Goal: Task Accomplishment & Management: Manage account settings

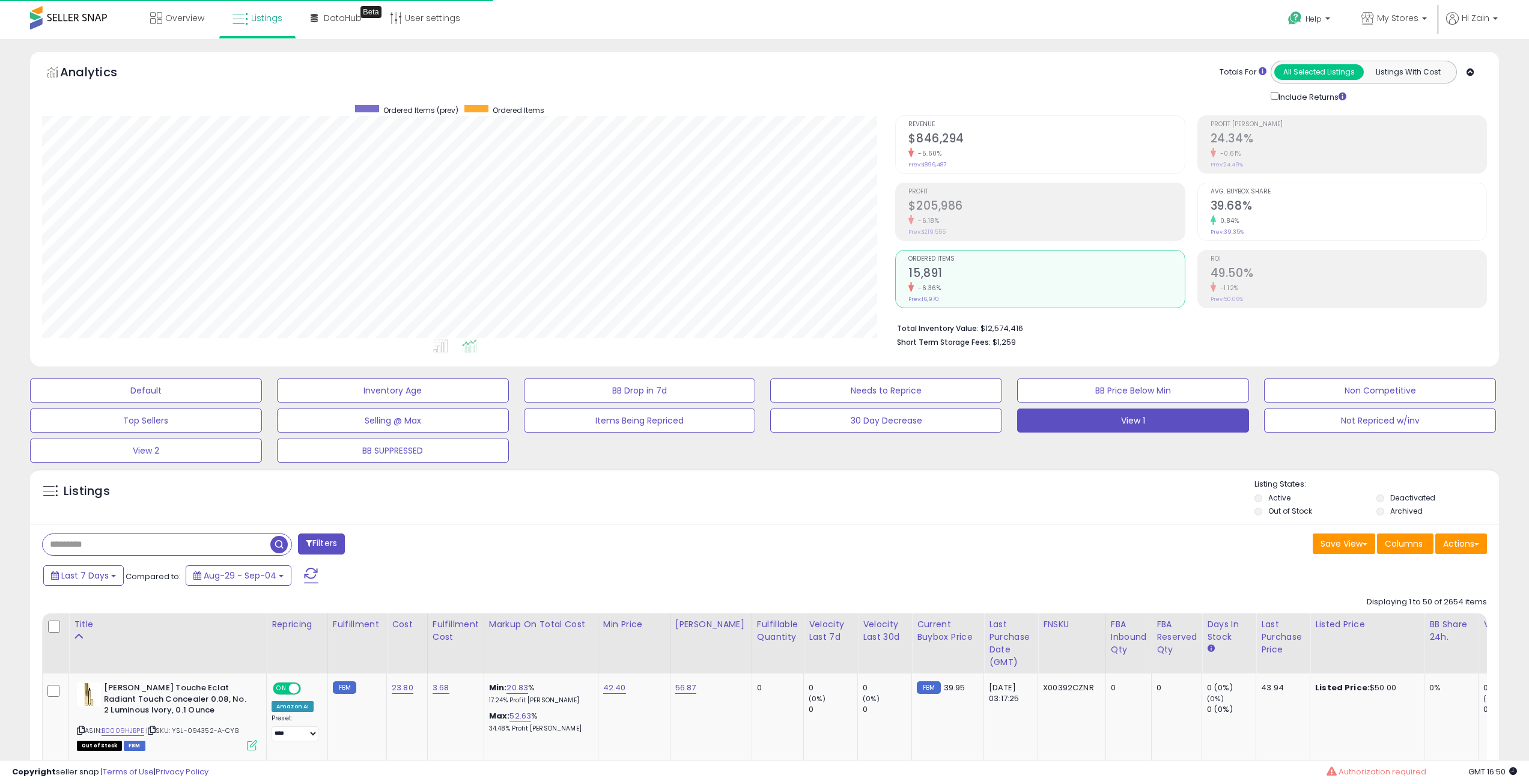
select select "**"
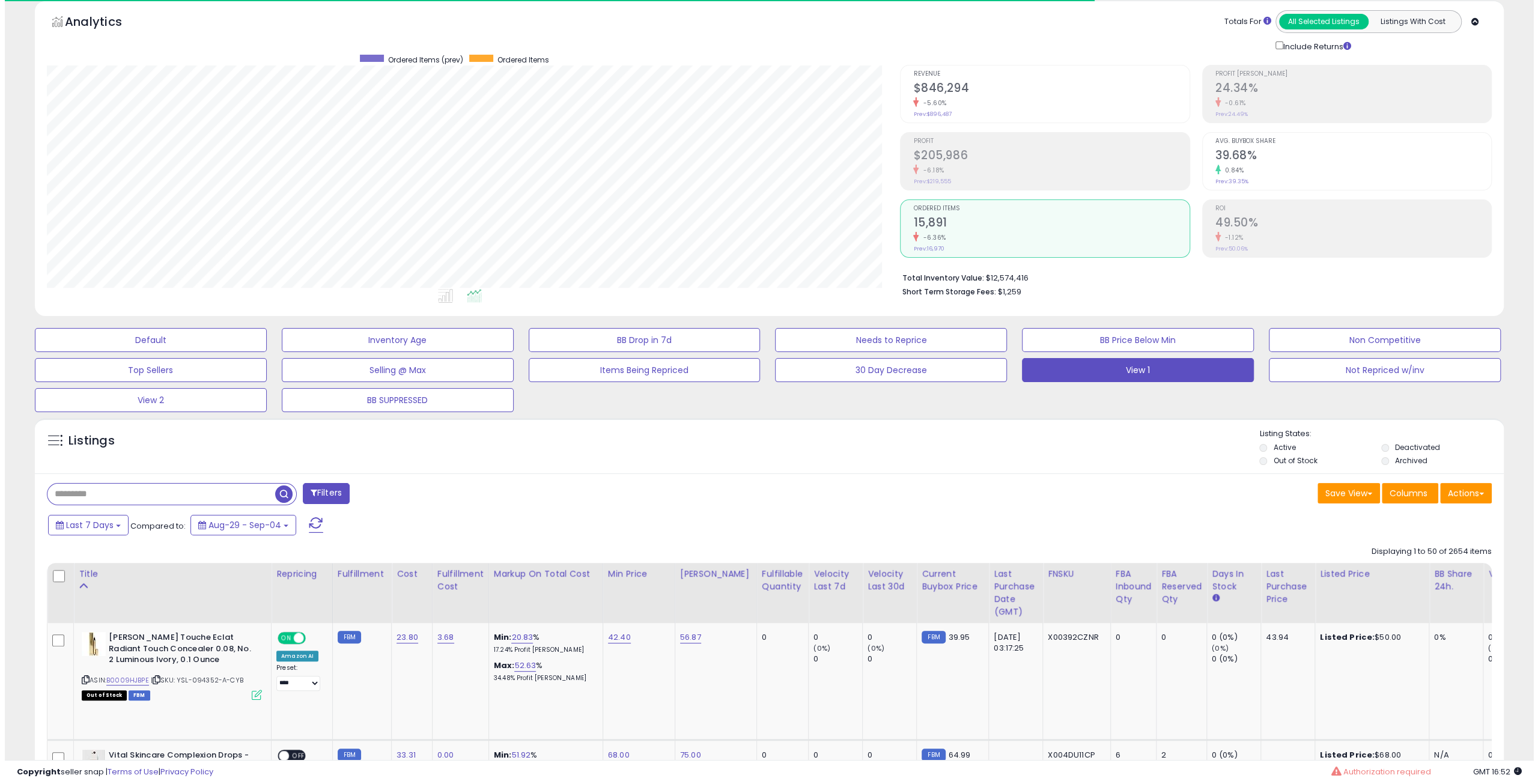
scroll to position [120, 0]
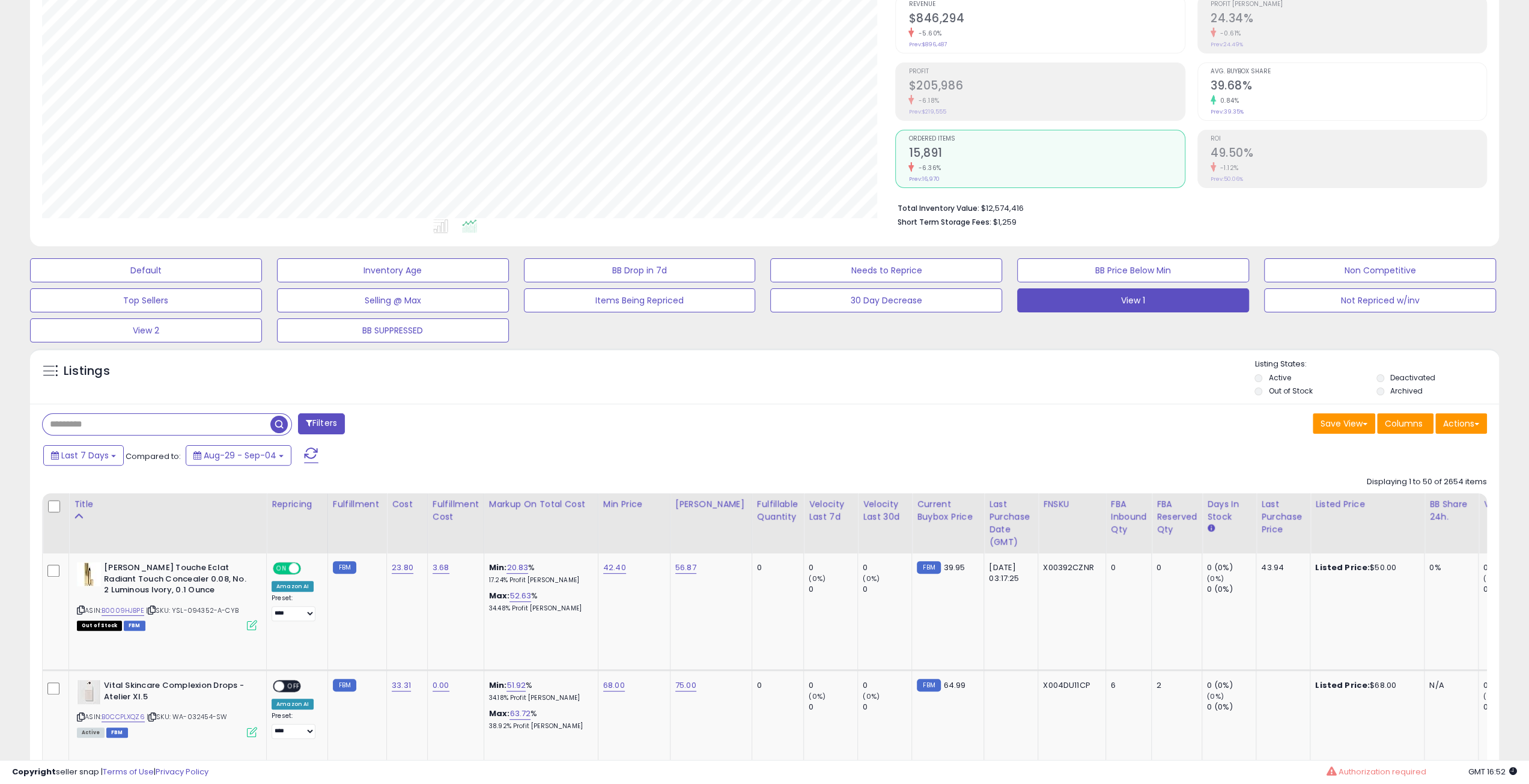
click at [304, 422] on button "Filters" at bounding box center [321, 424] width 47 height 21
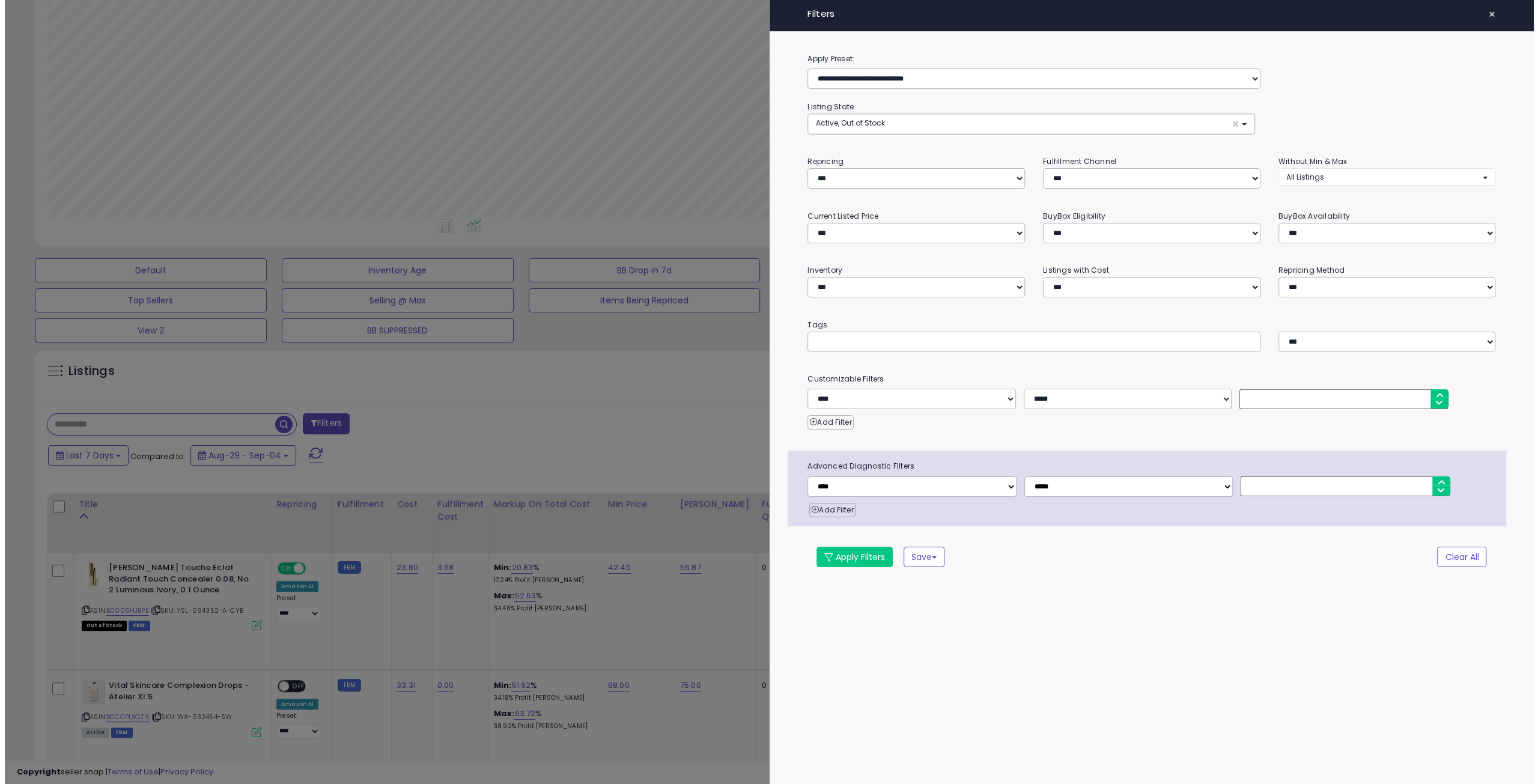
scroll to position [246, 858]
click at [875, 337] on input "text" at bounding box center [905, 342] width 181 height 12
type input "*******"
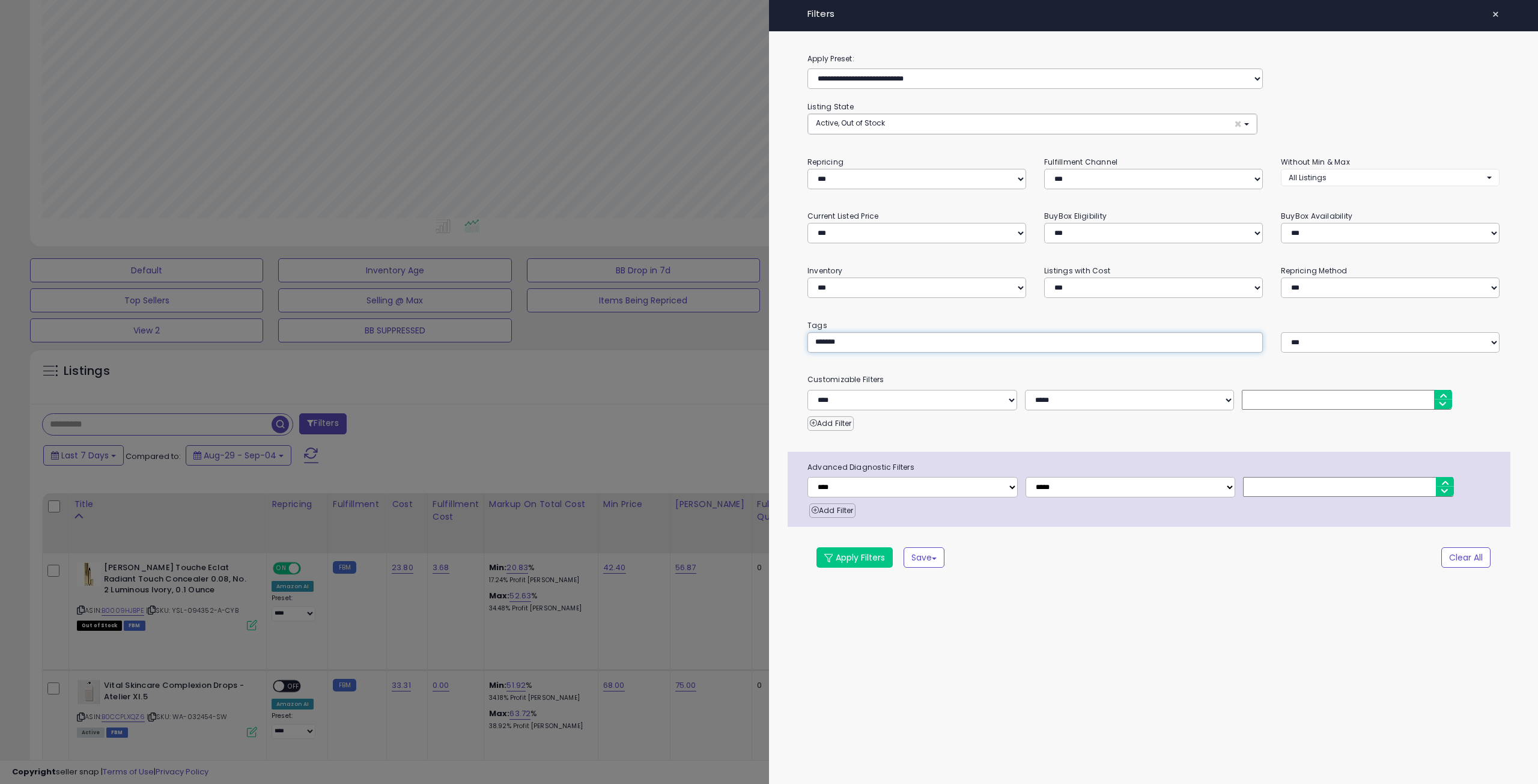
type input "*******"
click at [847, 551] on button "Apply Filters" at bounding box center [854, 558] width 76 height 21
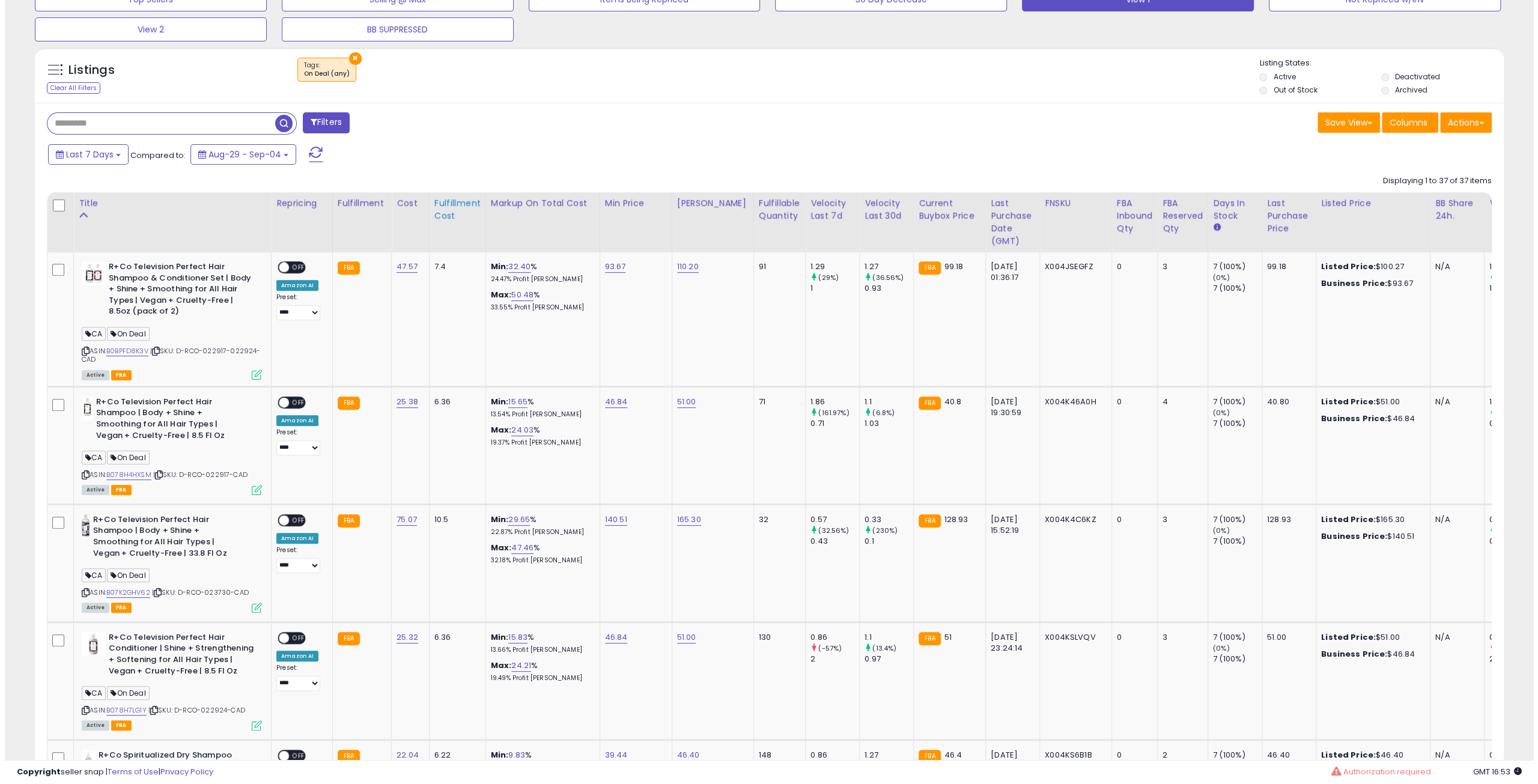
scroll to position [436, 0]
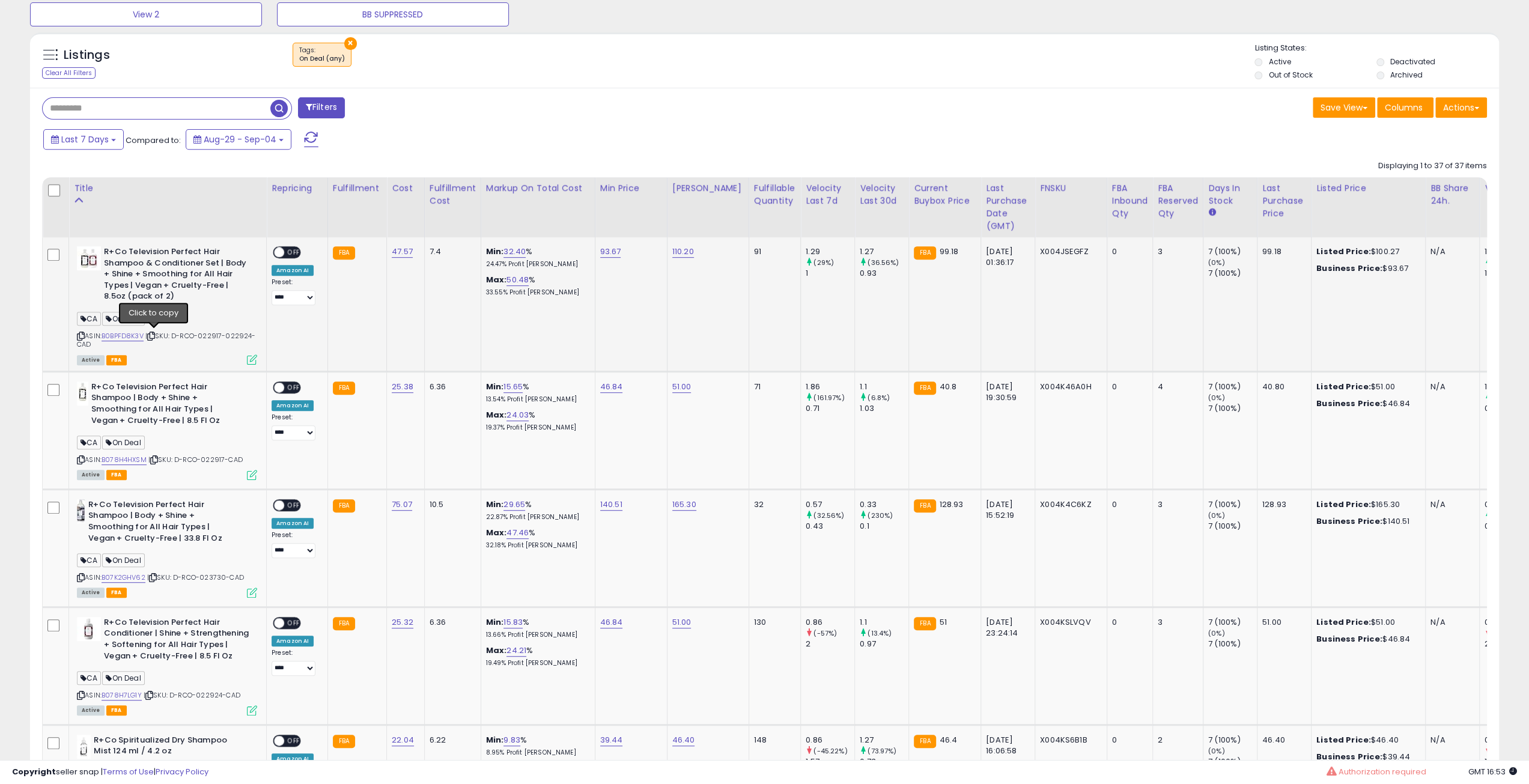
click at [155, 335] on icon at bounding box center [151, 336] width 8 height 6
click at [154, 333] on icon at bounding box center [151, 336] width 8 height 6
click at [291, 253] on span "OFF" at bounding box center [294, 253] width 19 height 10
click at [252, 356] on icon at bounding box center [252, 360] width 10 height 10
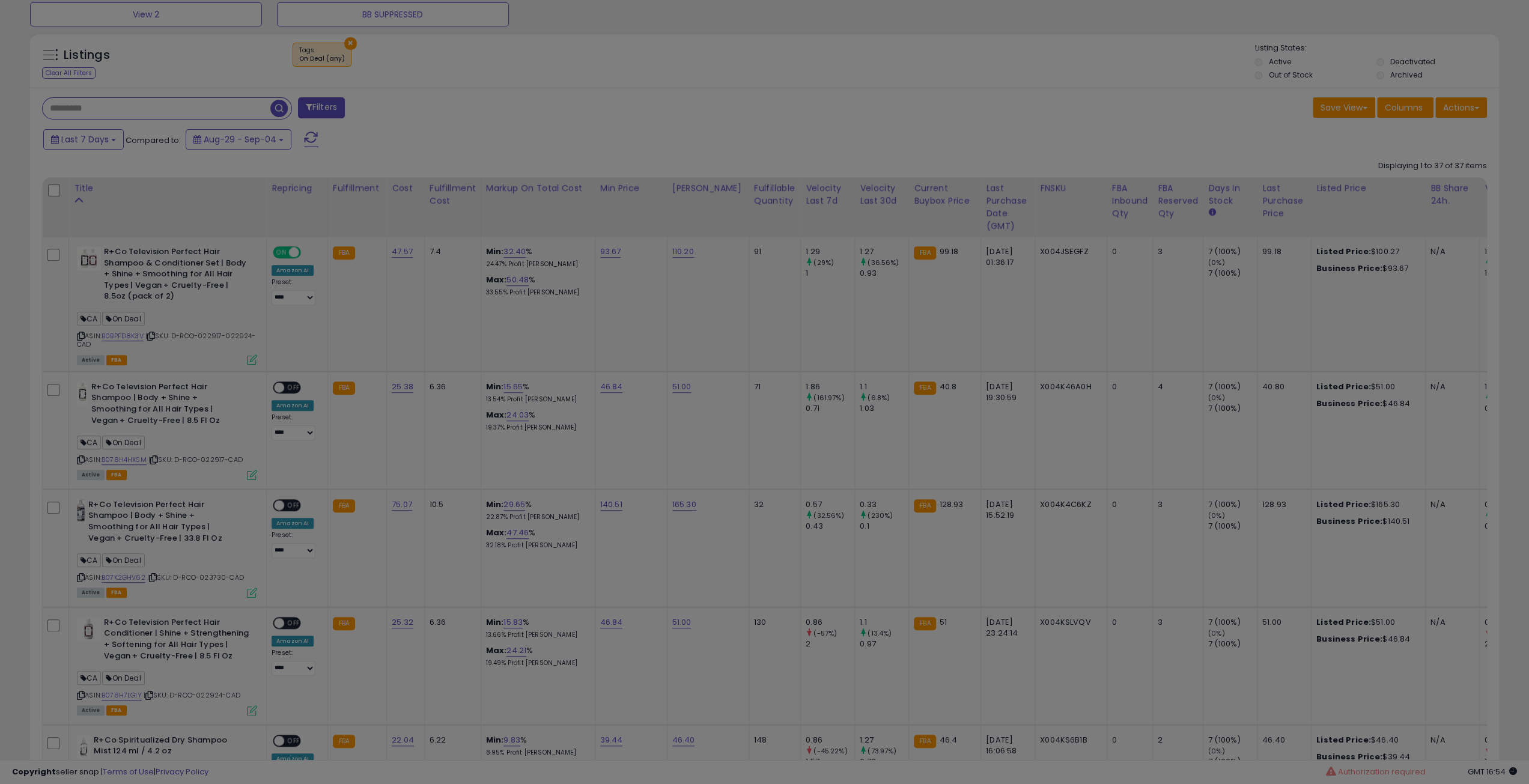
scroll to position [246, 858]
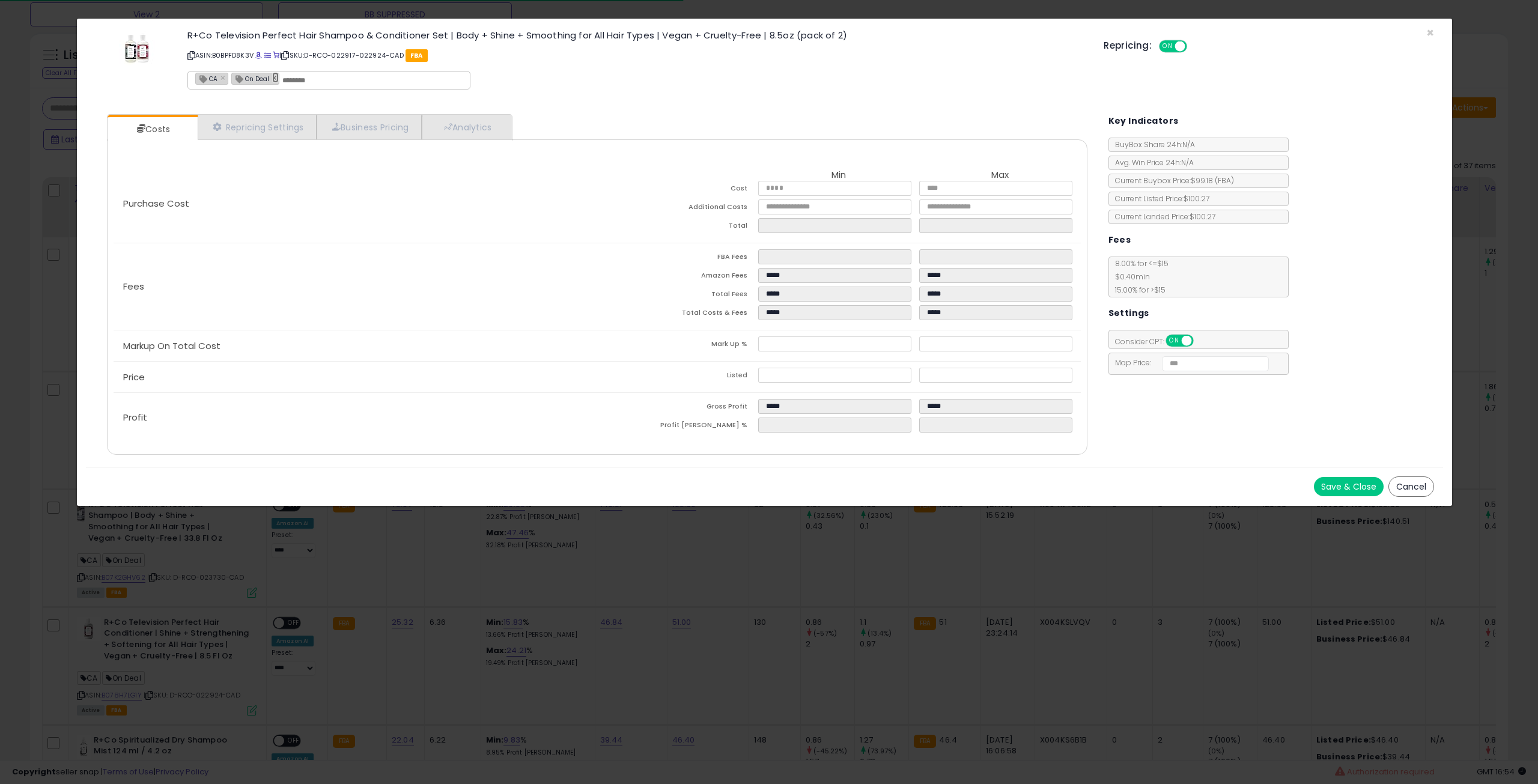
click at [274, 83] on link "×" at bounding box center [275, 77] width 7 height 11
type input "**"
click at [1342, 480] on button "Save & Close" at bounding box center [1349, 487] width 70 height 19
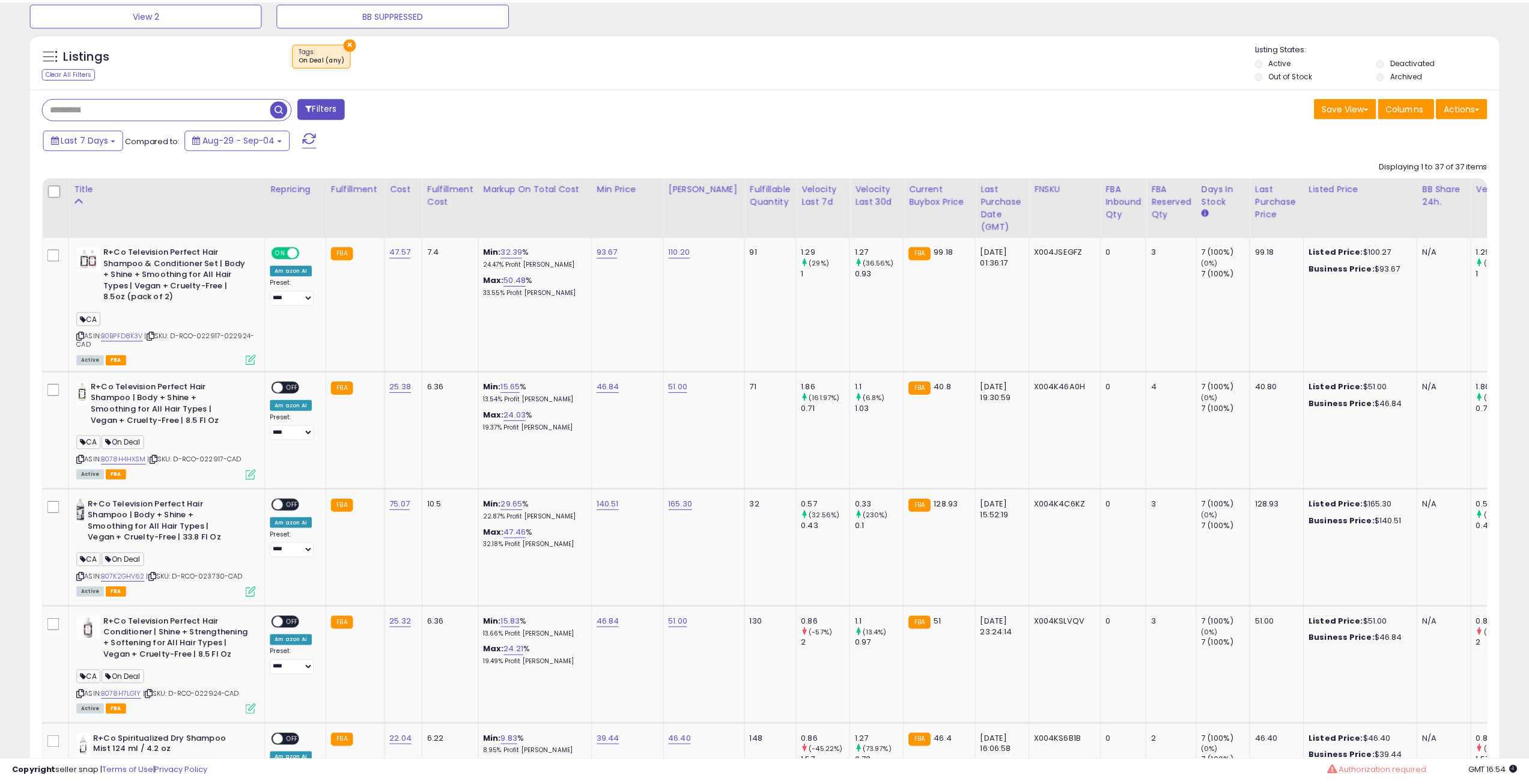
scroll to position [600470, 599993]
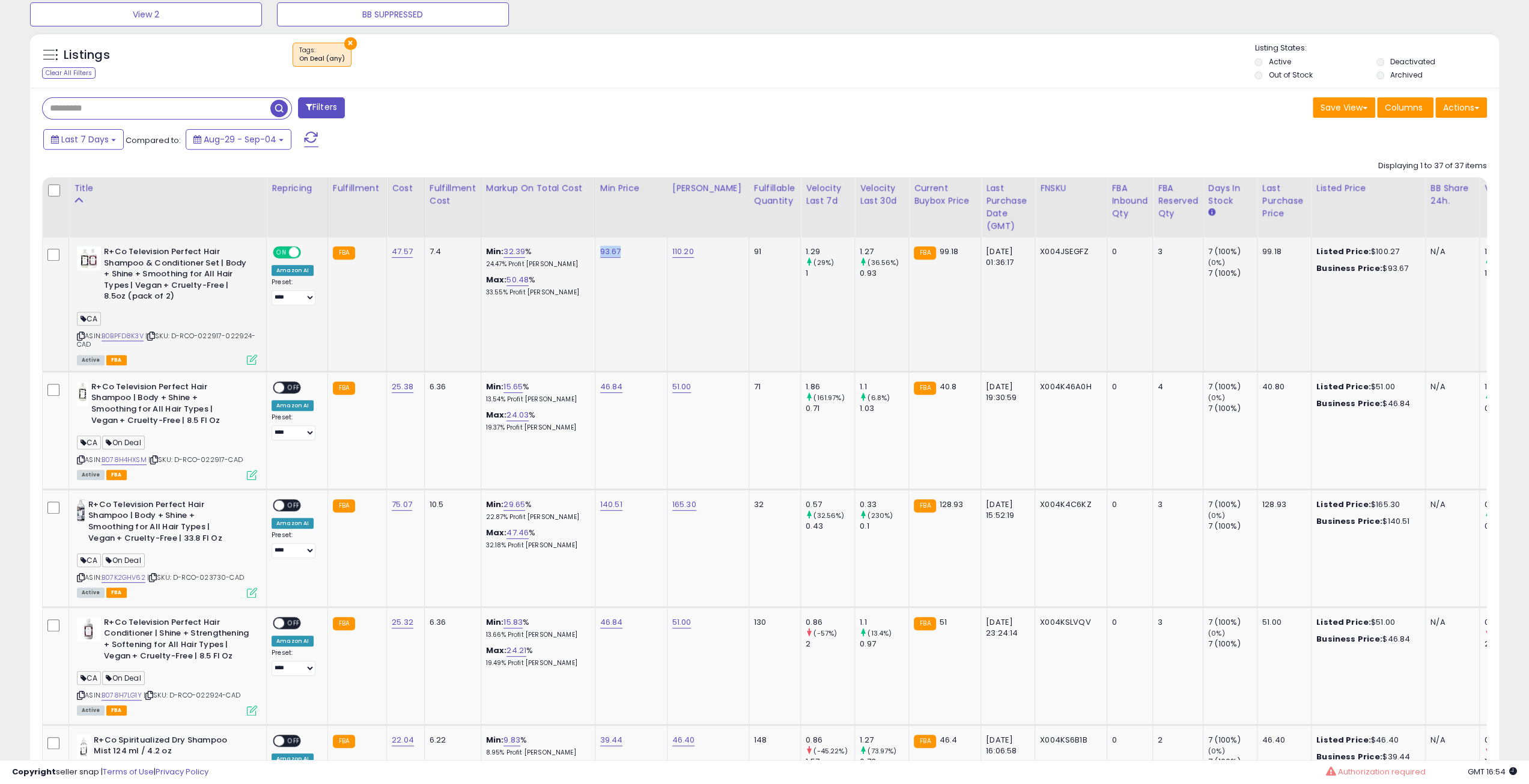
drag, startPoint x: 611, startPoint y: 253, endPoint x: 587, endPoint y: 251, distance: 24.1
click at [595, 251] on td "93.67" at bounding box center [631, 304] width 72 height 134
copy link "93.67"
click at [155, 458] on icon at bounding box center [154, 460] width 8 height 6
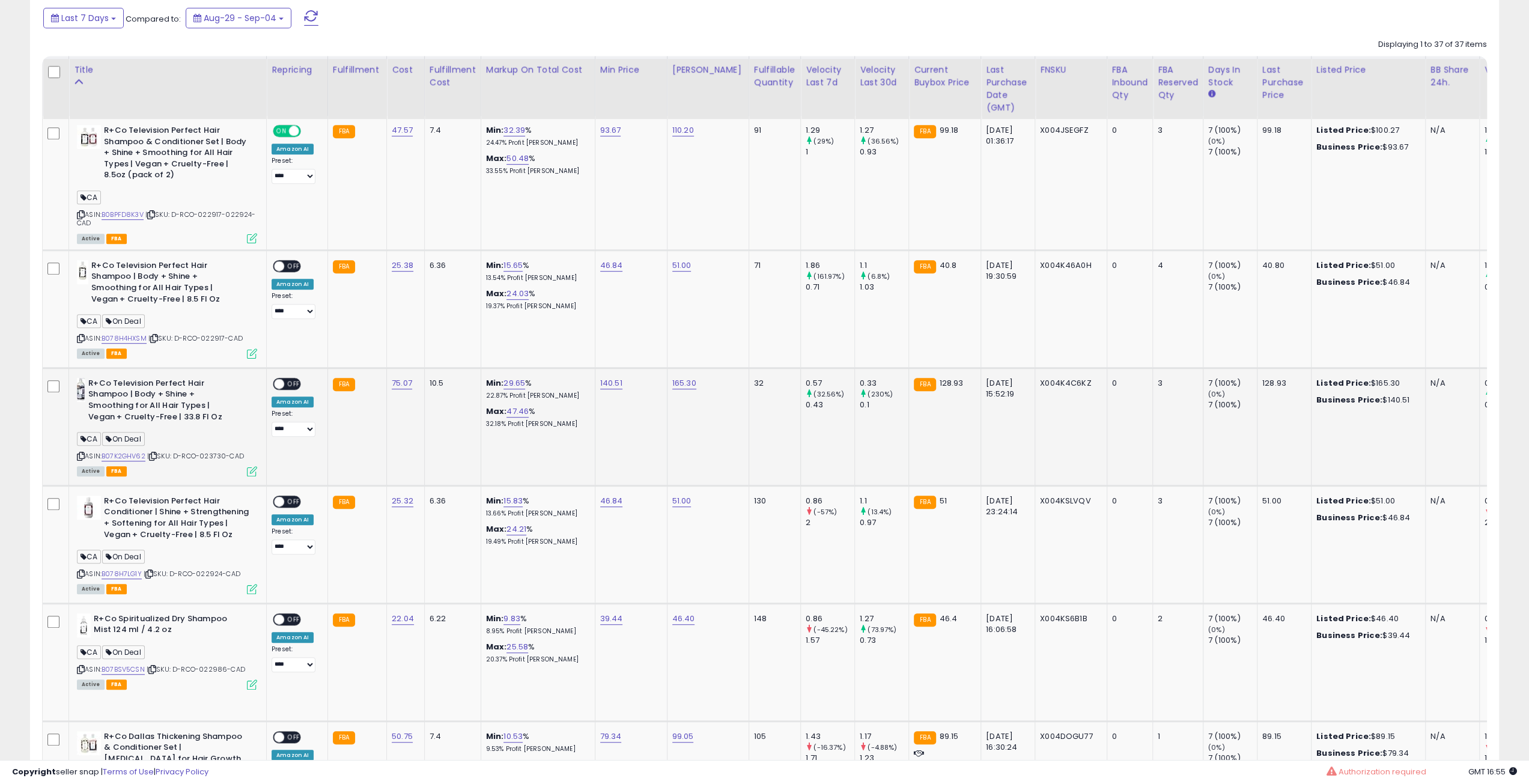
scroll to position [616, 0]
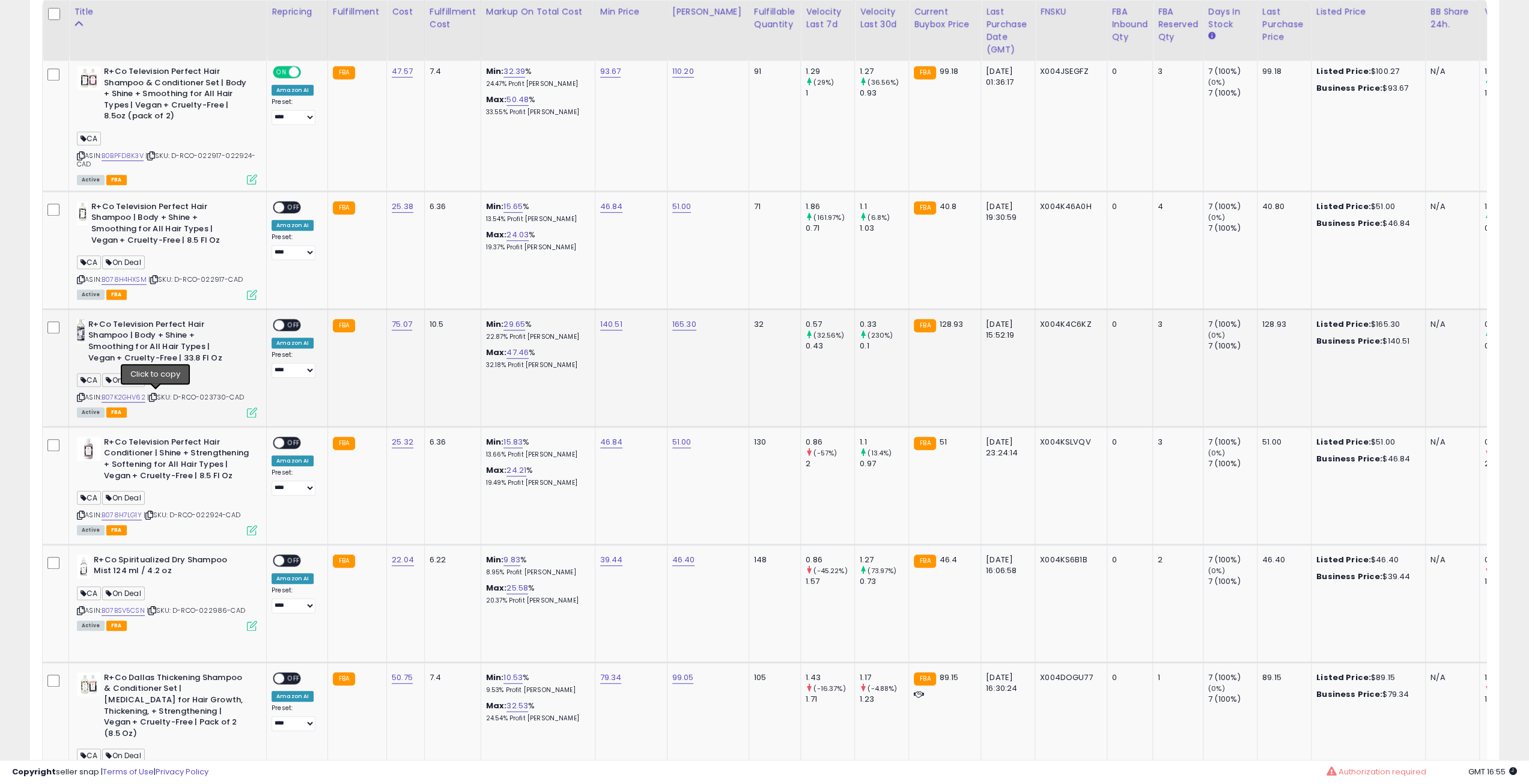
click at [157, 394] on icon at bounding box center [153, 397] width 8 height 6
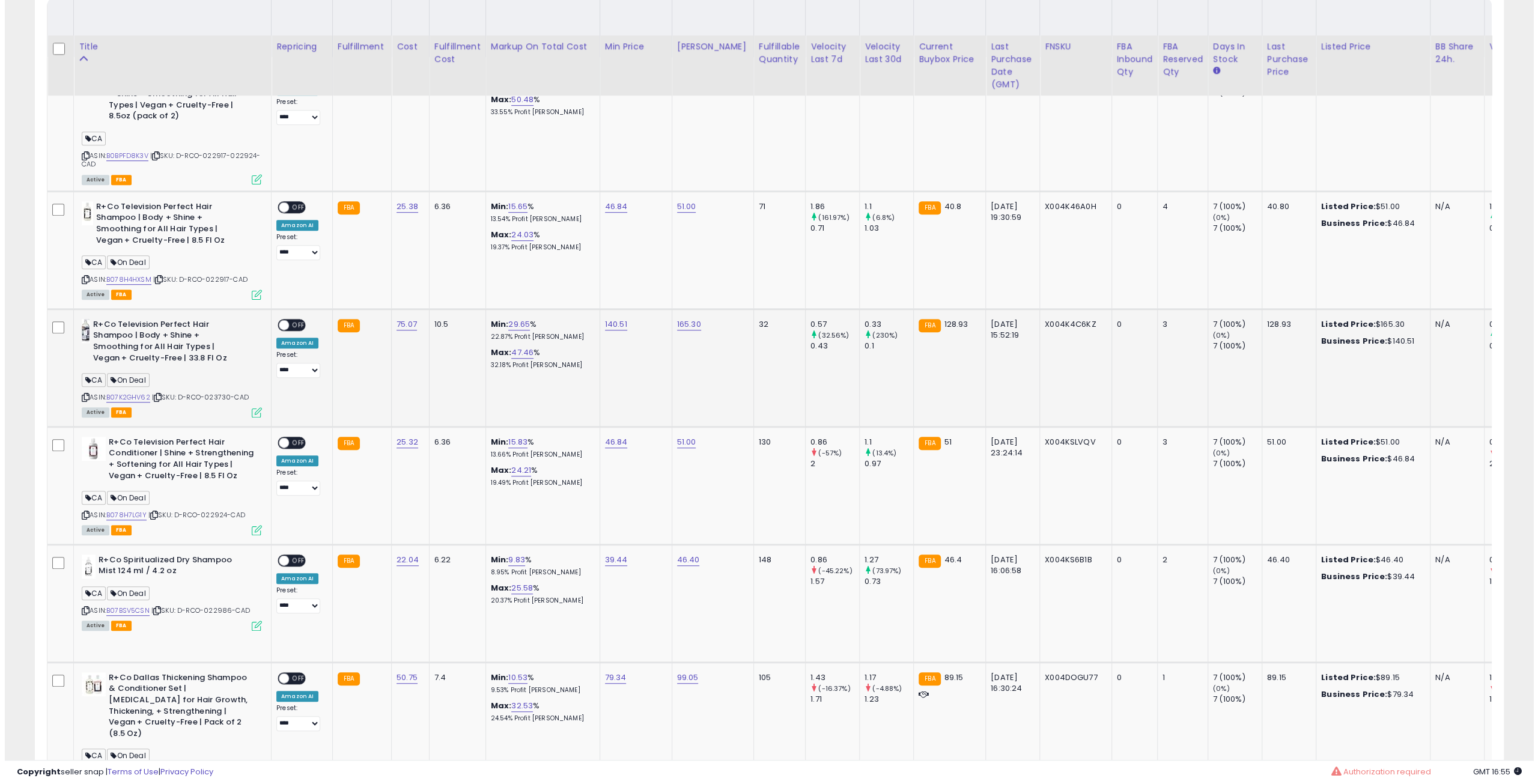
scroll to position [736, 0]
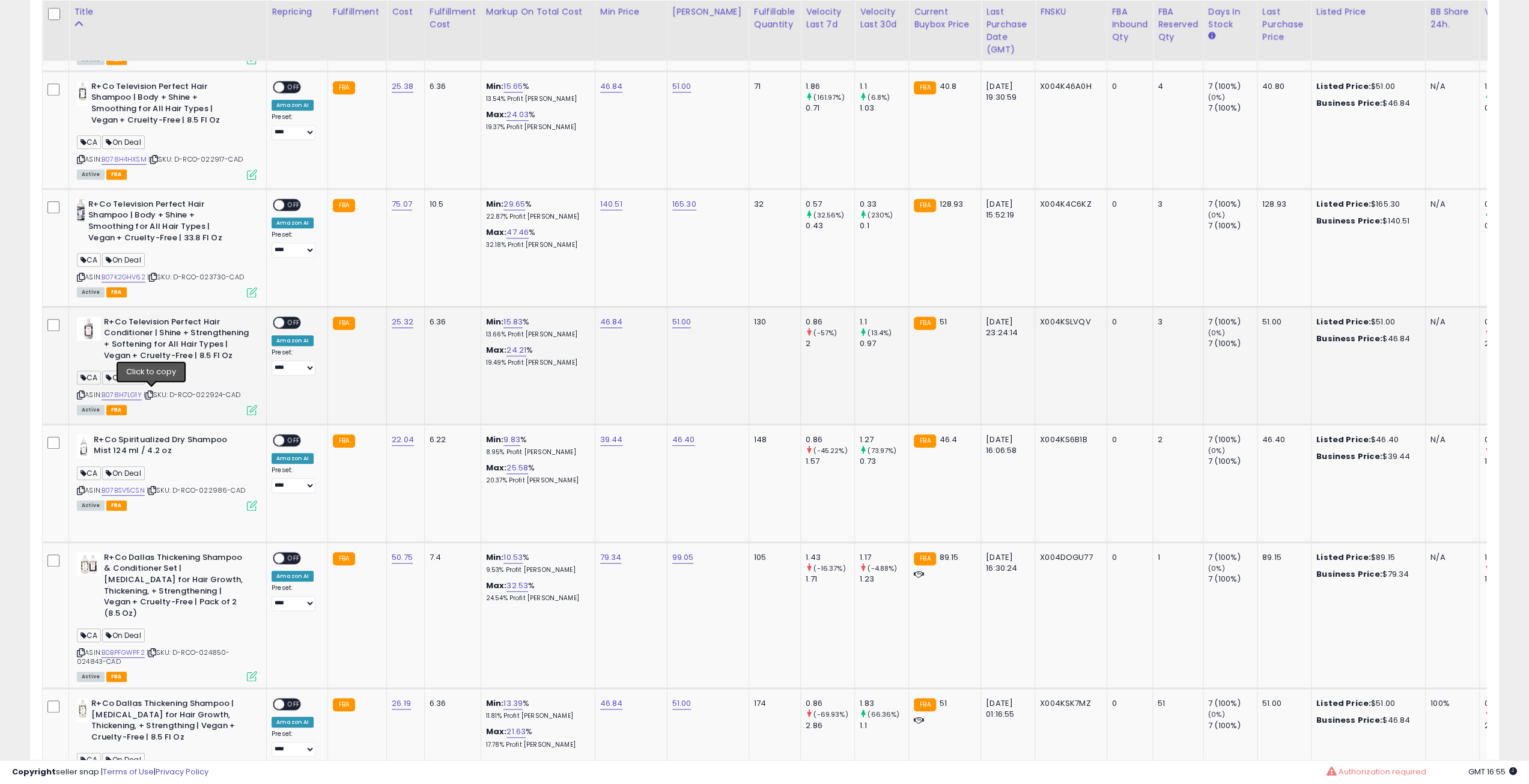
click at [153, 391] on icon at bounding box center [149, 395] width 8 height 6
click at [293, 316] on div "ON OFF" at bounding box center [287, 322] width 28 height 13
click at [290, 319] on span "OFF" at bounding box center [294, 322] width 19 height 10
click at [251, 407] on icon at bounding box center [252, 410] width 10 height 10
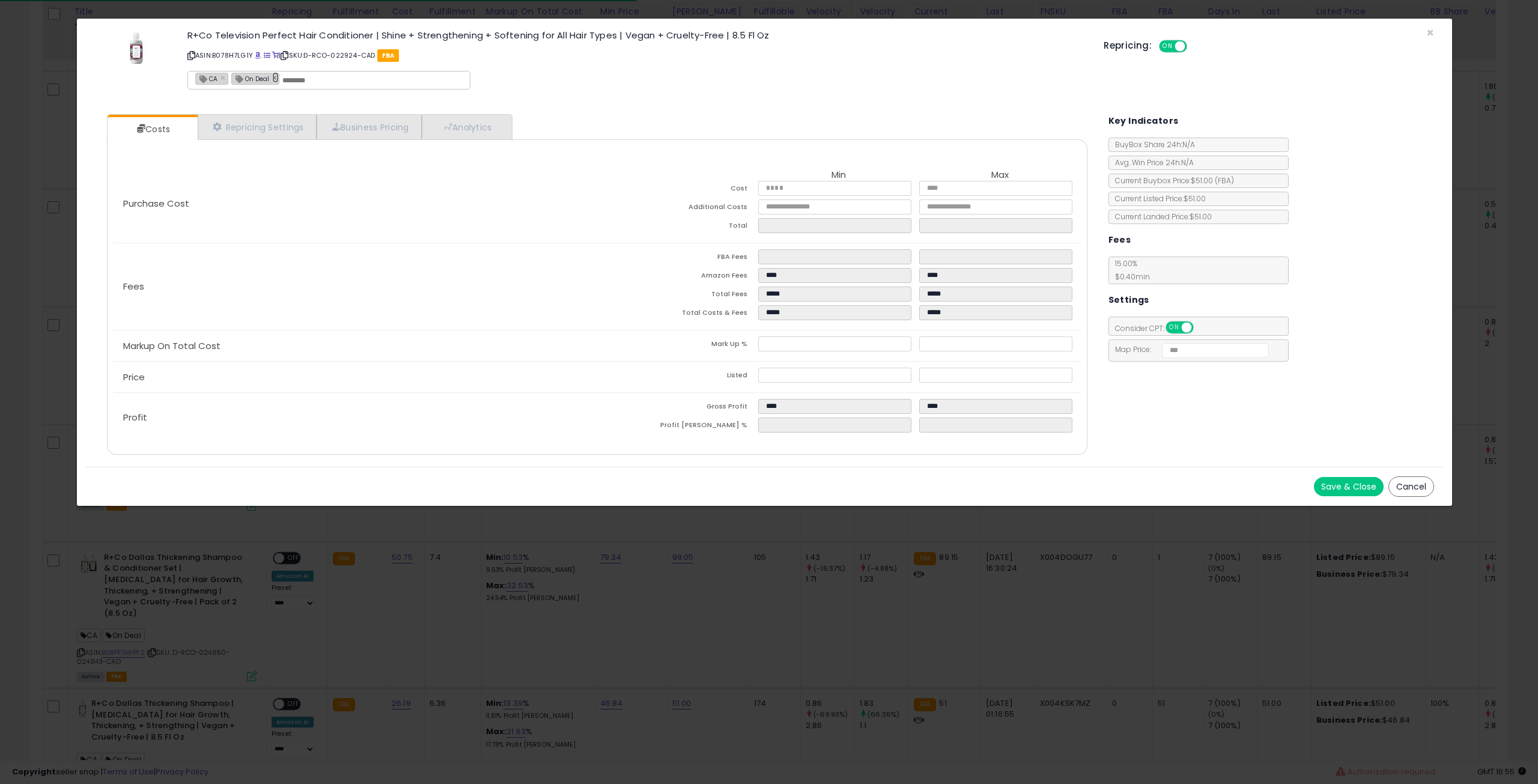
click at [277, 82] on link "×" at bounding box center [275, 77] width 7 height 11
type input "**"
click at [1326, 480] on button "Save & Close" at bounding box center [1349, 487] width 70 height 19
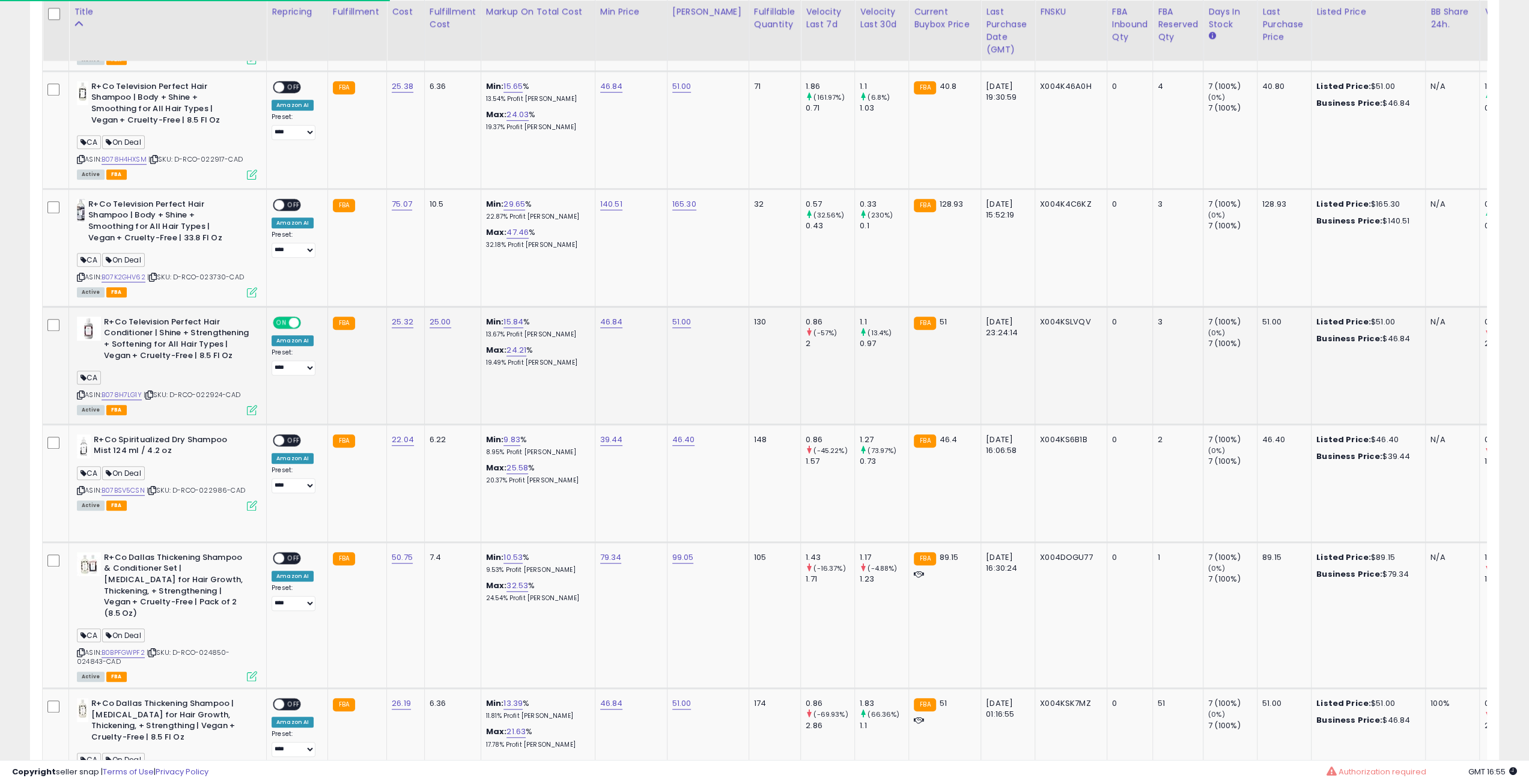
scroll to position [600470, 599993]
click at [153, 391] on icon at bounding box center [149, 395] width 8 height 6
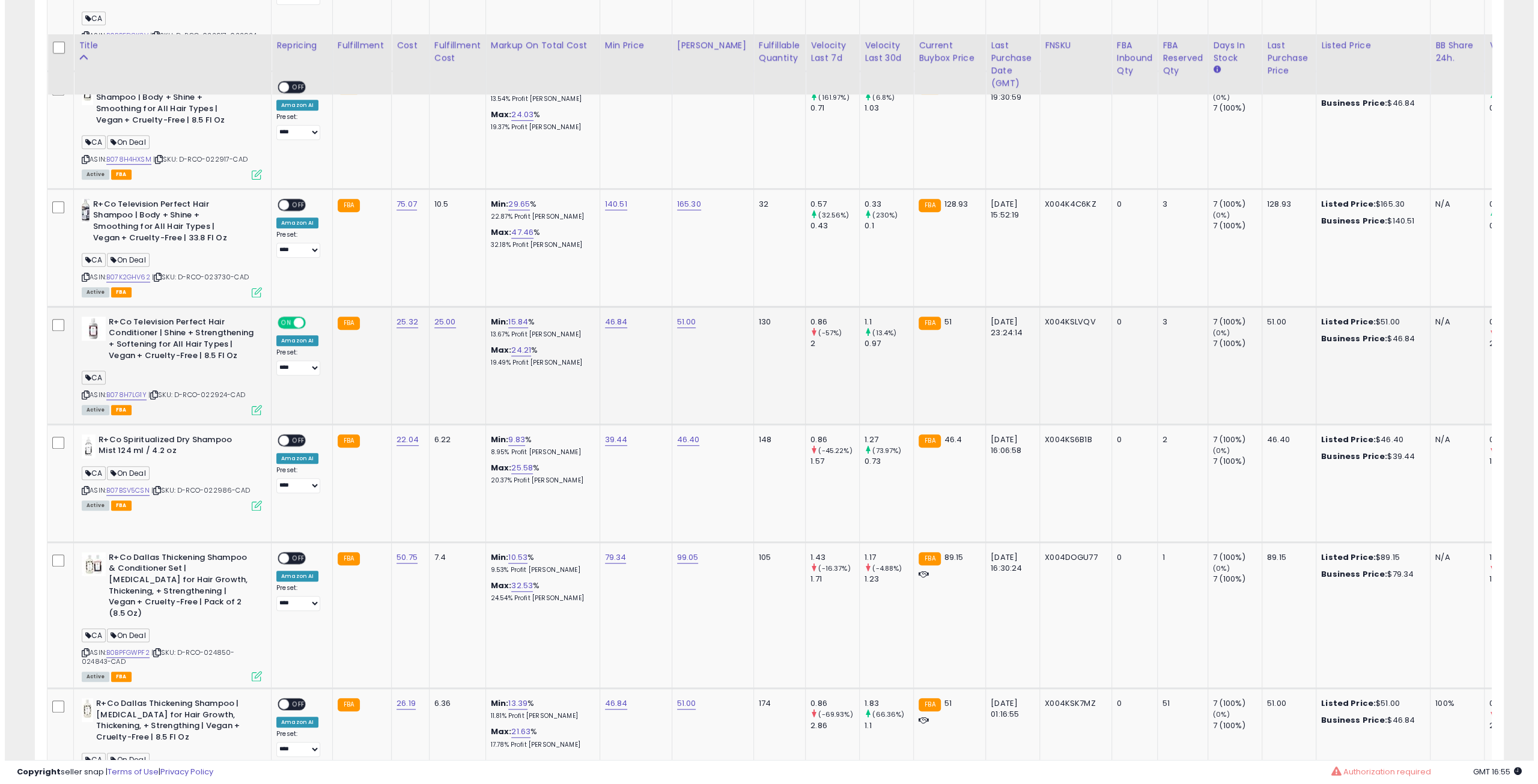
scroll to position [796, 0]
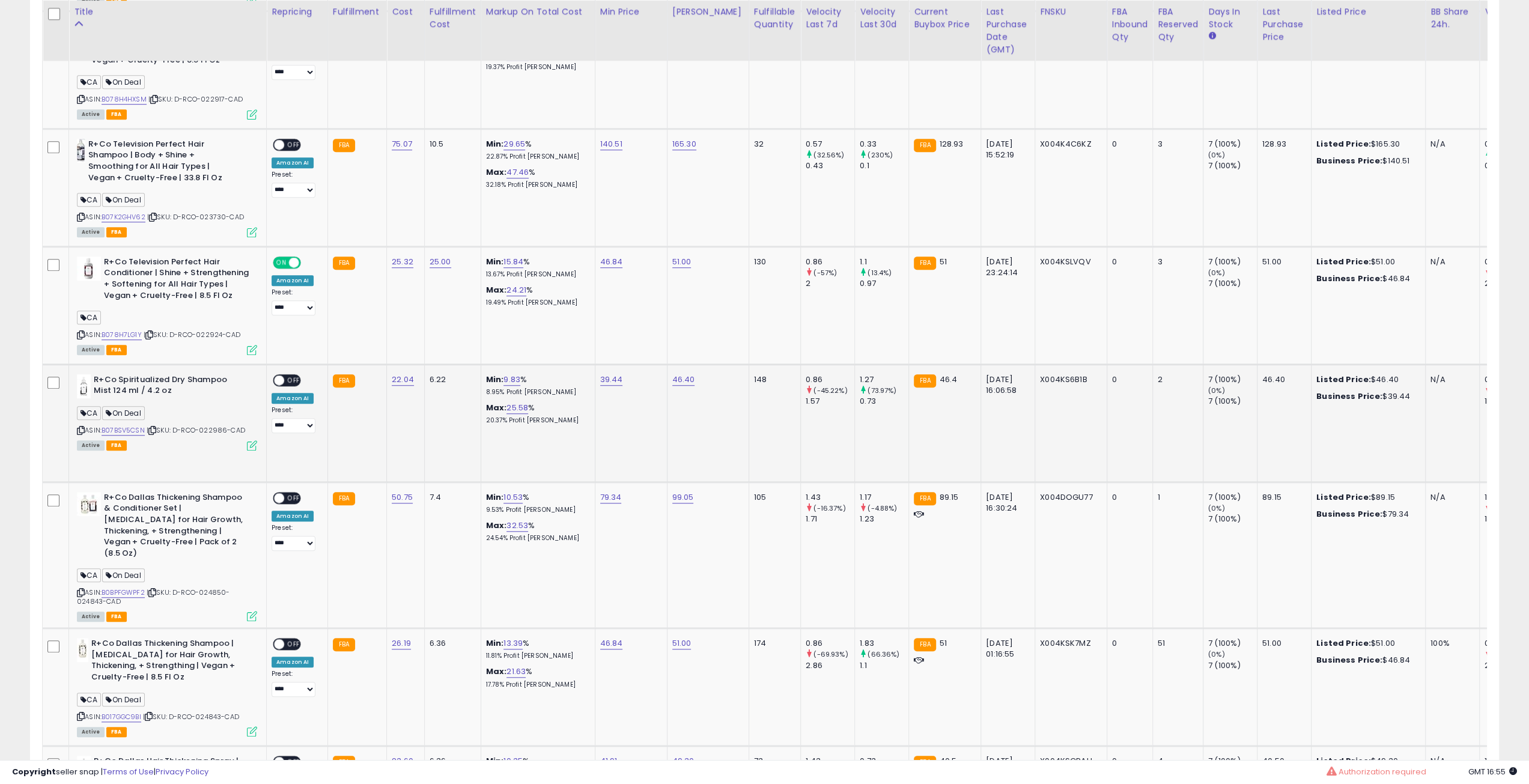
click at [155, 429] on icon at bounding box center [152, 430] width 8 height 6
click at [286, 375] on div "ON OFF" at bounding box center [274, 380] width 28 height 10
click at [287, 380] on span "OFF" at bounding box center [294, 380] width 19 height 10
click at [251, 440] on icon at bounding box center [252, 446] width 10 height 10
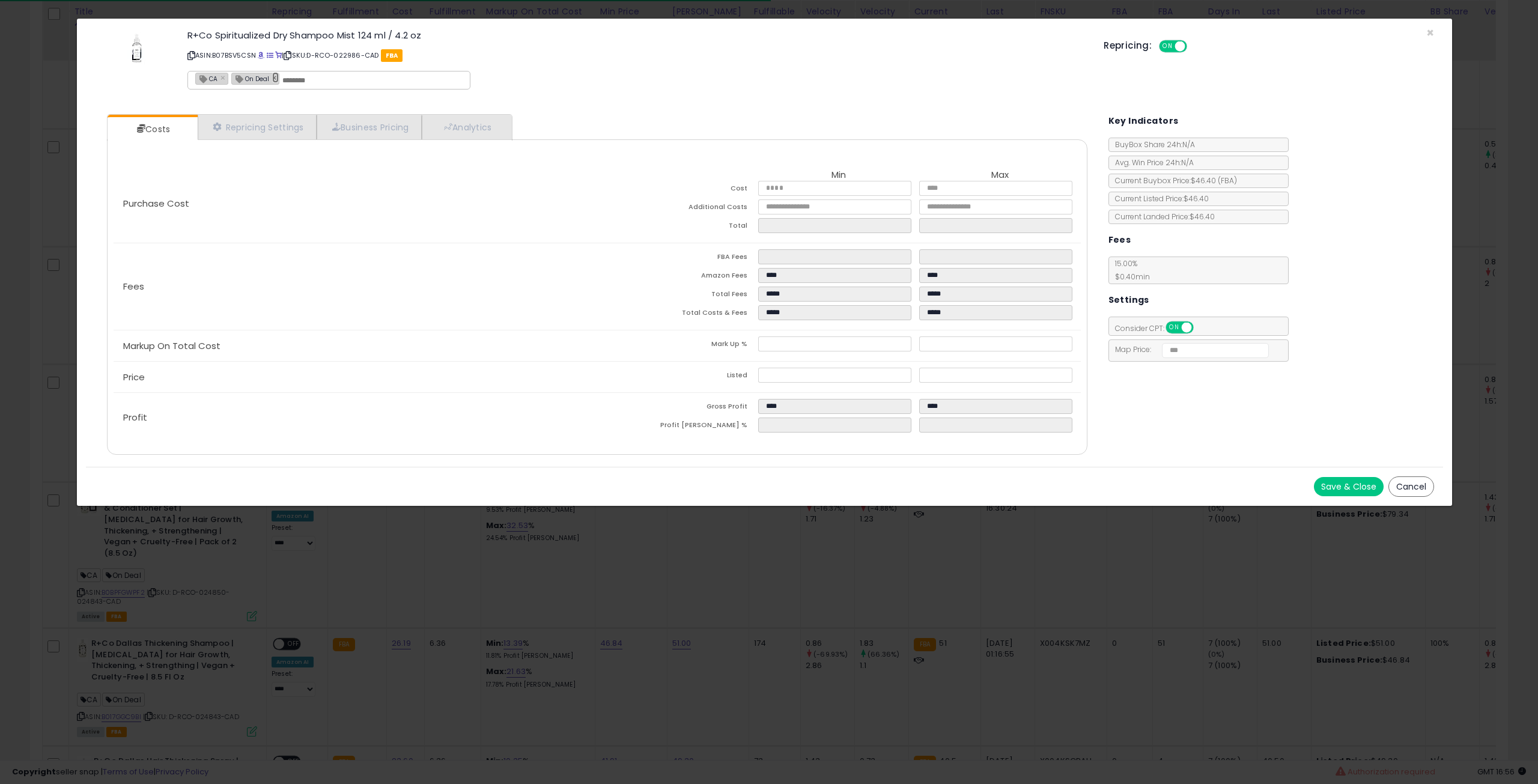
click at [277, 83] on link "×" at bounding box center [275, 77] width 7 height 11
type input "**"
click at [1323, 480] on button "Save & Close" at bounding box center [1349, 487] width 70 height 19
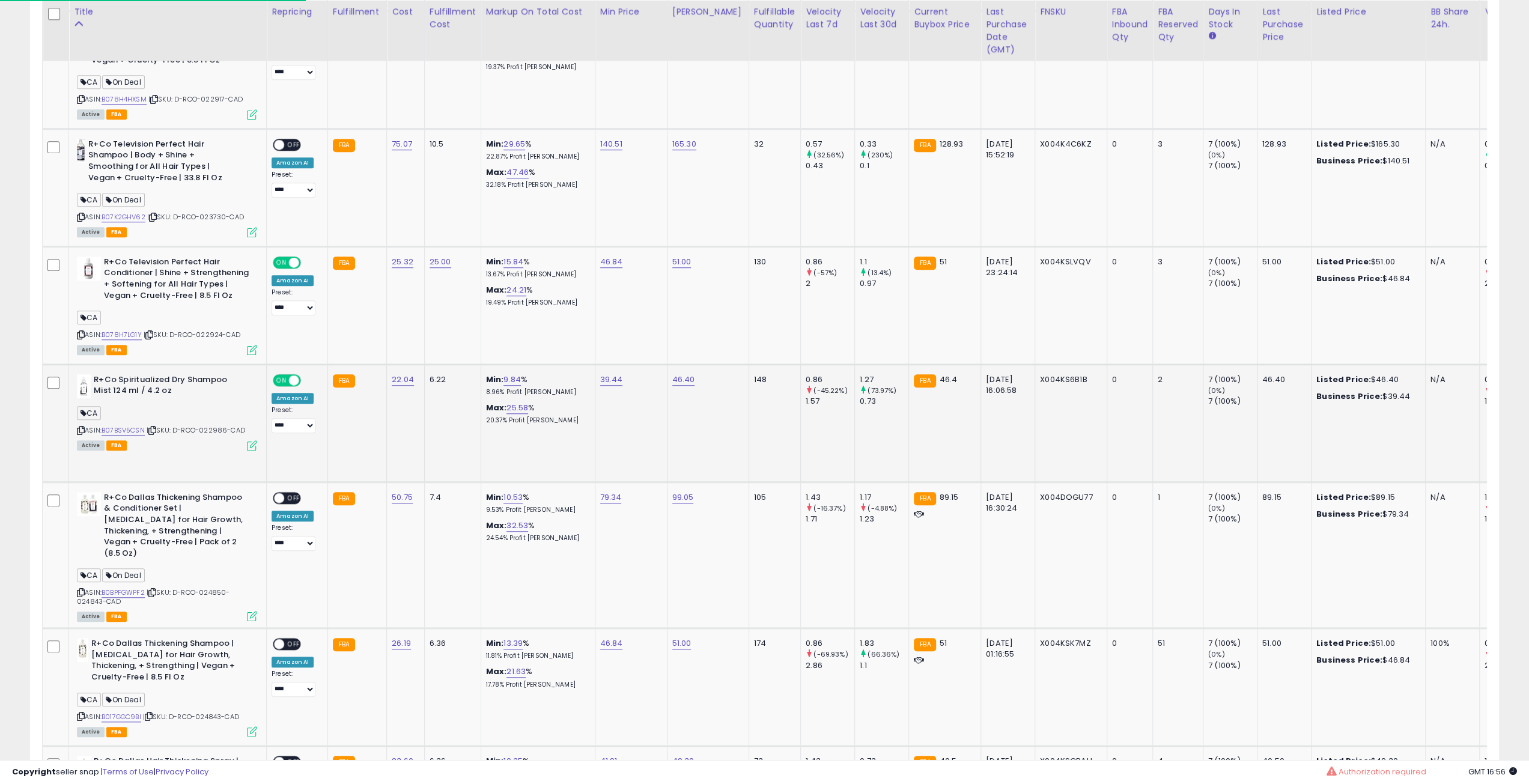
scroll to position [600470, 599993]
click at [156, 427] on icon at bounding box center [152, 430] width 8 height 6
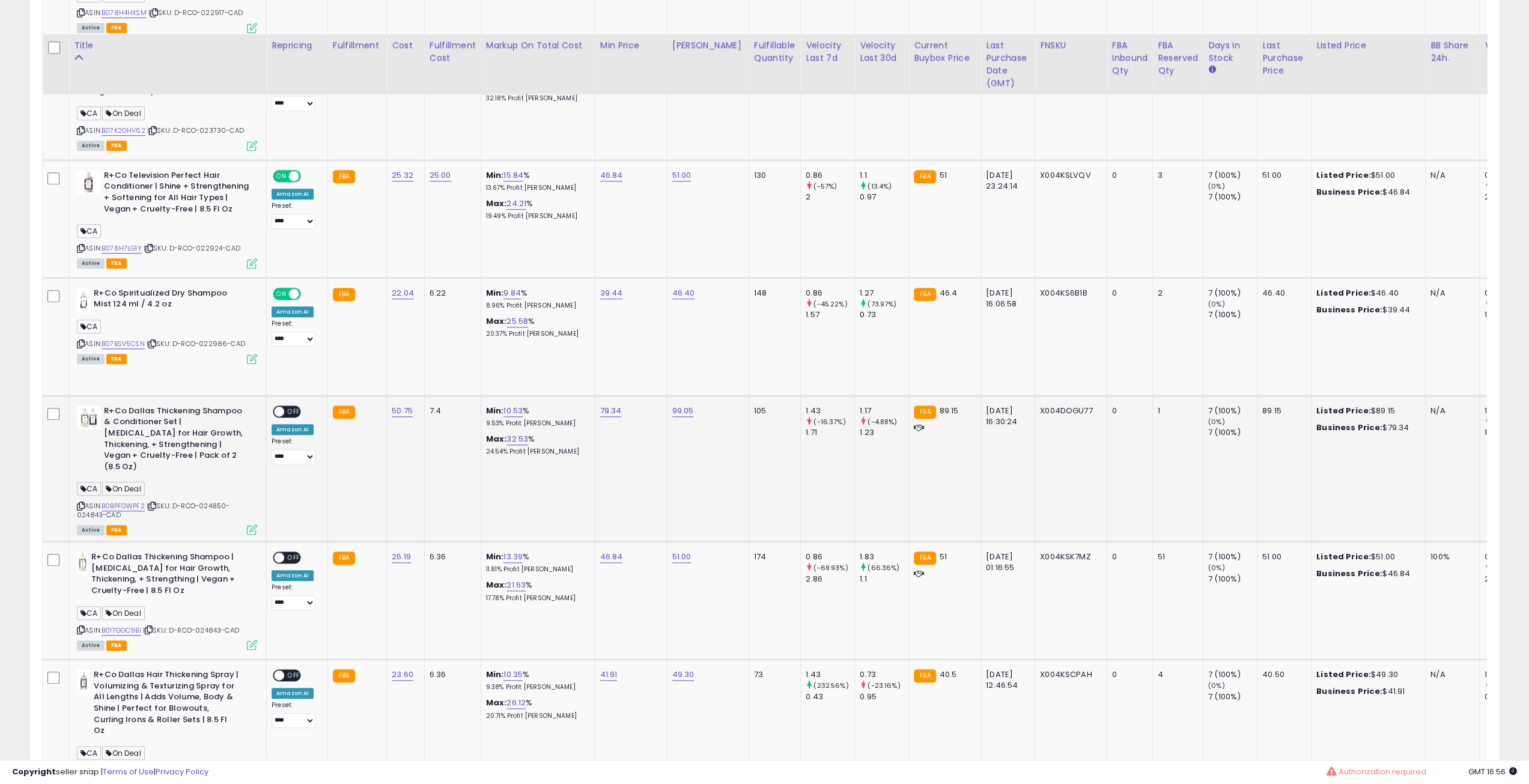
scroll to position [917, 0]
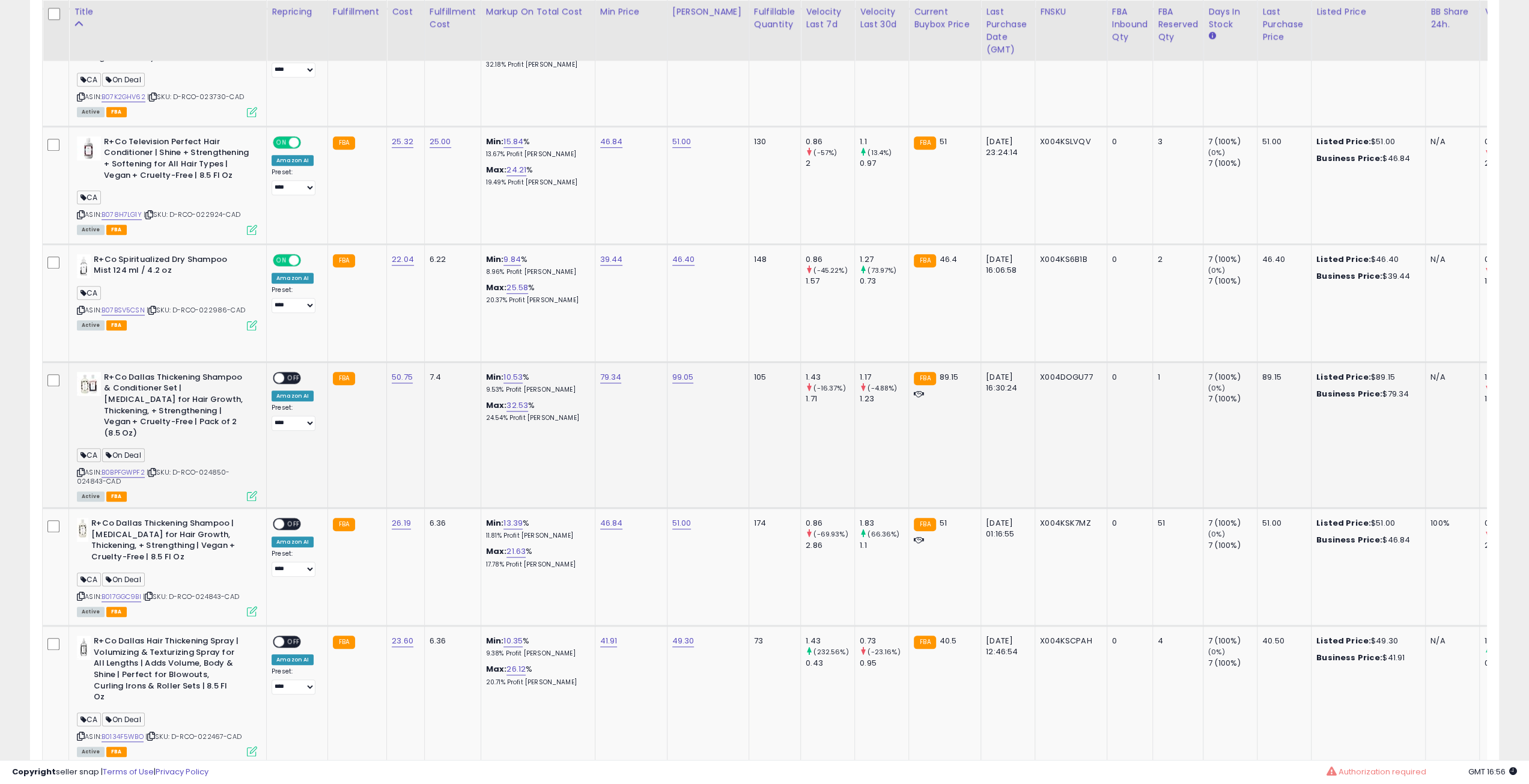
click at [155, 469] on icon at bounding box center [152, 473] width 8 height 6
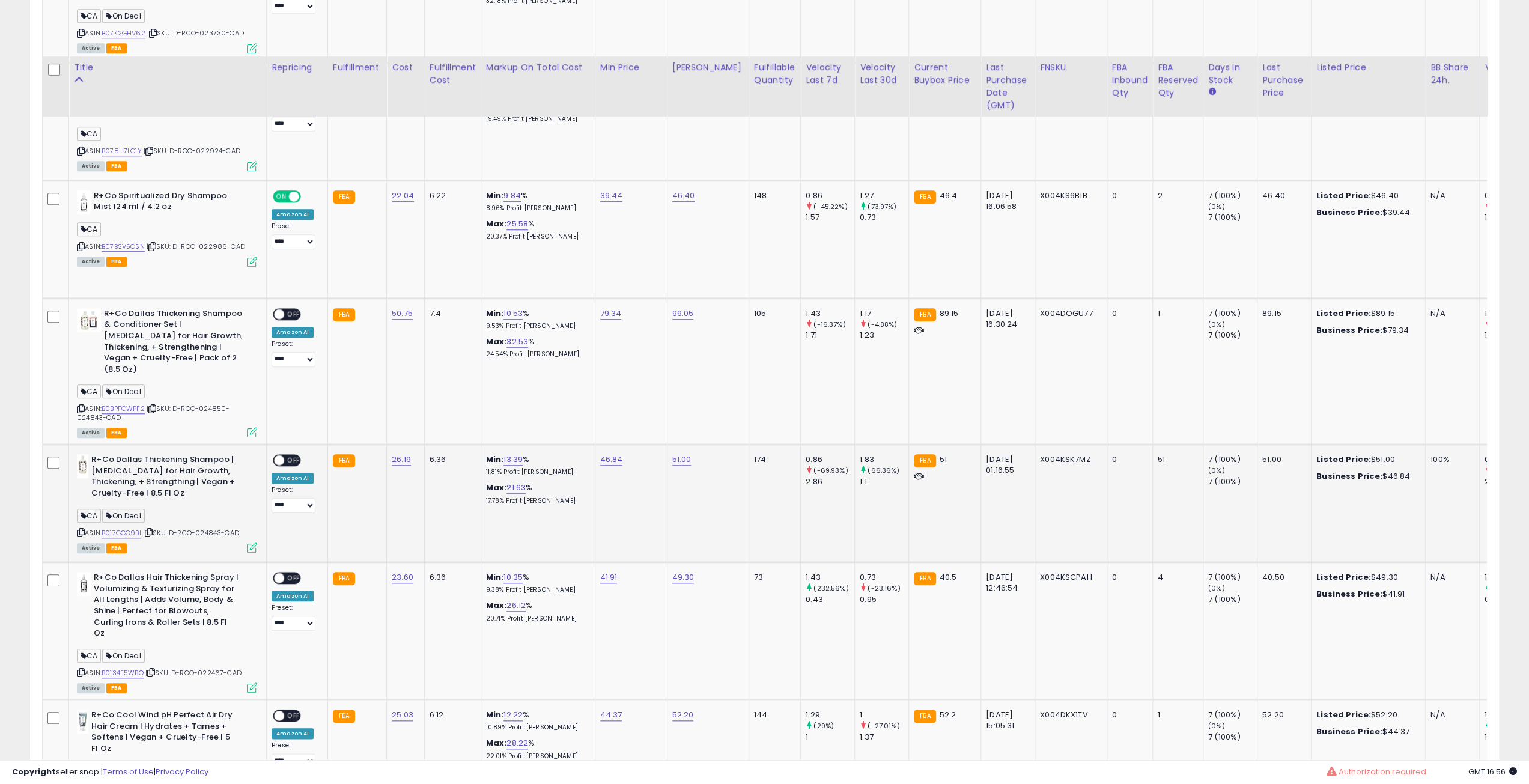
scroll to position [1037, 0]
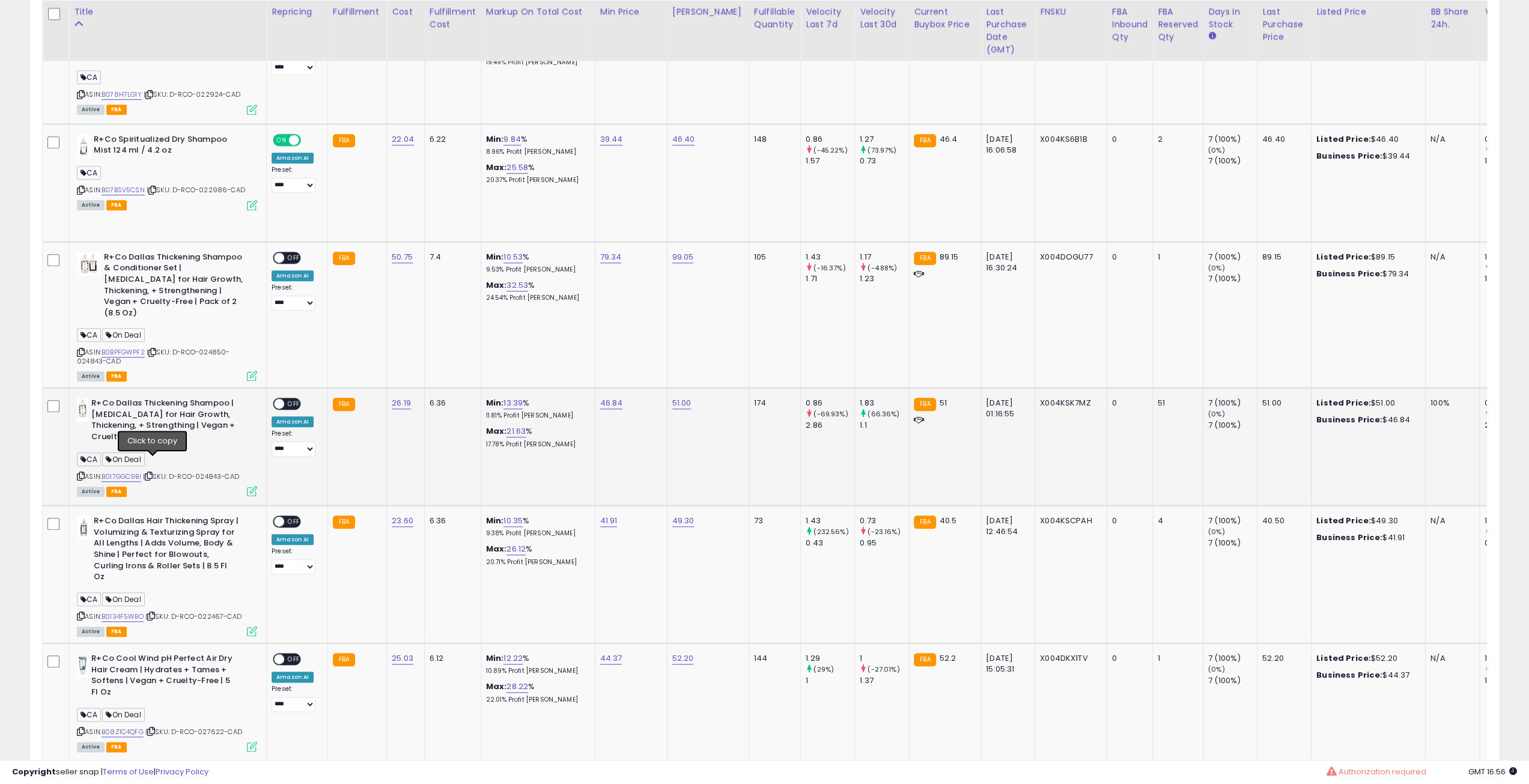
click at [152, 473] on icon at bounding box center [149, 476] width 8 height 6
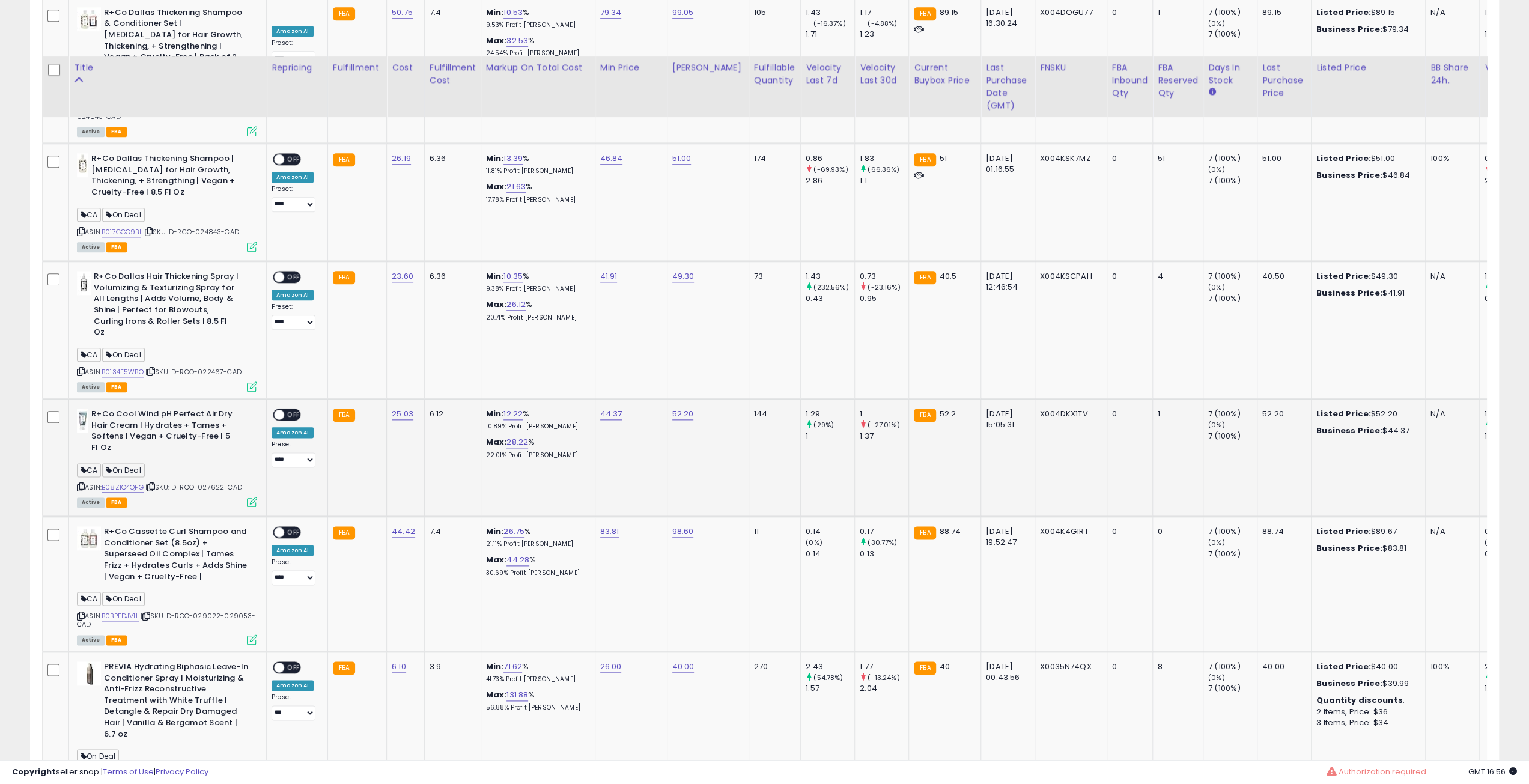
scroll to position [1337, 0]
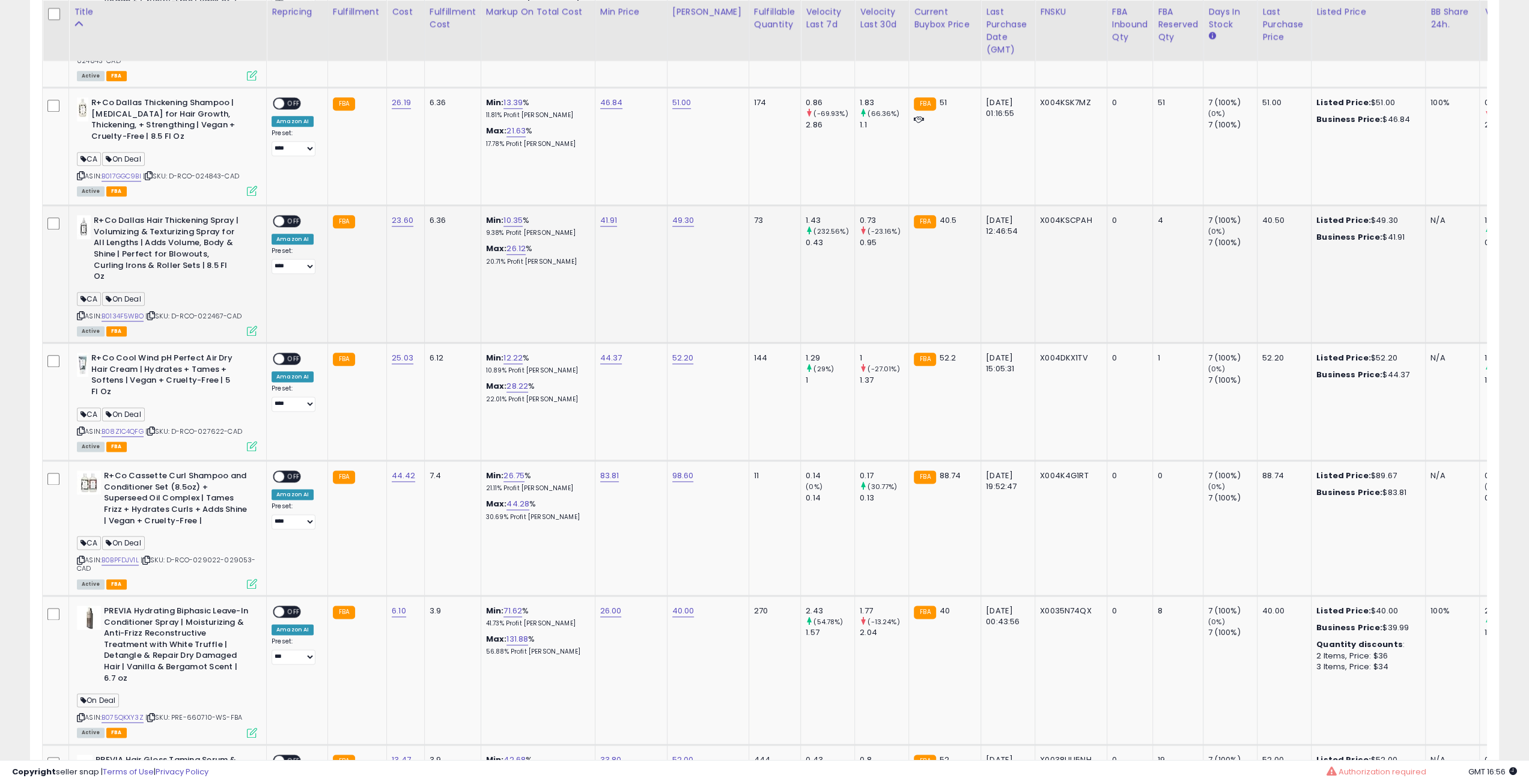
click at [155, 312] on icon at bounding box center [151, 315] width 8 height 6
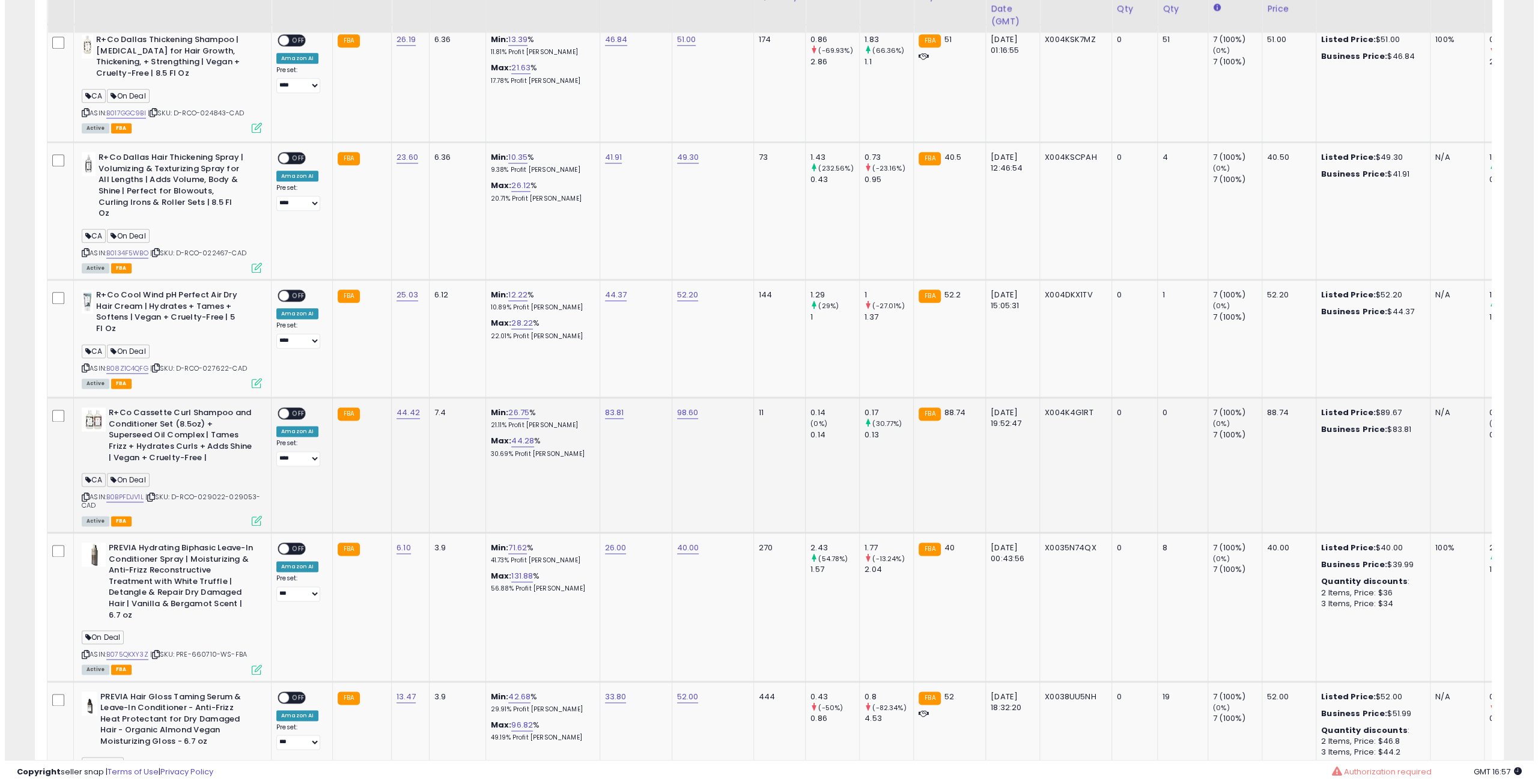
scroll to position [1457, 0]
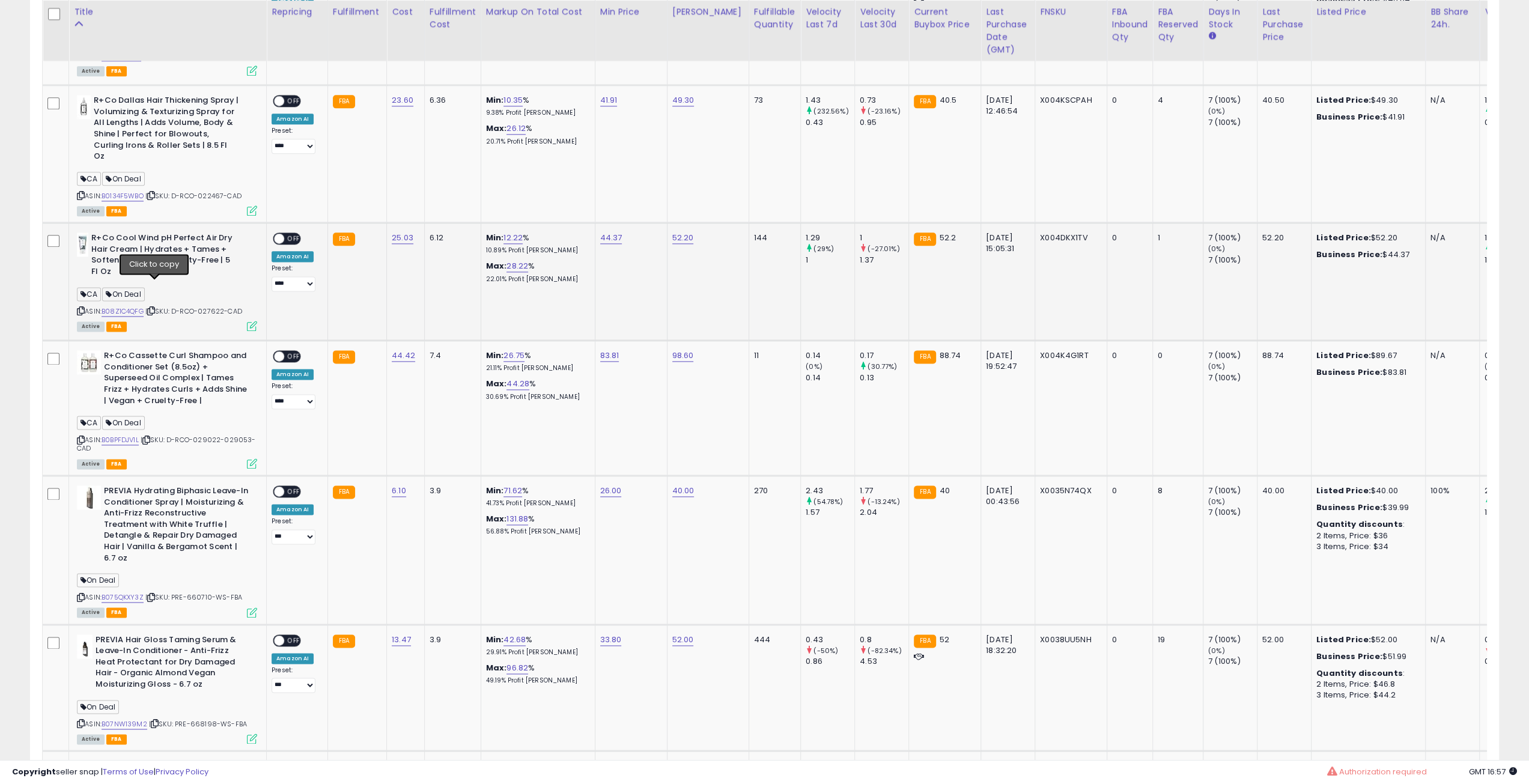
click at [155, 308] on icon at bounding box center [151, 311] width 8 height 6
click at [290, 233] on span "OFF" at bounding box center [294, 239] width 19 height 10
click at [249, 321] on icon at bounding box center [252, 326] width 10 height 10
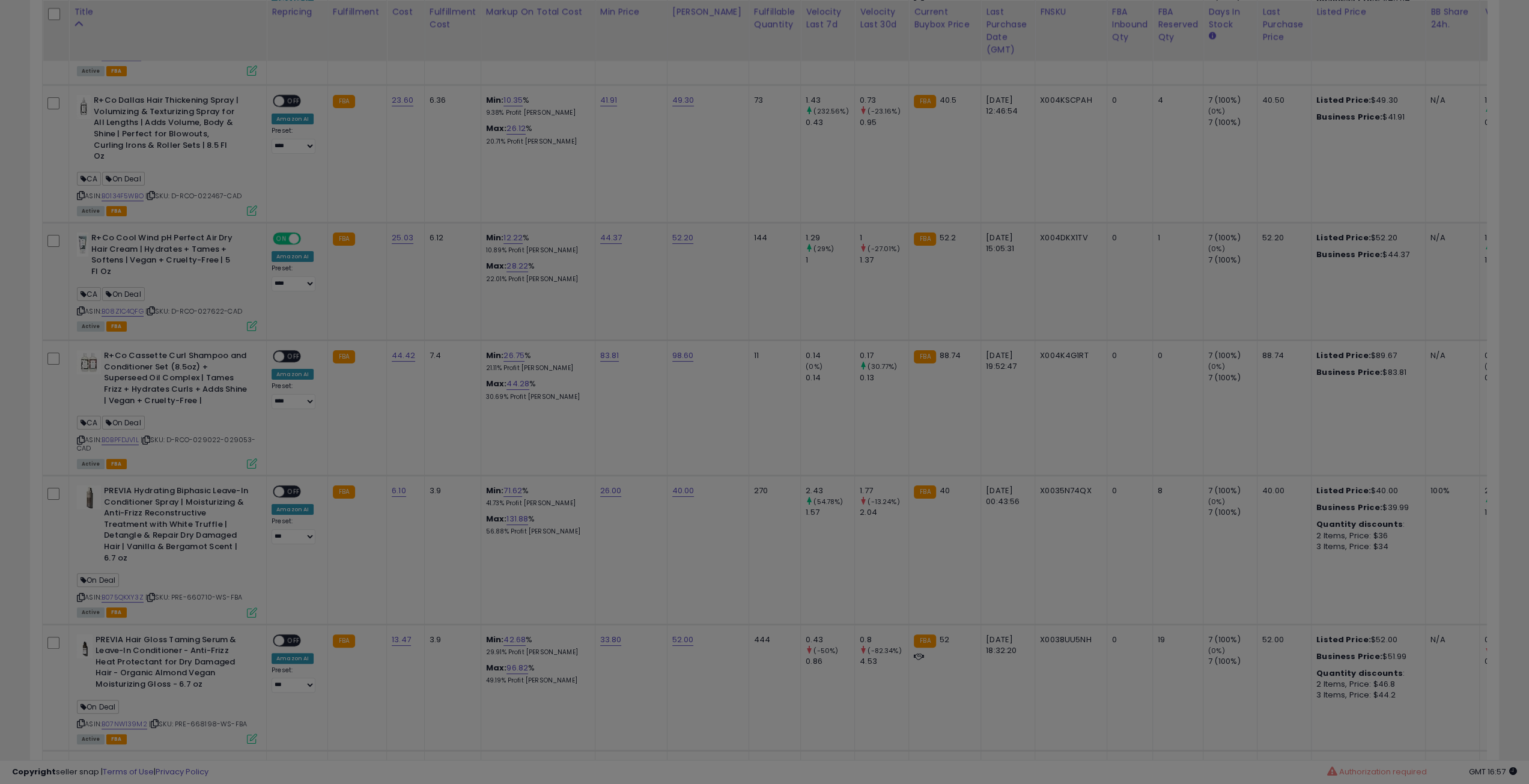
scroll to position [246, 858]
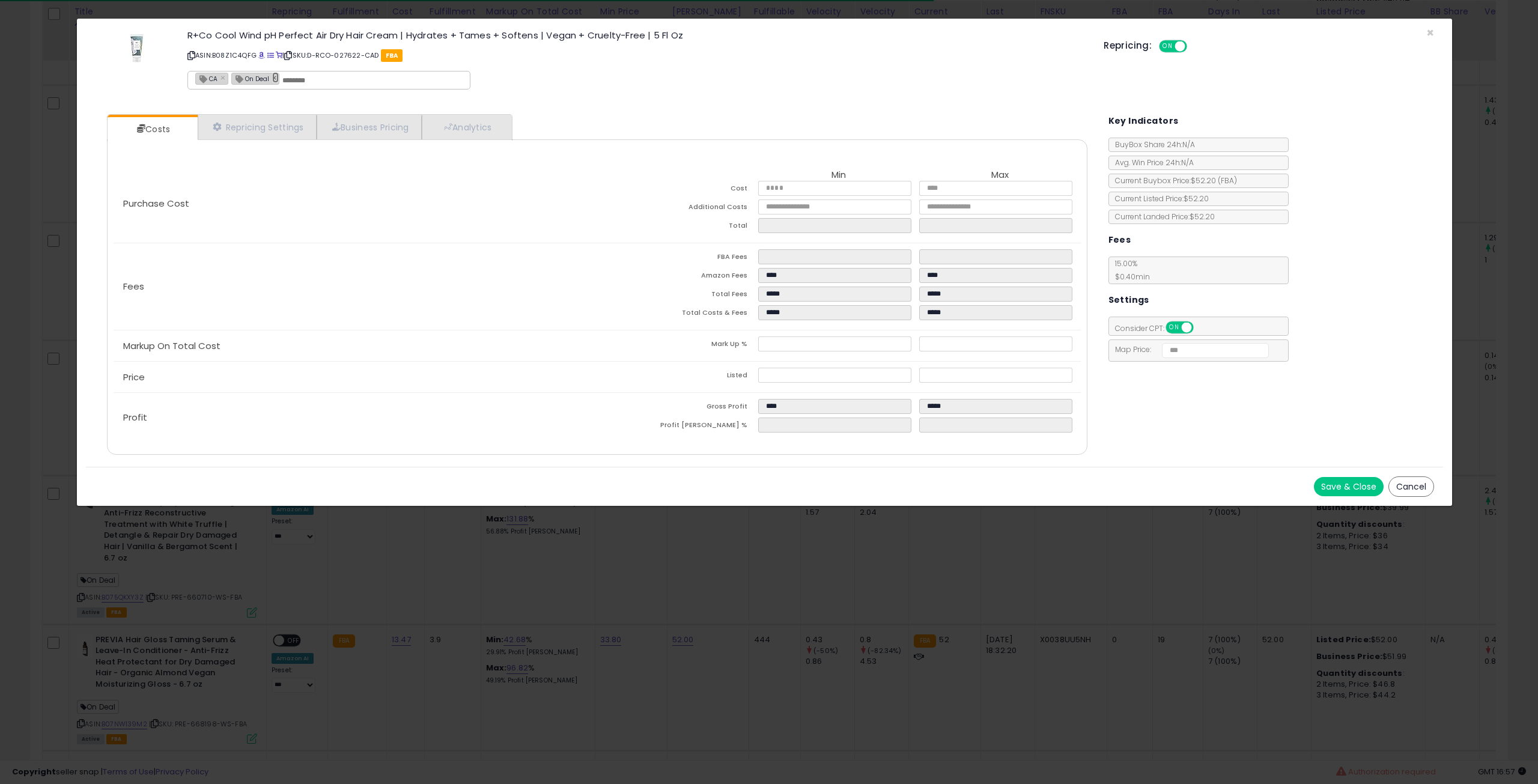
click at [272, 79] on link "×" at bounding box center [275, 77] width 7 height 11
type input "**"
click at [1355, 479] on button "Save & Close" at bounding box center [1349, 487] width 70 height 19
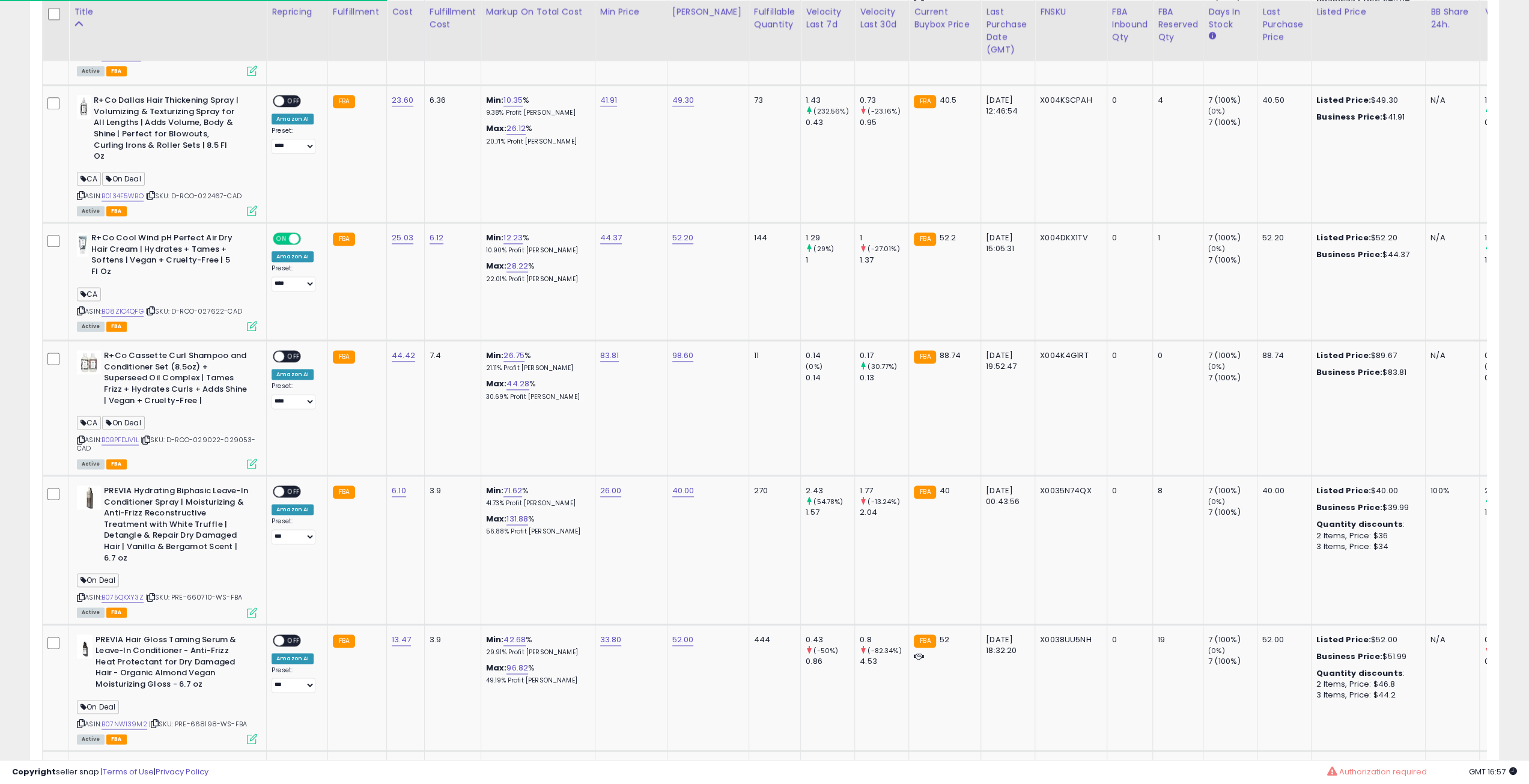
scroll to position [600470, 599993]
click at [154, 308] on icon at bounding box center [151, 311] width 8 height 6
click at [145, 435] on span "| SKU: D-RCO-029022-029053-CAD" at bounding box center [166, 444] width 179 height 18
click at [150, 436] on icon at bounding box center [146, 440] width 8 height 6
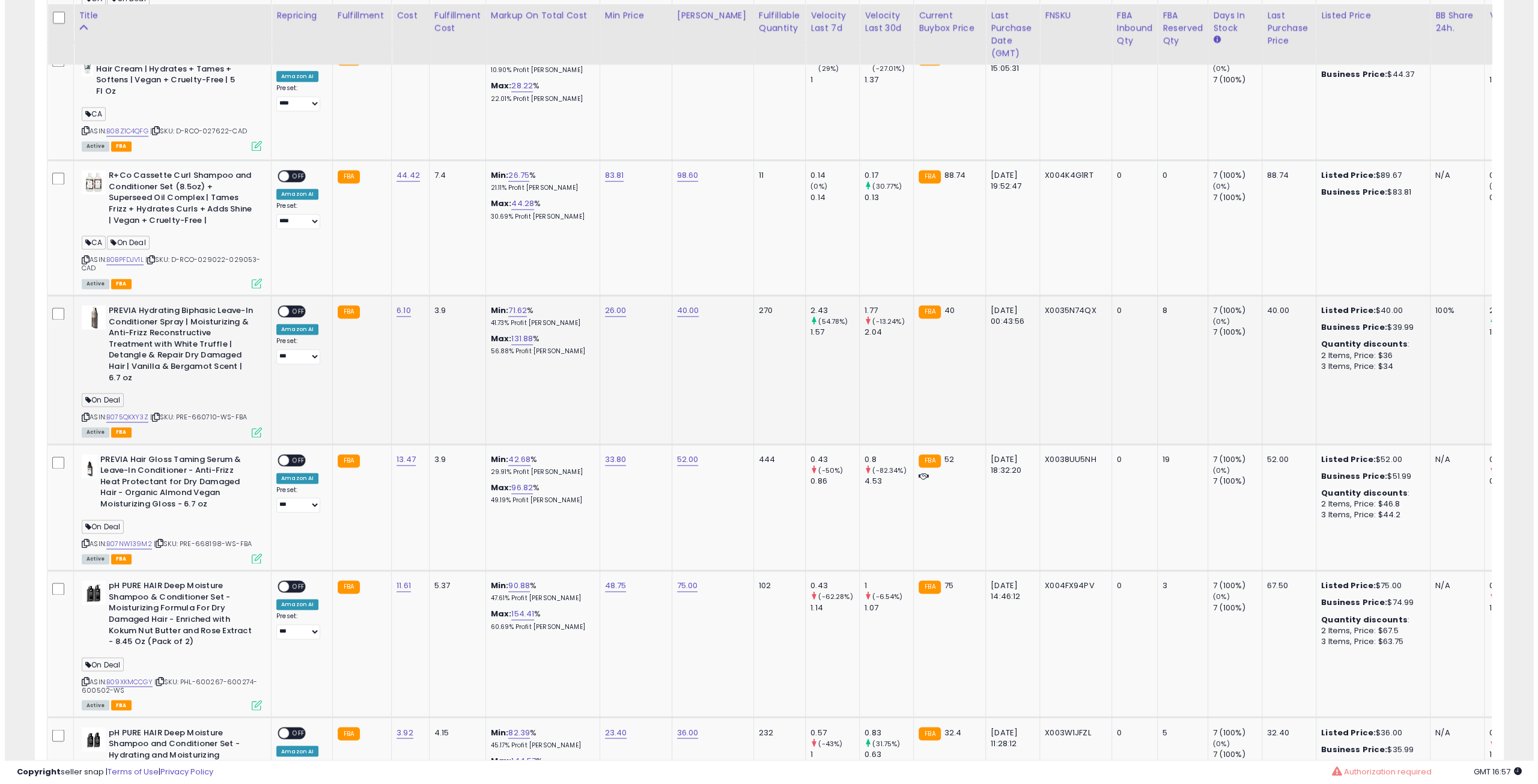
scroll to position [1698, 0]
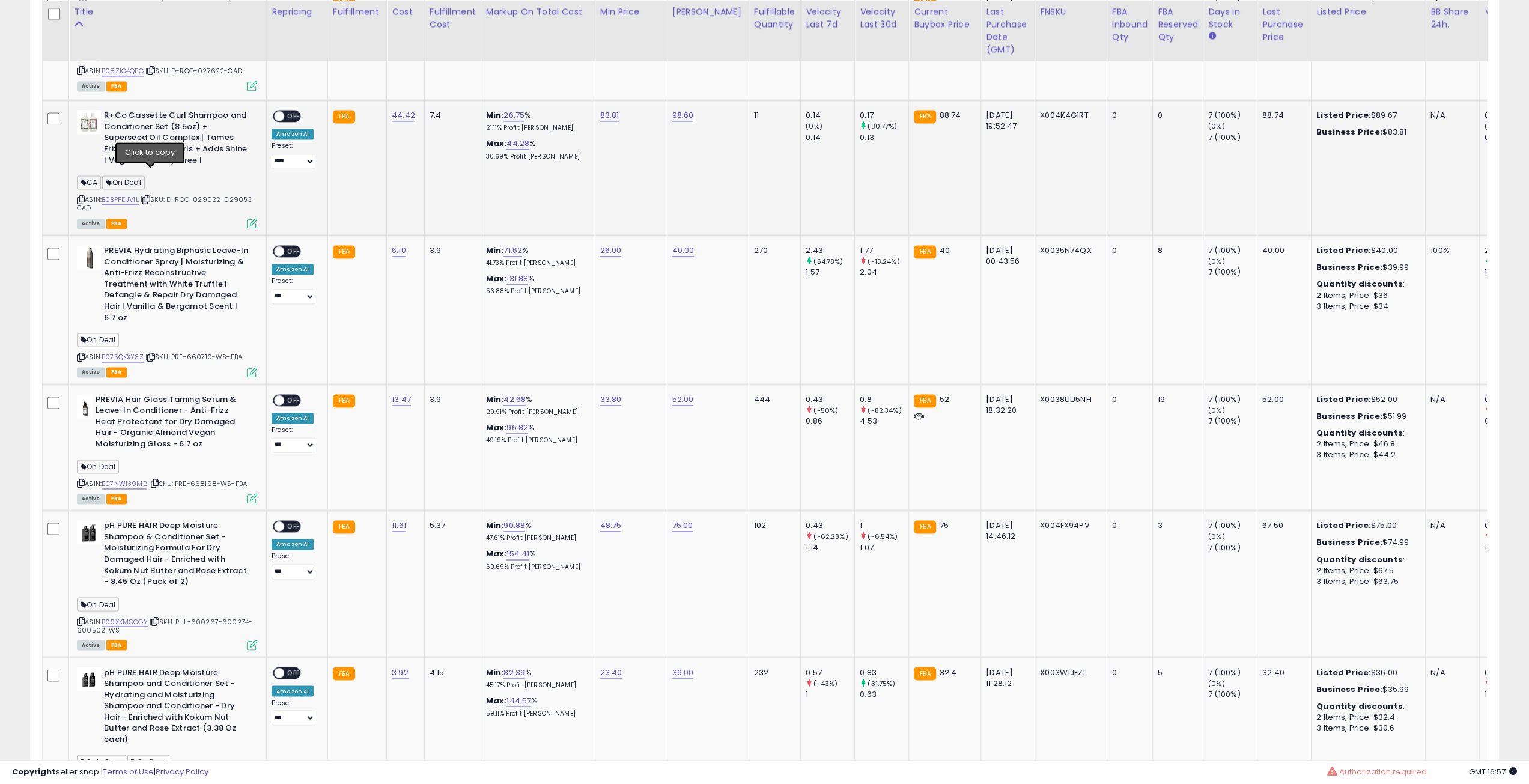
click at [150, 197] on icon at bounding box center [146, 200] width 8 height 6
click at [288, 111] on span "OFF" at bounding box center [294, 116] width 19 height 10
click at [250, 218] on icon at bounding box center [252, 223] width 10 height 10
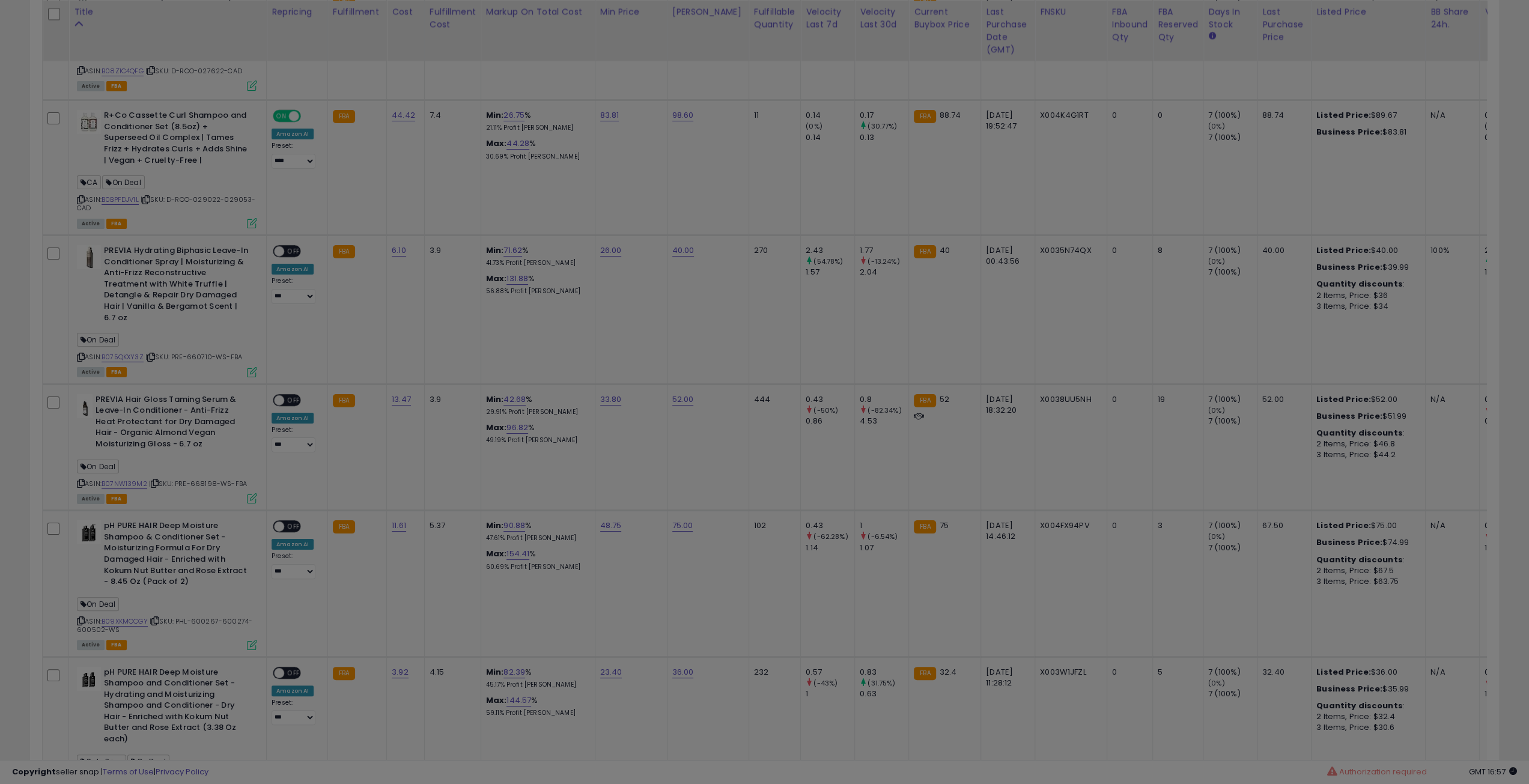
scroll to position [246, 858]
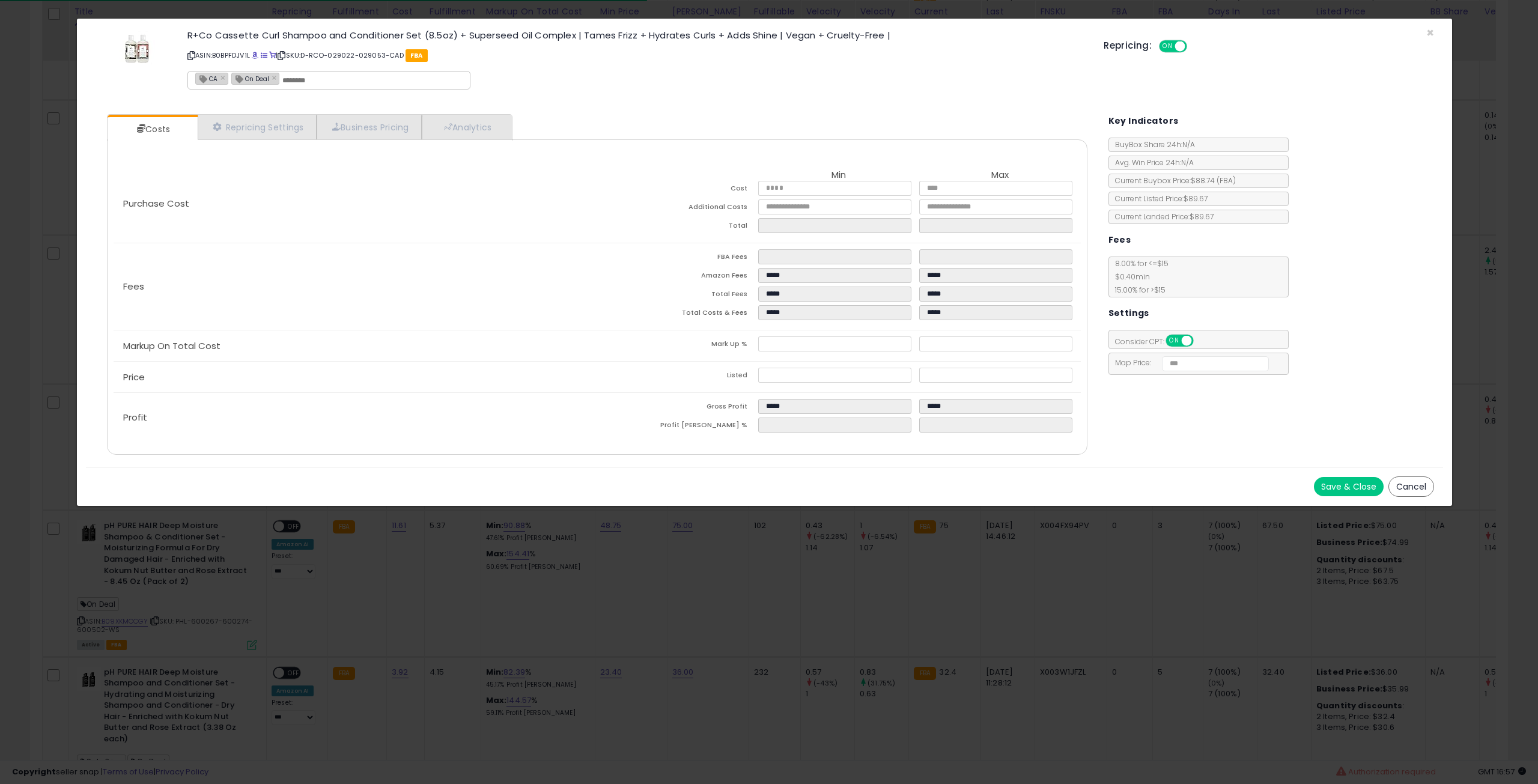
click at [279, 77] on div "CA × On Deal ×" at bounding box center [329, 80] width 283 height 19
click at [275, 77] on link "×" at bounding box center [275, 77] width 7 height 11
type input "**"
click at [1353, 478] on button "Save & Close" at bounding box center [1349, 487] width 70 height 19
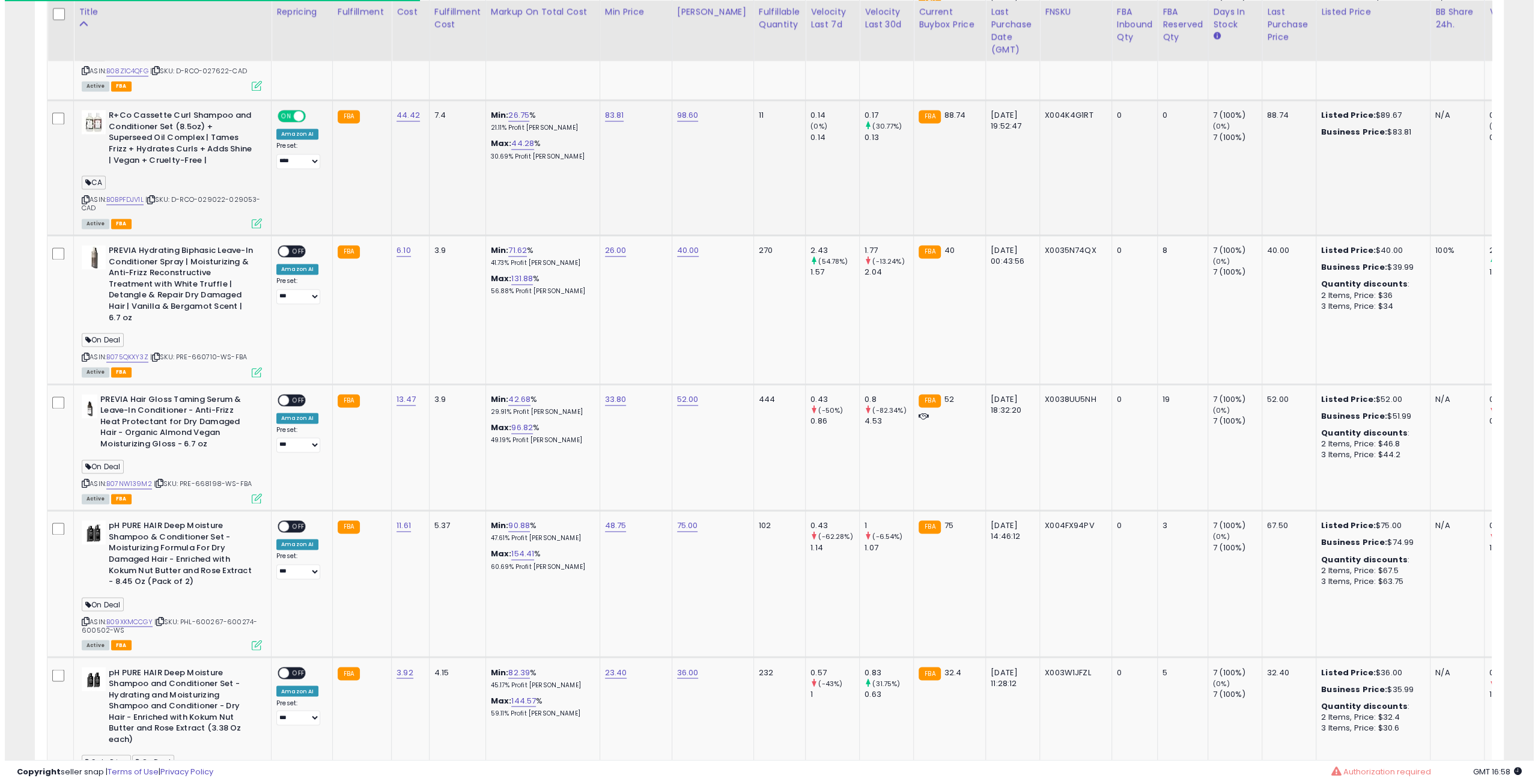
scroll to position [600470, 599982]
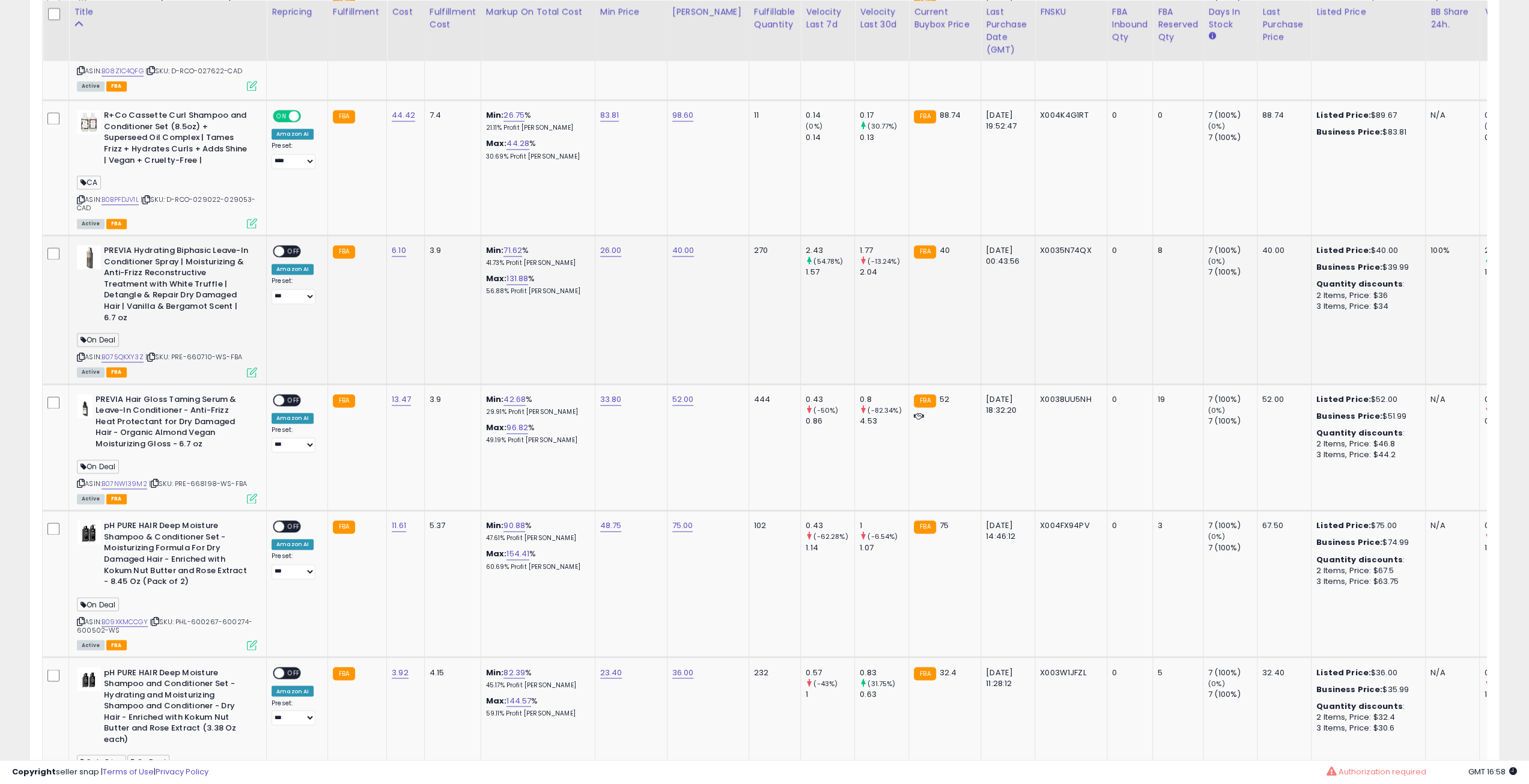
click at [155, 354] on icon at bounding box center [151, 357] width 8 height 6
click at [289, 246] on span "OFF" at bounding box center [294, 251] width 19 height 10
click at [245, 367] on div "Active FBA" at bounding box center [167, 371] width 181 height 8
click at [250, 367] on icon at bounding box center [252, 372] width 10 height 10
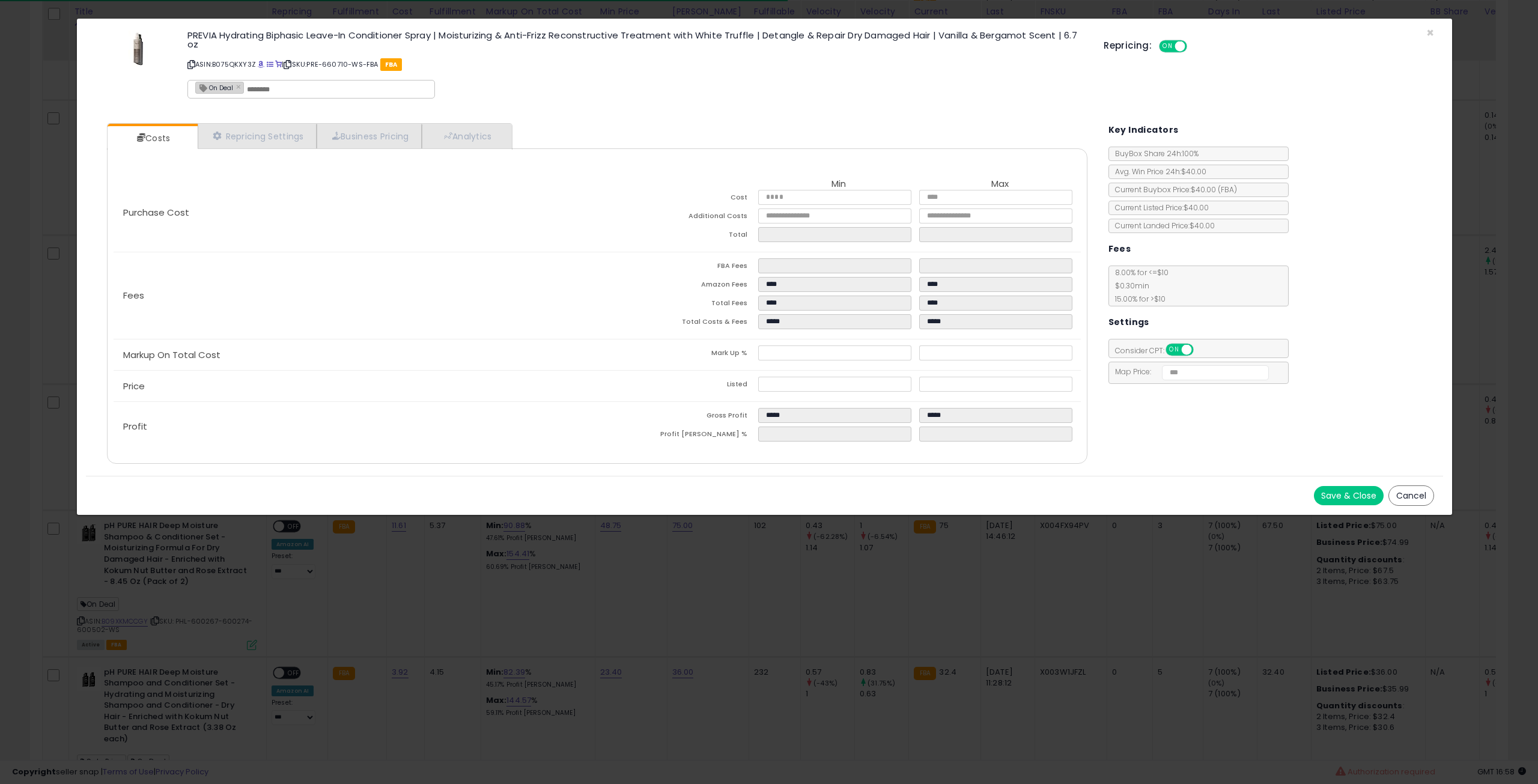
click at [233, 84] on div "On Deal ×" at bounding box center [219, 88] width 48 height 12
type input "*******"
click at [242, 86] on link "×" at bounding box center [239, 86] width 7 height 11
click at [1332, 486] on button "Save & Close" at bounding box center [1349, 496] width 70 height 19
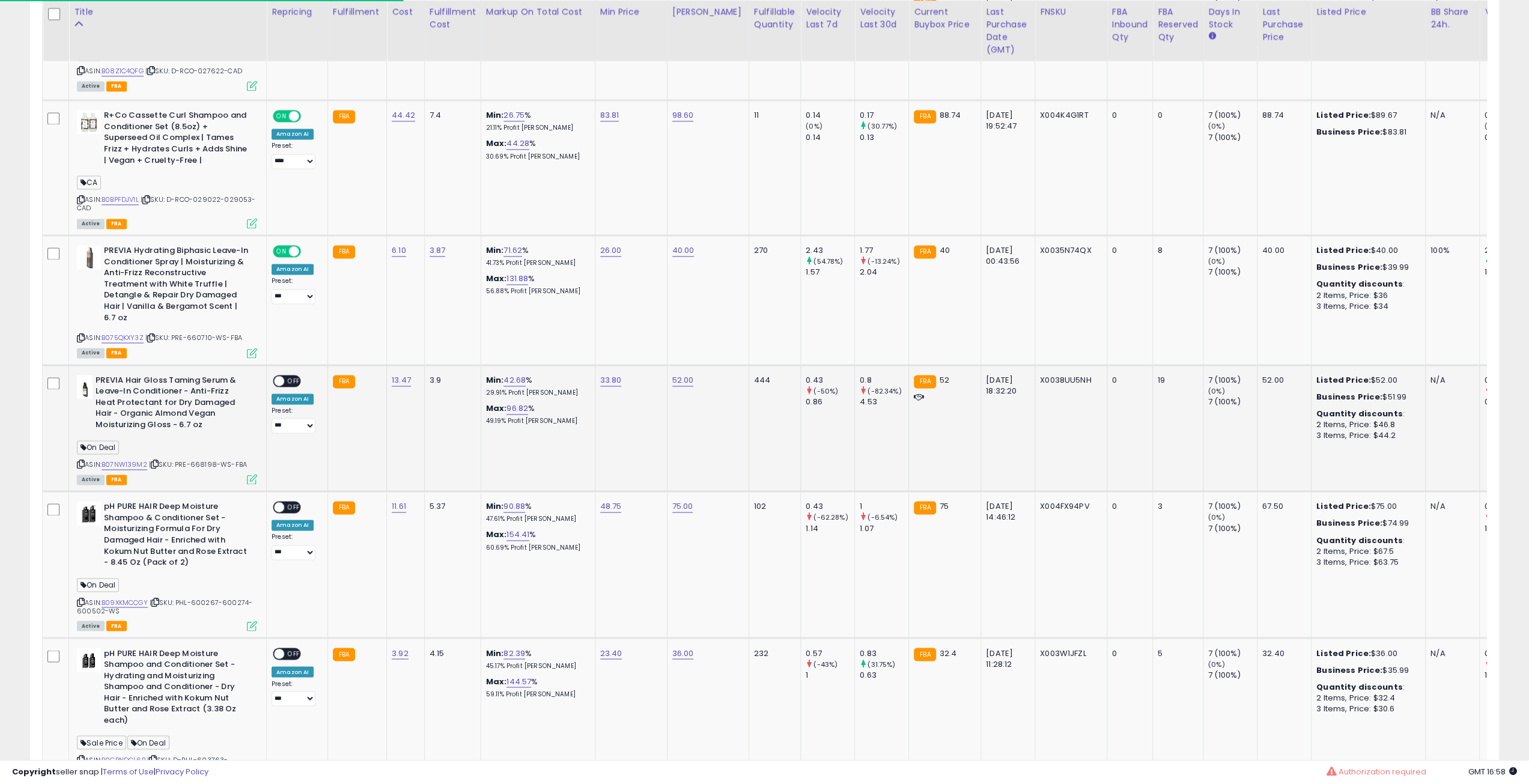
scroll to position [600470, 599993]
click at [156, 461] on icon at bounding box center [155, 464] width 8 height 6
click at [155, 461] on icon at bounding box center [155, 464] width 8 height 6
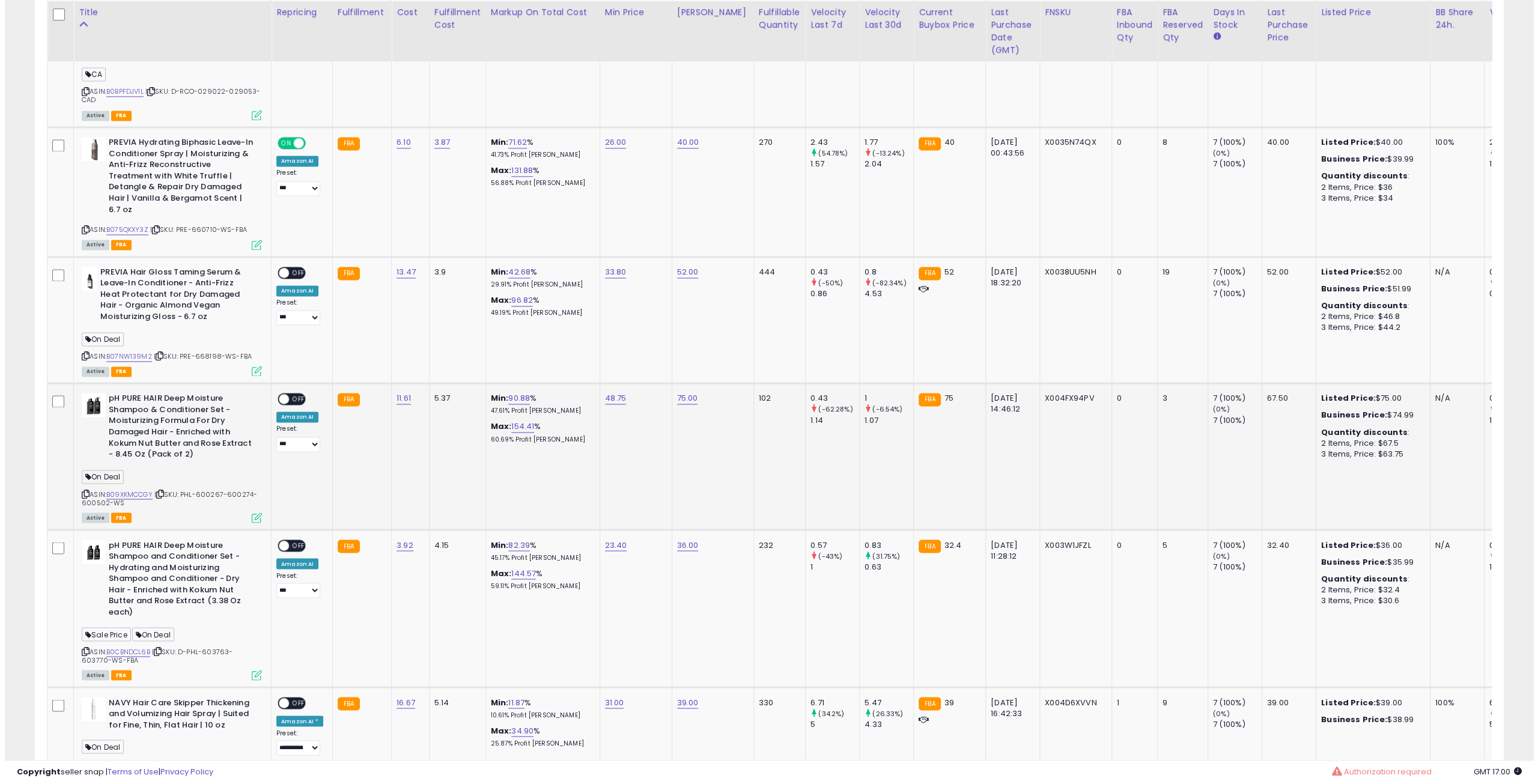
scroll to position [1818, 0]
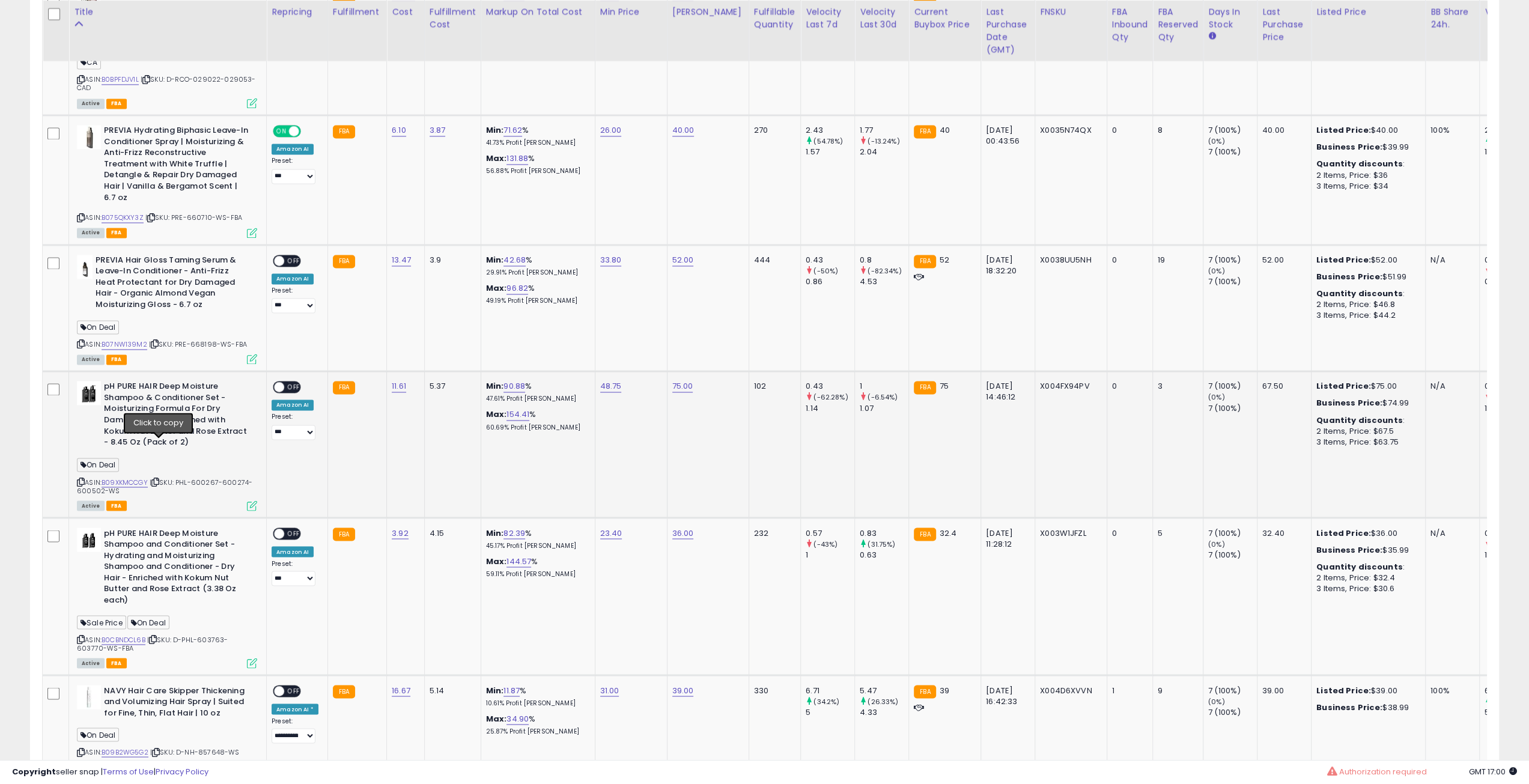
click at [159, 478] on icon at bounding box center [155, 482] width 8 height 6
click at [157, 636] on icon at bounding box center [153, 639] width 8 height 6
click at [286, 382] on span "OFF" at bounding box center [294, 387] width 19 height 10
click at [295, 528] on span "OFF" at bounding box center [294, 533] width 19 height 10
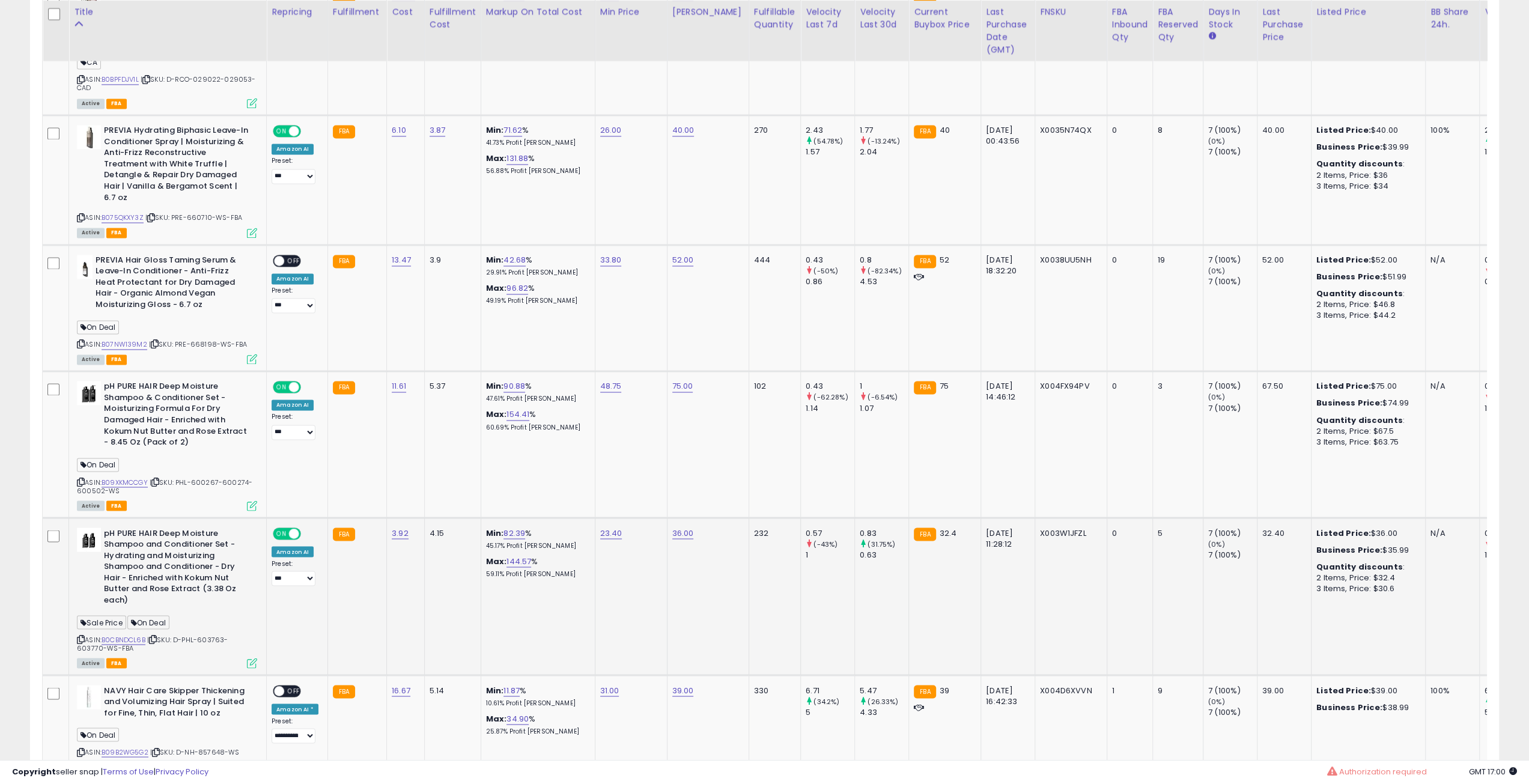
click at [252, 658] on icon at bounding box center [252, 663] width 10 height 10
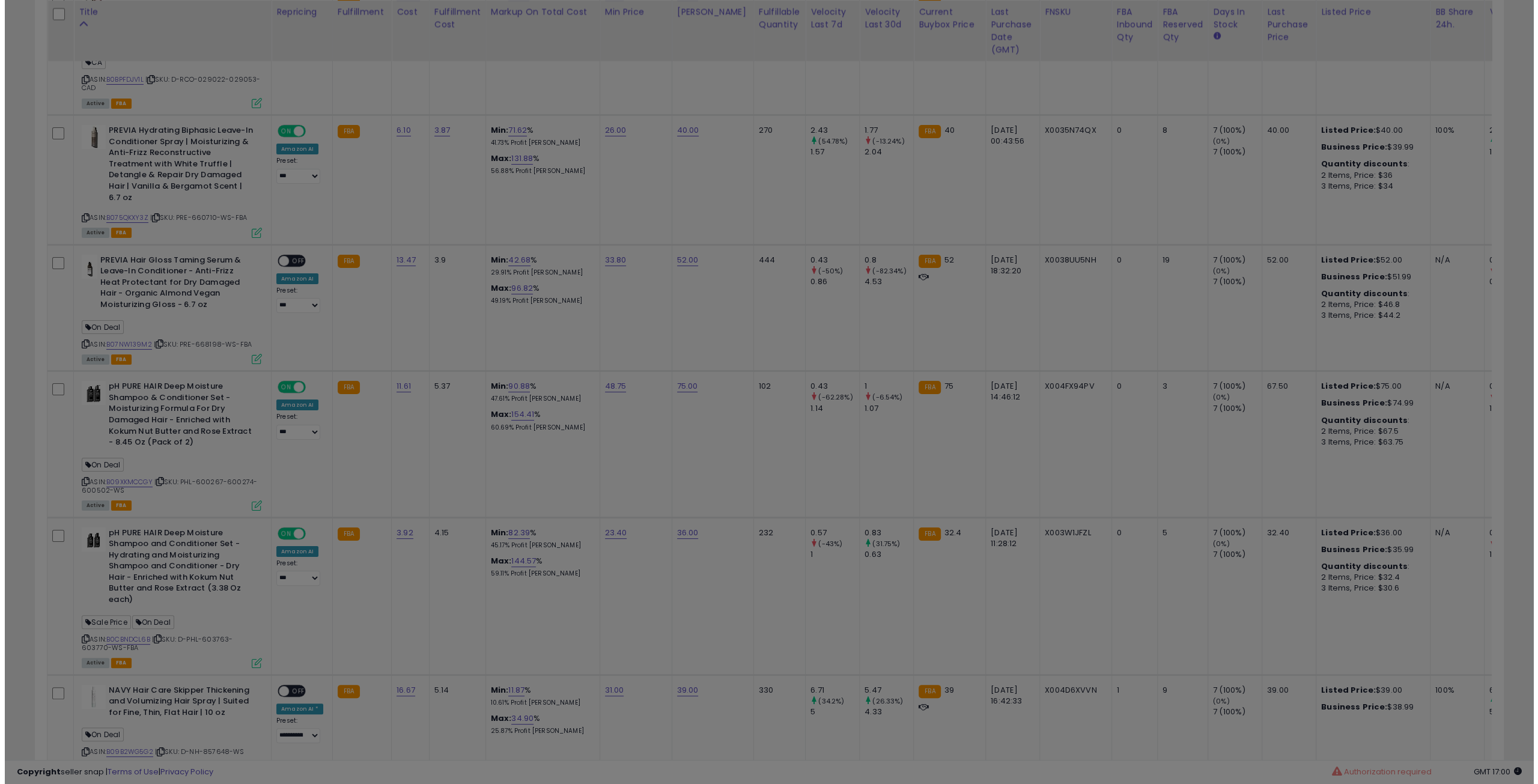
scroll to position [246, 858]
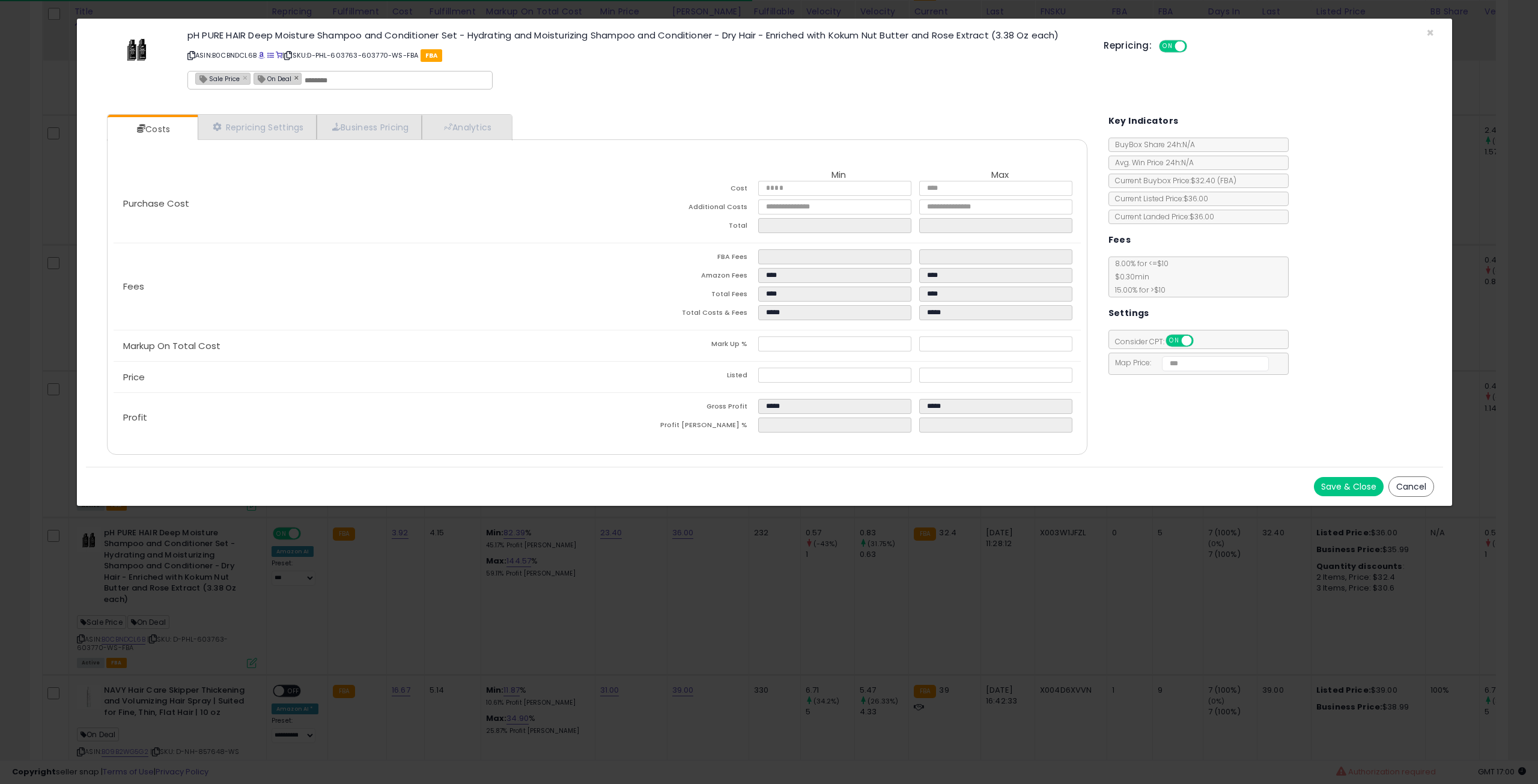
click at [295, 83] on div "On Deal ×" at bounding box center [277, 79] width 48 height 12
type input "*******"
click at [295, 81] on link "×" at bounding box center [298, 77] width 7 height 11
type input "**********"
click at [1322, 488] on button "Save & Close" at bounding box center [1349, 487] width 70 height 19
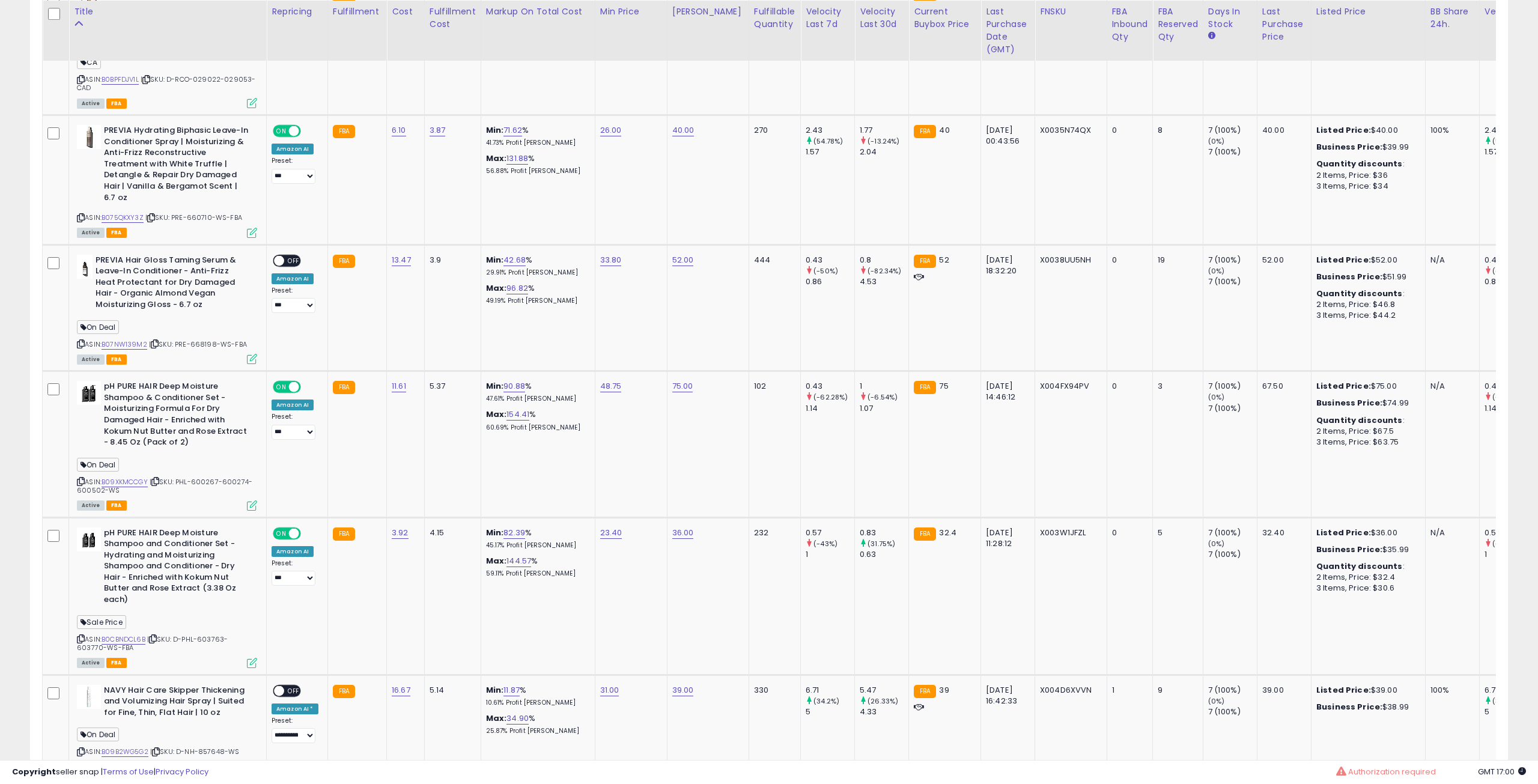
click at [250, 500] on icon at bounding box center [252, 505] width 10 height 10
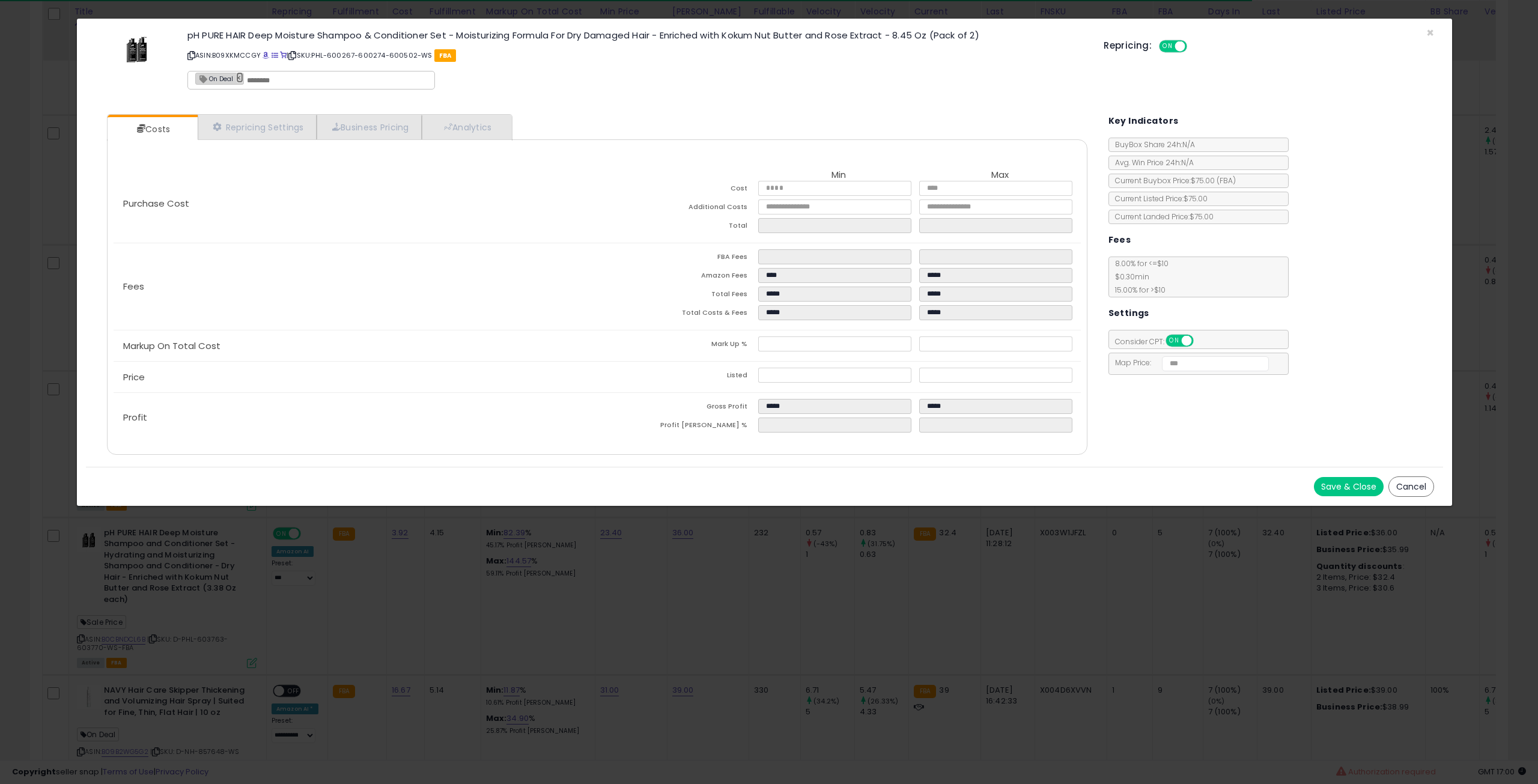
click at [241, 75] on link "×" at bounding box center [239, 77] width 7 height 11
click at [1328, 487] on button "Save & Close" at bounding box center [1349, 487] width 70 height 19
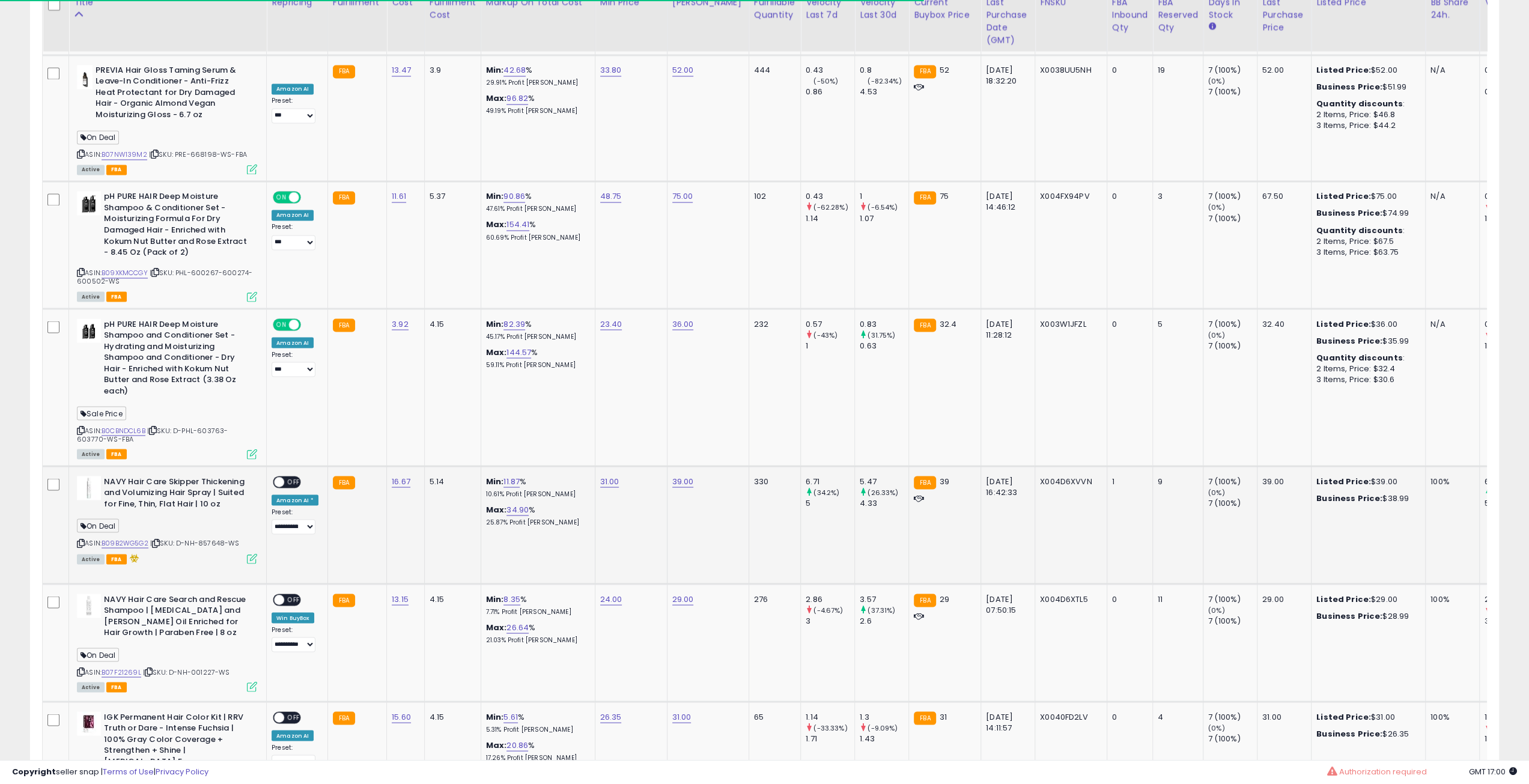
scroll to position [2118, 0]
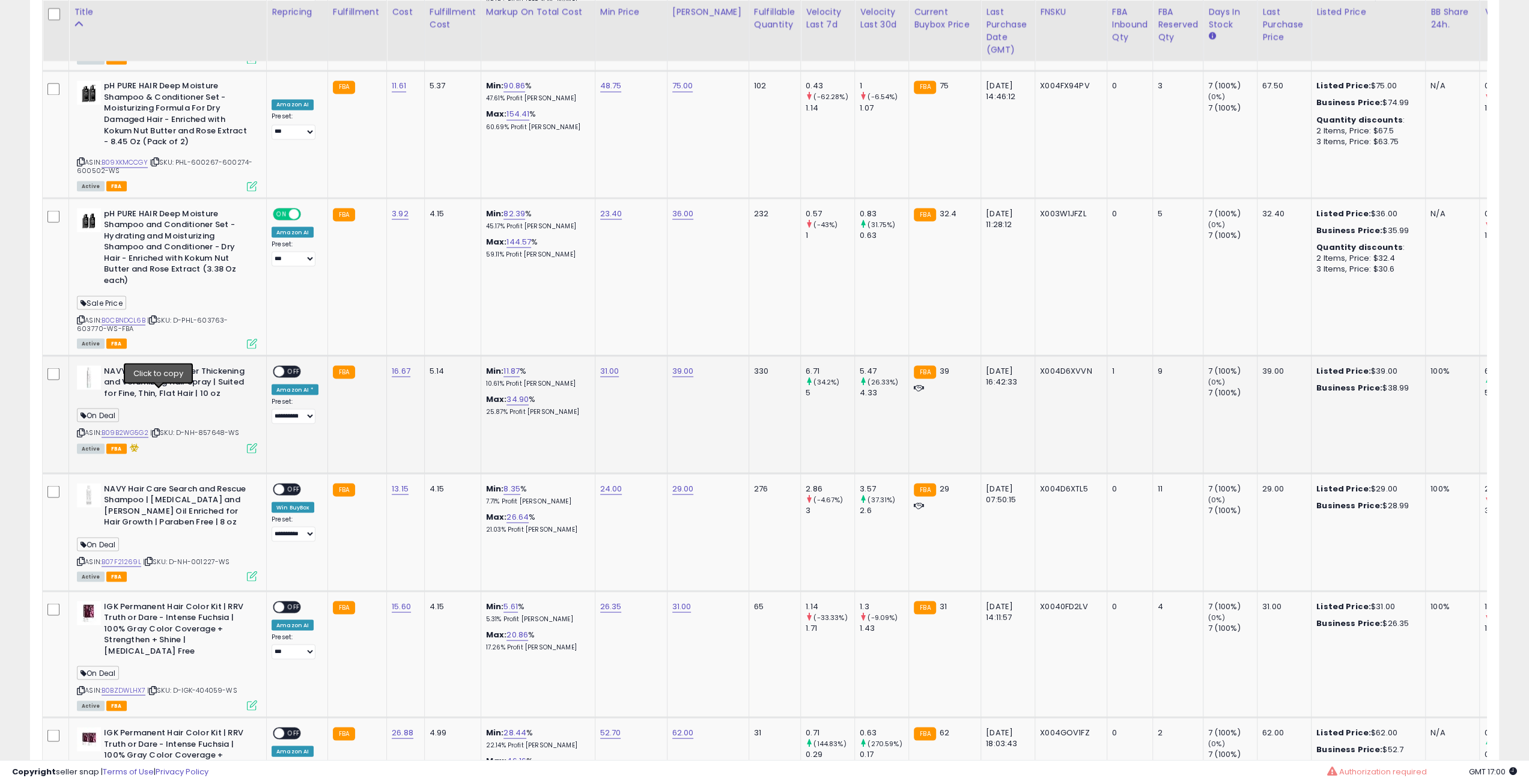
click at [160, 429] on icon at bounding box center [156, 432] width 8 height 6
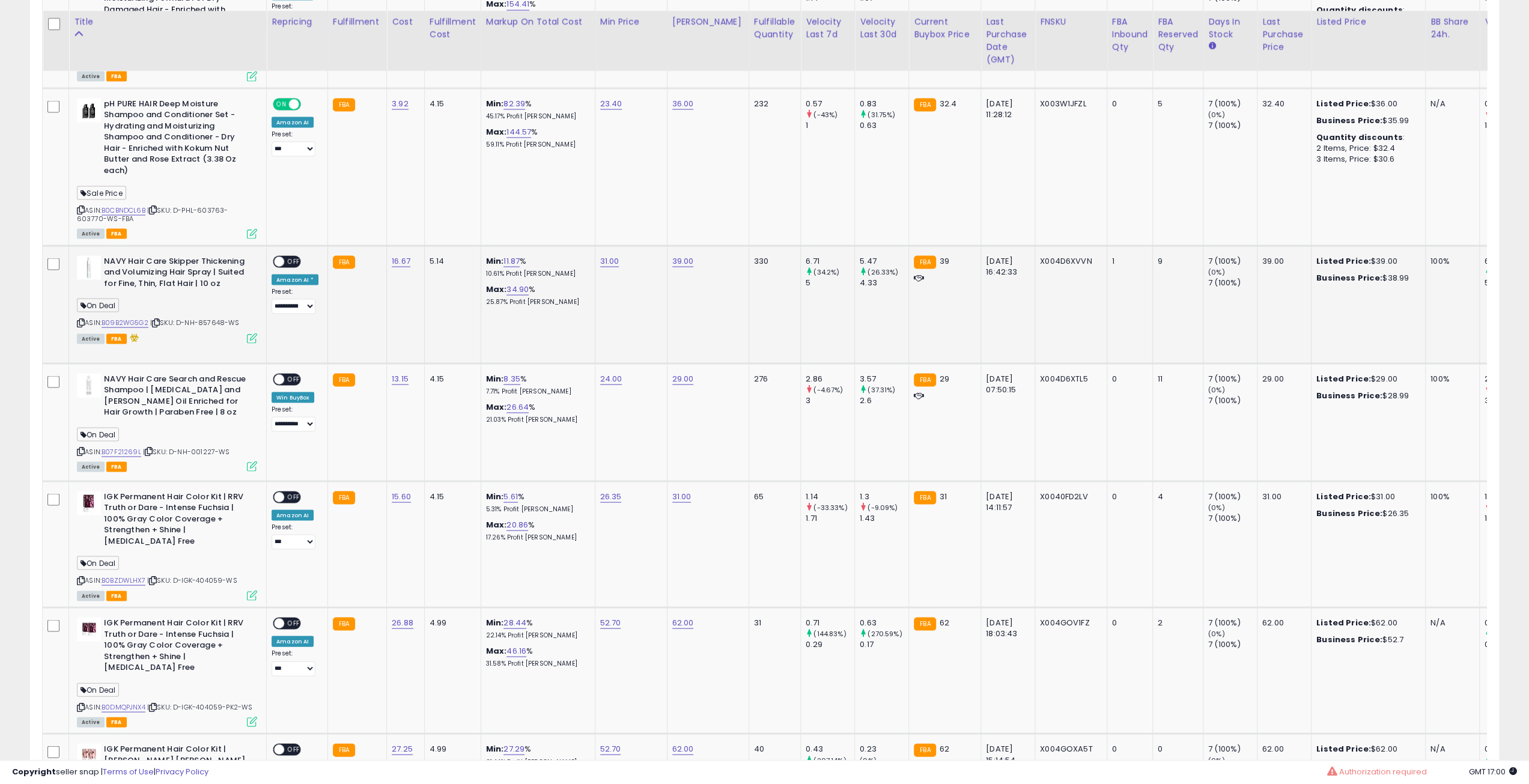
scroll to position [2239, 0]
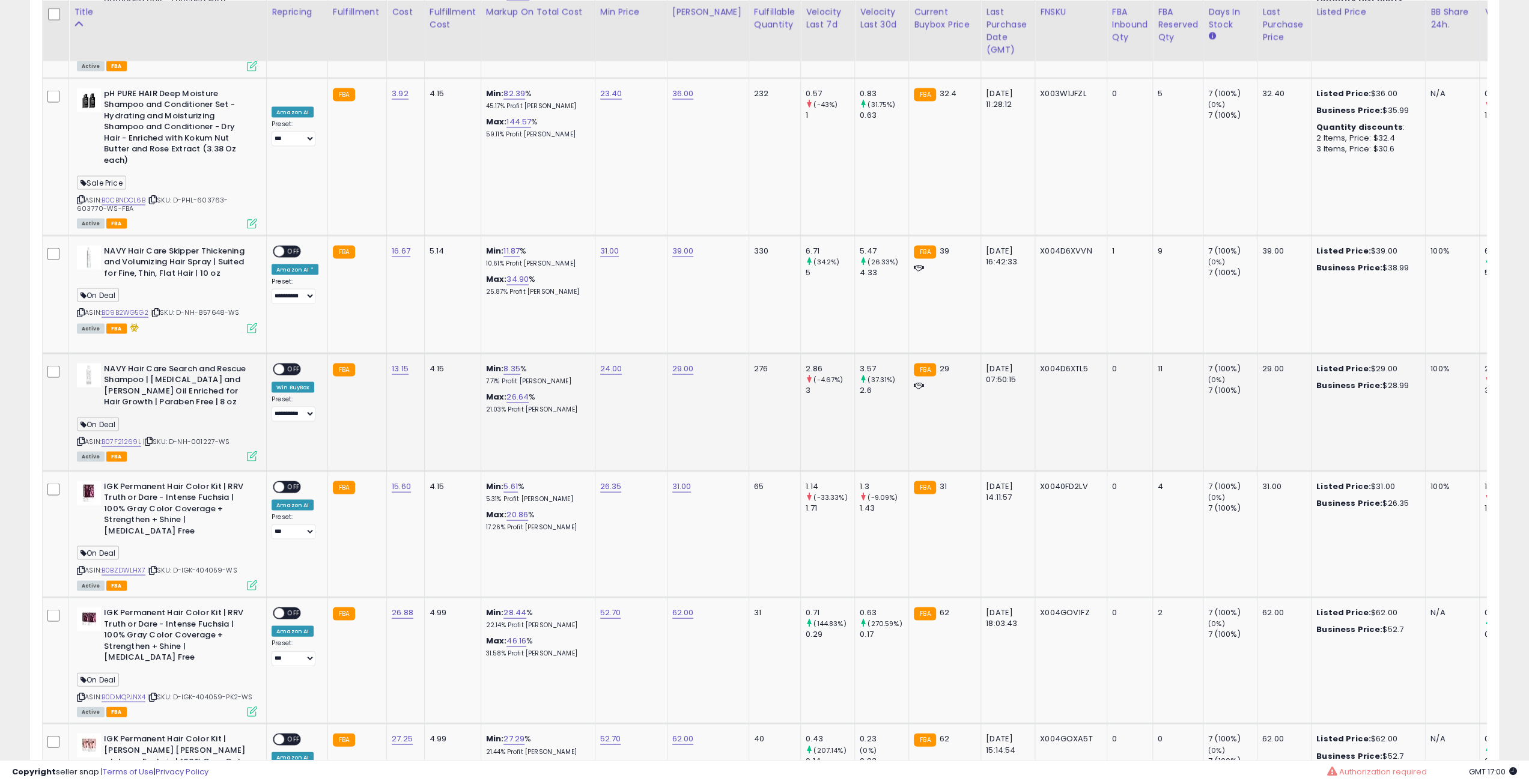
click at [152, 437] on icon at bounding box center [149, 440] width 8 height 6
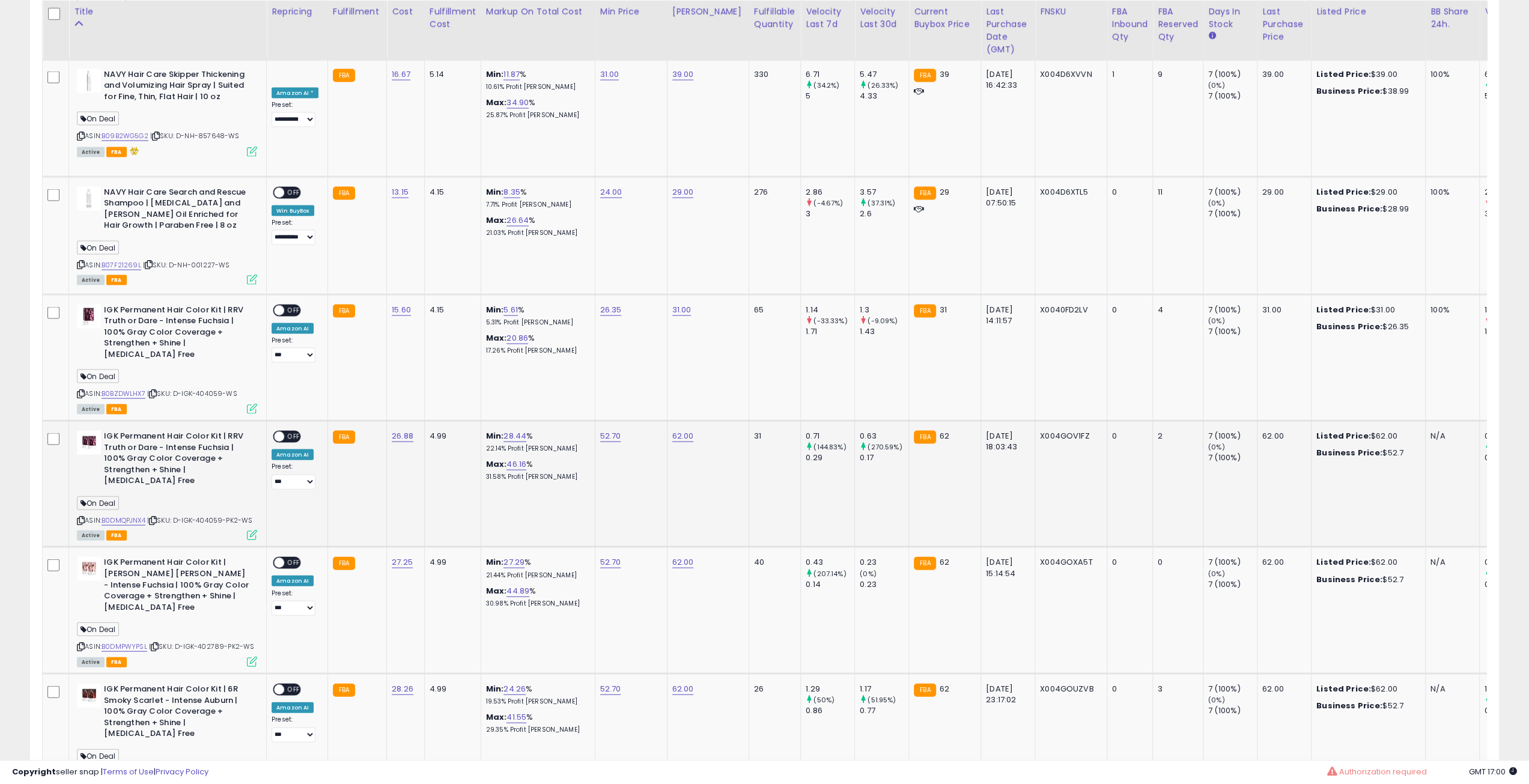
scroll to position [2418, 0]
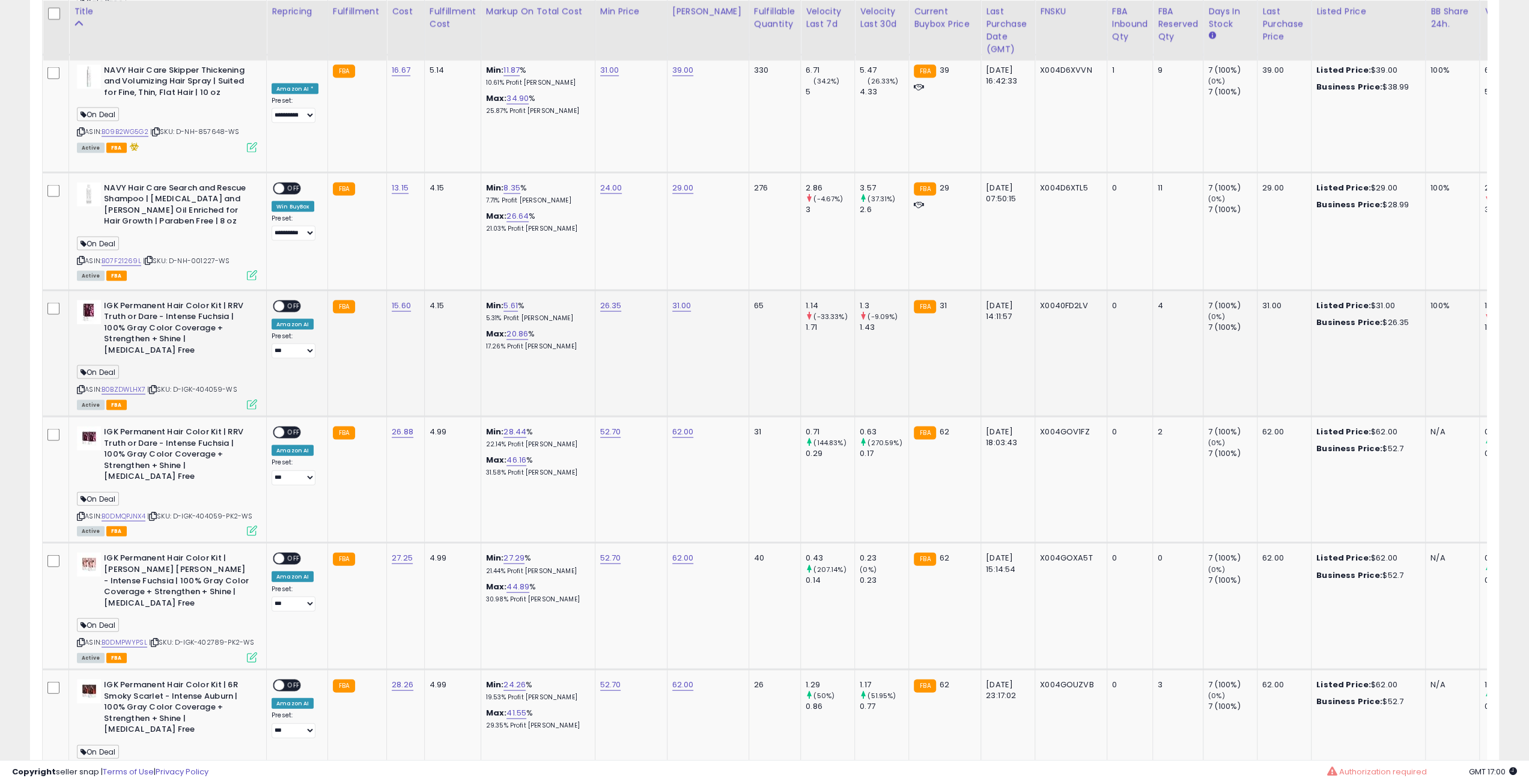
click at [155, 386] on icon at bounding box center [153, 389] width 8 height 6
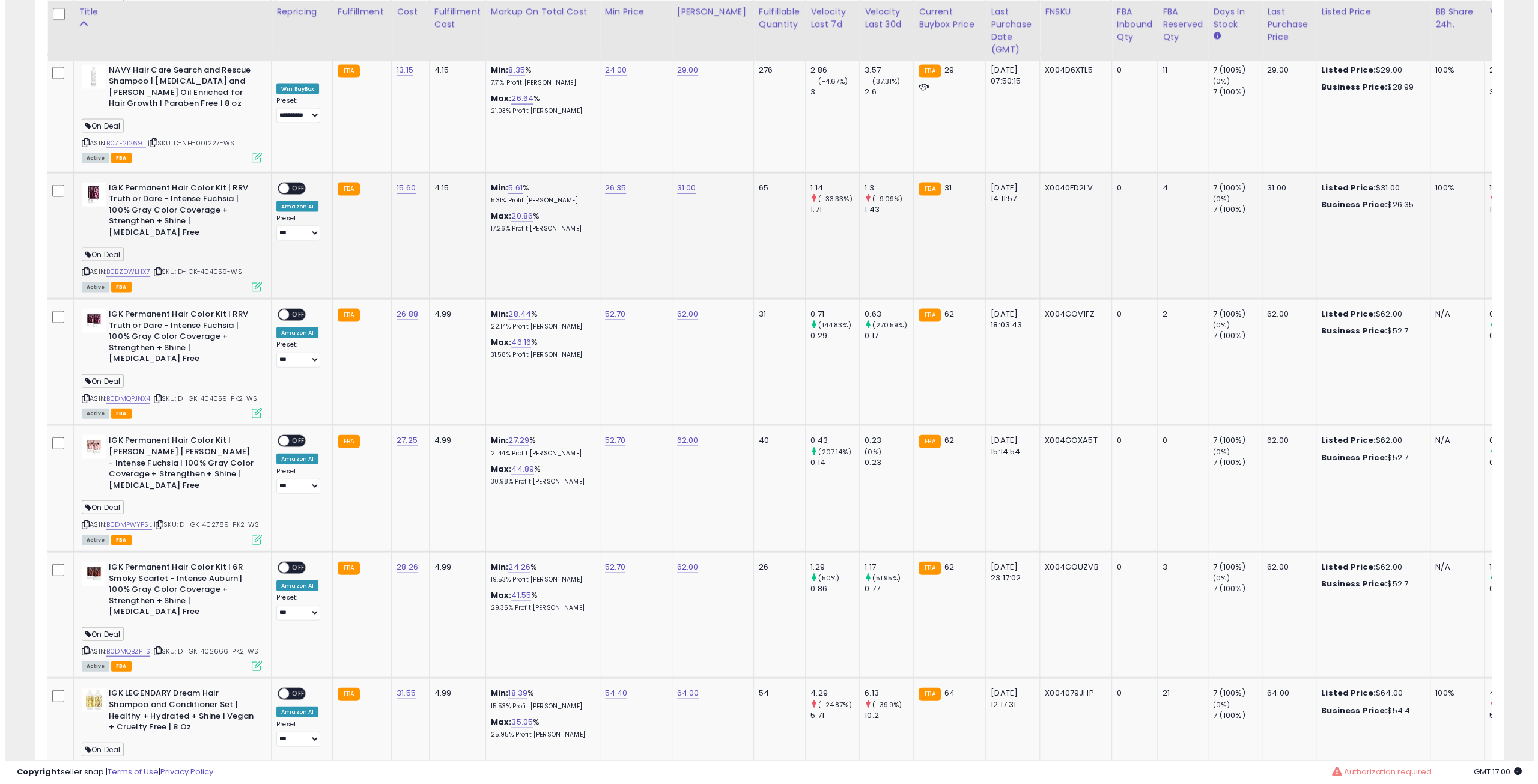
scroll to position [2538, 0]
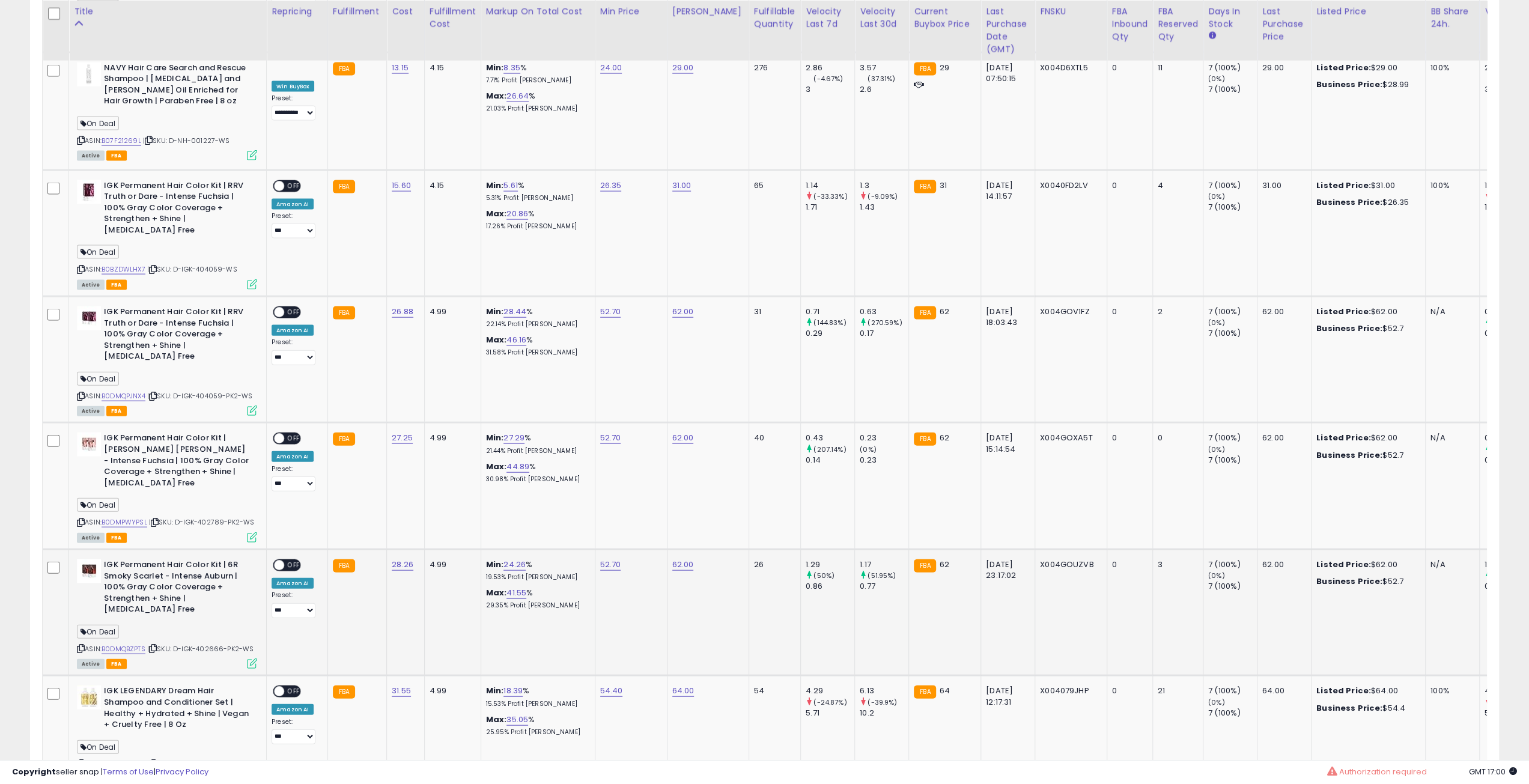
click at [286, 559] on div "ON OFF" at bounding box center [287, 565] width 28 height 13
click at [287, 560] on span "OFF" at bounding box center [294, 565] width 19 height 10
click at [284, 434] on div "ON OFF" at bounding box center [274, 439] width 28 height 10
click at [286, 434] on span "OFF" at bounding box center [294, 439] width 19 height 10
click at [290, 308] on span "OFF" at bounding box center [294, 313] width 19 height 10
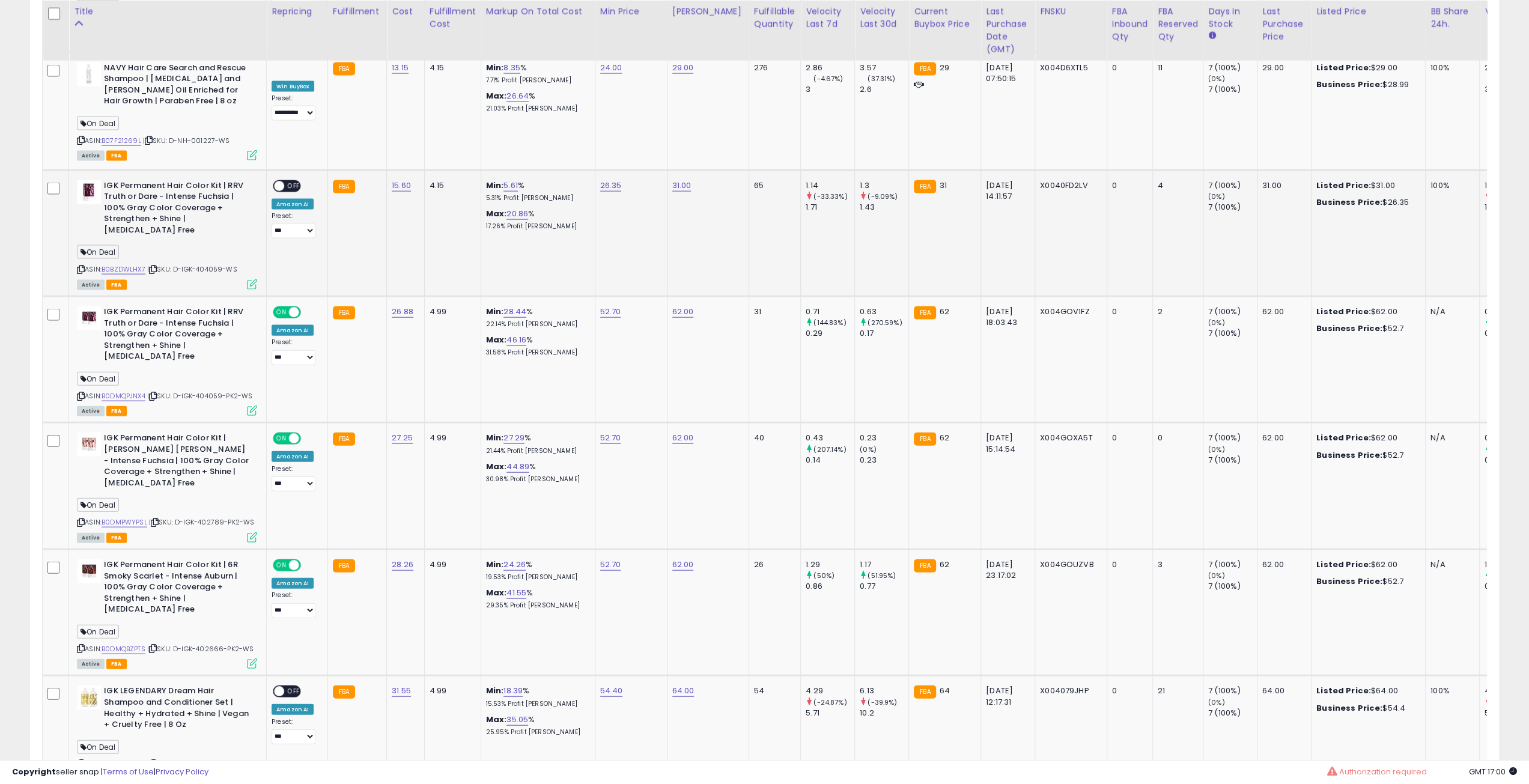
click at [282, 181] on span at bounding box center [279, 186] width 10 height 10
click at [247, 279] on icon at bounding box center [252, 284] width 10 height 10
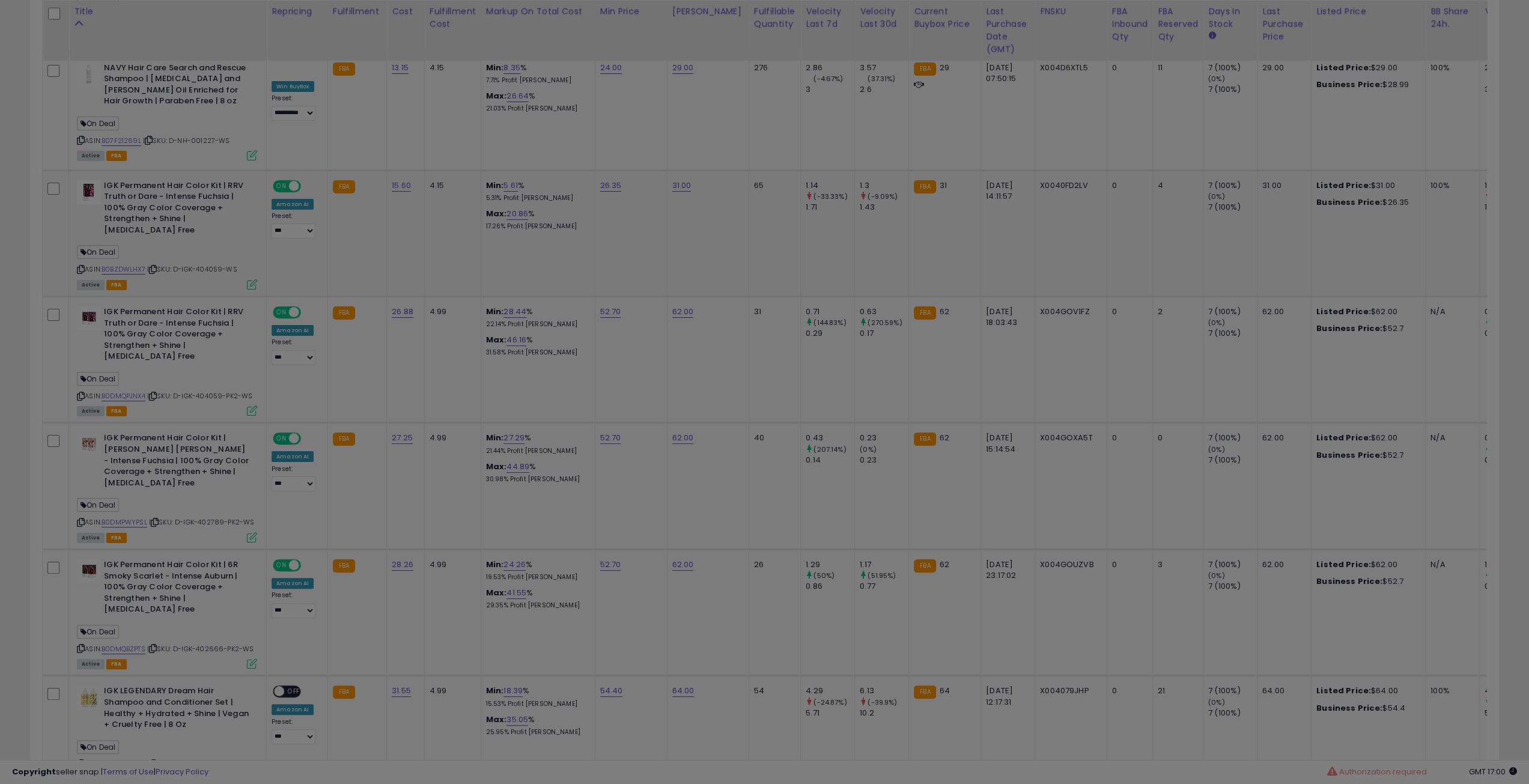
scroll to position [246, 858]
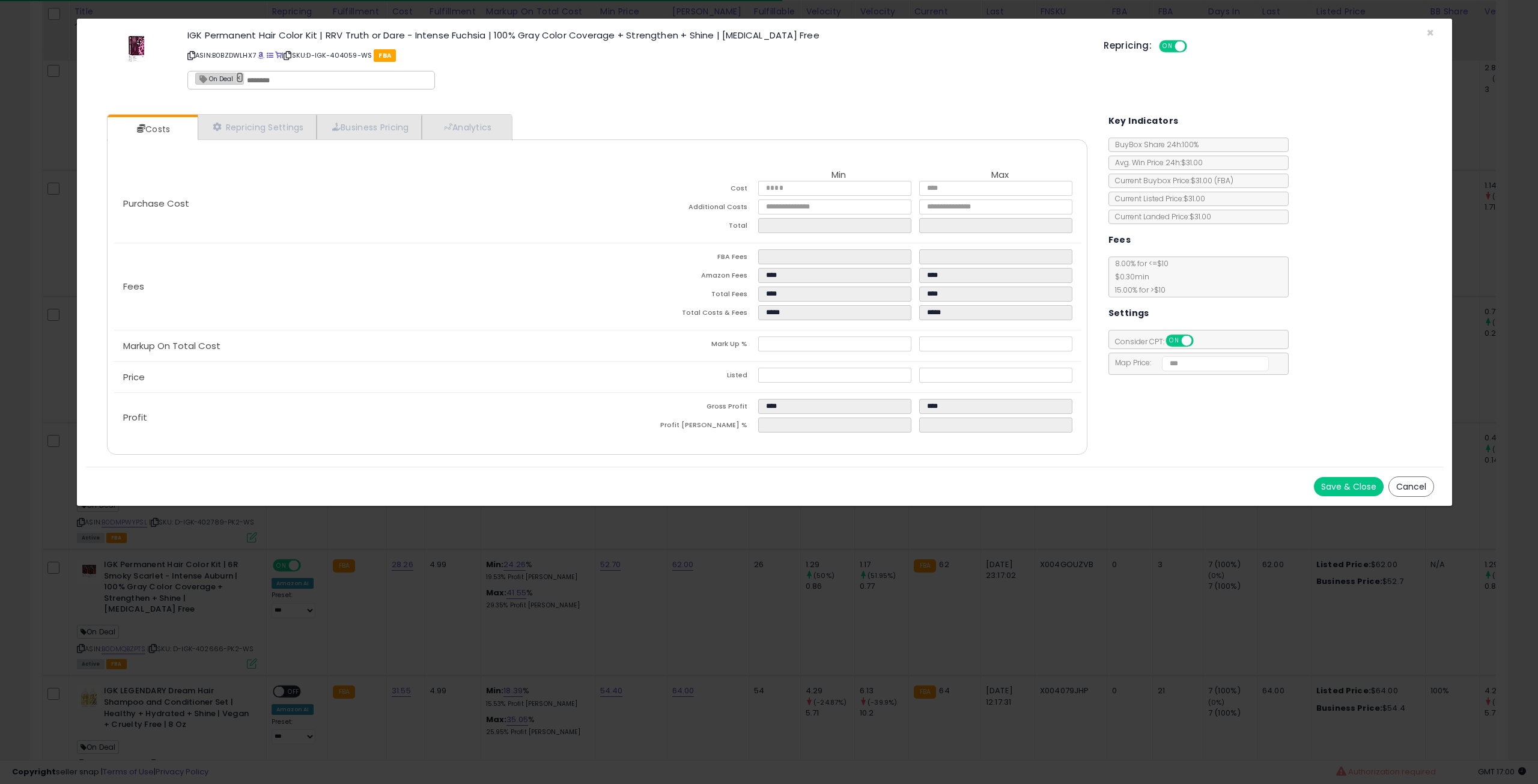
drag, startPoint x: 239, startPoint y: 77, endPoint x: 273, endPoint y: 101, distance: 41.6
click at [239, 77] on link "×" at bounding box center [239, 77] width 7 height 11
click at [1333, 483] on button "Save & Close" at bounding box center [1349, 487] width 70 height 19
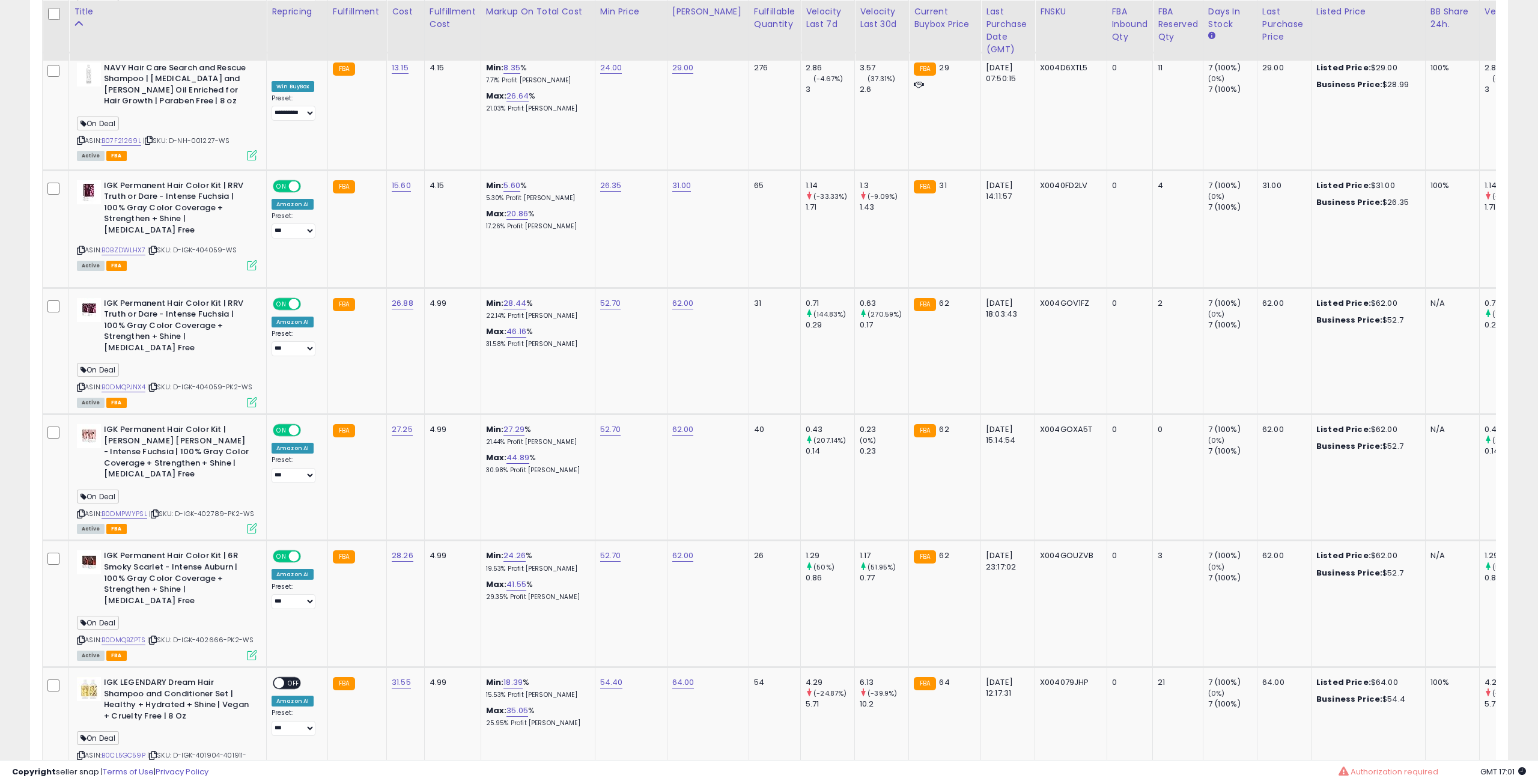
click at [250, 355] on div at bounding box center [769, 392] width 1538 height 784
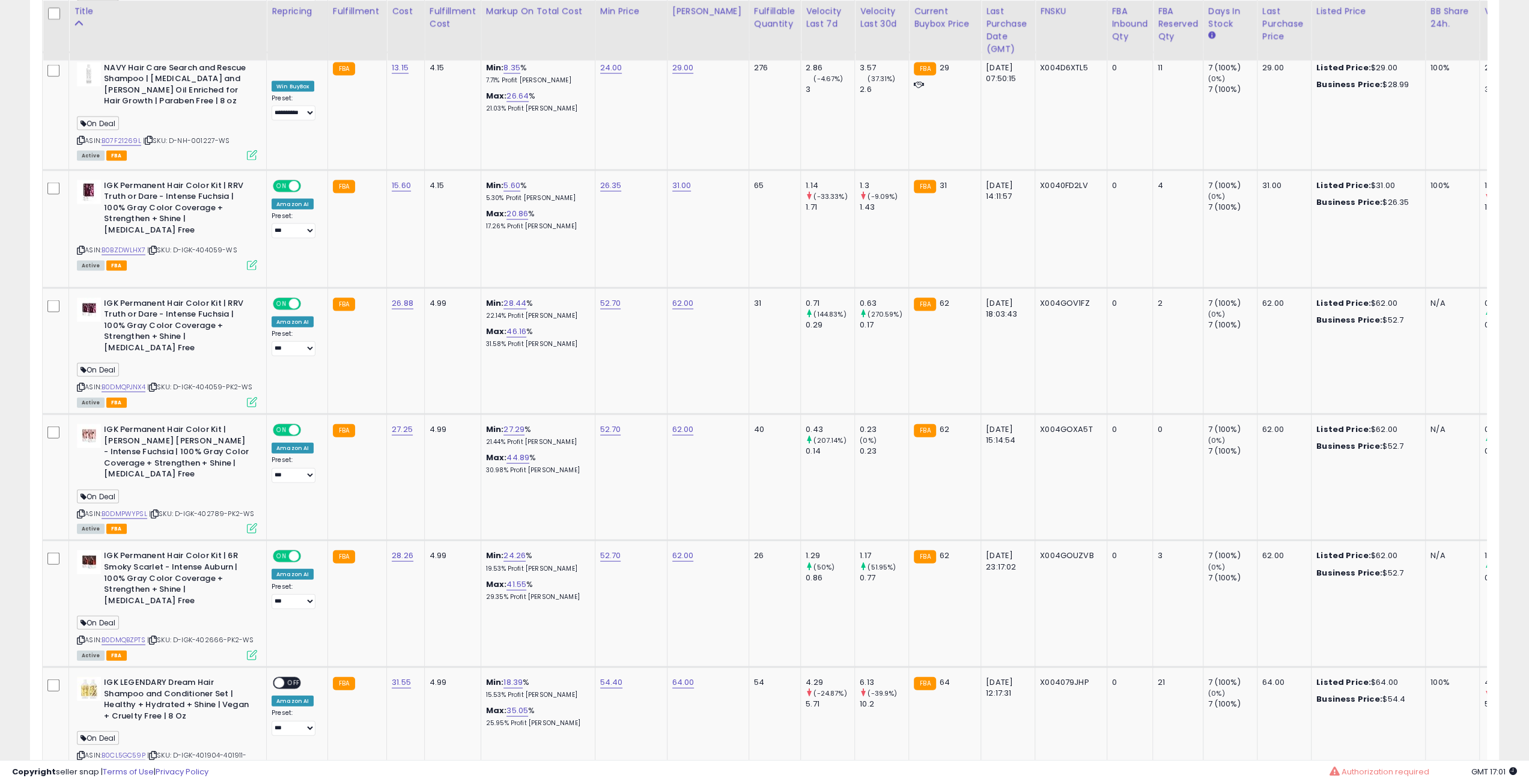
scroll to position [246, 853]
click at [250, 397] on icon at bounding box center [252, 402] width 10 height 10
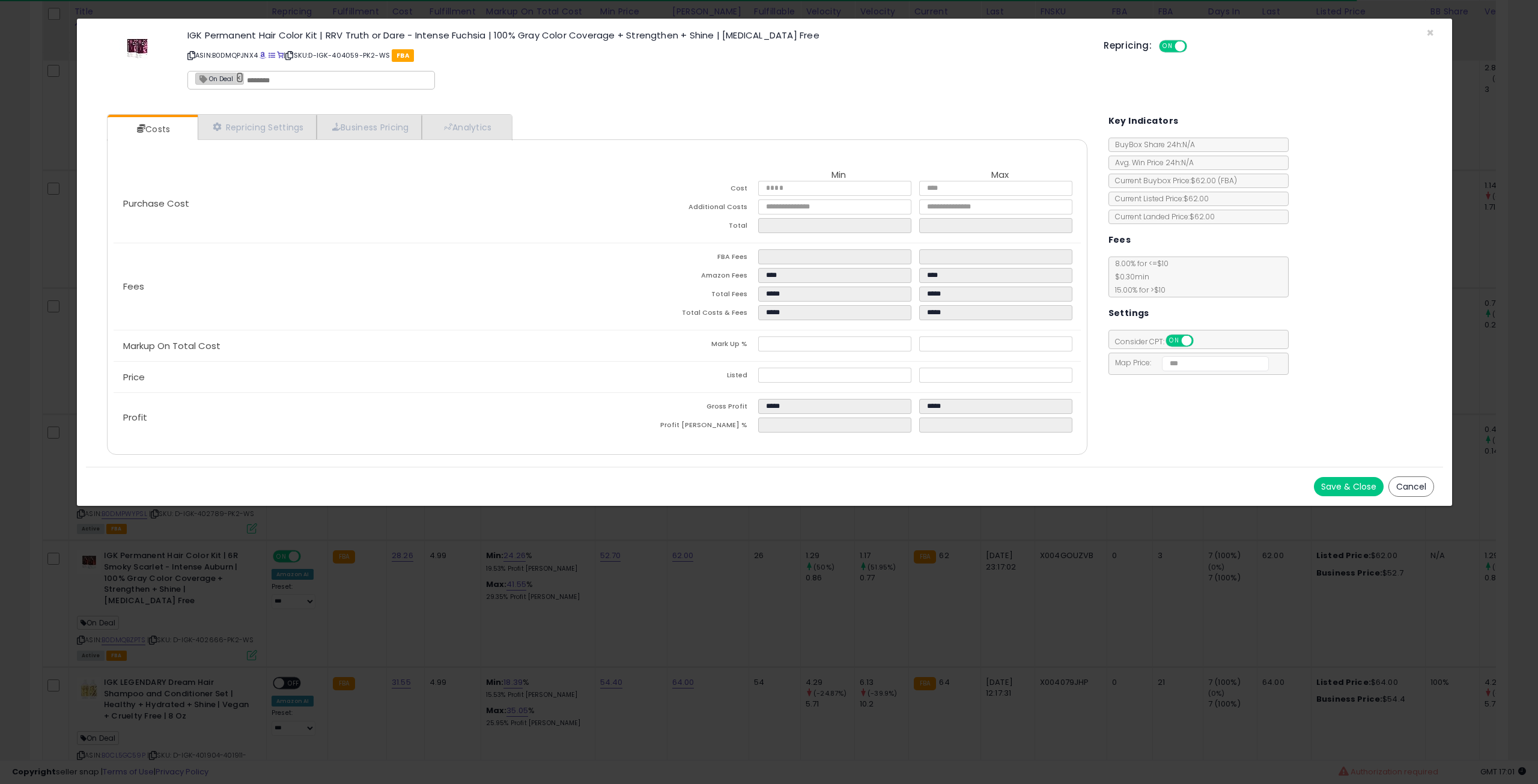
click at [238, 75] on link "×" at bounding box center [239, 77] width 7 height 11
click at [1334, 479] on button "Save & Close" at bounding box center [1349, 487] width 70 height 19
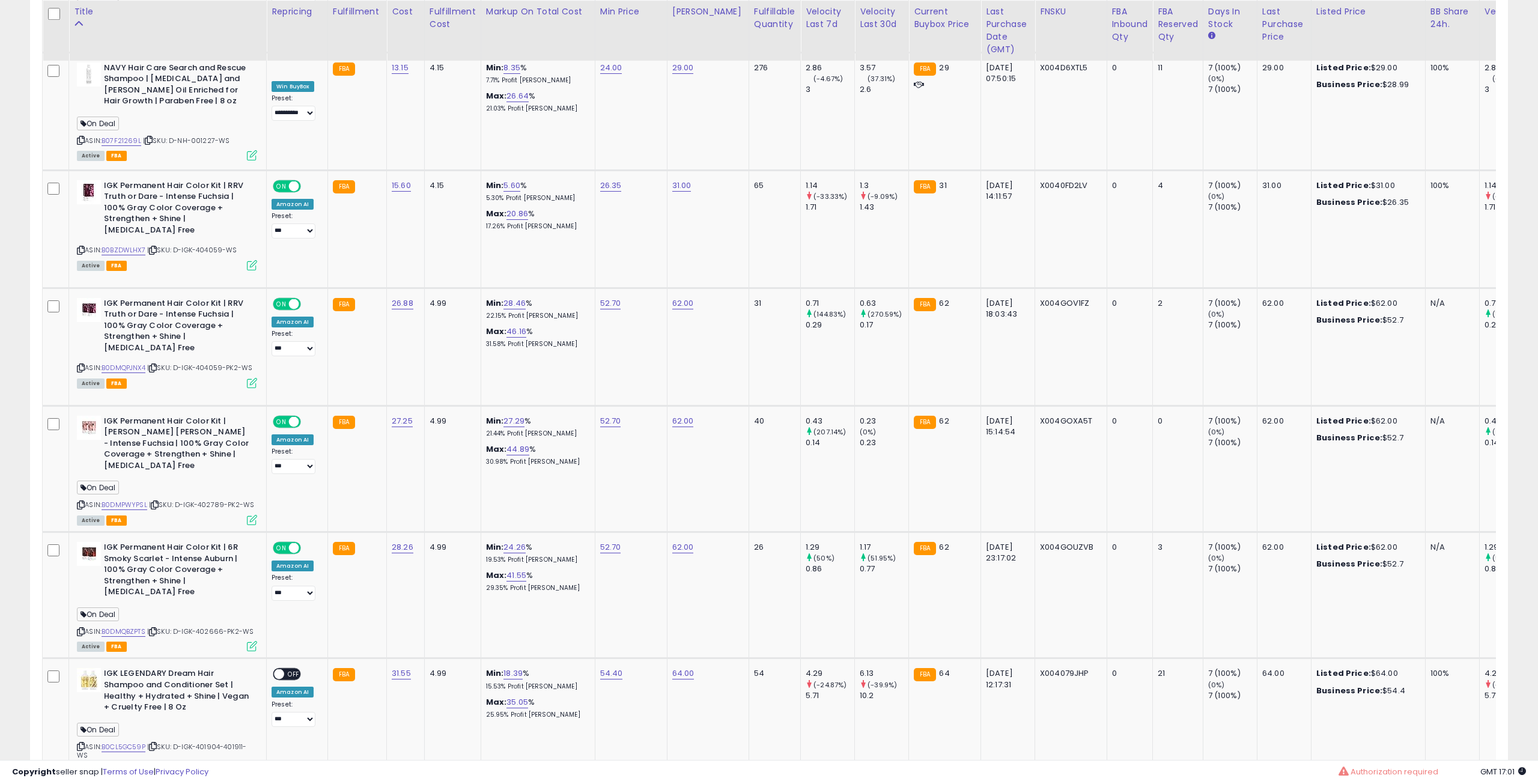
click at [251, 473] on div at bounding box center [769, 392] width 1538 height 784
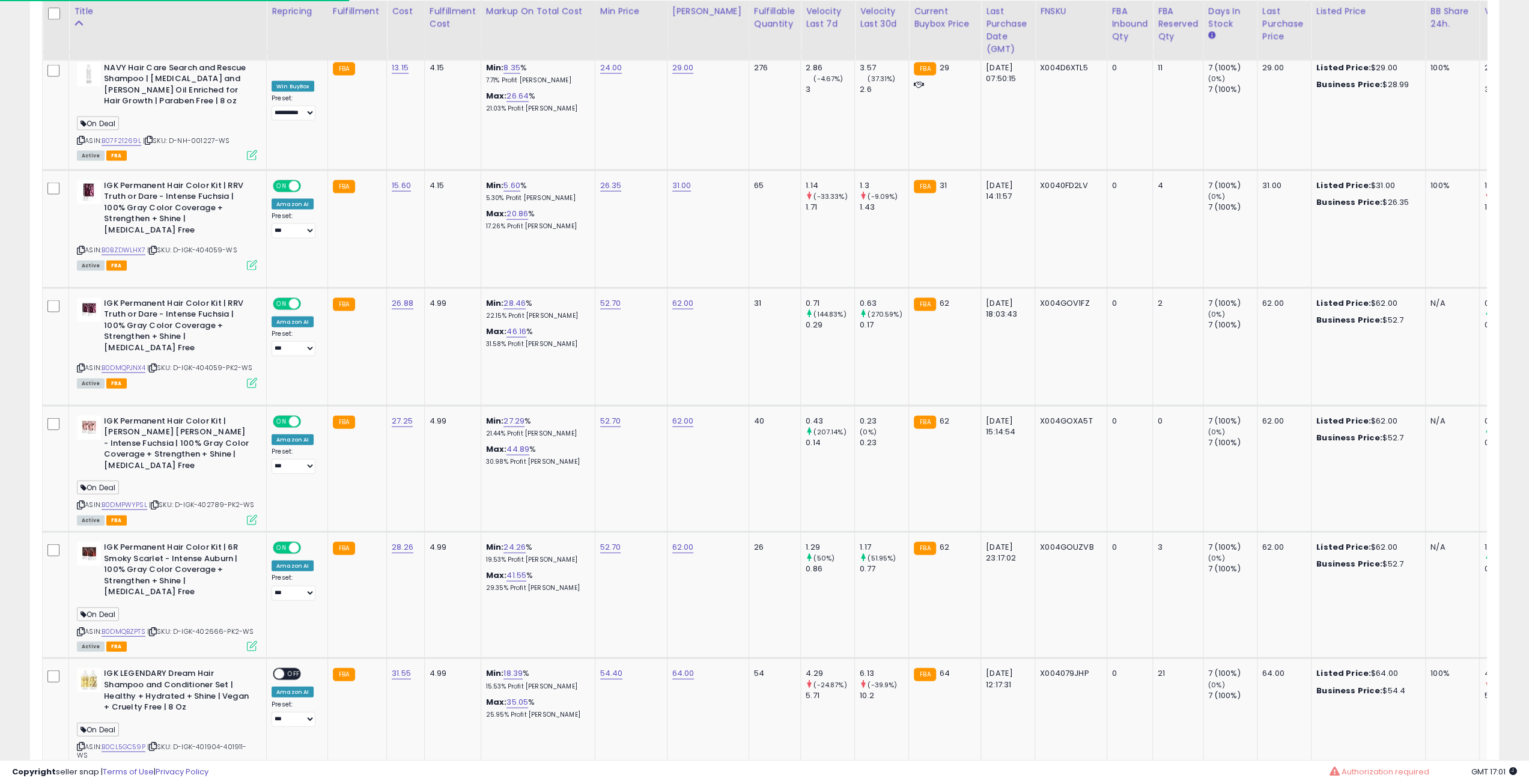
scroll to position [246, 853]
click at [252, 514] on icon at bounding box center [252, 520] width 10 height 10
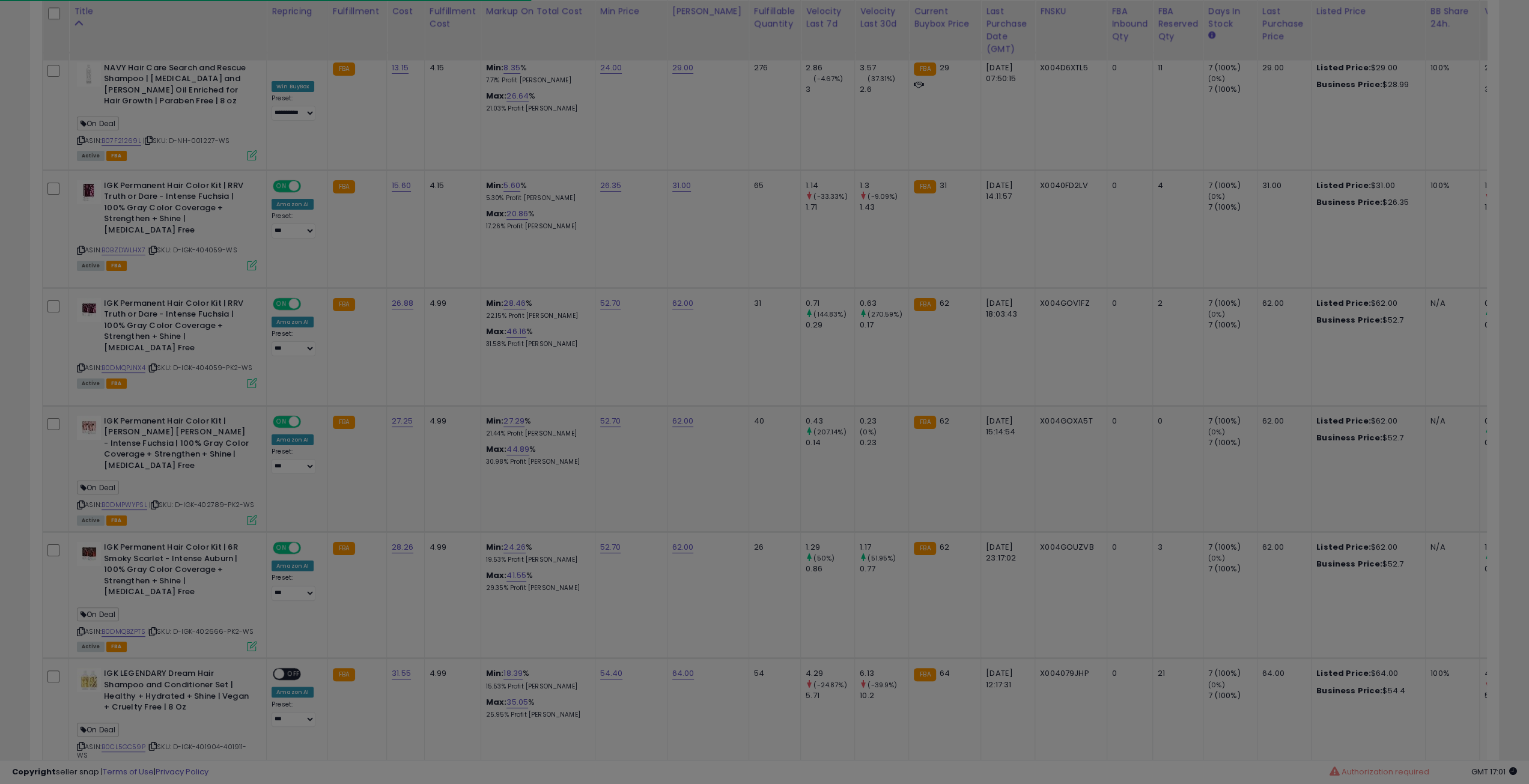
scroll to position [246, 858]
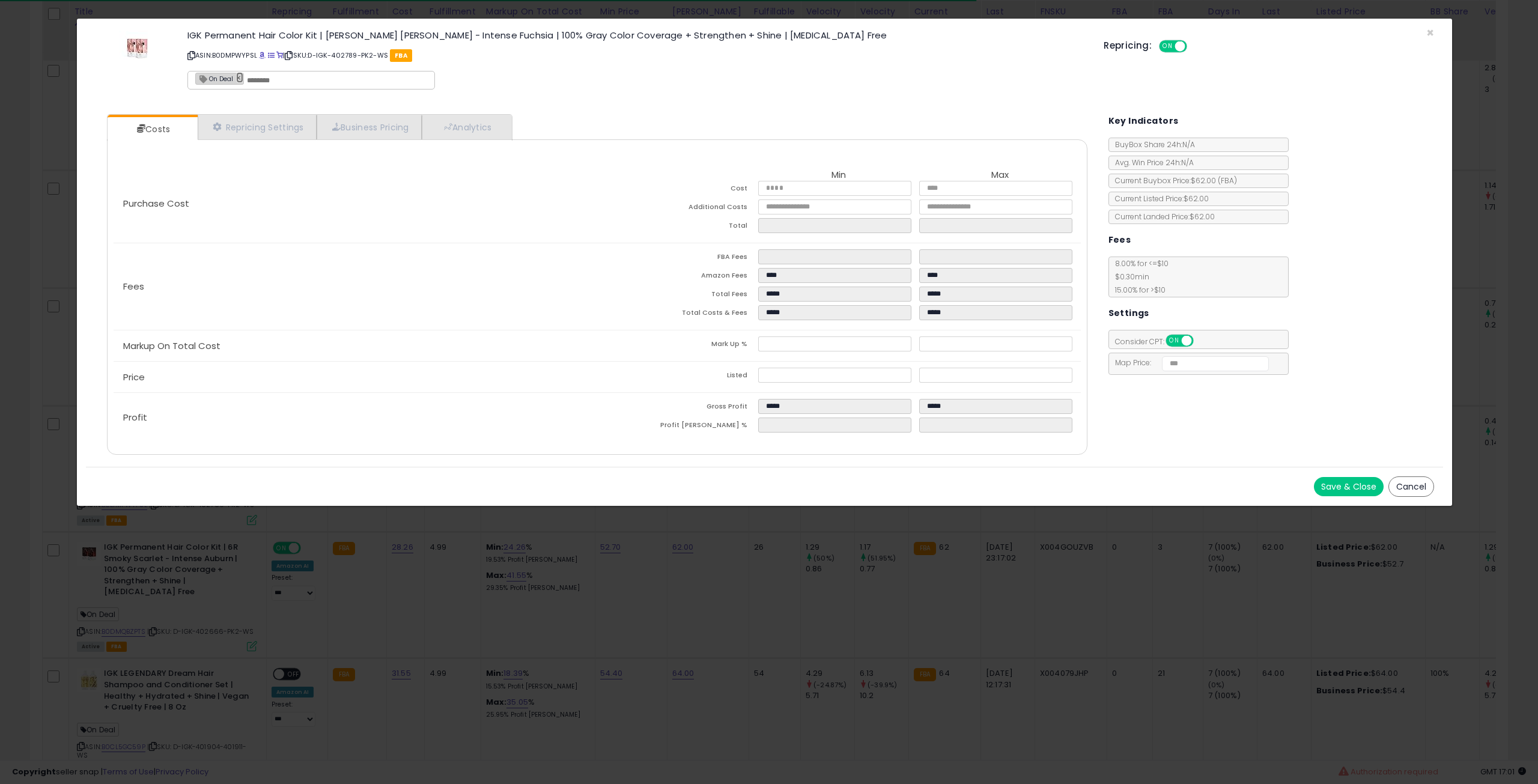
click at [237, 75] on link "×" at bounding box center [239, 77] width 7 height 11
click at [1339, 477] on button "Save & Close" at bounding box center [1349, 487] width 70 height 19
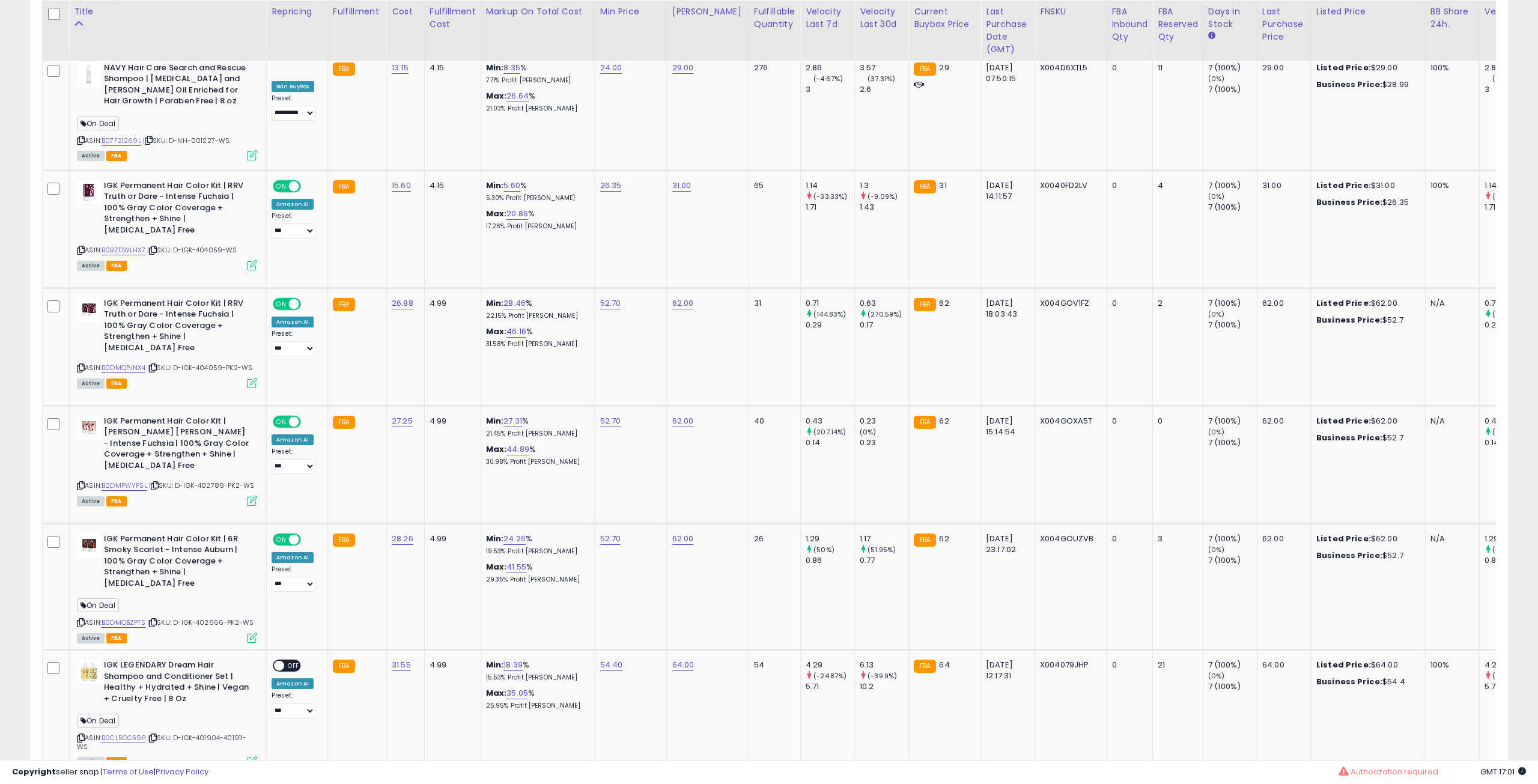
click at [248, 587] on div at bounding box center [769, 392] width 1538 height 784
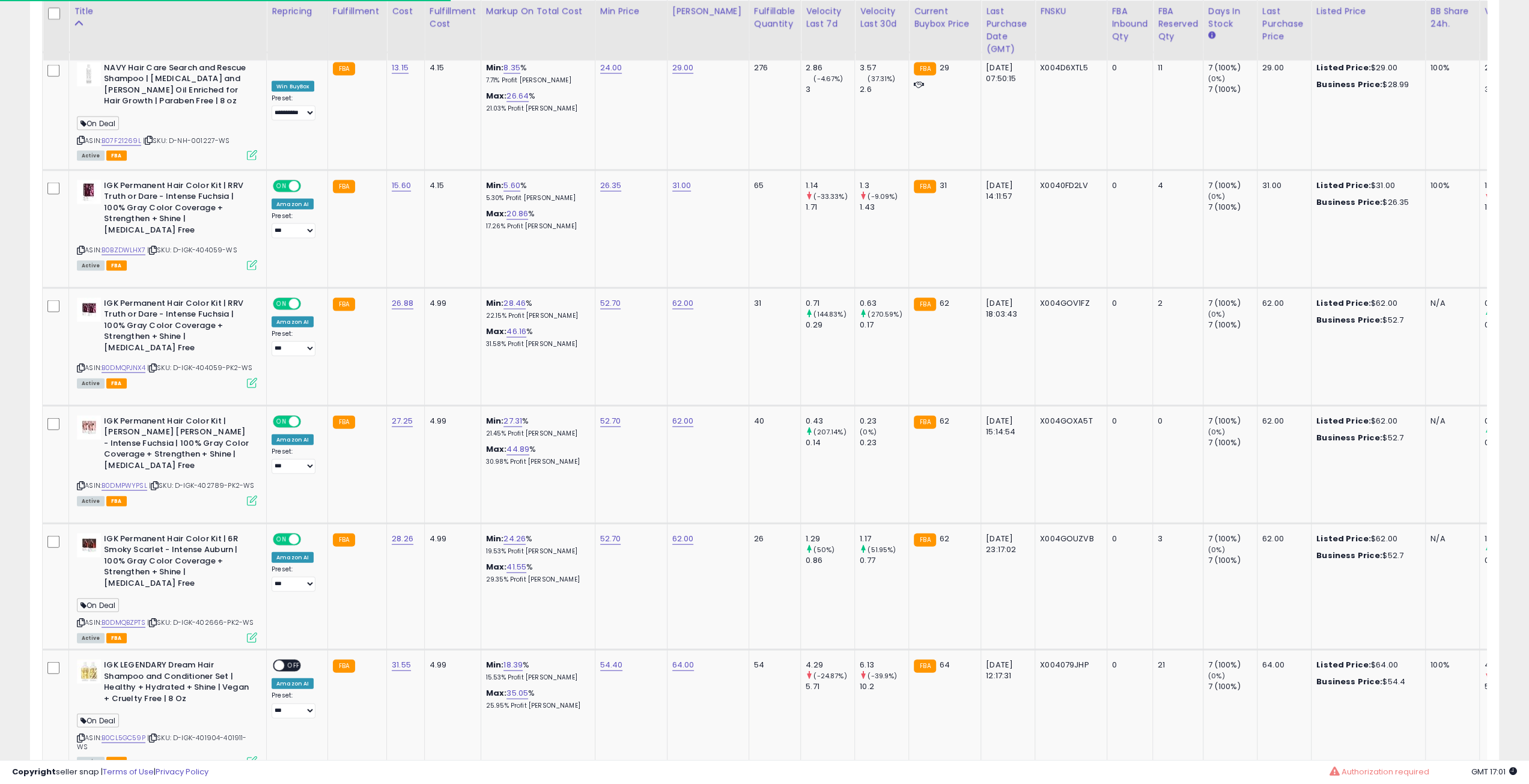
scroll to position [246, 853]
click at [248, 632] on icon at bounding box center [252, 638] width 10 height 10
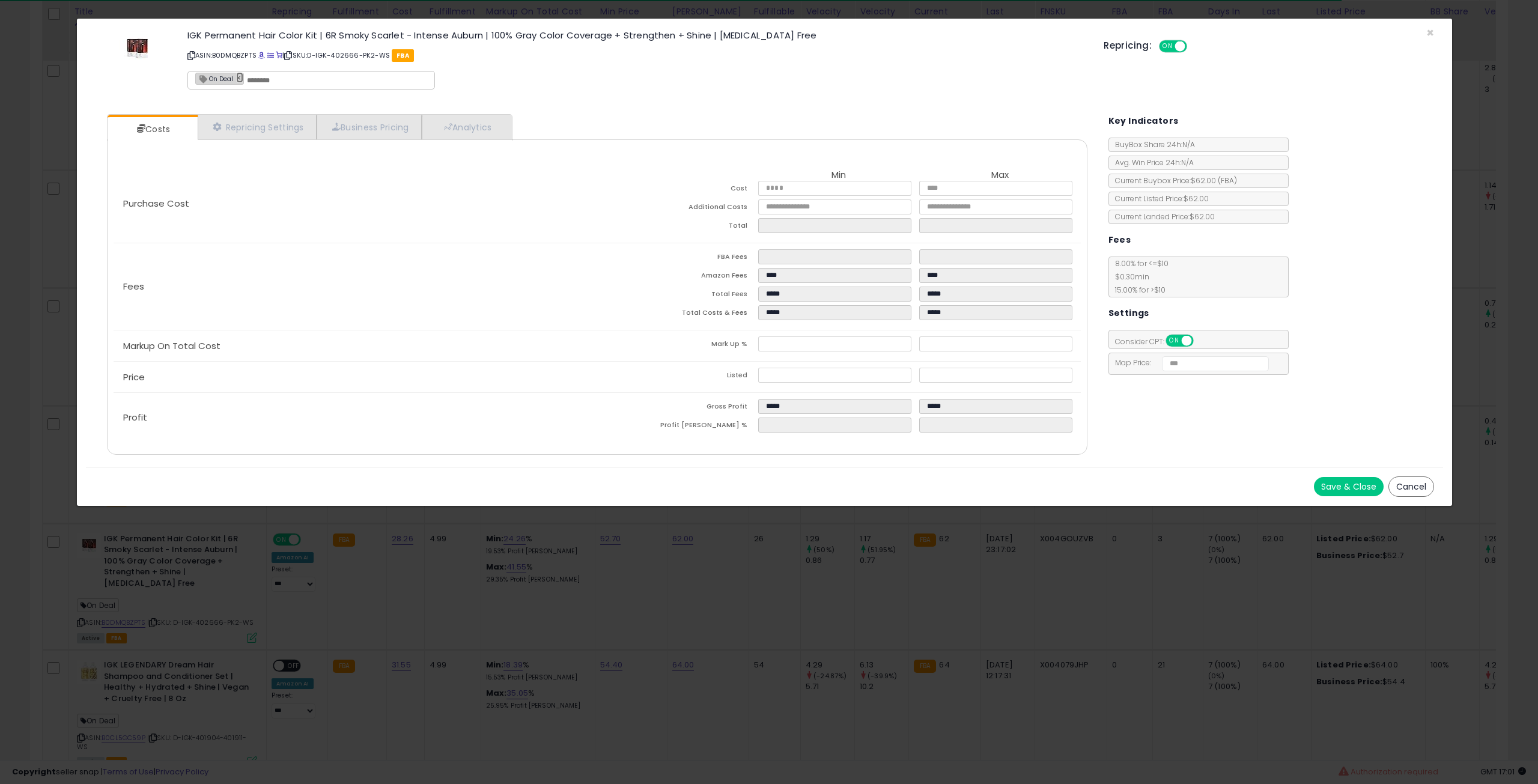
click at [236, 80] on link "×" at bounding box center [239, 77] width 7 height 11
click at [1356, 496] on div "Save & Close Cancel" at bounding box center [764, 486] width 1357 height 39
click at [1349, 487] on button "Save & Close" at bounding box center [1349, 487] width 70 height 19
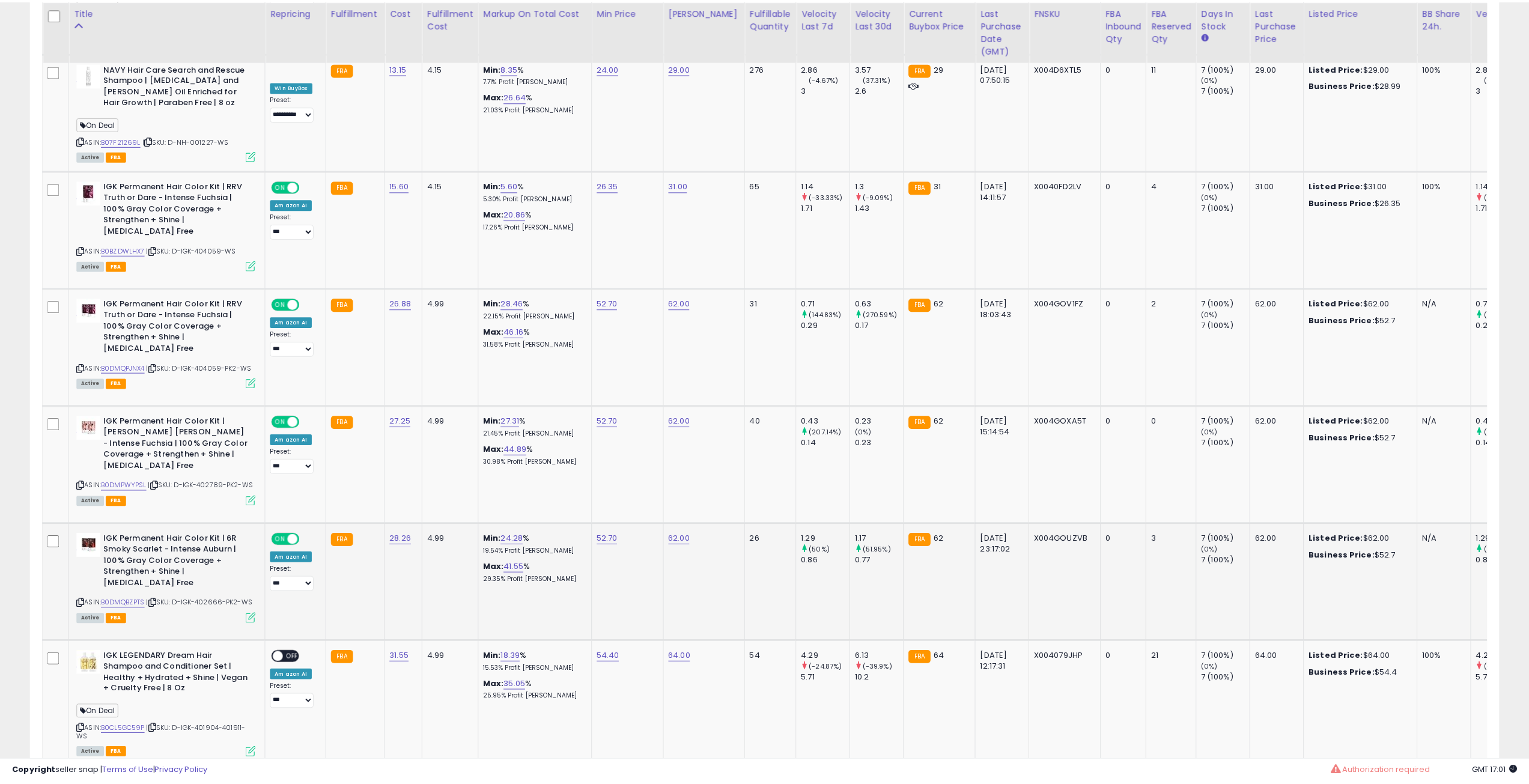
scroll to position [600470, 599993]
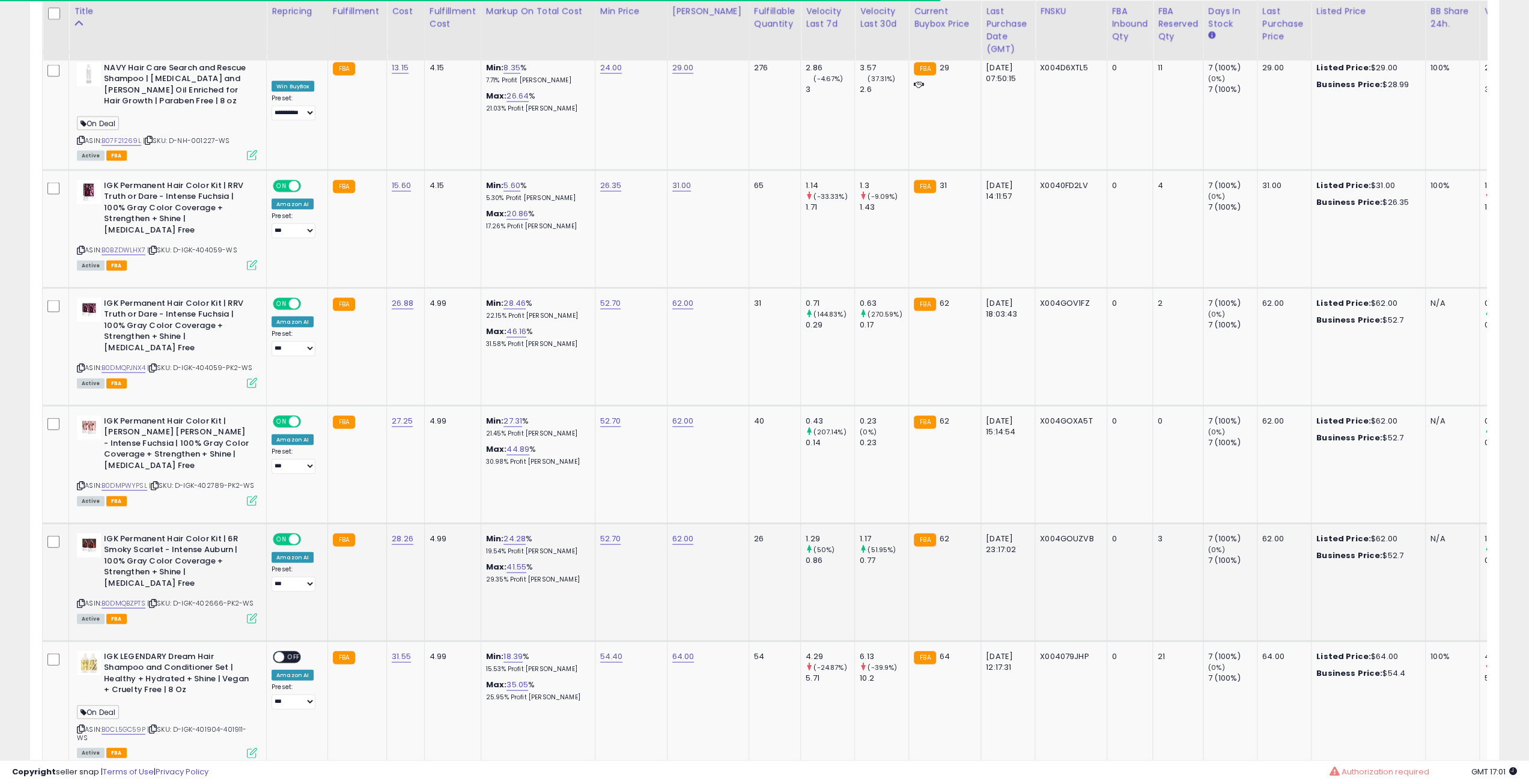
click at [157, 600] on icon at bounding box center [153, 603] width 8 height 6
click at [157, 482] on icon at bounding box center [155, 485] width 8 height 6
click at [157, 365] on icon at bounding box center [153, 368] width 8 height 6
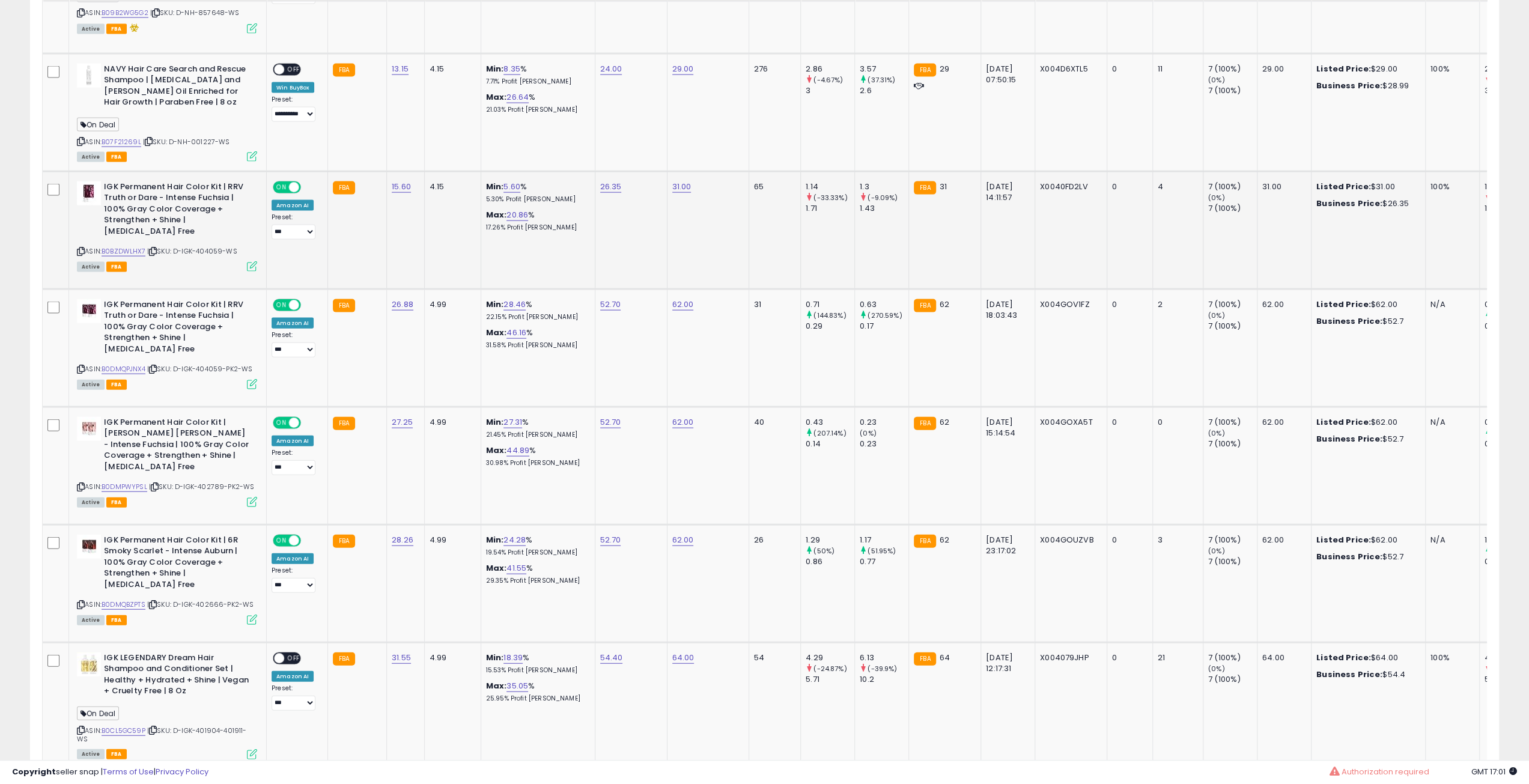
scroll to position [2478, 0]
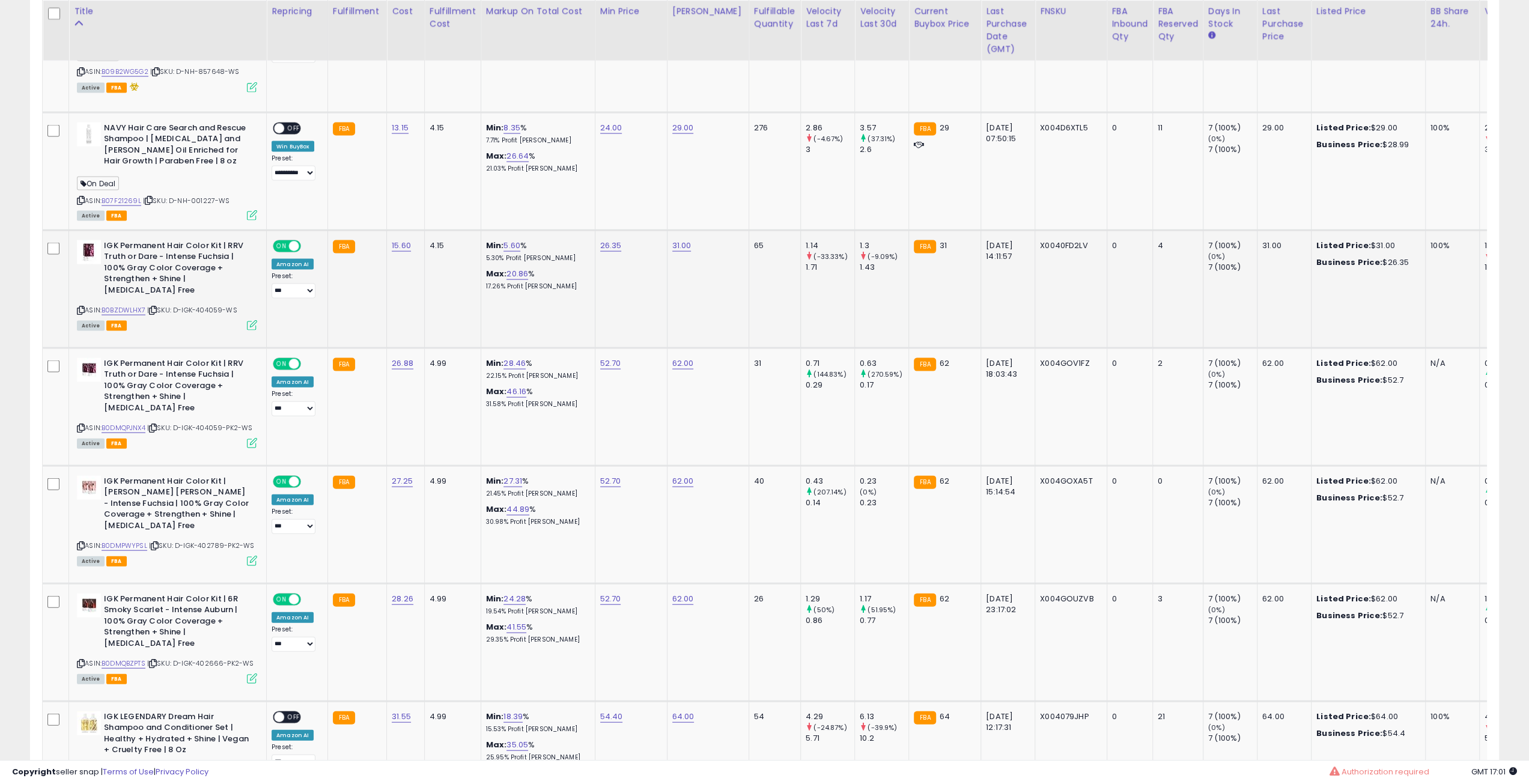
click at [156, 307] on icon at bounding box center [153, 310] width 8 height 6
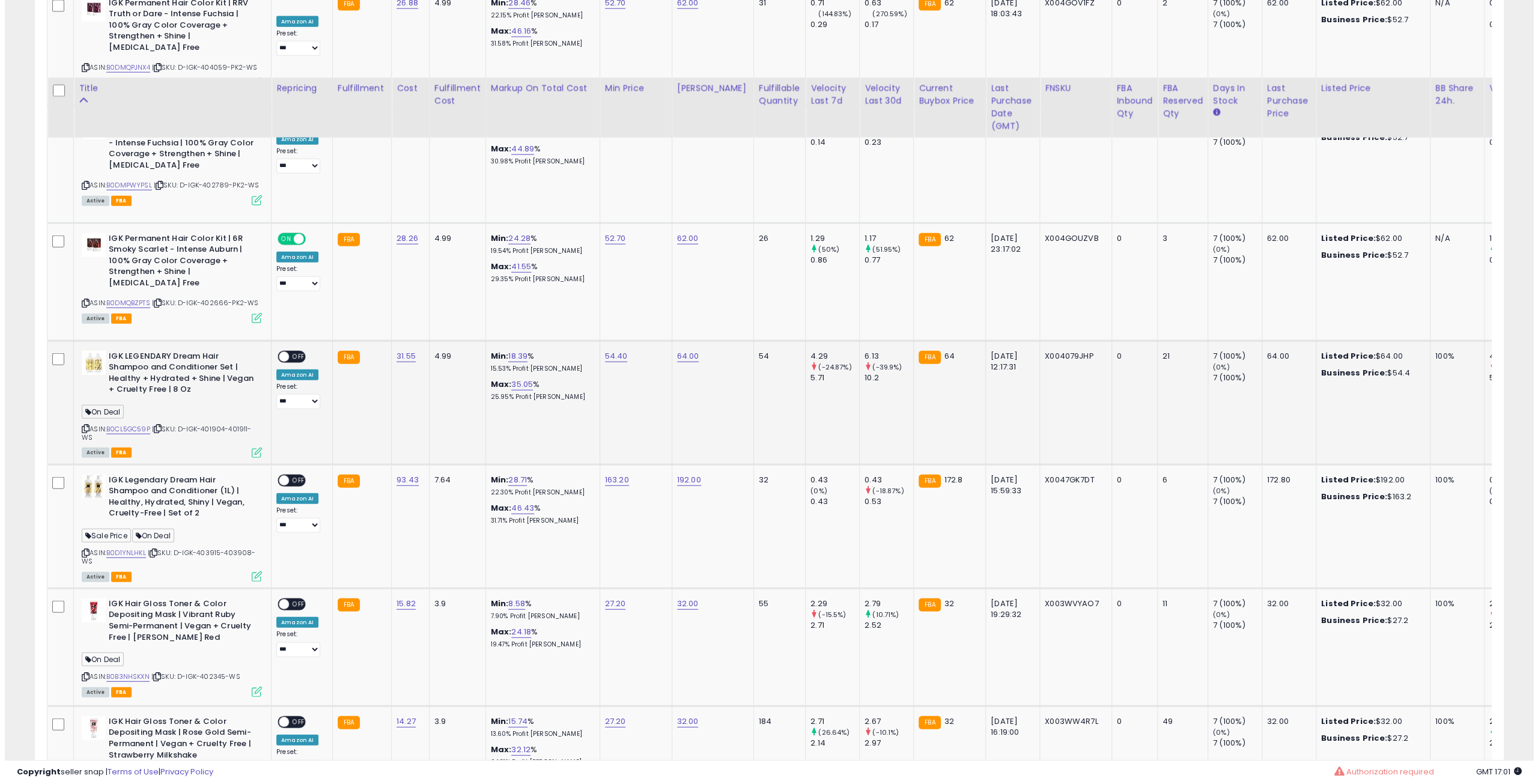
scroll to position [2959, 0]
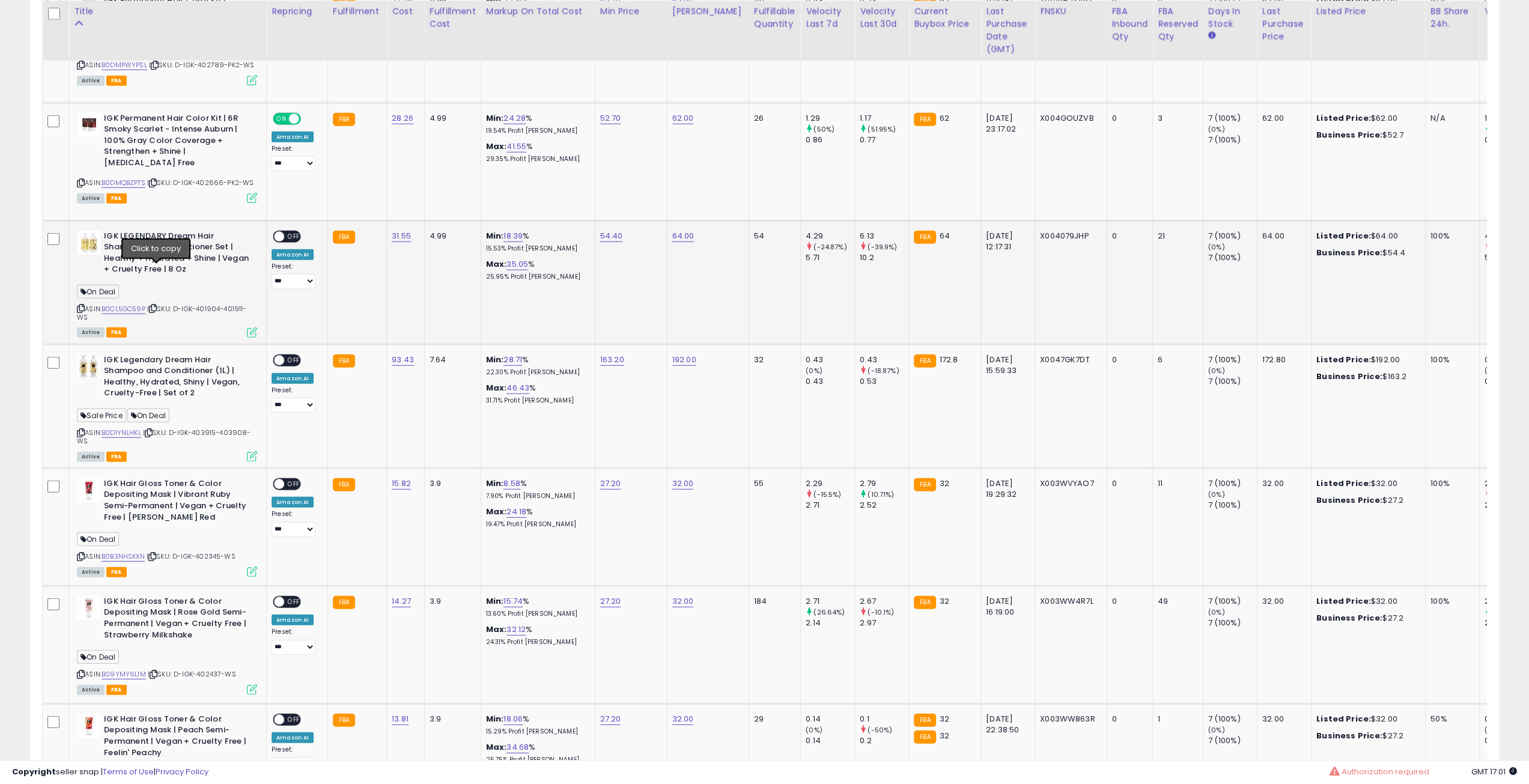
click at [157, 305] on icon at bounding box center [153, 308] width 8 height 6
click at [153, 429] on icon at bounding box center [149, 433] width 8 height 6
click at [284, 355] on div "ON OFF" at bounding box center [274, 360] width 28 height 10
click at [292, 344] on td "**********" at bounding box center [297, 406] width 61 height 124
click at [286, 354] on div "ON OFF" at bounding box center [287, 360] width 28 height 13
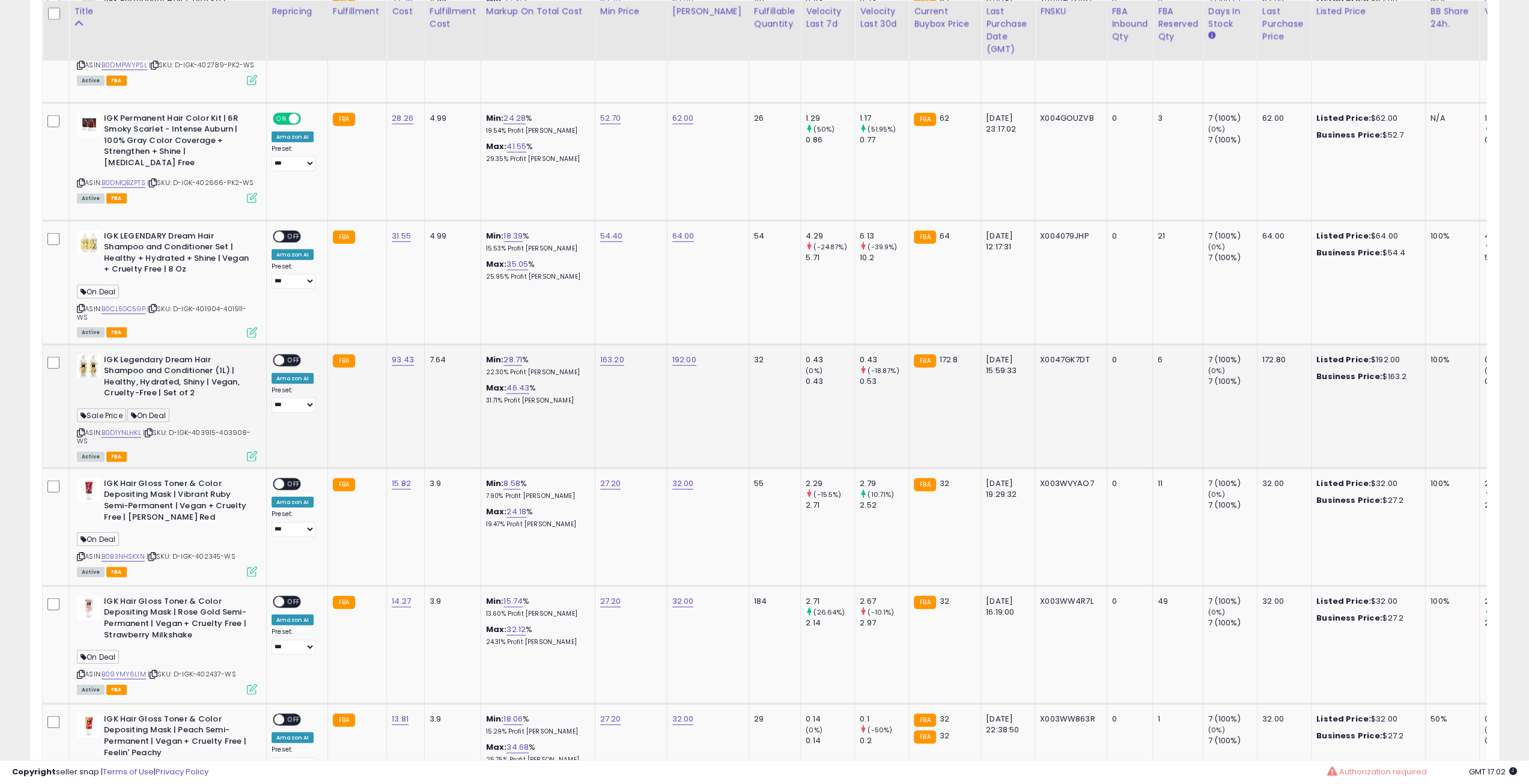
click at [291, 355] on span "OFF" at bounding box center [294, 360] width 19 height 10
click at [288, 231] on div "ON OFF" at bounding box center [274, 237] width 28 height 10
click at [287, 231] on span "OFF" at bounding box center [294, 237] width 19 height 10
click at [255, 288] on div "ASIN: B0CL5GC59P | SKU: D-IGK-401904-401911-WS Active FBA" at bounding box center [167, 284] width 181 height 106
click at [253, 328] on icon at bounding box center [252, 333] width 10 height 10
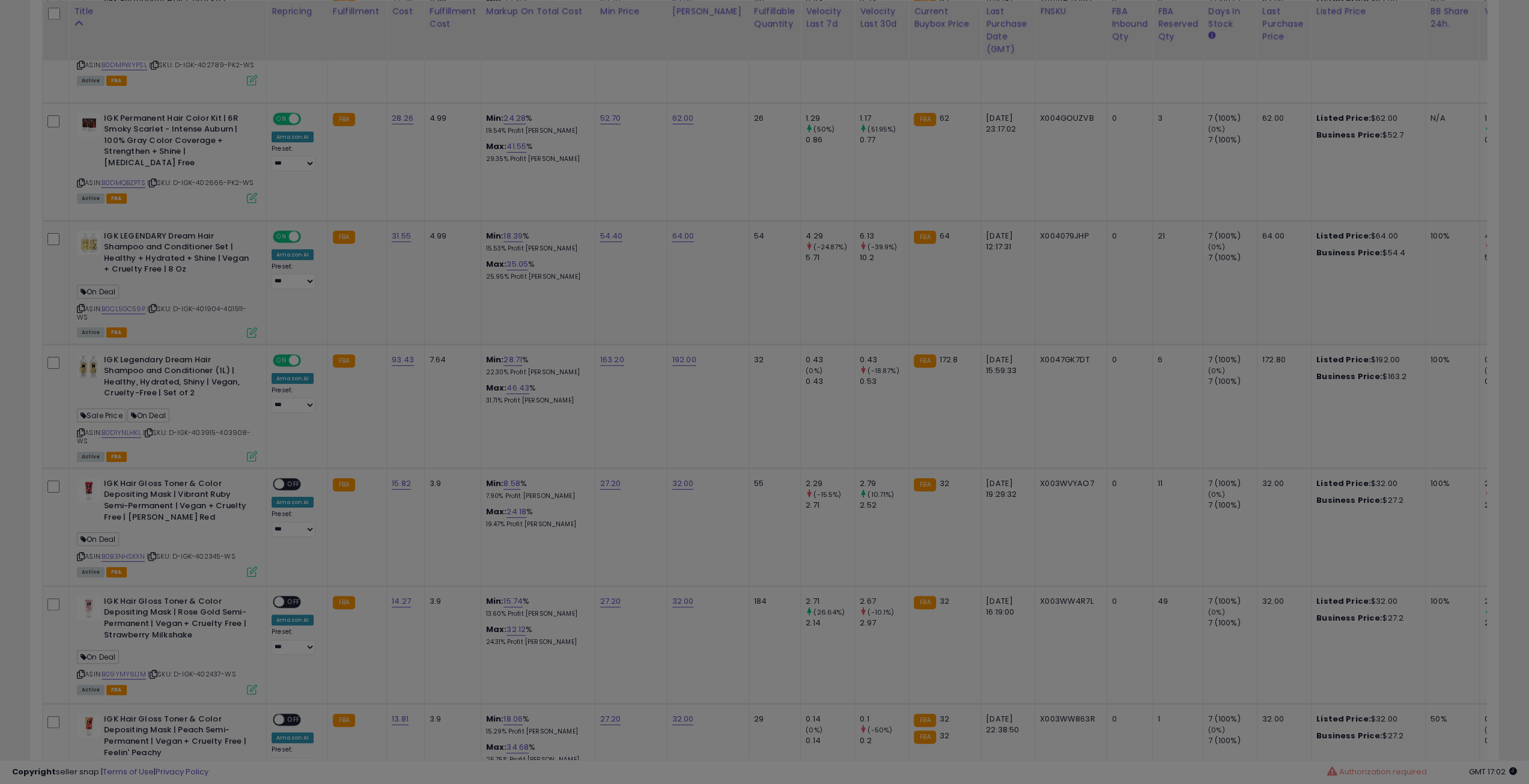
scroll to position [246, 858]
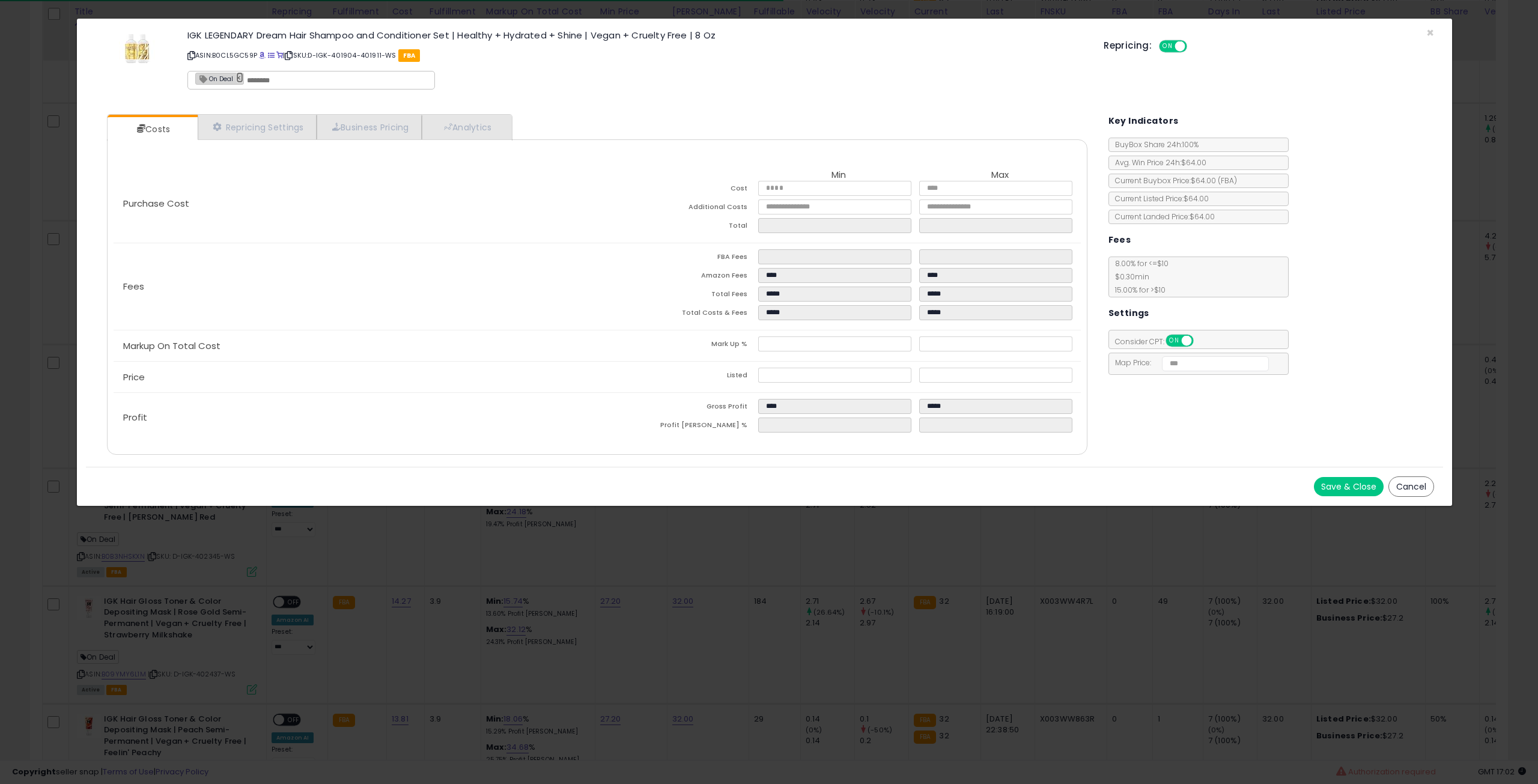
click at [241, 79] on link "×" at bounding box center [239, 77] width 7 height 11
click at [1343, 483] on button "Save & Close" at bounding box center [1349, 487] width 70 height 19
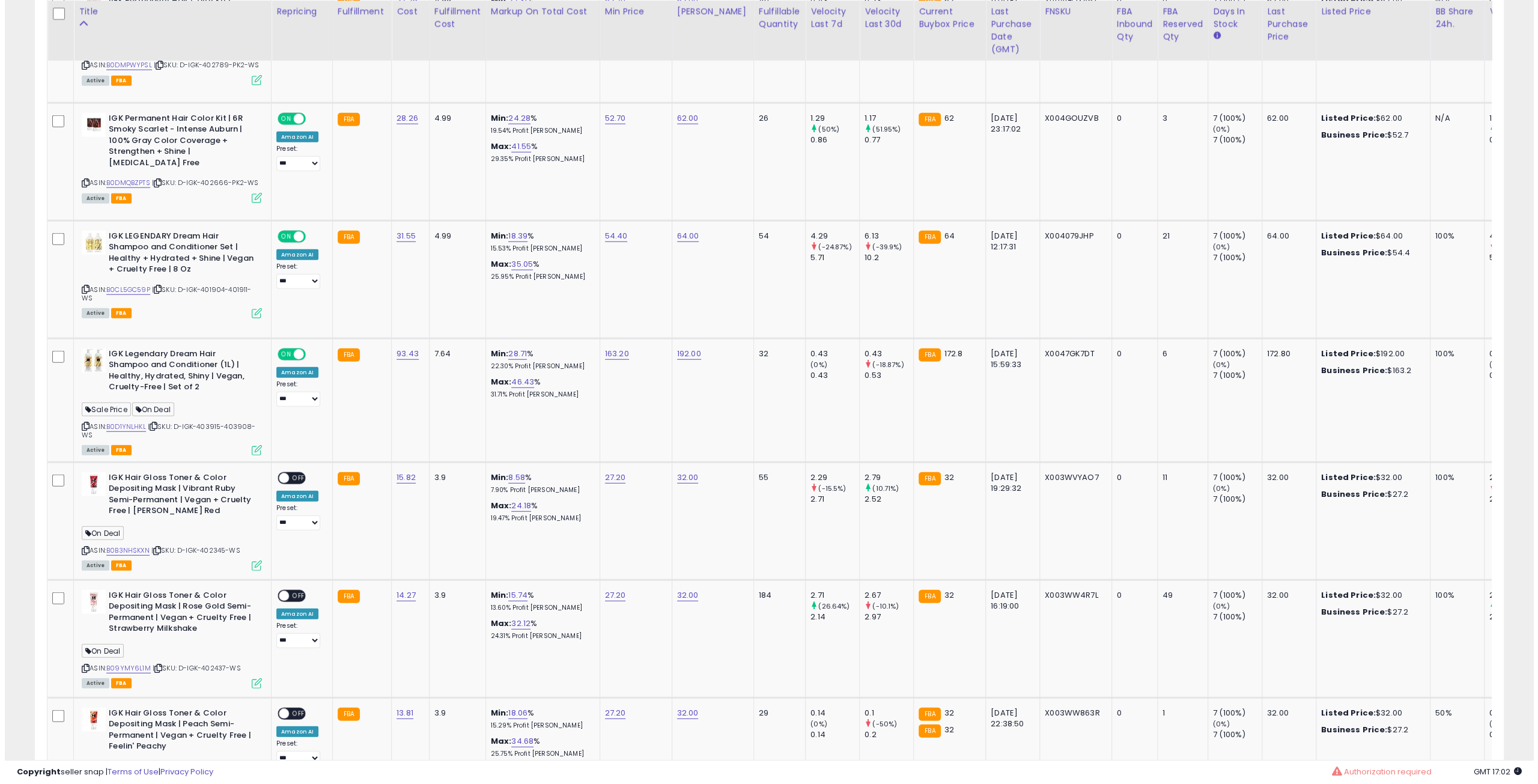
scroll to position [600470, 599982]
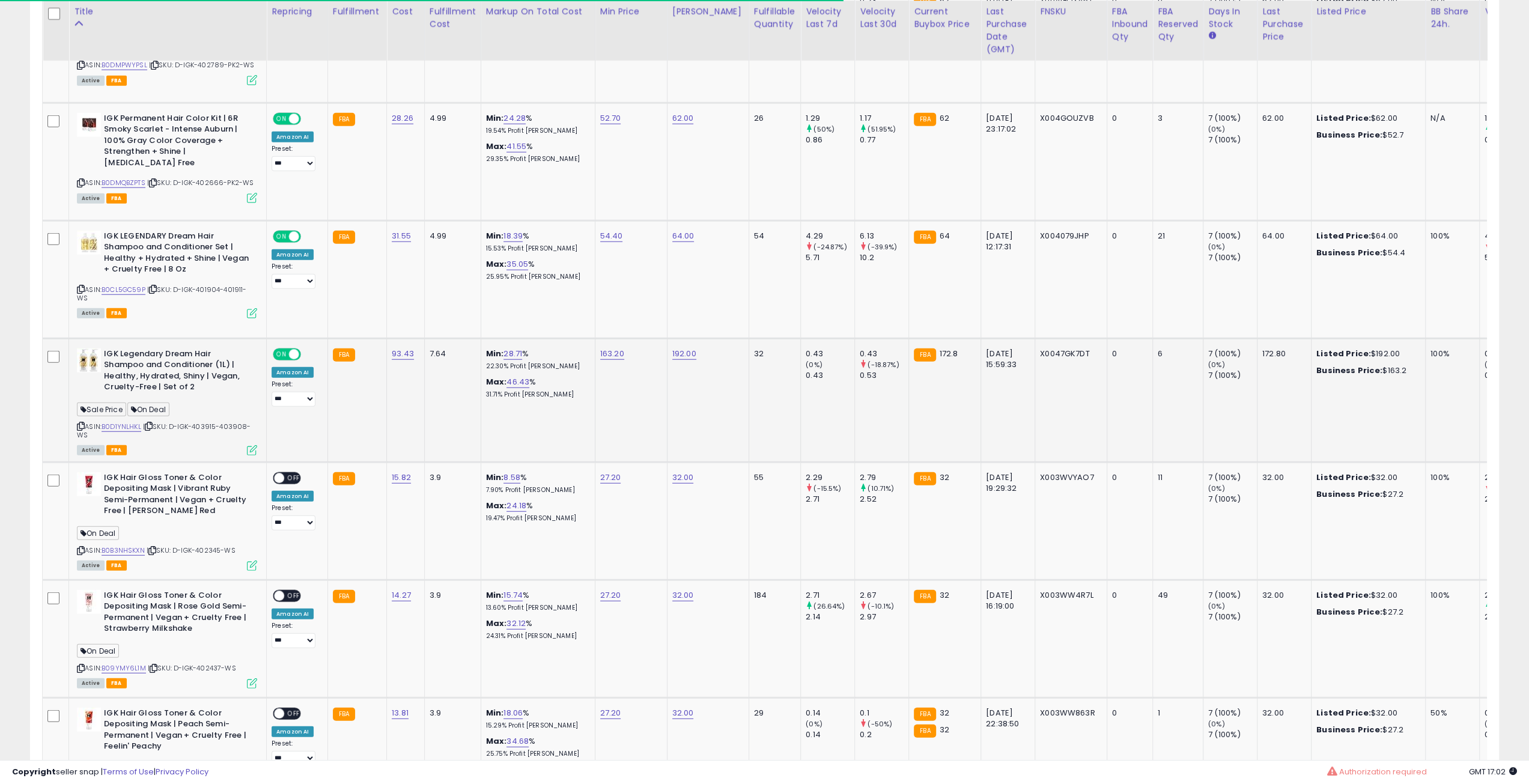
click at [252, 445] on icon at bounding box center [252, 450] width 10 height 10
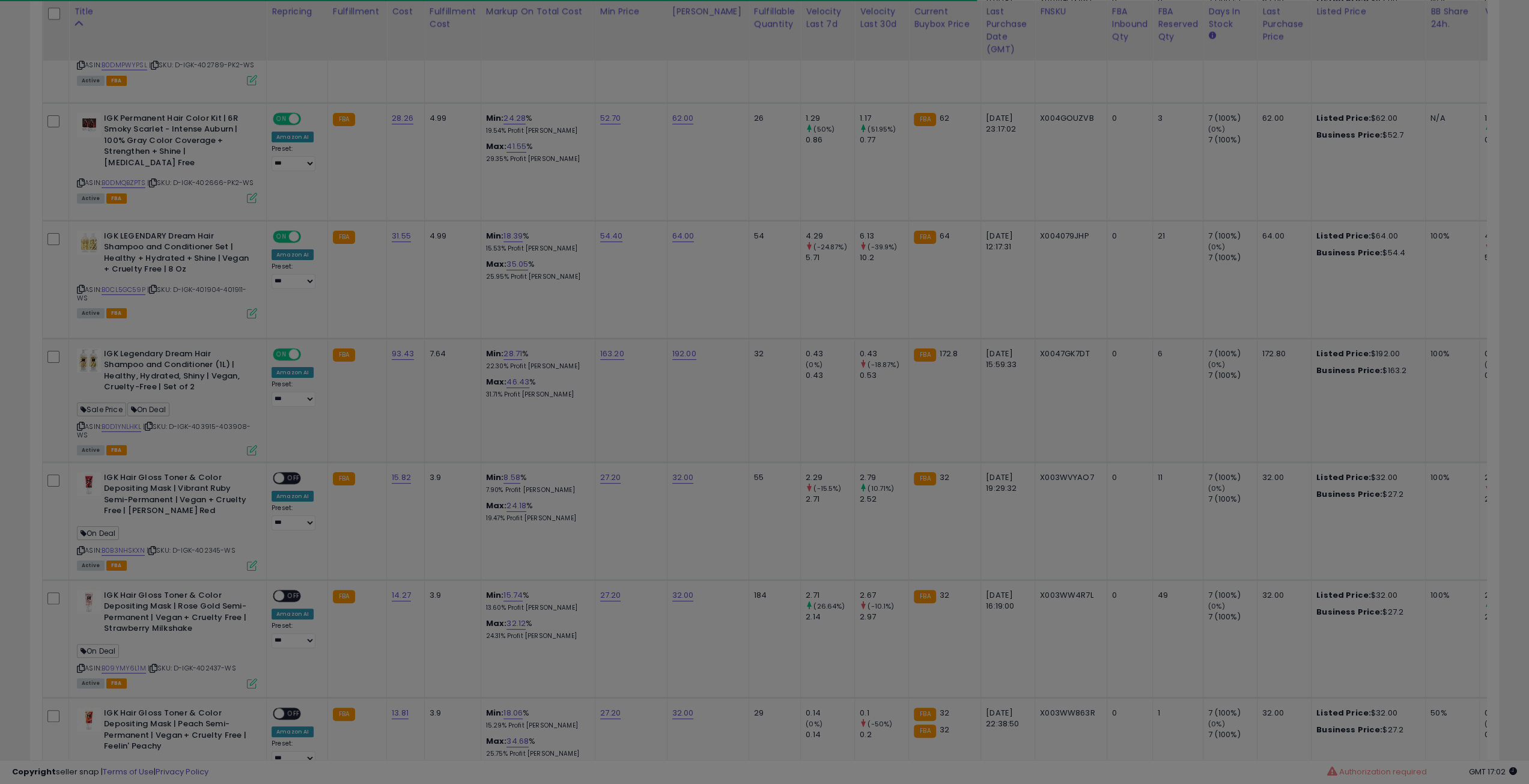
scroll to position [246, 858]
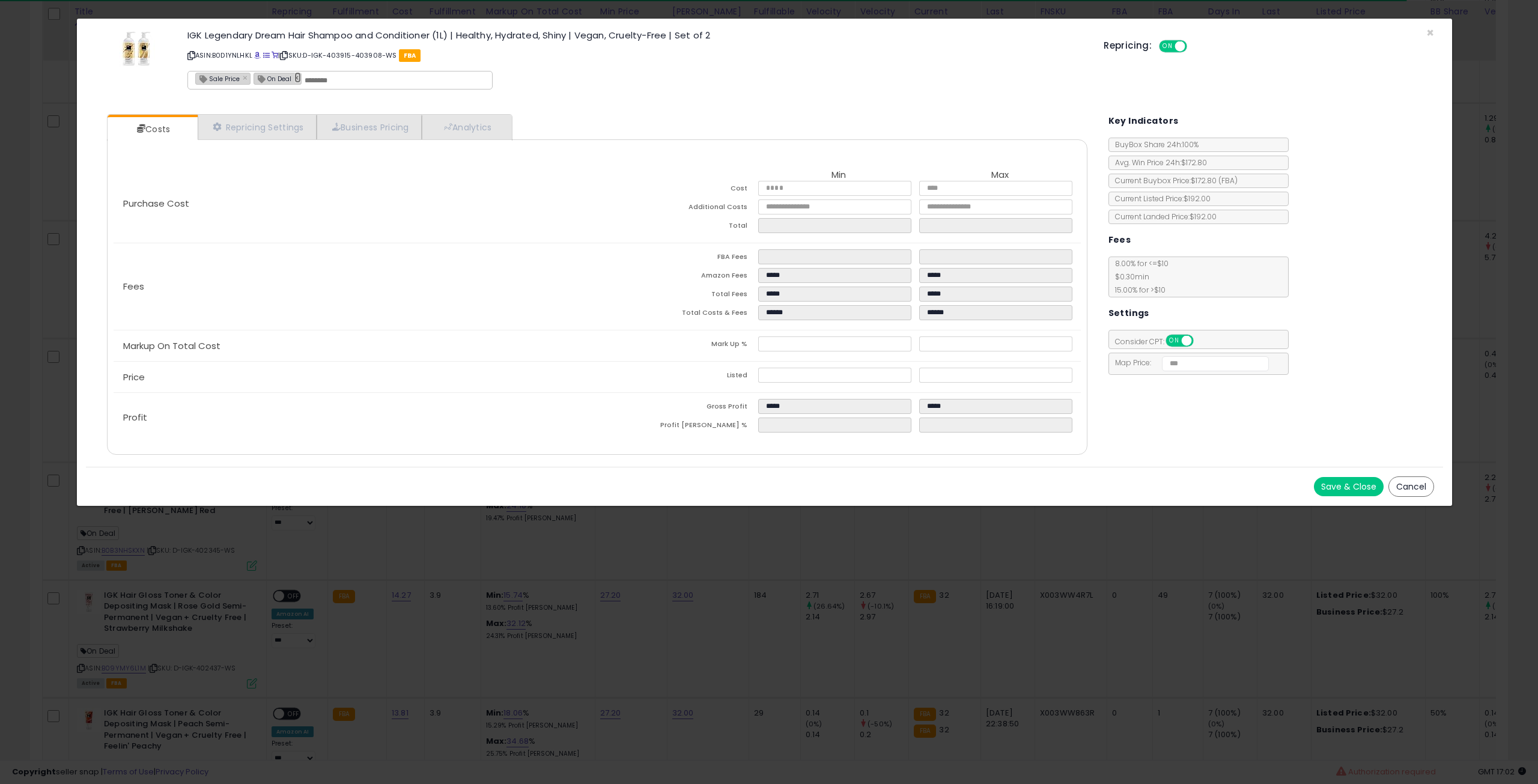
click at [295, 77] on link "×" at bounding box center [298, 77] width 7 height 11
type input "**********"
click at [1377, 485] on button "Save & Close" at bounding box center [1349, 487] width 70 height 19
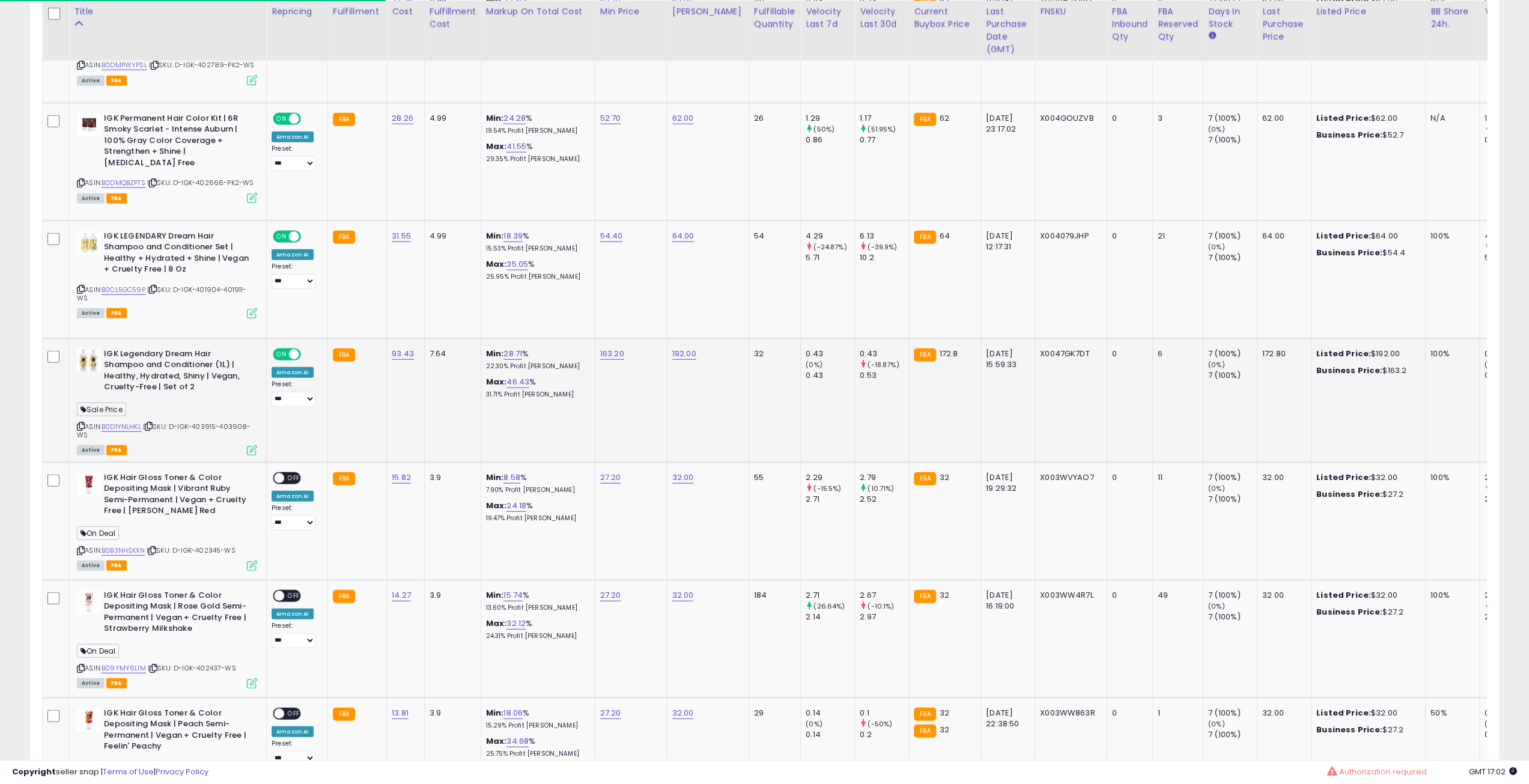
scroll to position [600470, 599993]
click at [156, 286] on icon at bounding box center [153, 289] width 8 height 6
drag, startPoint x: 619, startPoint y: 200, endPoint x: 592, endPoint y: 198, distance: 27.1
click at [600, 231] on div "54.40" at bounding box center [629, 236] width 57 height 11
copy link "54.40"
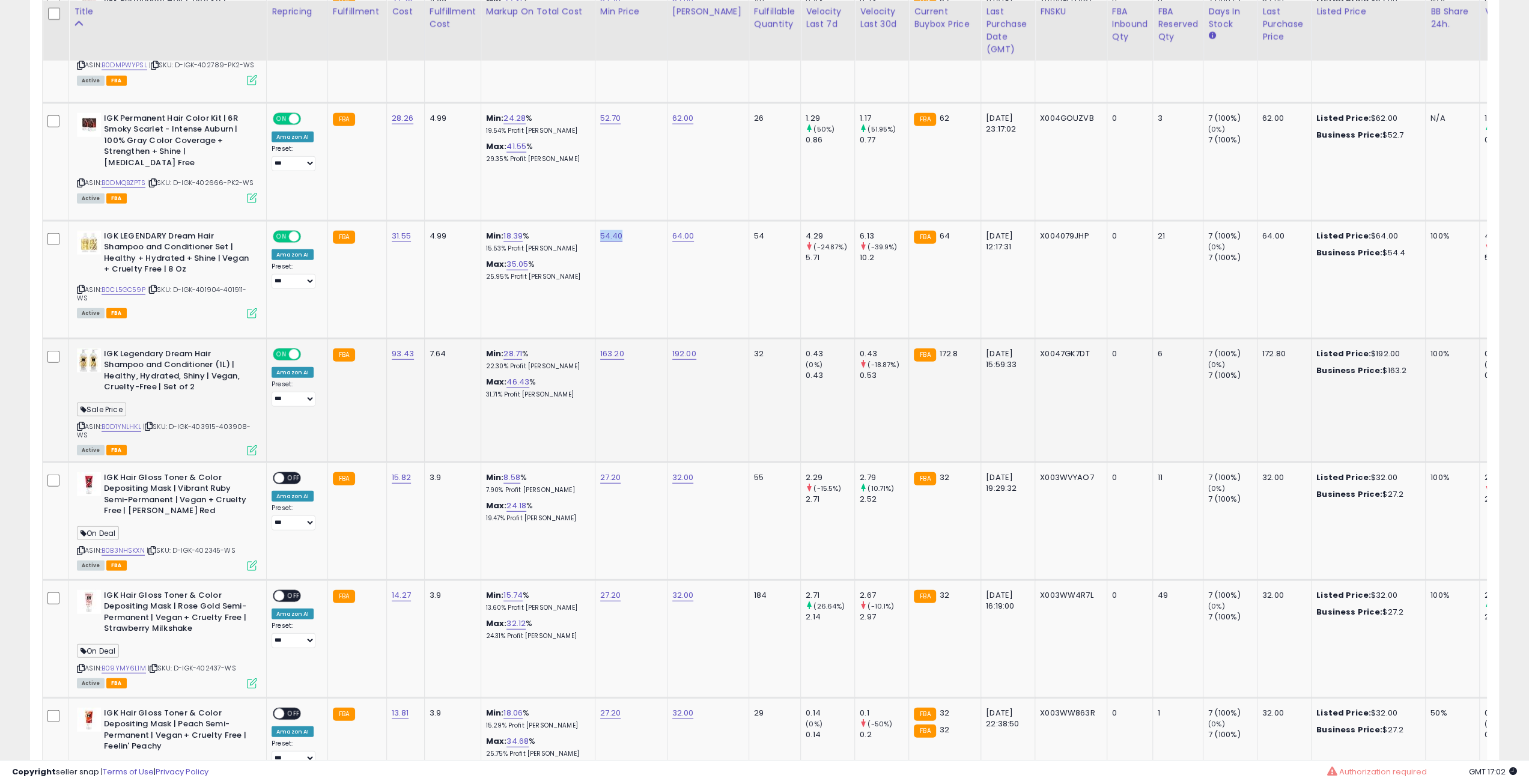
click at [152, 423] on icon at bounding box center [149, 426] width 8 height 6
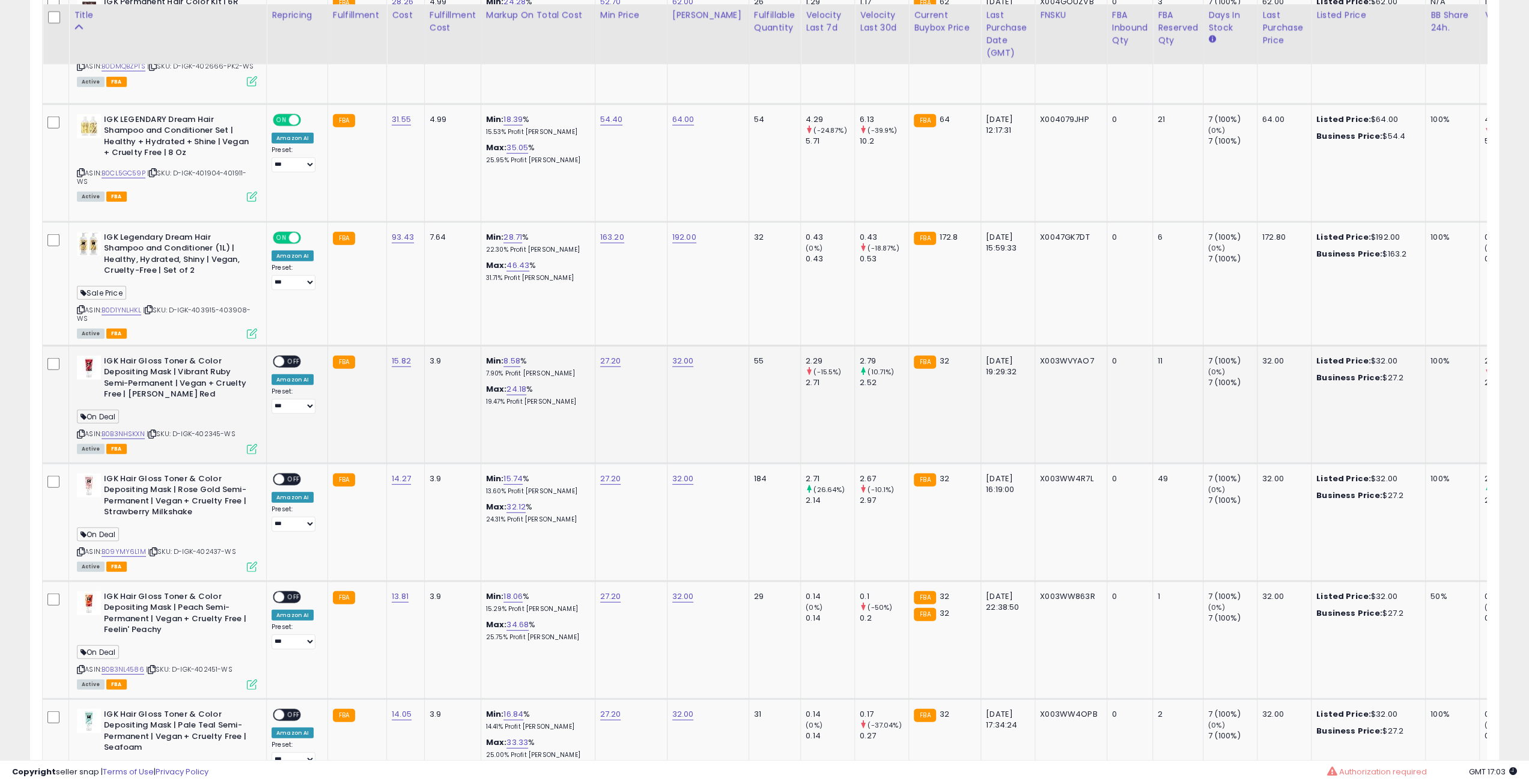
scroll to position [3079, 0]
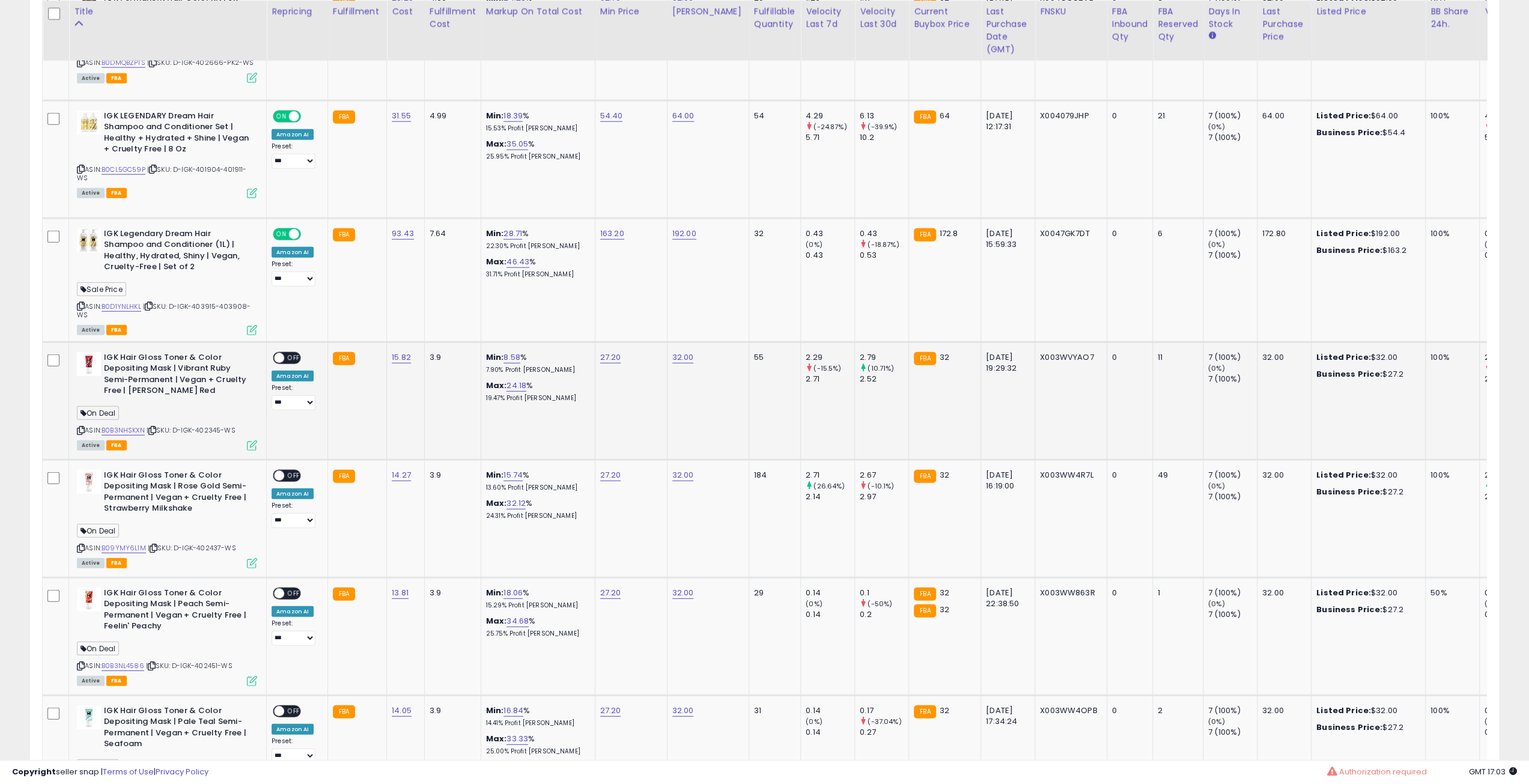
click at [155, 427] on icon at bounding box center [152, 430] width 8 height 6
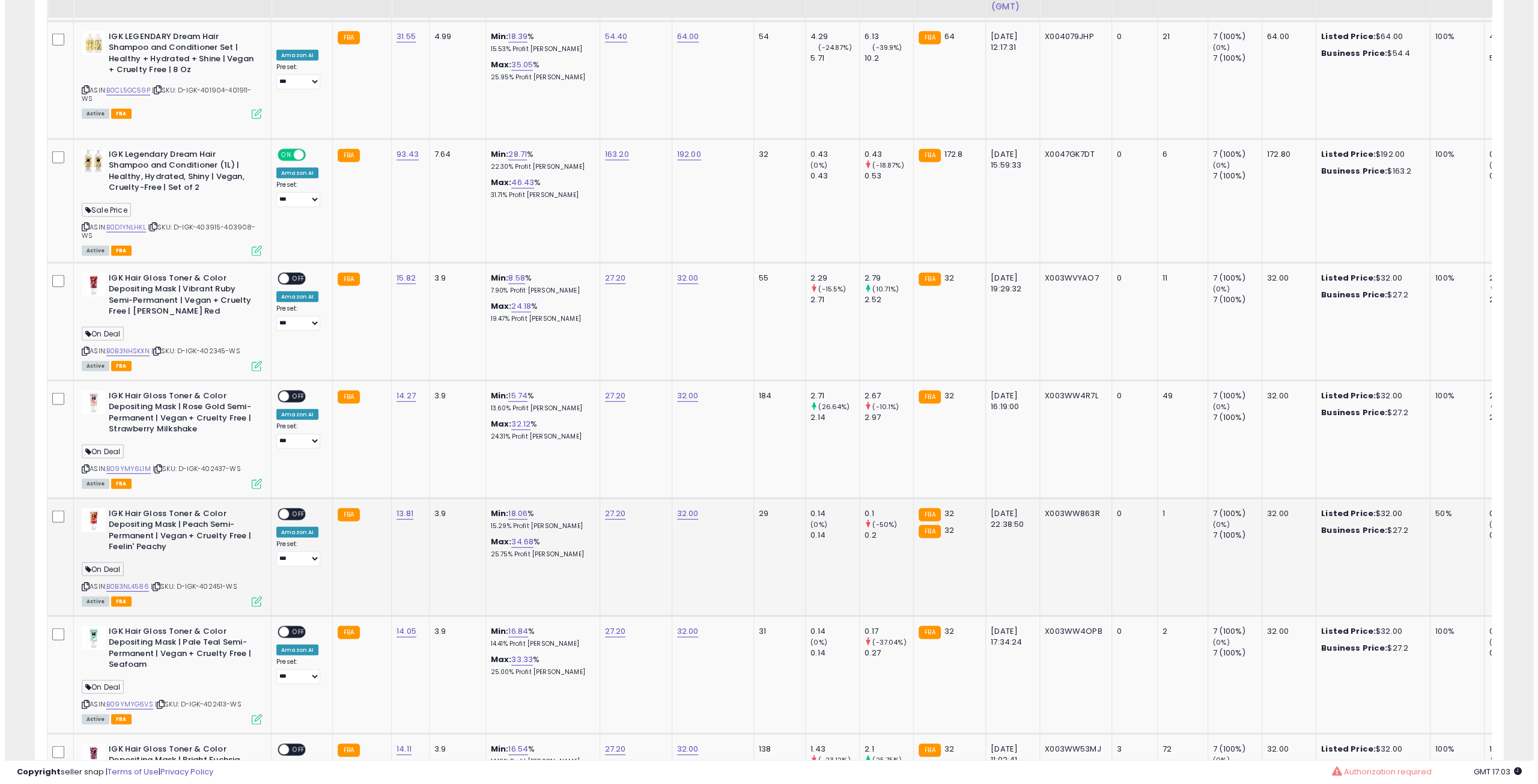
scroll to position [3199, 0]
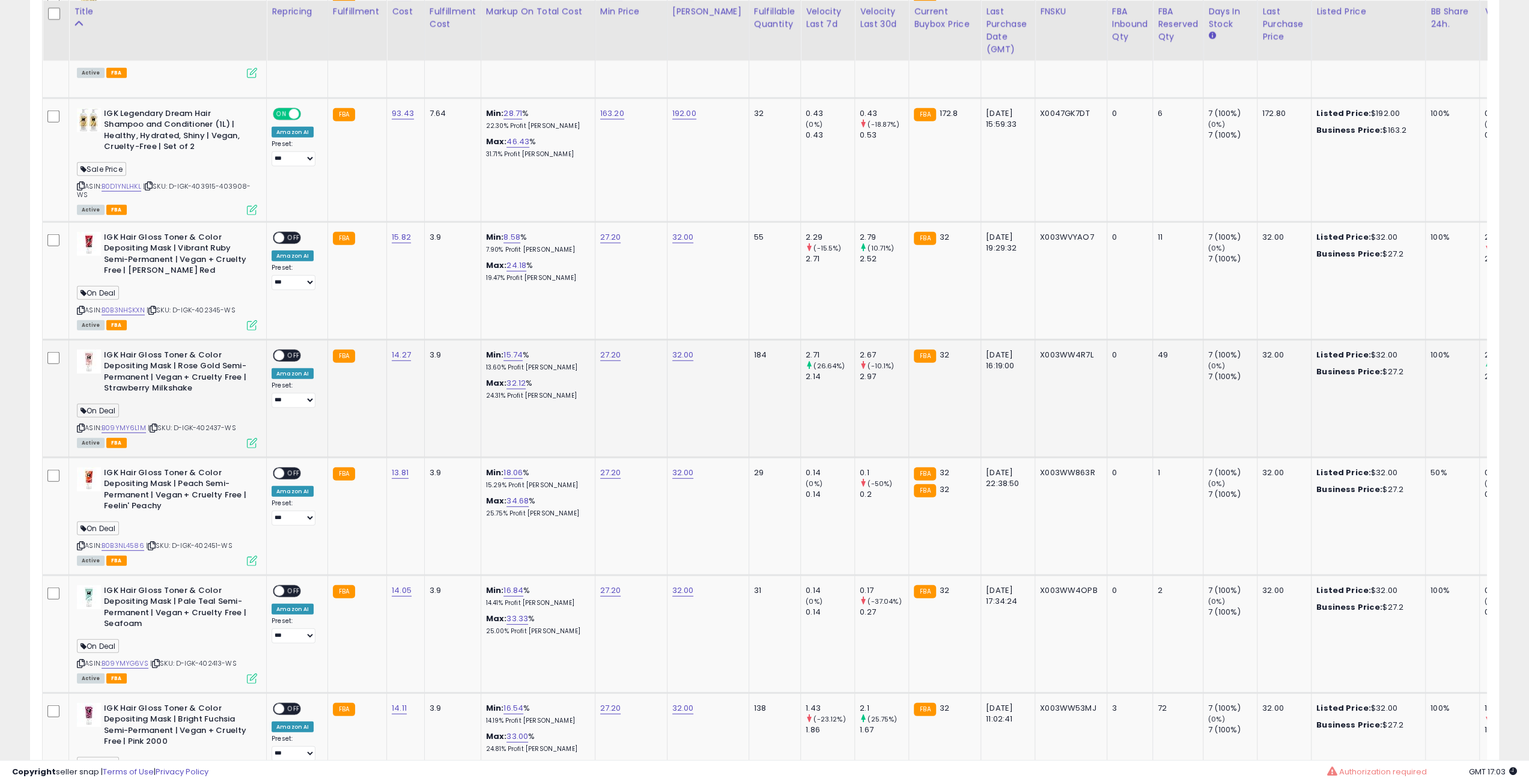
click at [153, 425] on icon at bounding box center [153, 428] width 8 height 6
click at [153, 542] on icon at bounding box center [152, 545] width 8 height 6
click at [295, 233] on span "OFF" at bounding box center [294, 238] width 19 height 10
click at [289, 350] on span "OFF" at bounding box center [294, 355] width 19 height 10
click at [295, 468] on span "OFF" at bounding box center [294, 473] width 19 height 10
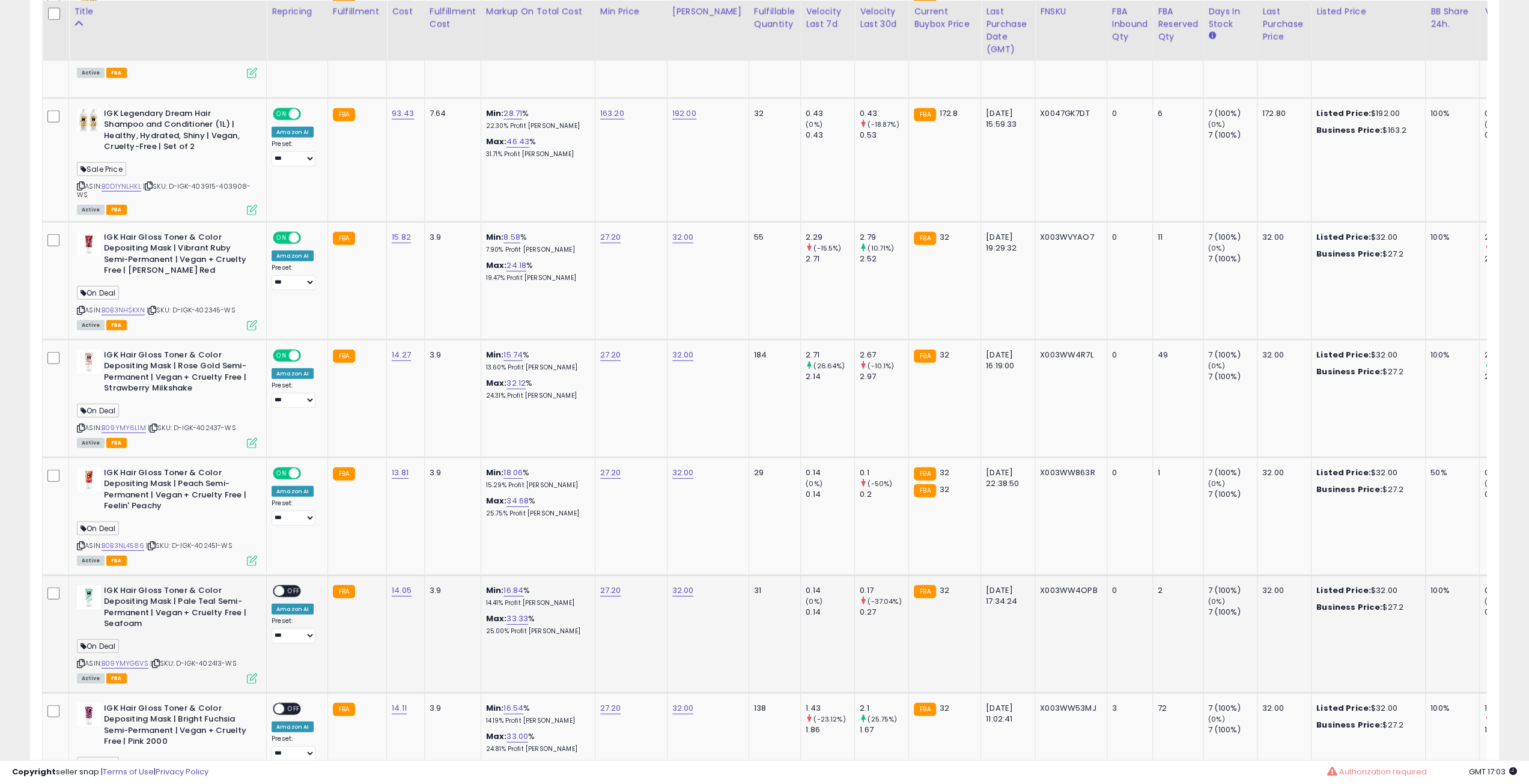
click at [295, 585] on span "OFF" at bounding box center [294, 591] width 19 height 10
click at [293, 703] on span "OFF" at bounding box center [294, 709] width 19 height 10
click at [247, 320] on icon at bounding box center [252, 326] width 10 height 10
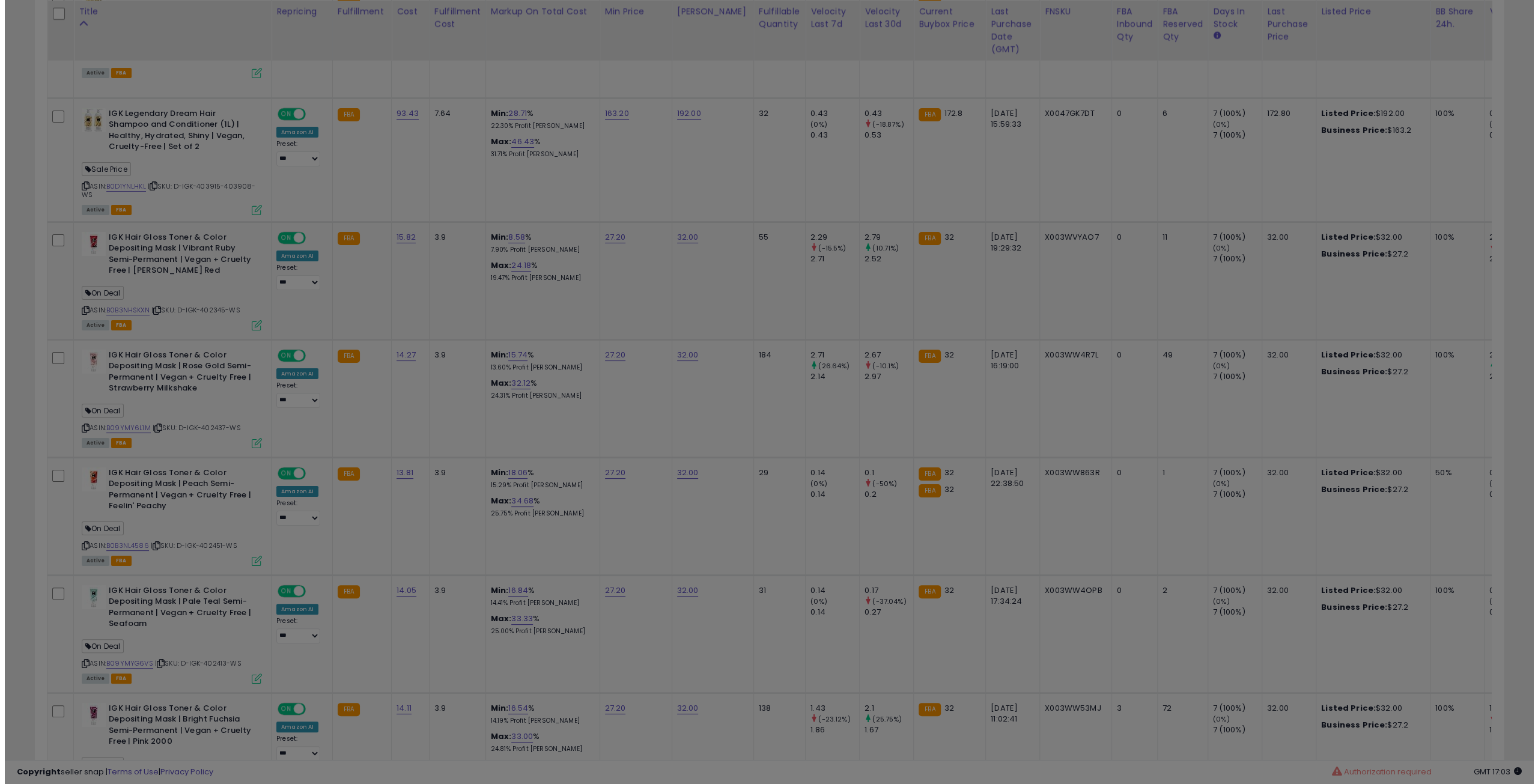
scroll to position [246, 858]
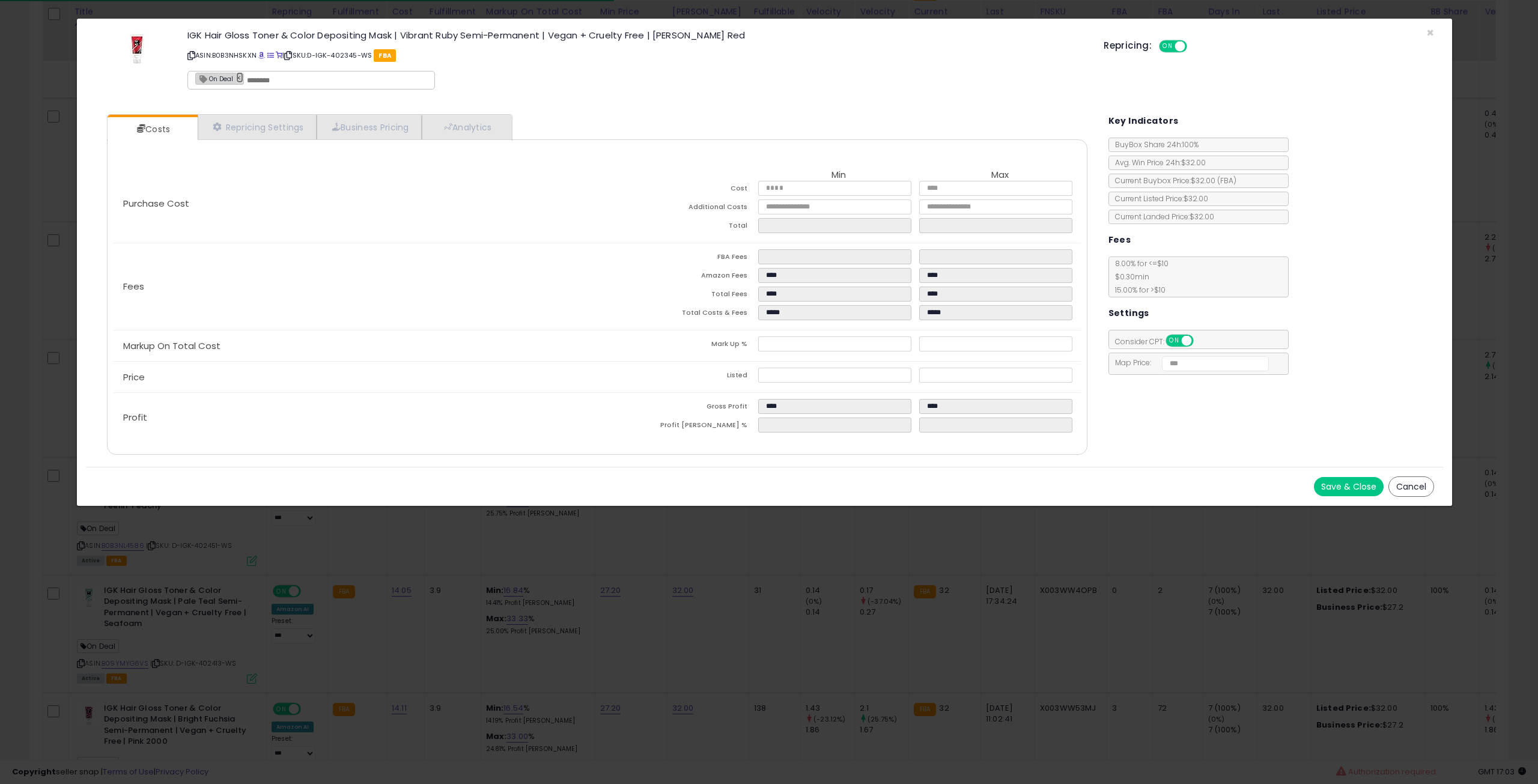
click at [237, 79] on link "×" at bounding box center [239, 77] width 7 height 11
click at [1316, 482] on button "Save & Close" at bounding box center [1349, 487] width 70 height 19
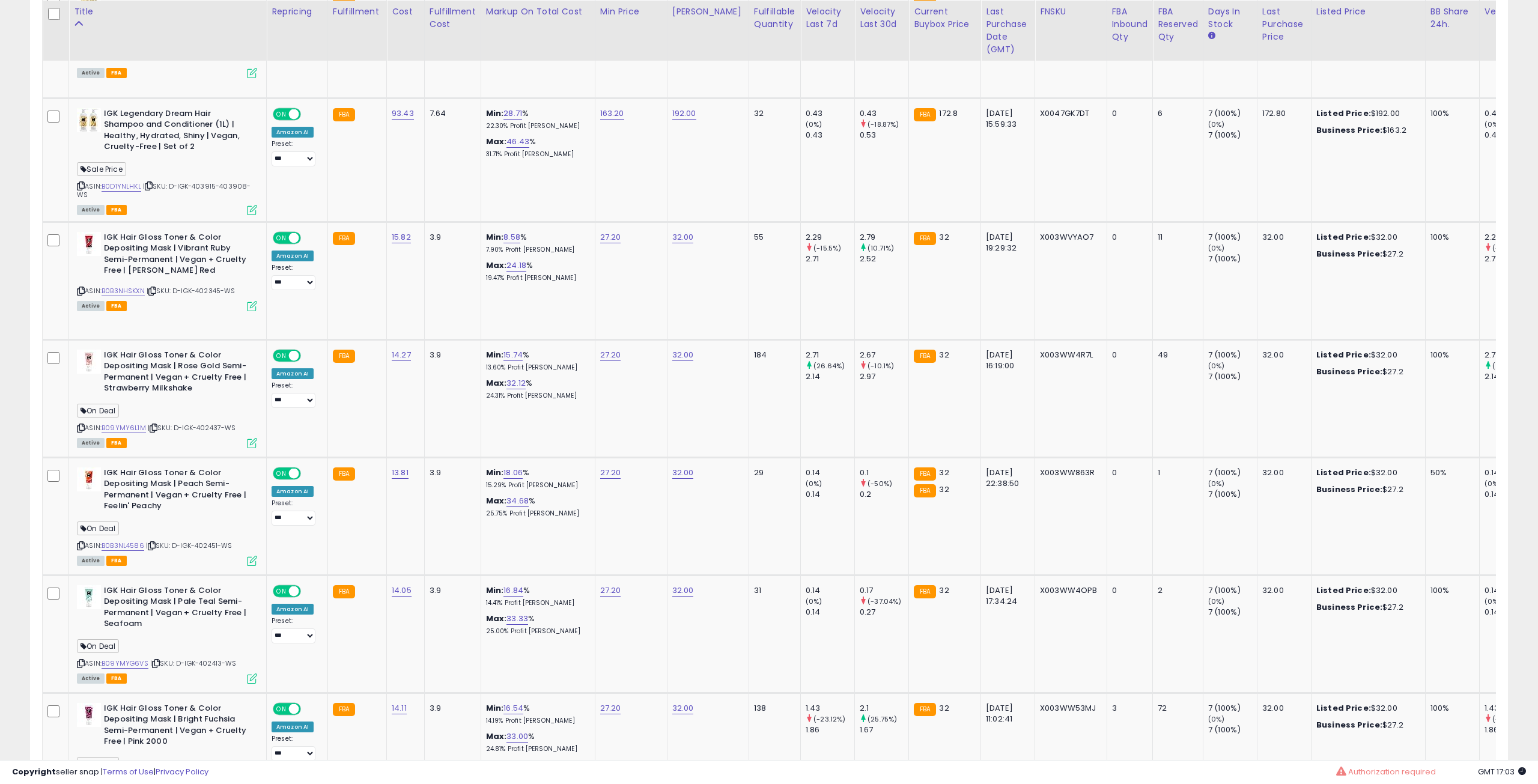
click at [250, 438] on icon at bounding box center [252, 443] width 10 height 10
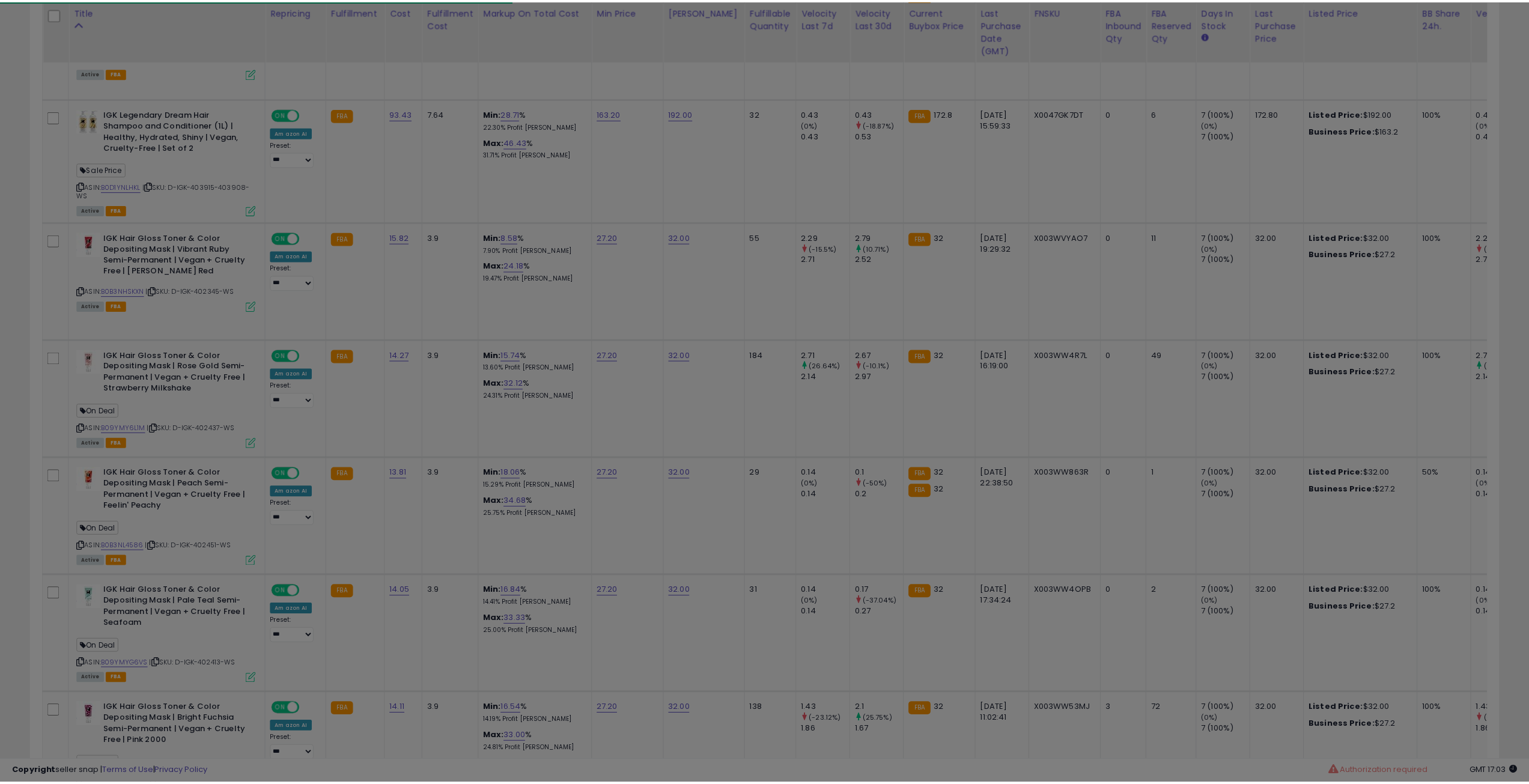
scroll to position [600470, 599986]
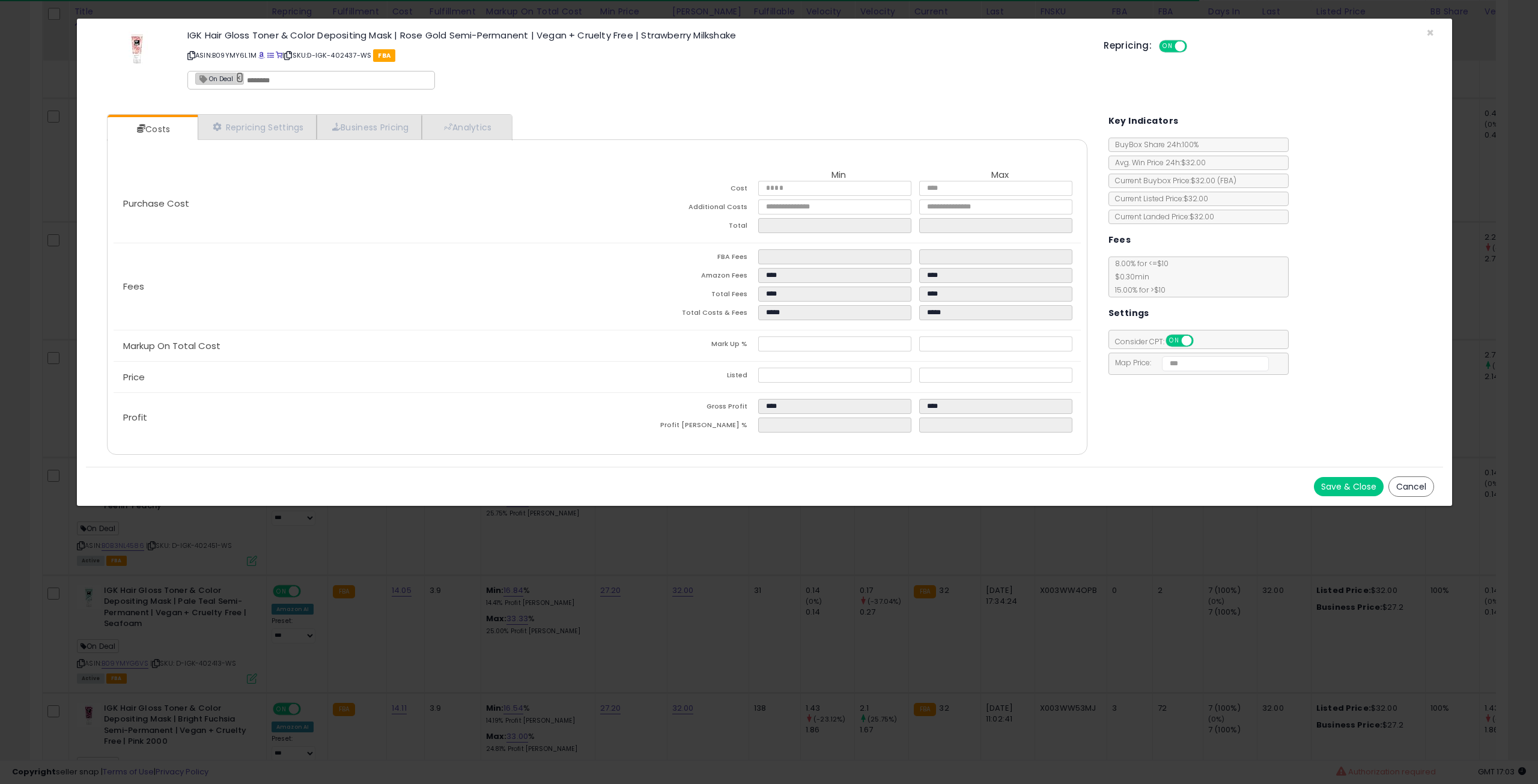
click at [236, 72] on link "×" at bounding box center [239, 77] width 7 height 11
click at [1346, 485] on button "Save & Close" at bounding box center [1349, 487] width 70 height 19
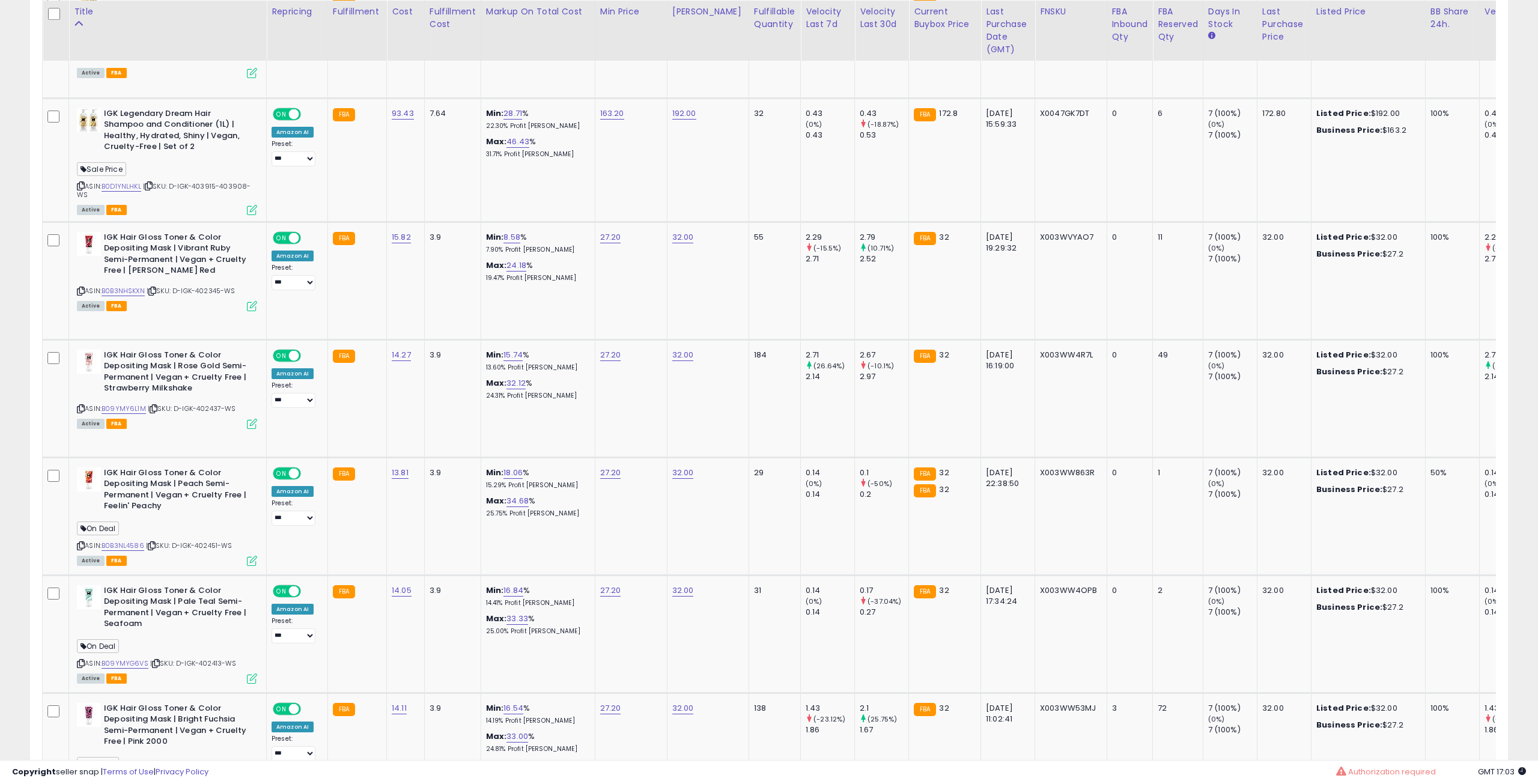
click at [249, 522] on div at bounding box center [769, 392] width 1538 height 784
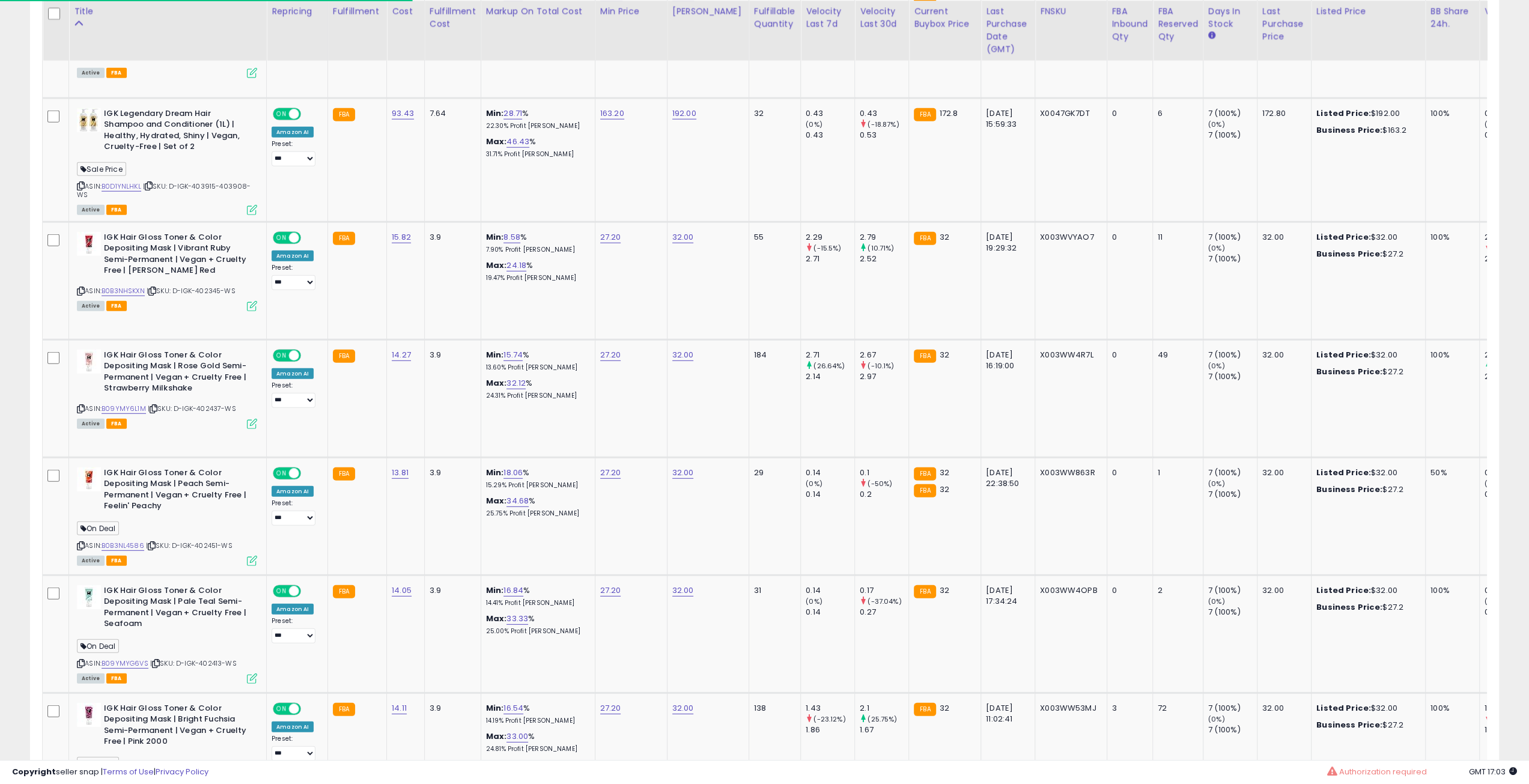
scroll to position [246, 853]
click at [249, 556] on icon at bounding box center [252, 561] width 10 height 10
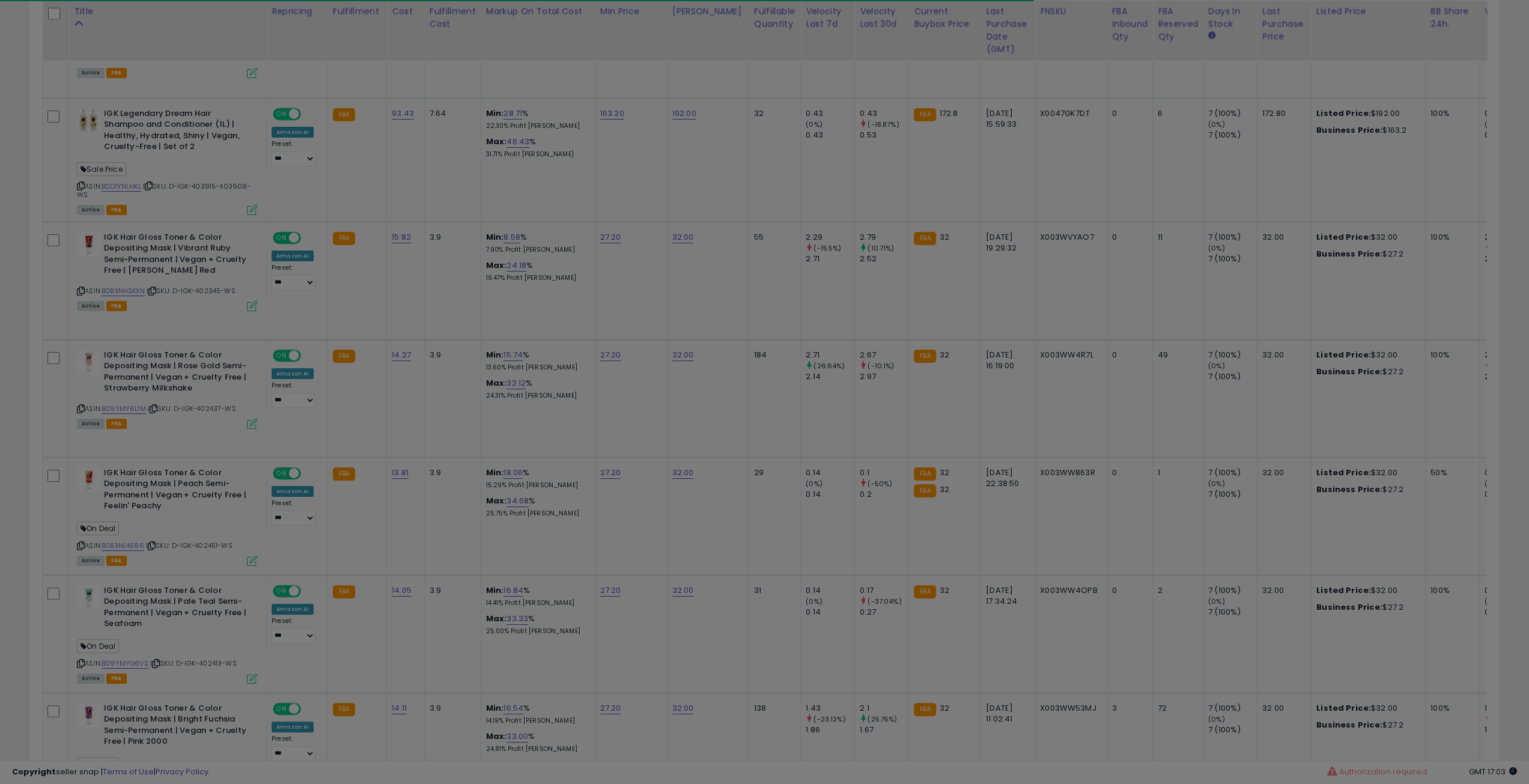
scroll to position [246, 858]
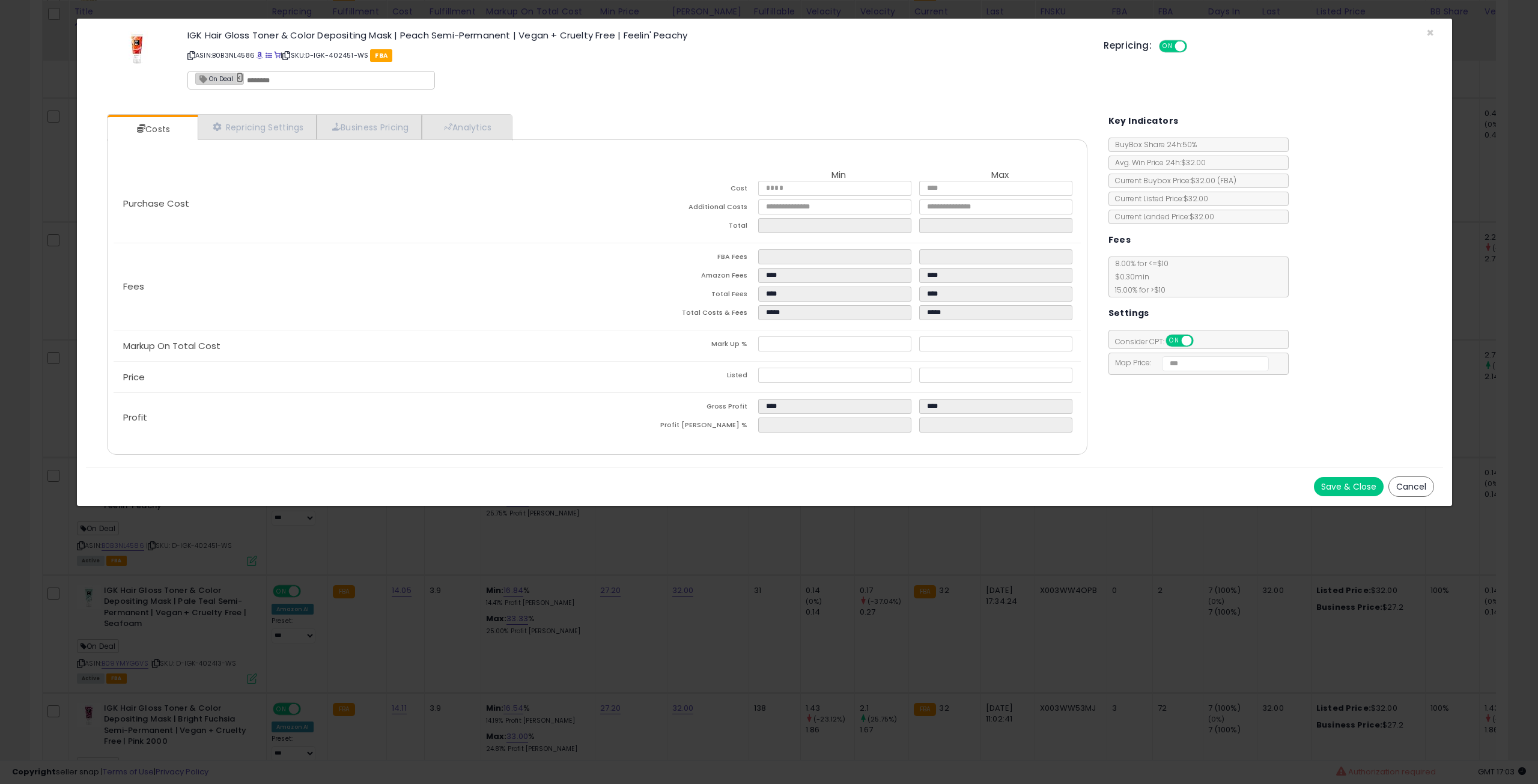
click at [237, 75] on link "×" at bounding box center [239, 77] width 7 height 11
click at [1329, 490] on button "Save & Close" at bounding box center [1349, 487] width 70 height 19
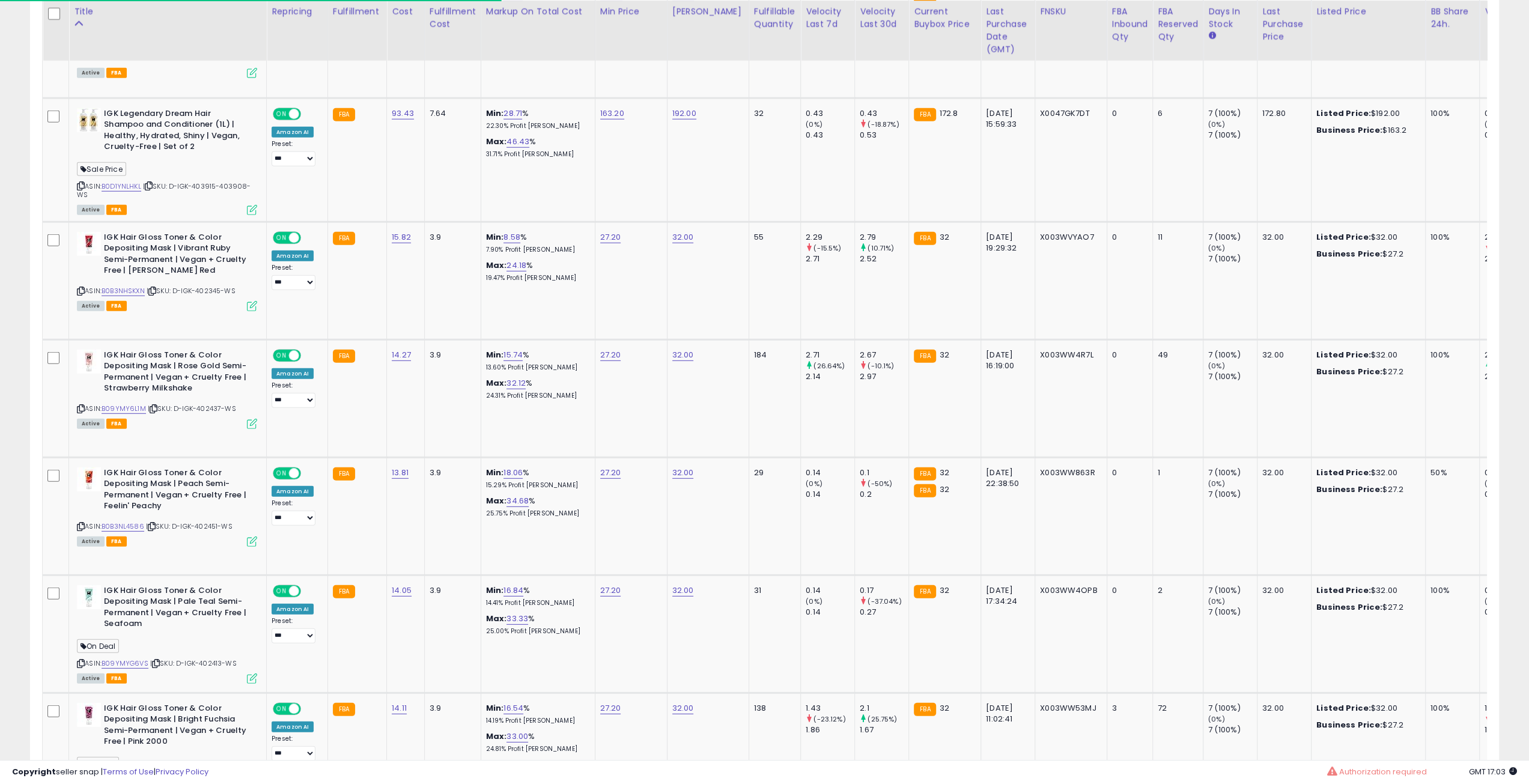
scroll to position [246, 853]
click at [248, 673] on icon at bounding box center [252, 678] width 10 height 10
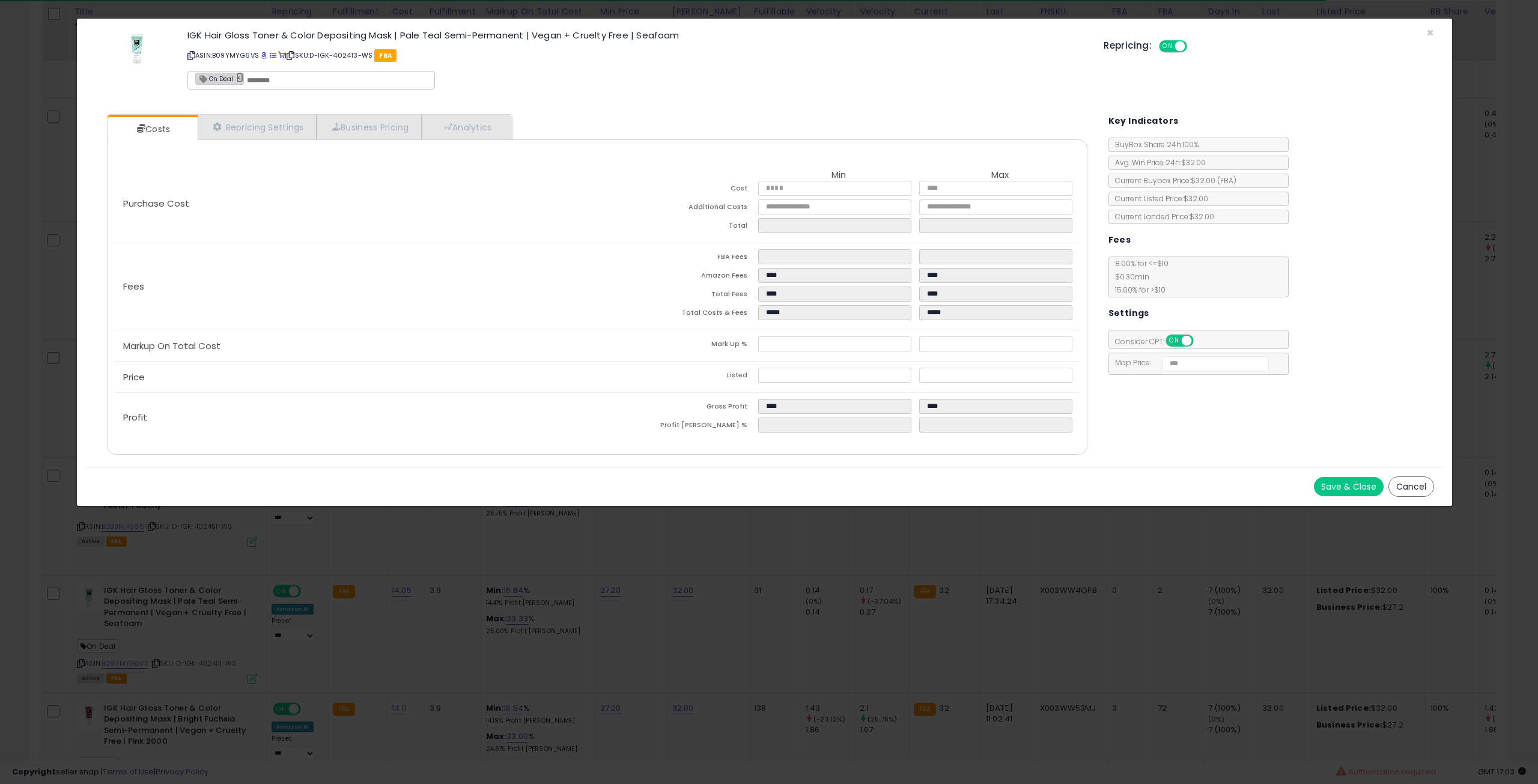
click at [236, 77] on link "×" at bounding box center [239, 77] width 7 height 11
click at [1343, 484] on button "Save & Close" at bounding box center [1349, 487] width 70 height 19
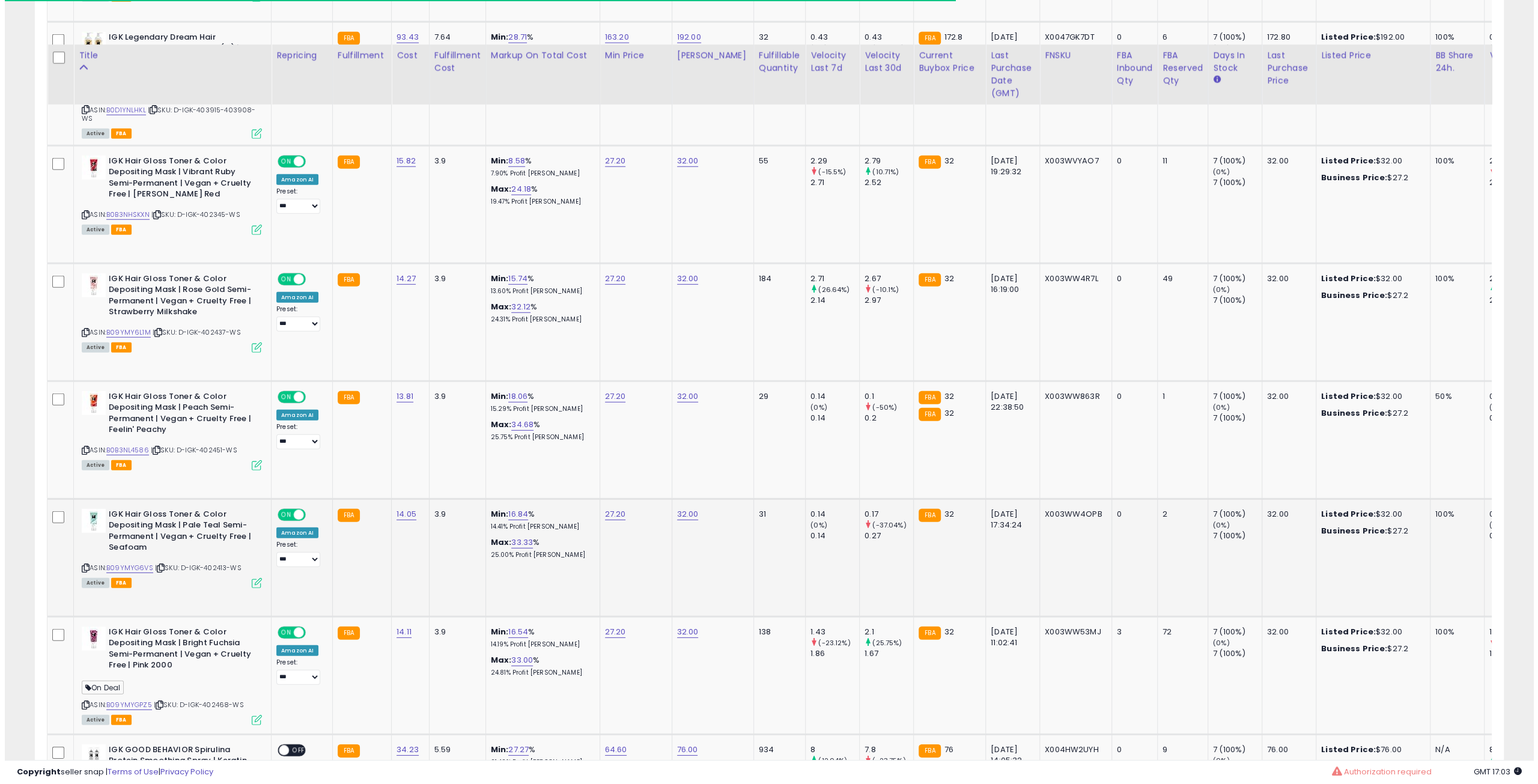
scroll to position [3320, 0]
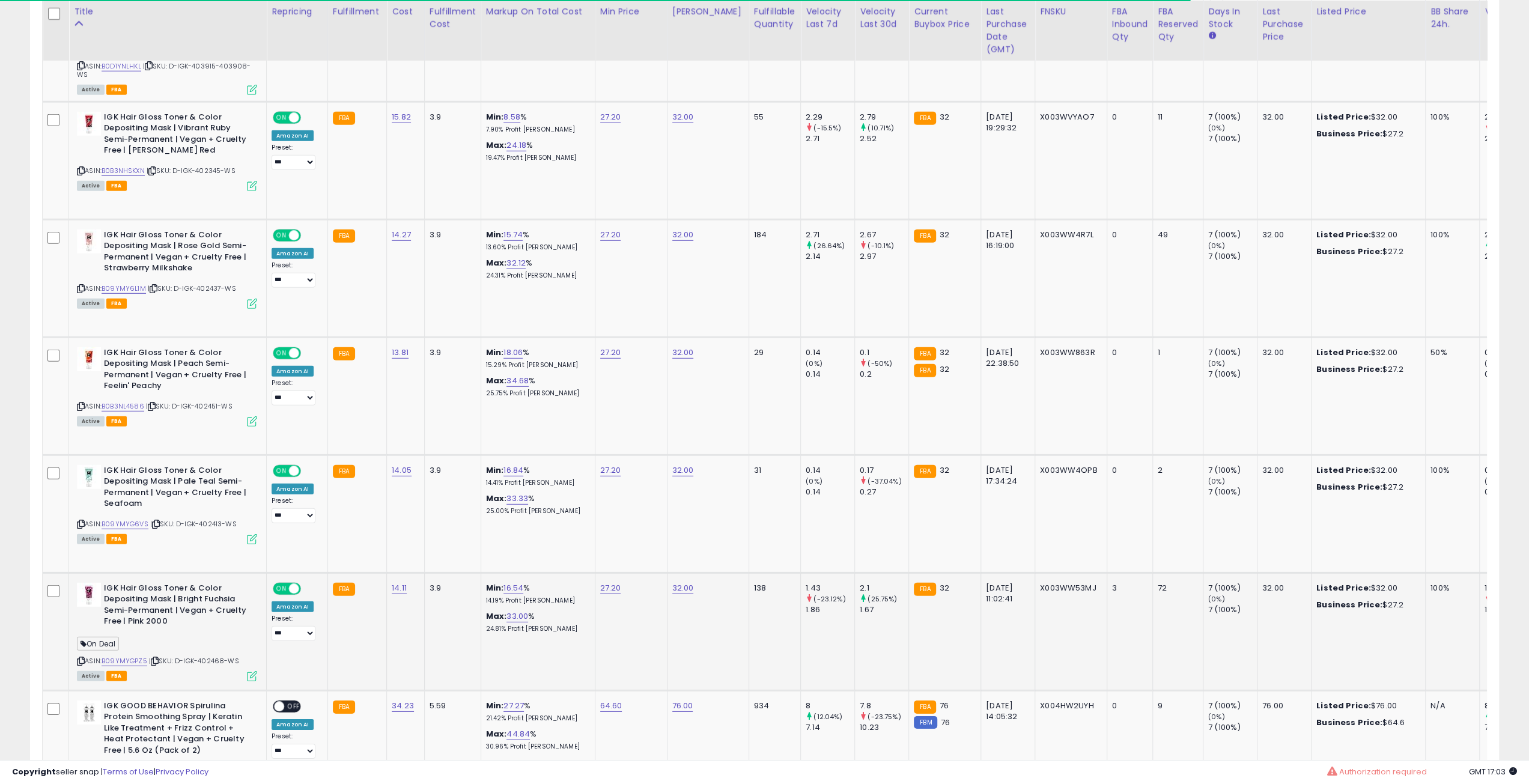
click at [251, 671] on icon at bounding box center [252, 676] width 10 height 10
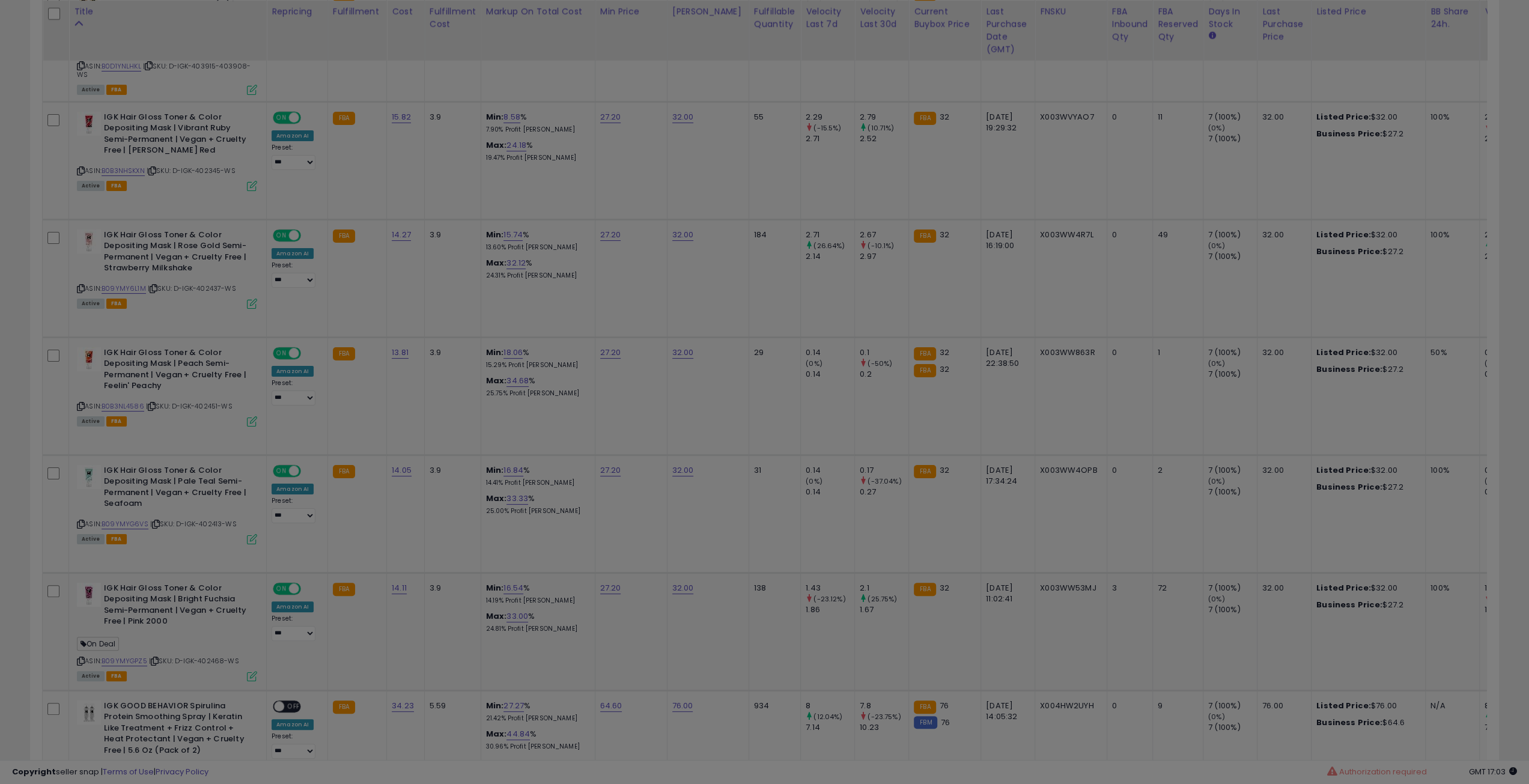
scroll to position [246, 858]
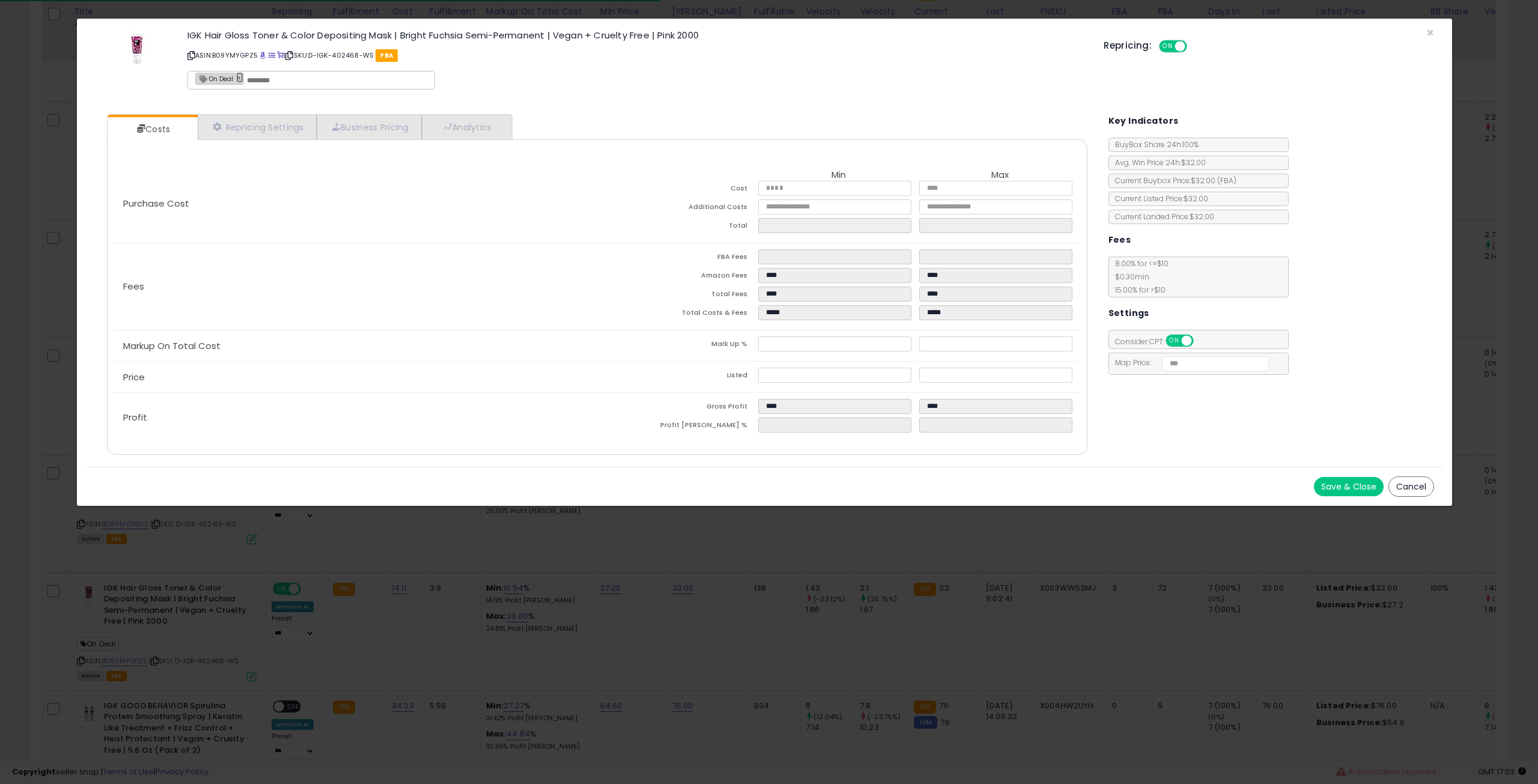
click at [237, 78] on link "×" at bounding box center [239, 77] width 7 height 11
click at [1343, 485] on button "Save & Close" at bounding box center [1349, 487] width 70 height 19
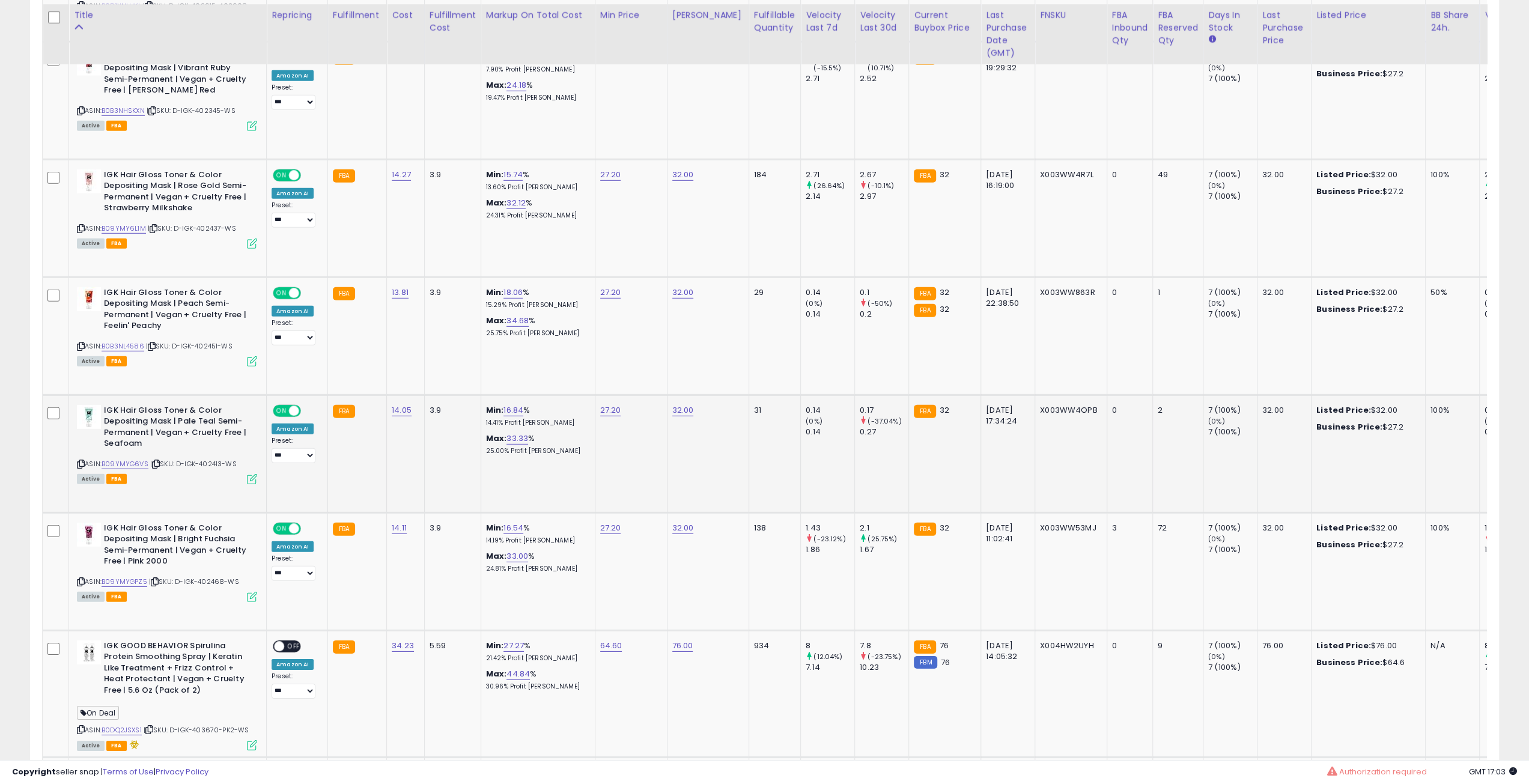
scroll to position [3440, 0]
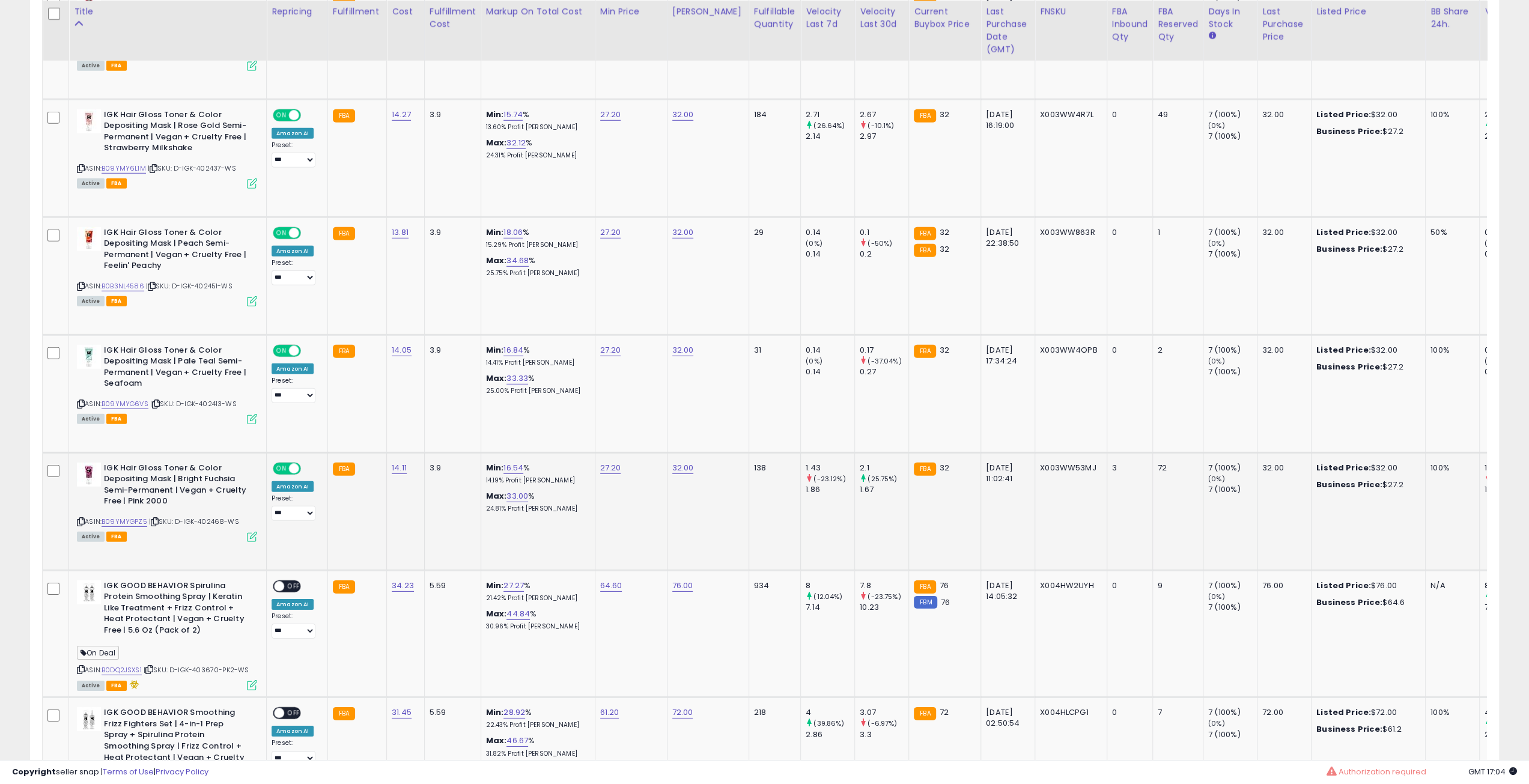
click at [156, 518] on icon at bounding box center [155, 522] width 8 height 6
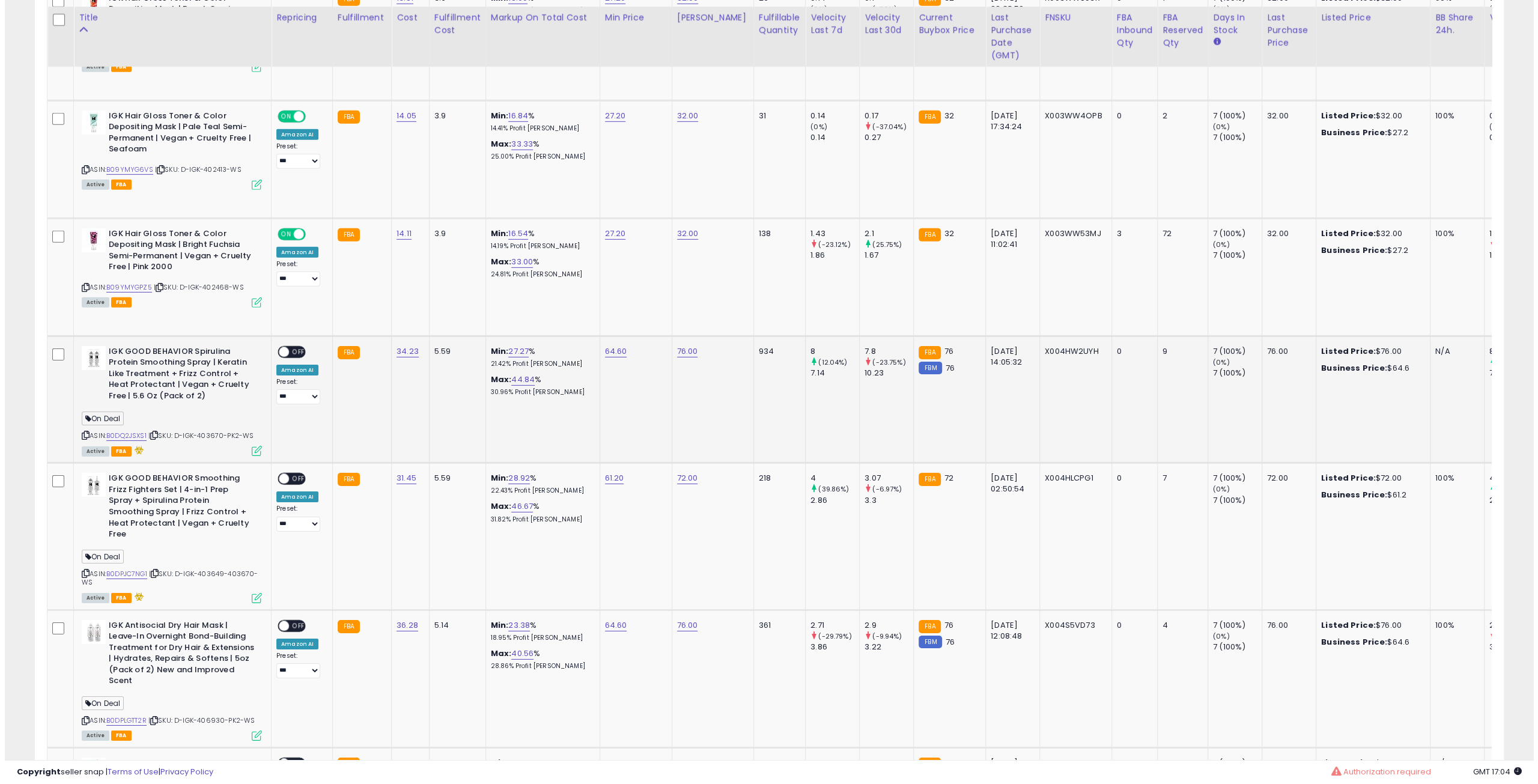
scroll to position [3680, 0]
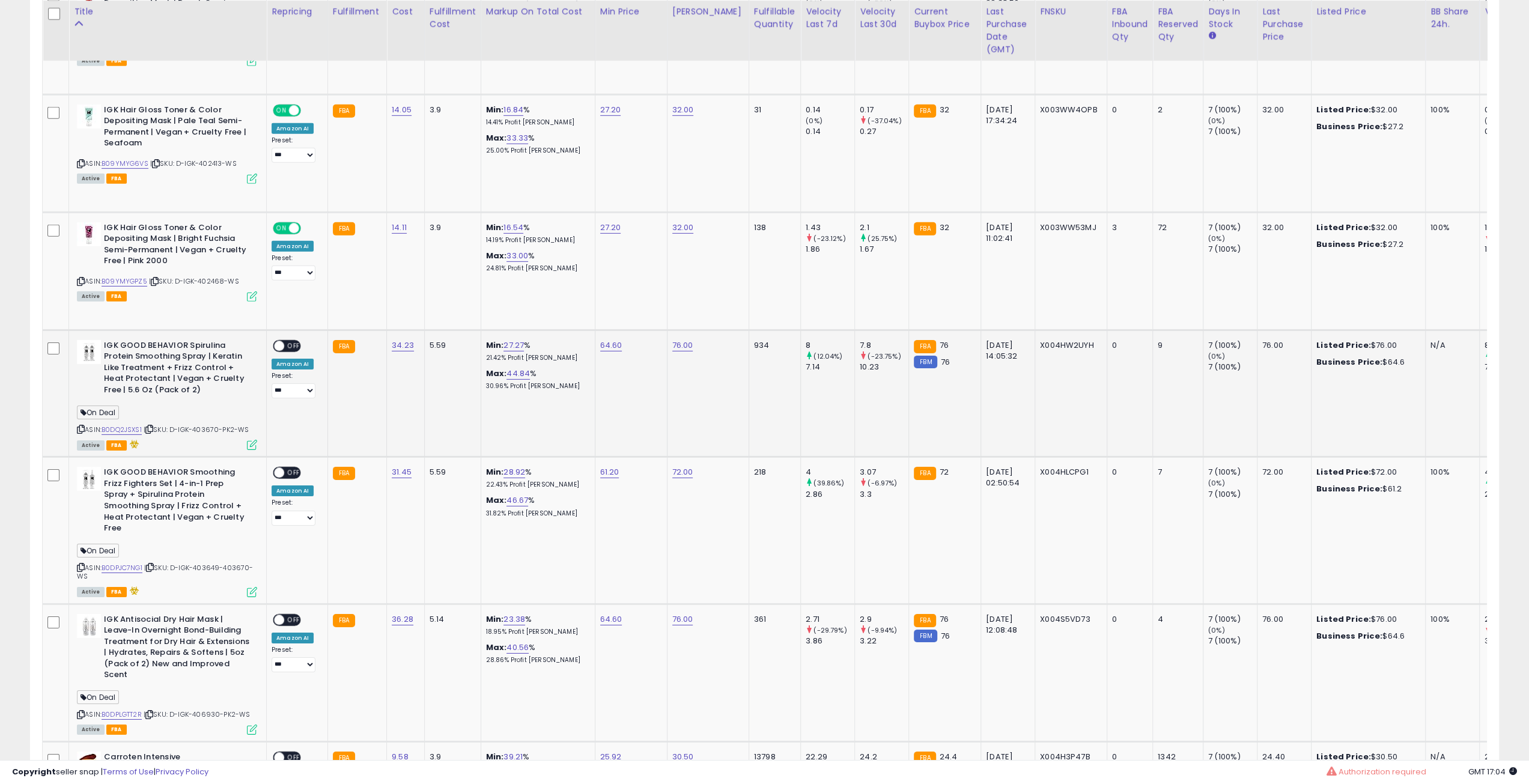
click at [153, 426] on icon at bounding box center [149, 429] width 8 height 6
click at [286, 340] on span "OFF" at bounding box center [294, 346] width 19 height 10
click at [250, 440] on icon at bounding box center [252, 445] width 10 height 10
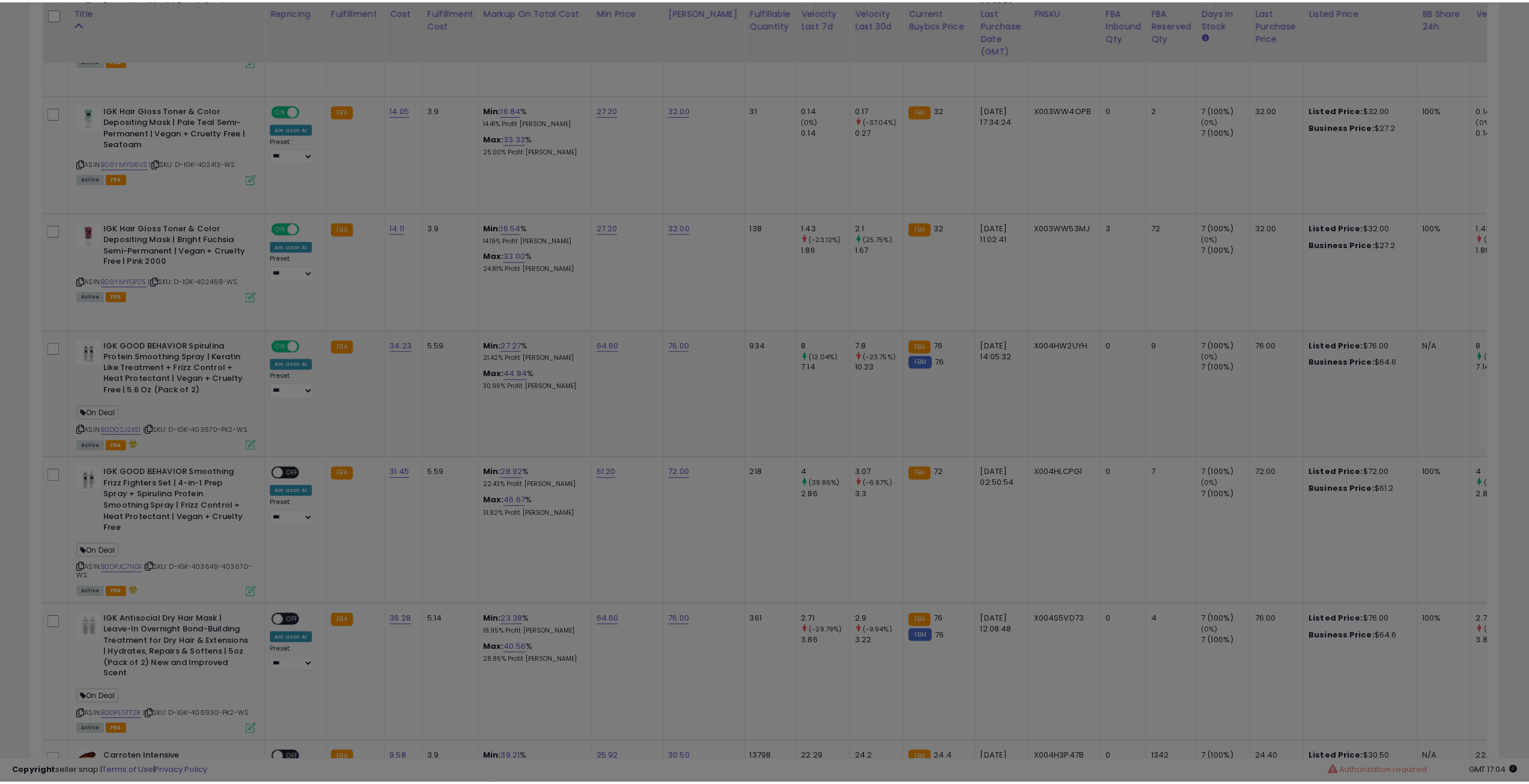
scroll to position [246, 858]
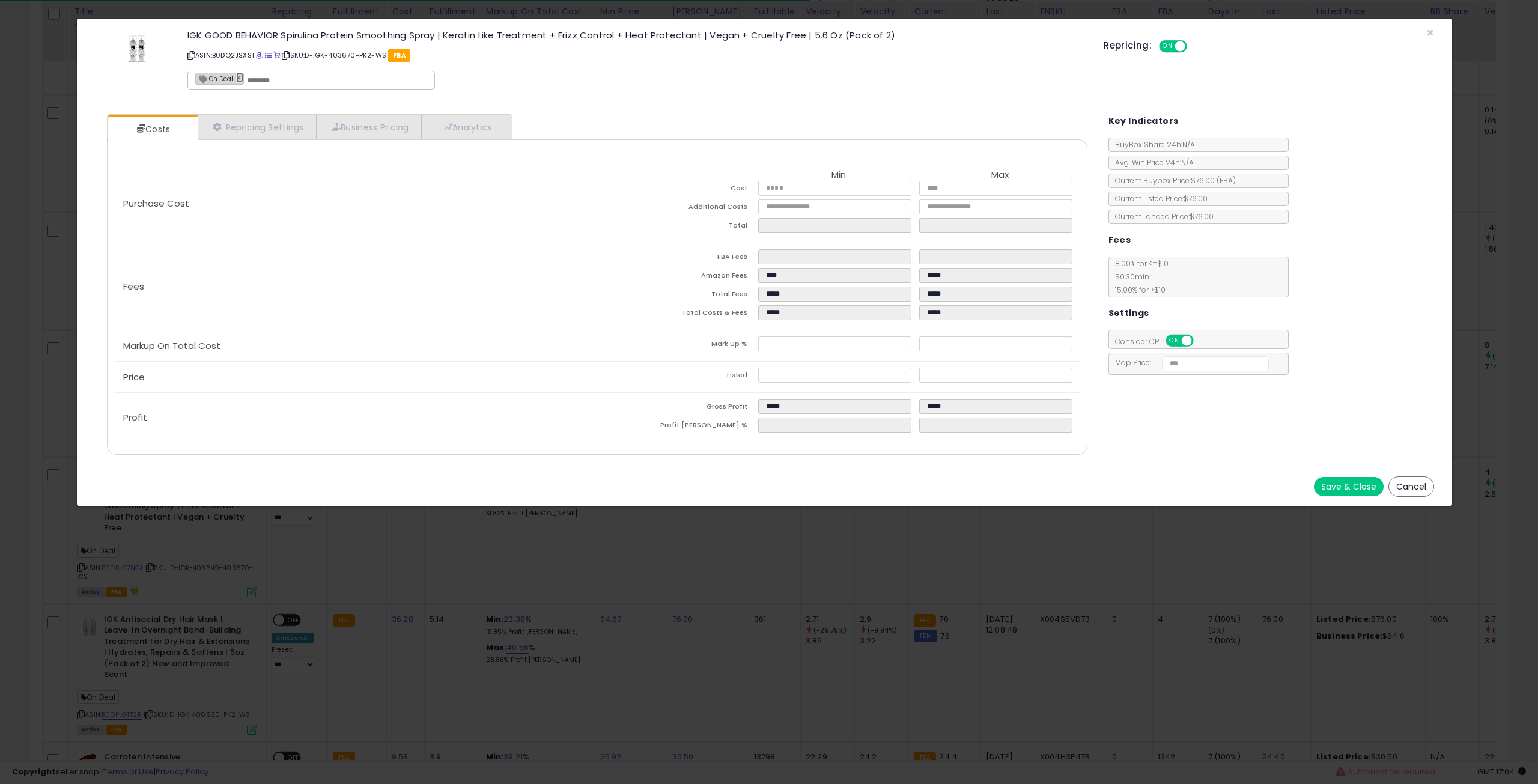
click at [237, 73] on link "×" at bounding box center [239, 77] width 7 height 11
click at [1368, 481] on button "Save & Close" at bounding box center [1349, 487] width 70 height 19
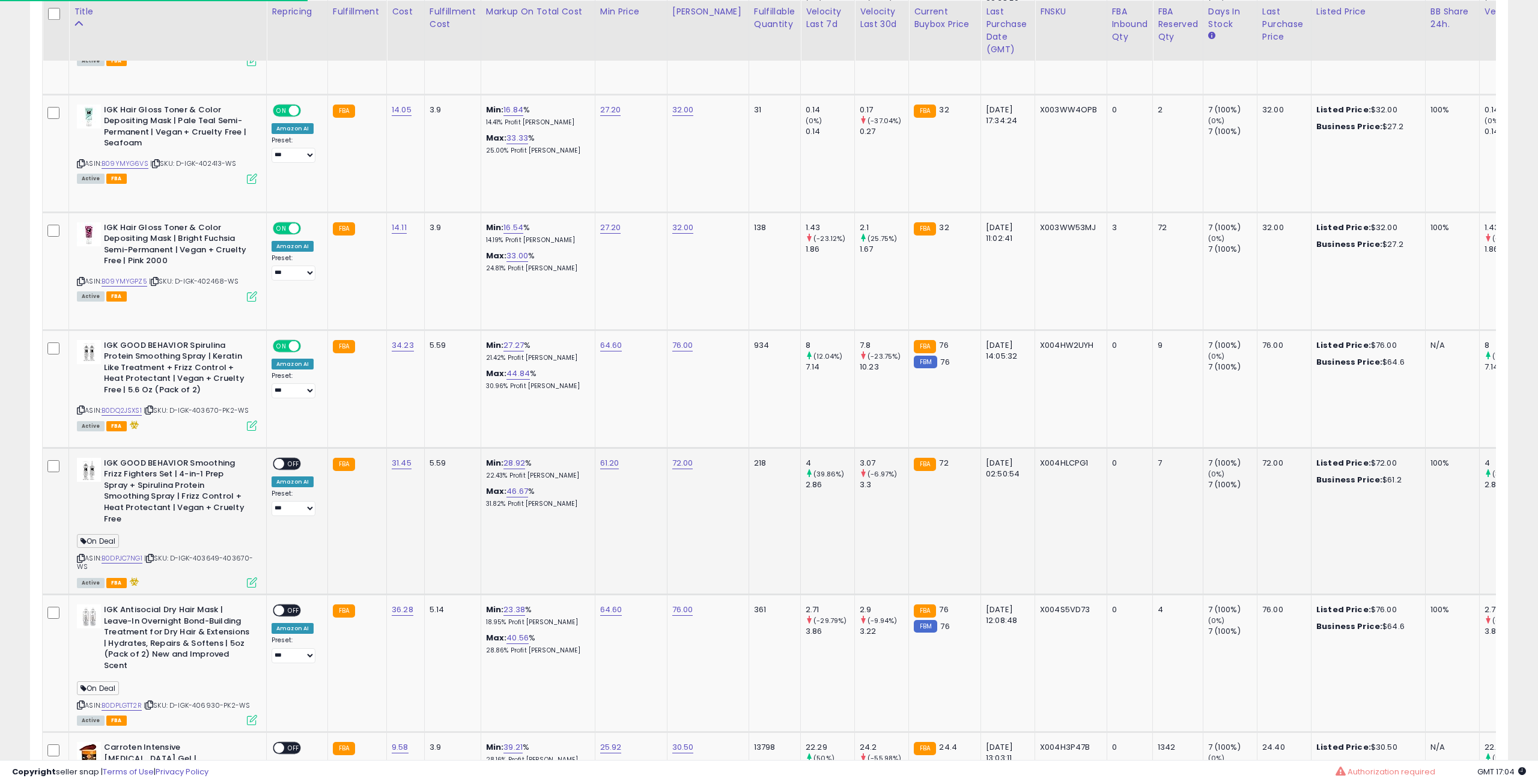
scroll to position [600470, 599982]
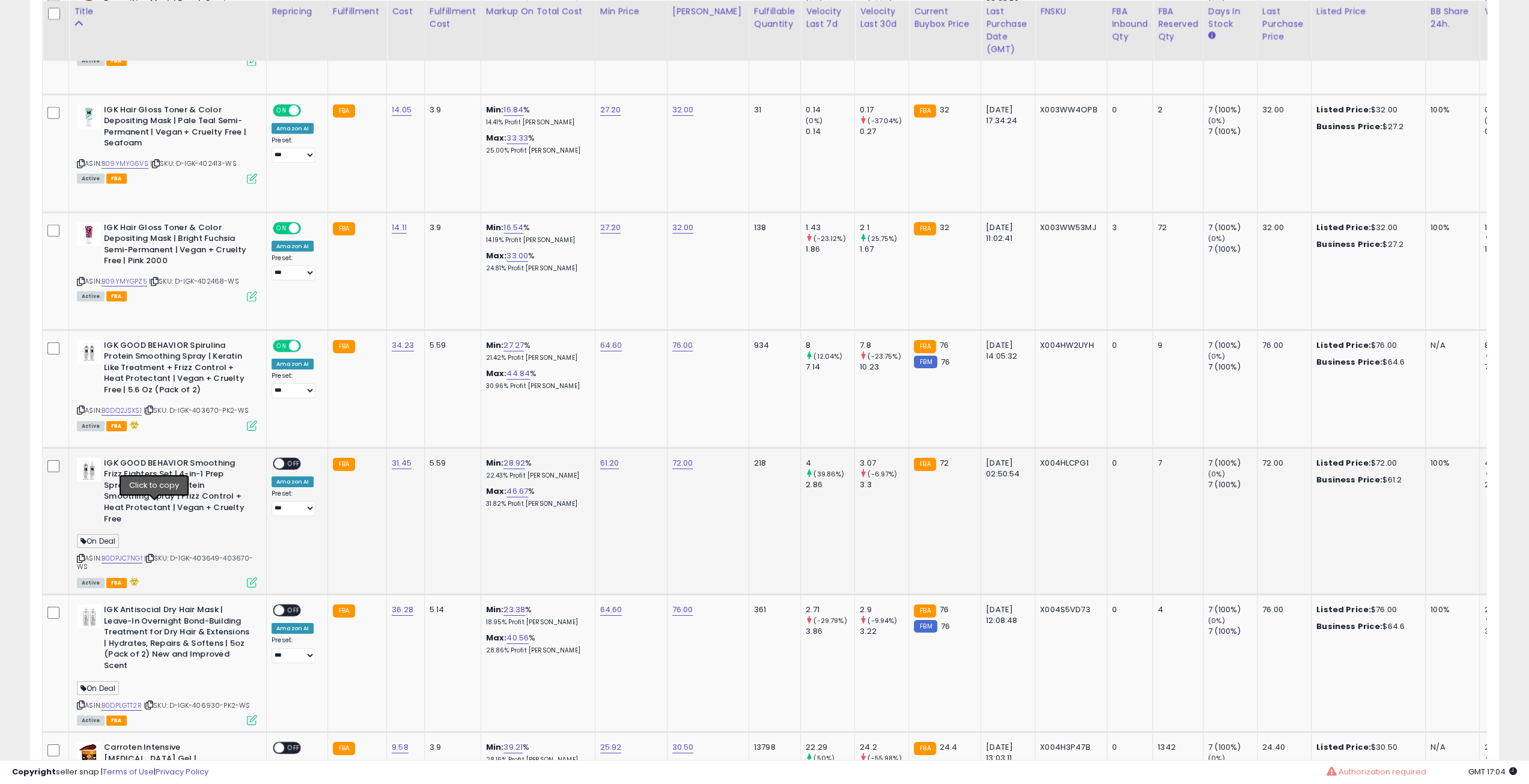
click at [154, 555] on icon at bounding box center [150, 558] width 8 height 6
click at [153, 407] on icon at bounding box center [149, 410] width 8 height 6
click at [154, 555] on icon at bounding box center [150, 558] width 8 height 6
click at [293, 458] on span "OFF" at bounding box center [294, 464] width 19 height 10
click at [252, 577] on icon at bounding box center [252, 582] width 10 height 10
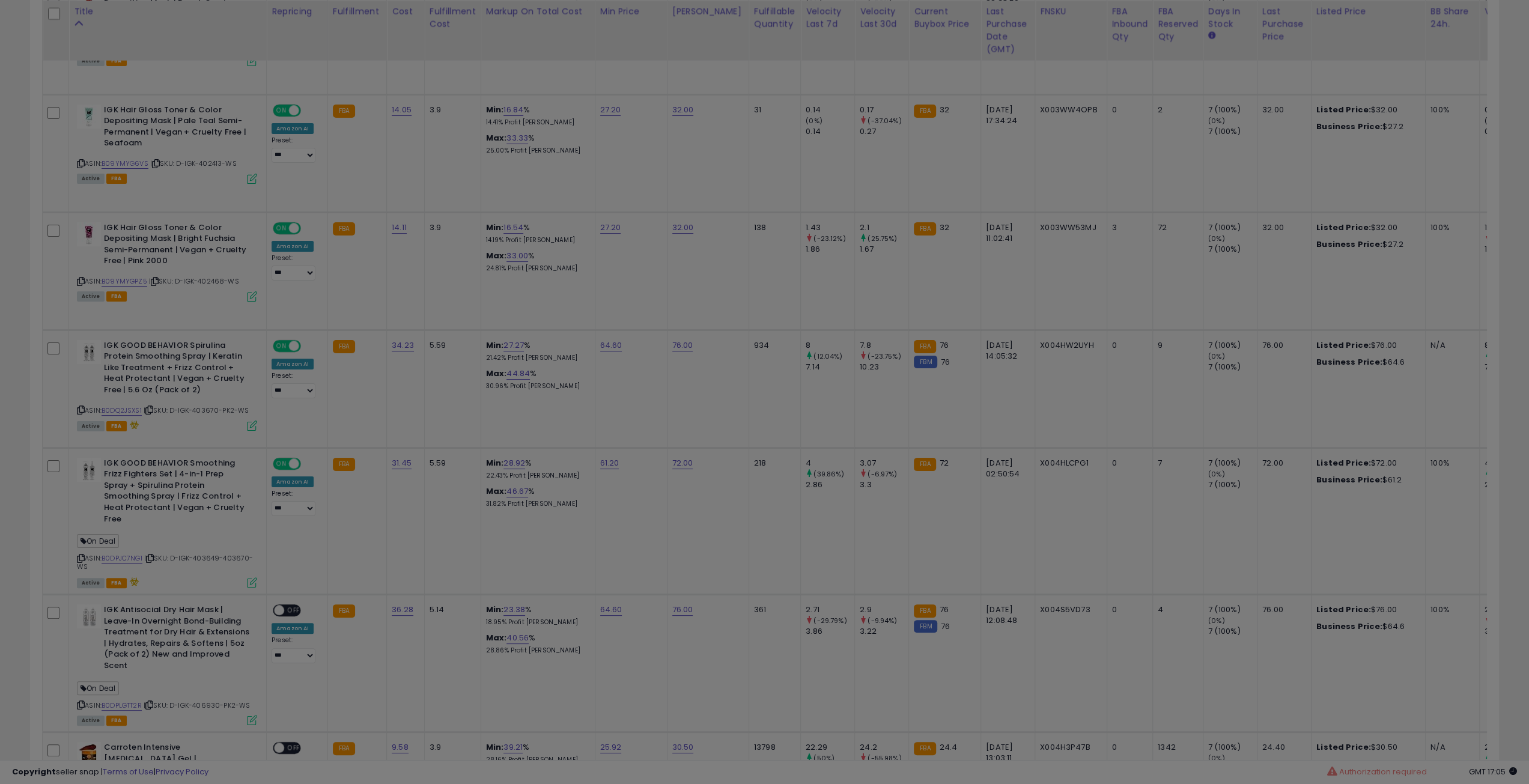
scroll to position [246, 858]
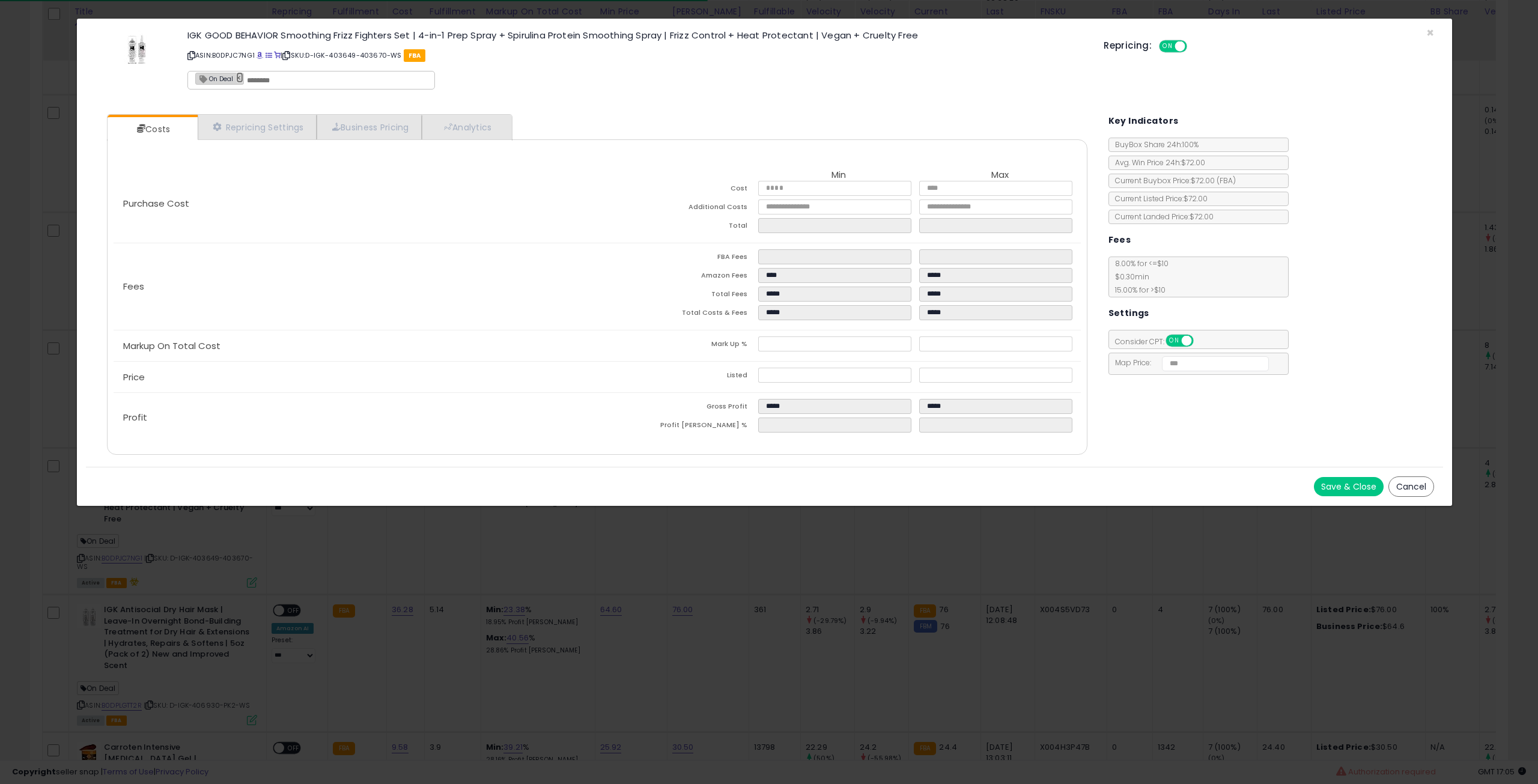
click at [237, 79] on link "×" at bounding box center [239, 77] width 7 height 11
click at [1366, 494] on div "Save & Close Cancel" at bounding box center [764, 486] width 1357 height 39
click at [1368, 480] on button "Save & Close" at bounding box center [1349, 487] width 70 height 19
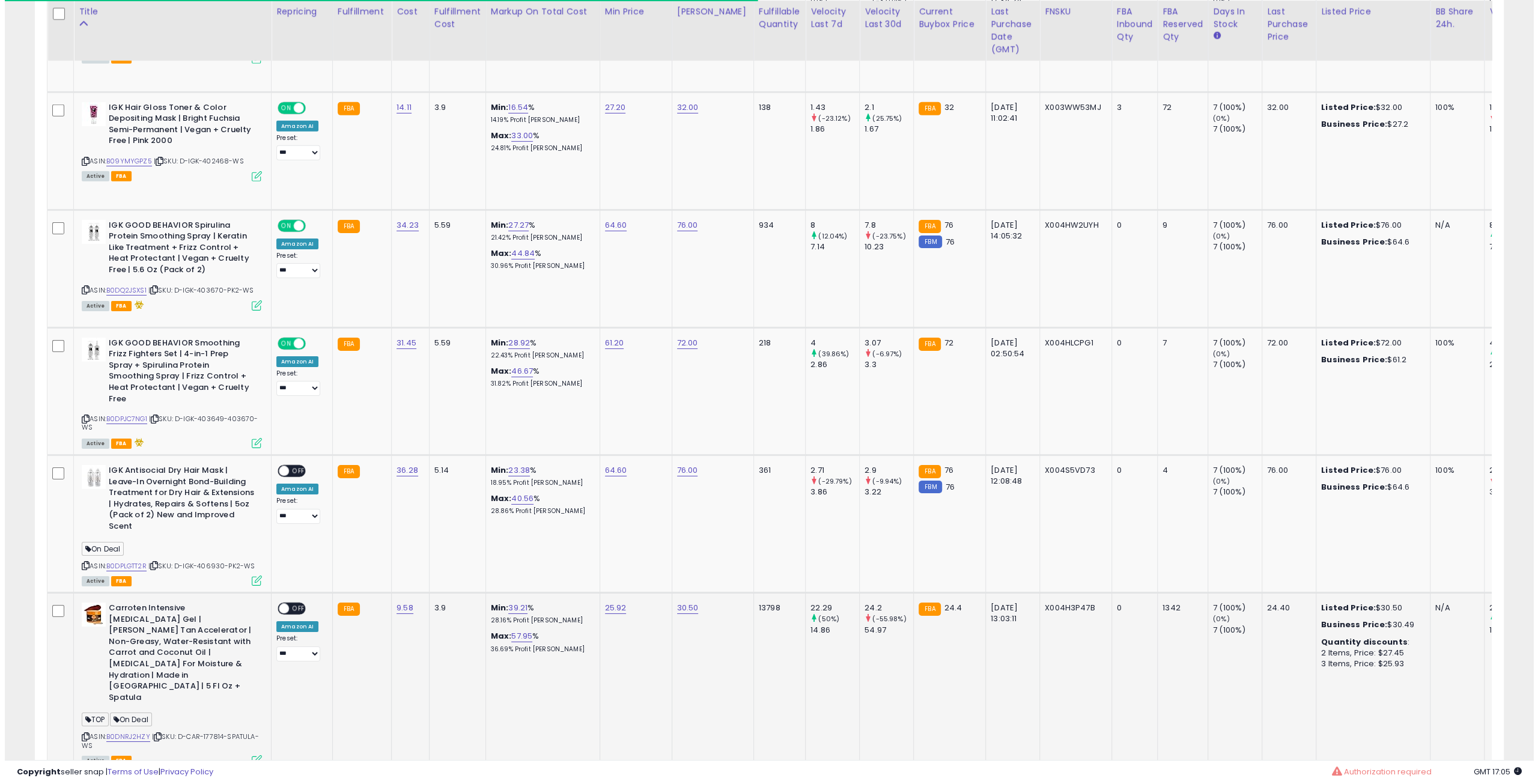
scroll to position [3920, 0]
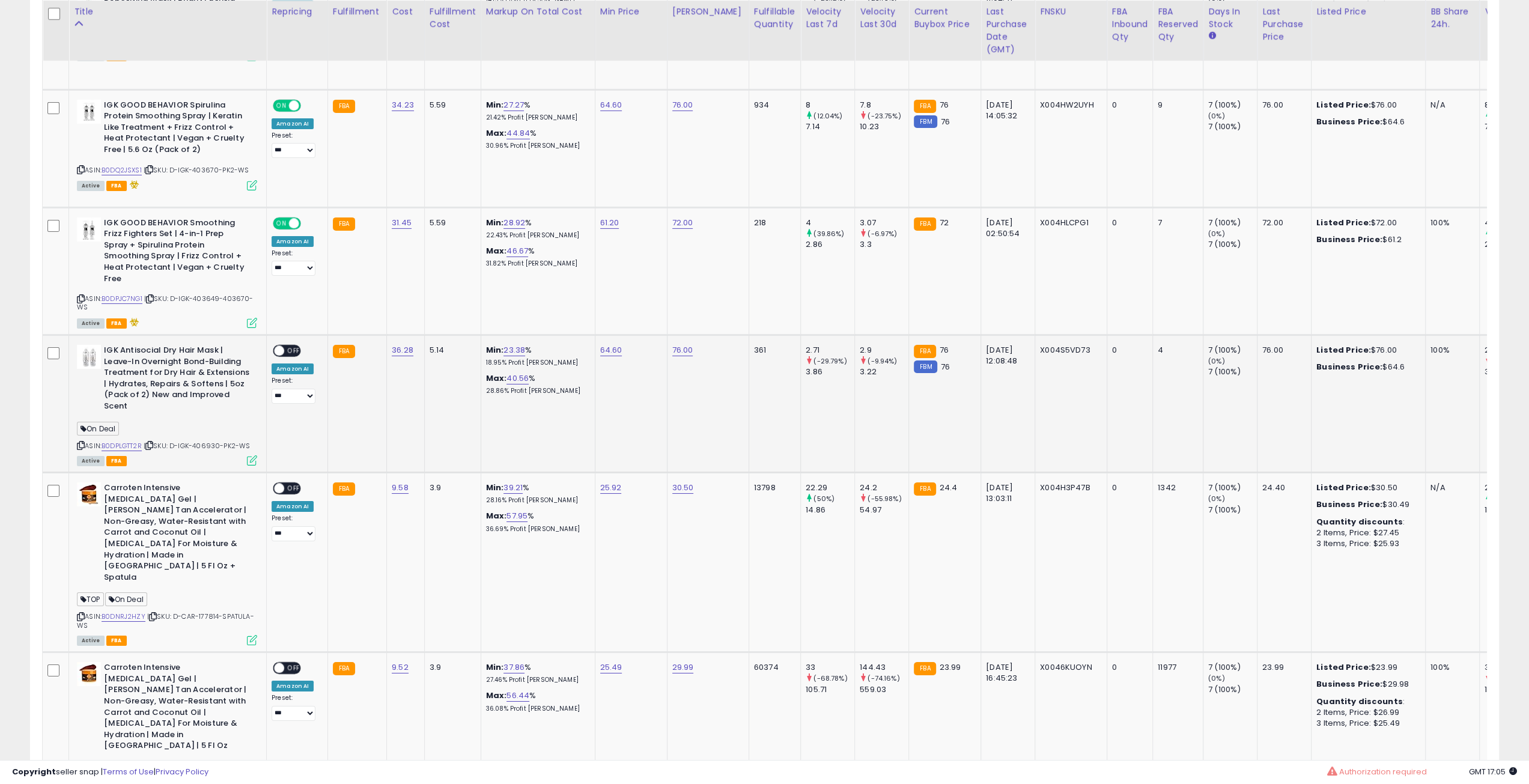
click at [153, 442] on icon at bounding box center [149, 446] width 8 height 6
click at [301, 335] on td "**********" at bounding box center [297, 404] width 61 height 137
click at [291, 346] on span "OFF" at bounding box center [294, 351] width 19 height 10
click at [250, 455] on icon at bounding box center [252, 460] width 10 height 10
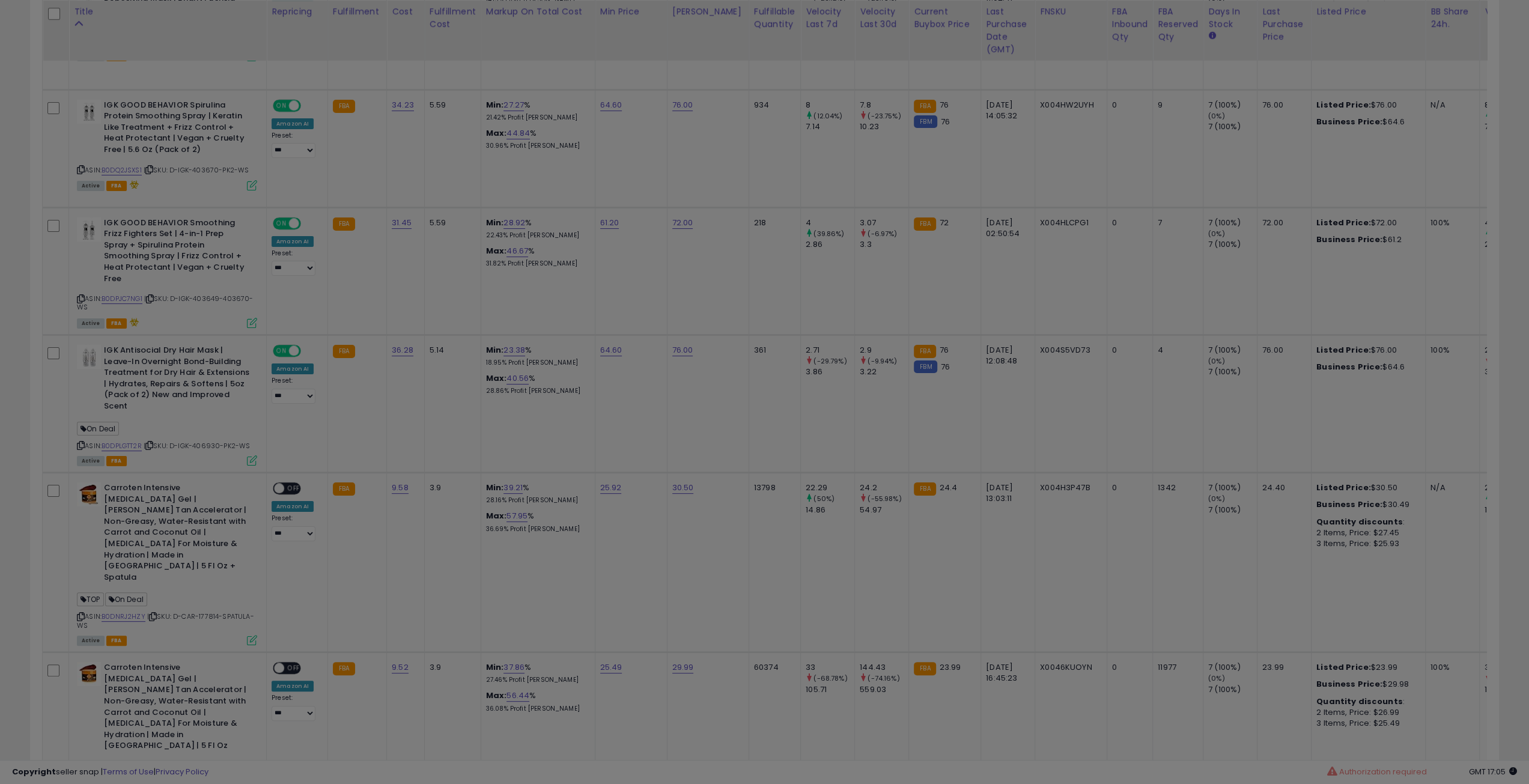
scroll to position [246, 858]
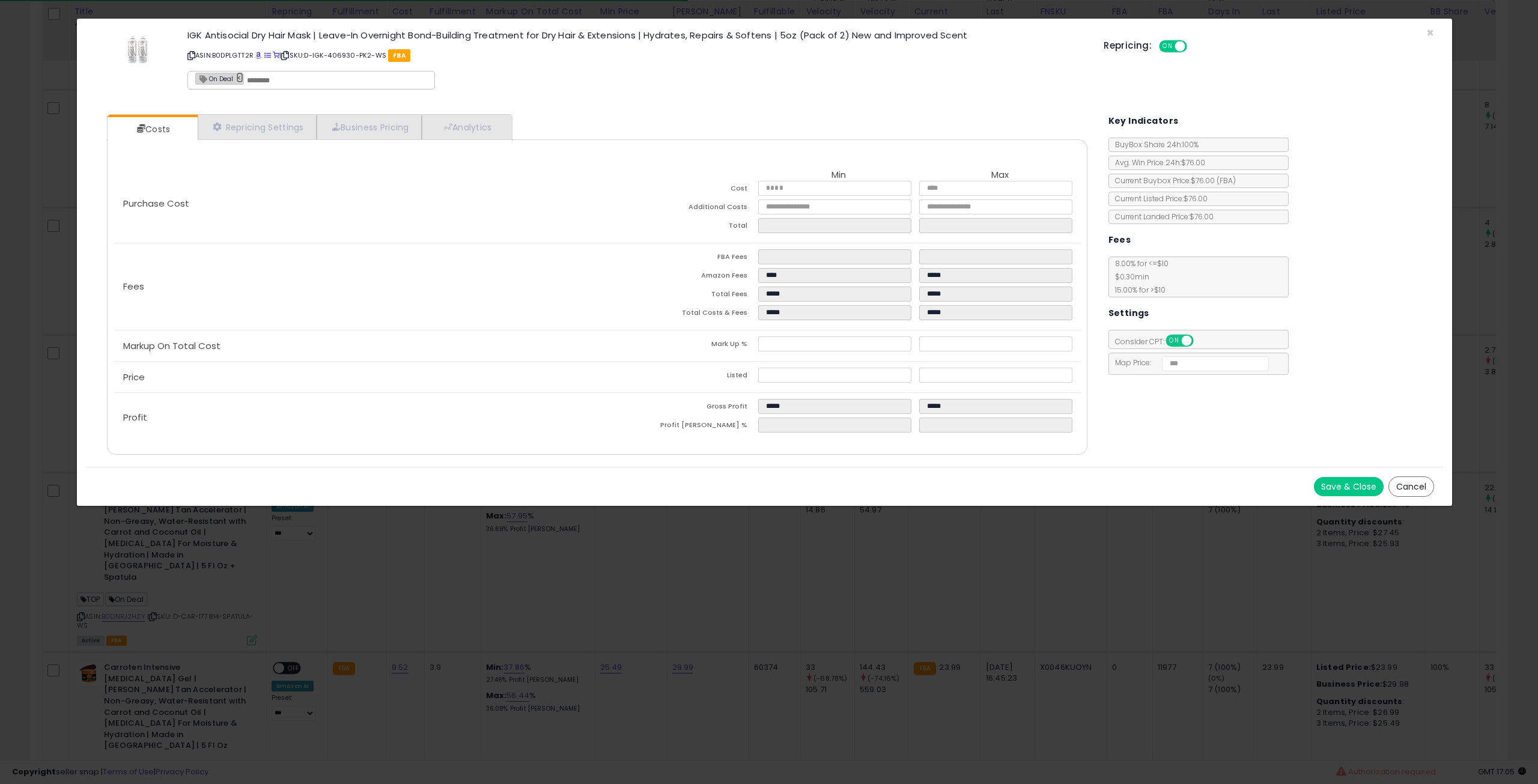
click at [236, 75] on link "×" at bounding box center [239, 77] width 7 height 11
click at [1354, 485] on button "Save & Close" at bounding box center [1349, 487] width 70 height 19
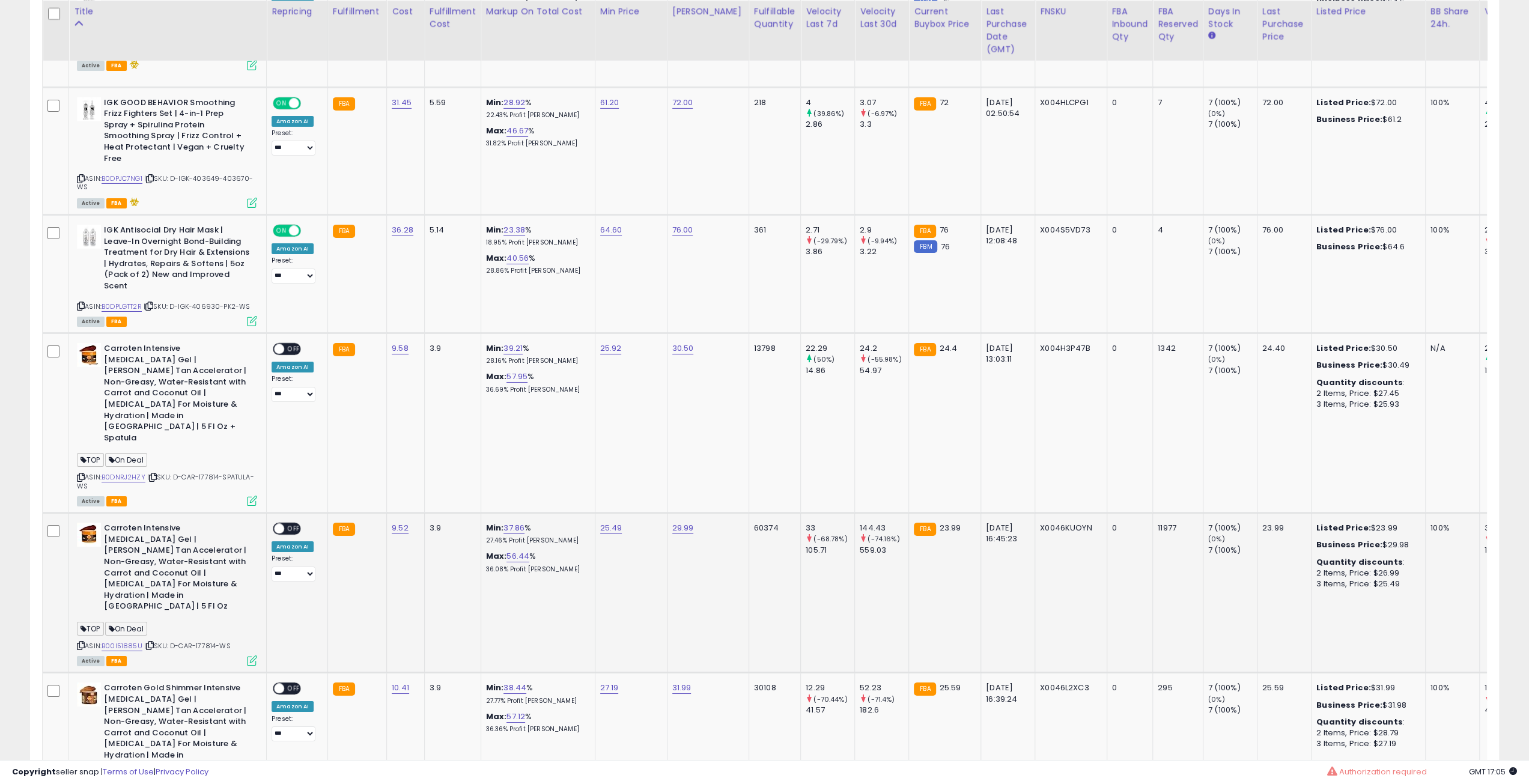
scroll to position [4101, 0]
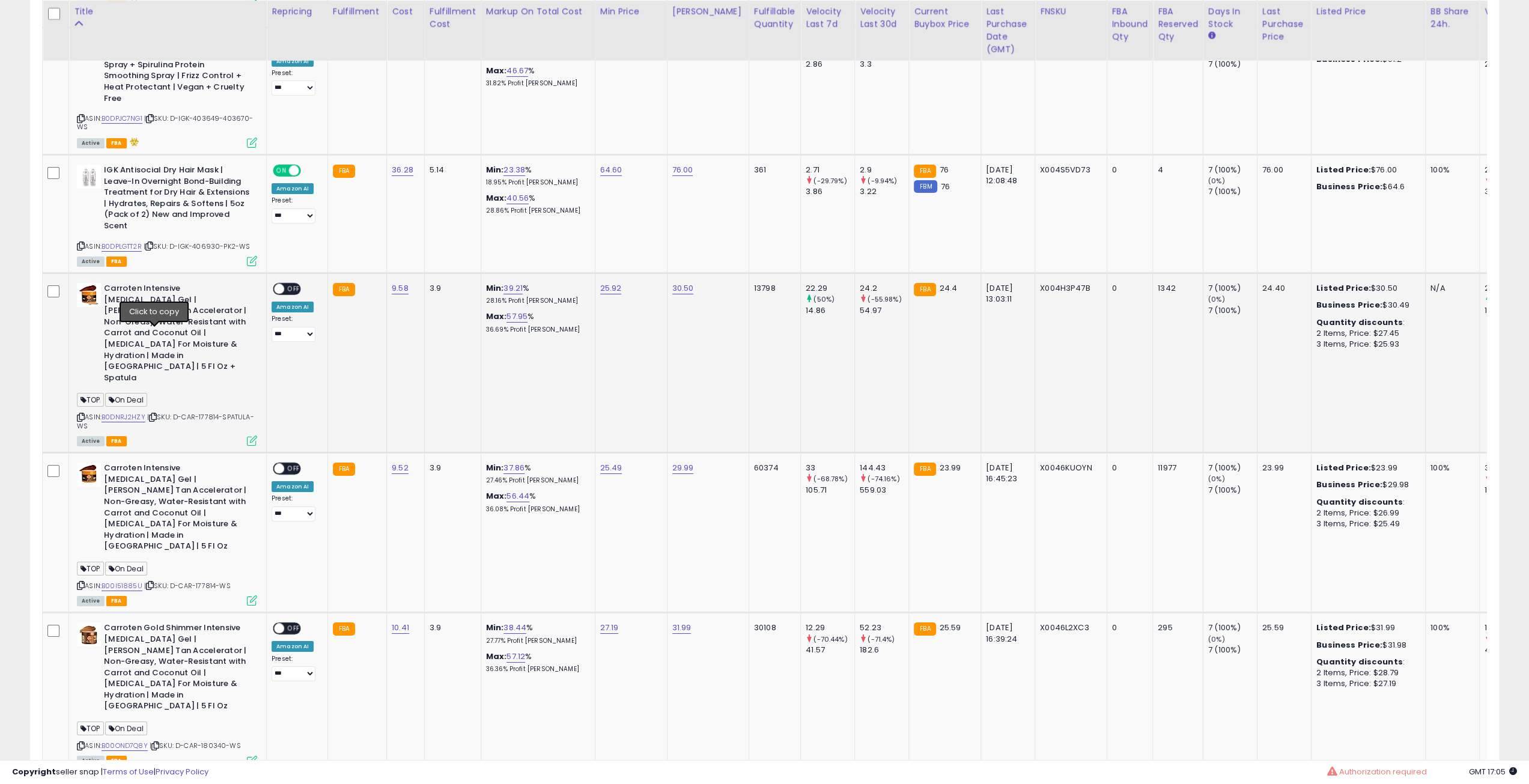
click at [155, 414] on icon at bounding box center [153, 417] width 8 height 6
click at [152, 582] on icon at bounding box center [150, 585] width 8 height 6
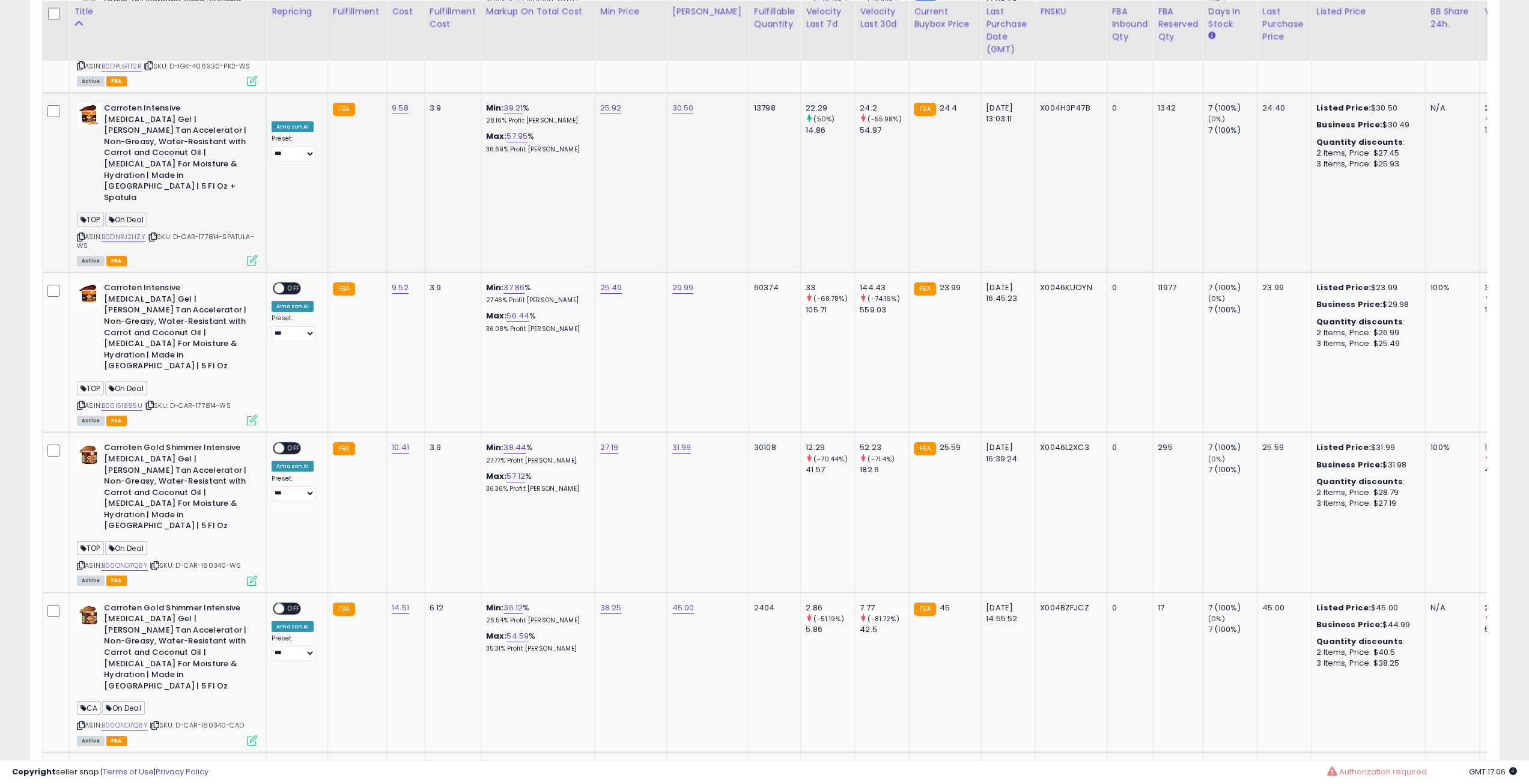
scroll to position [4341, 0]
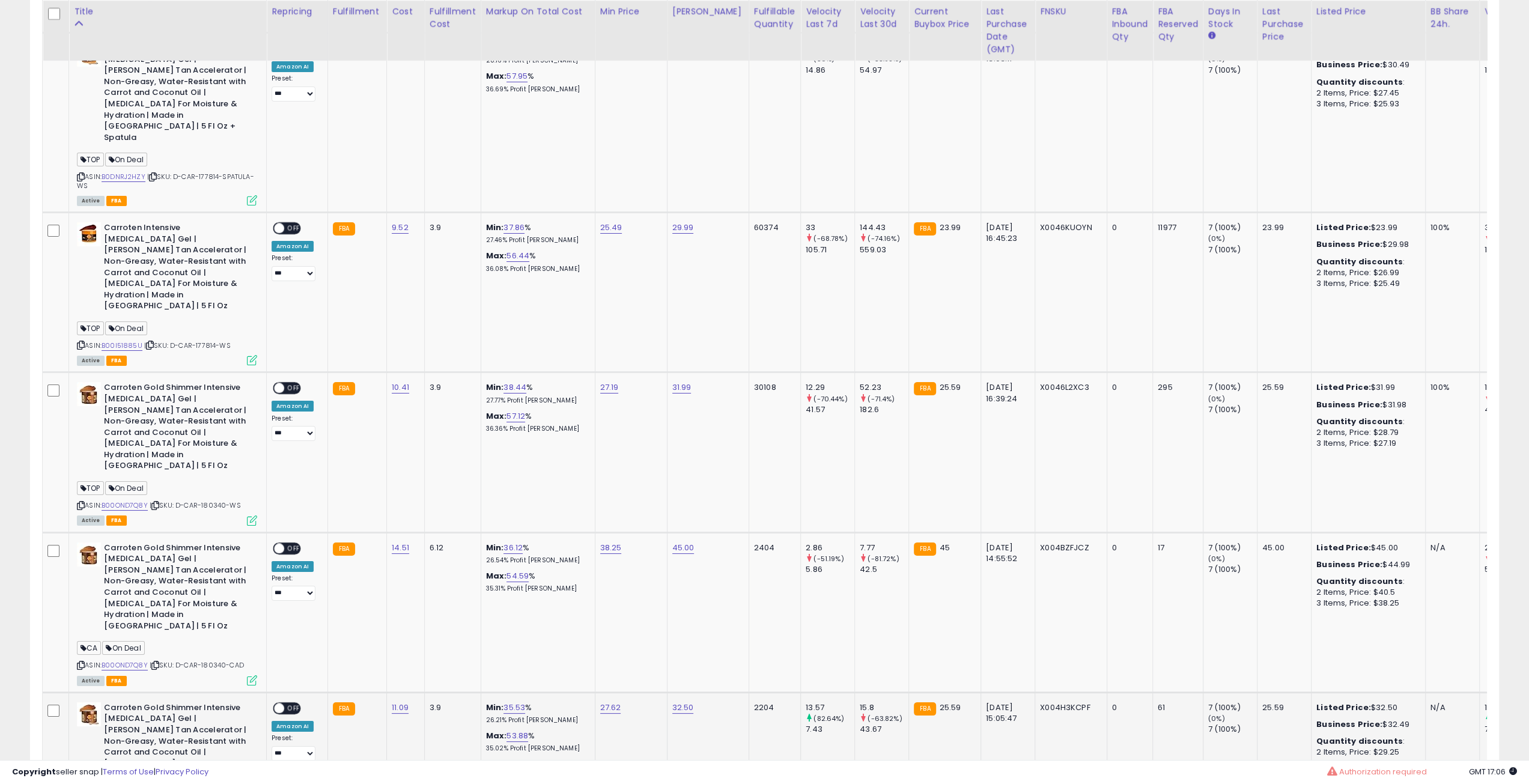
click at [159, 662] on icon at bounding box center [155, 665] width 8 height 6
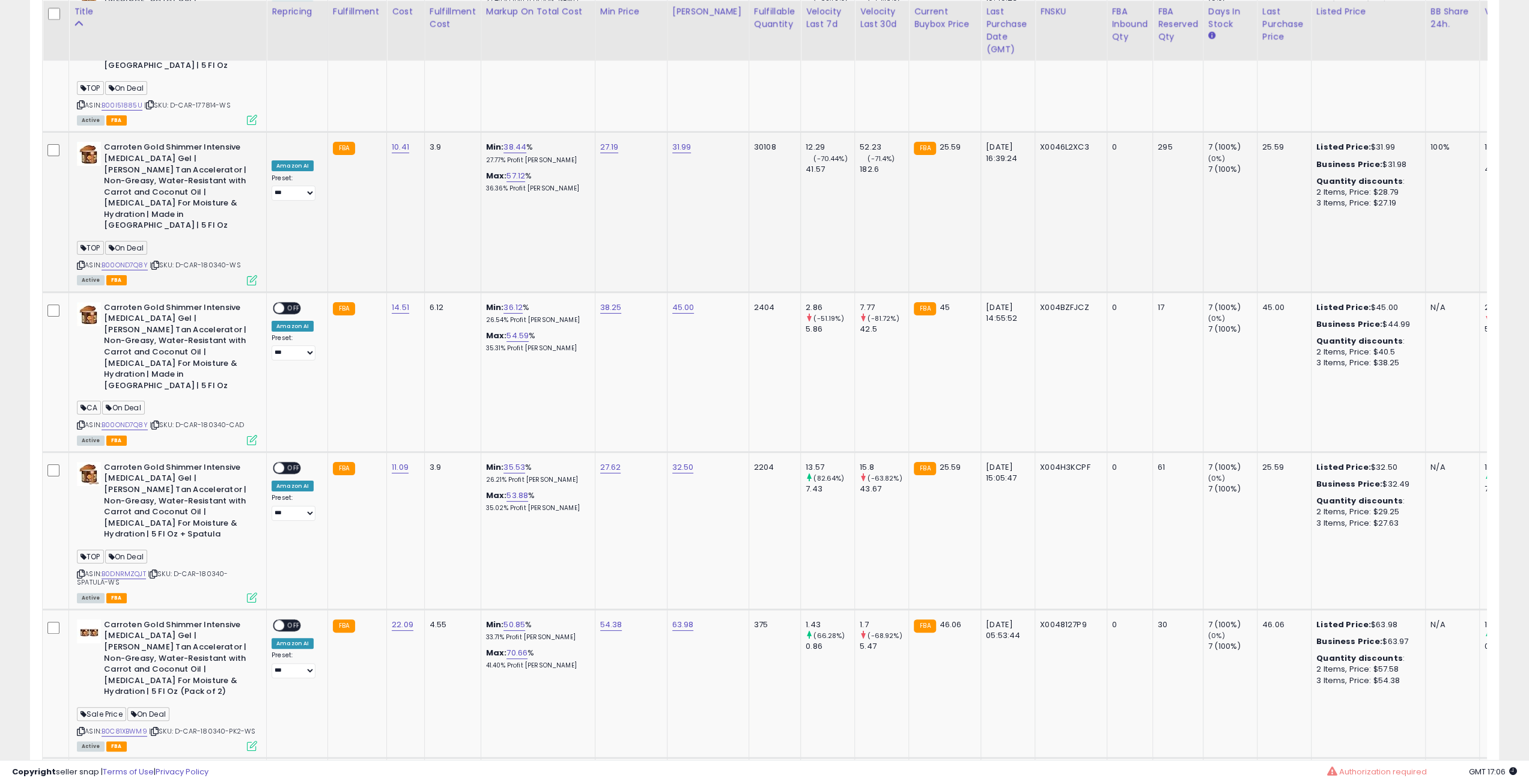
scroll to position [4610, 0]
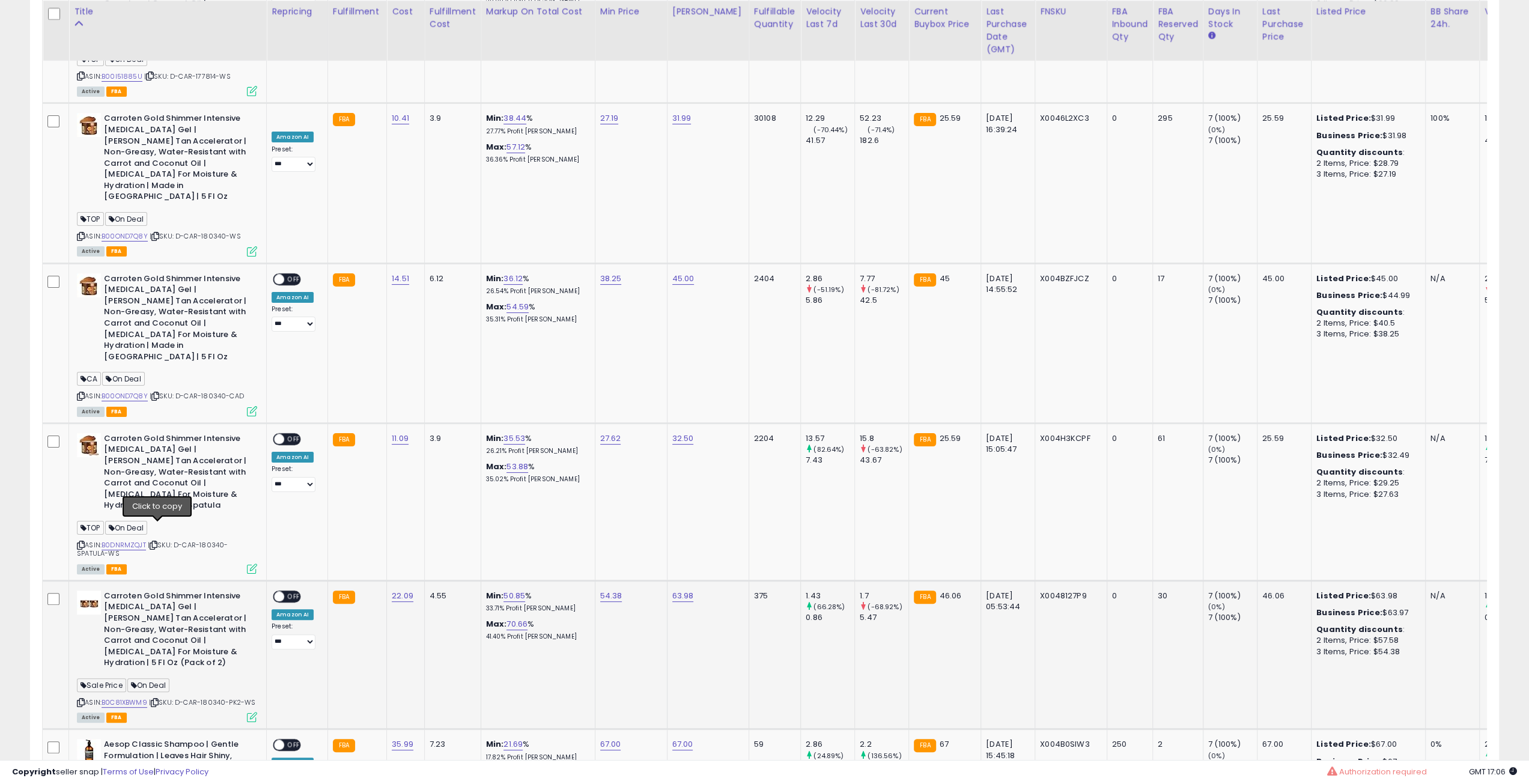
click at [156, 700] on icon at bounding box center [155, 703] width 8 height 6
drag, startPoint x: 164, startPoint y: 442, endPoint x: 121, endPoint y: 576, distance: 140.7
drag, startPoint x: 121, startPoint y: 576, endPoint x: 159, endPoint y: 652, distance: 85.0
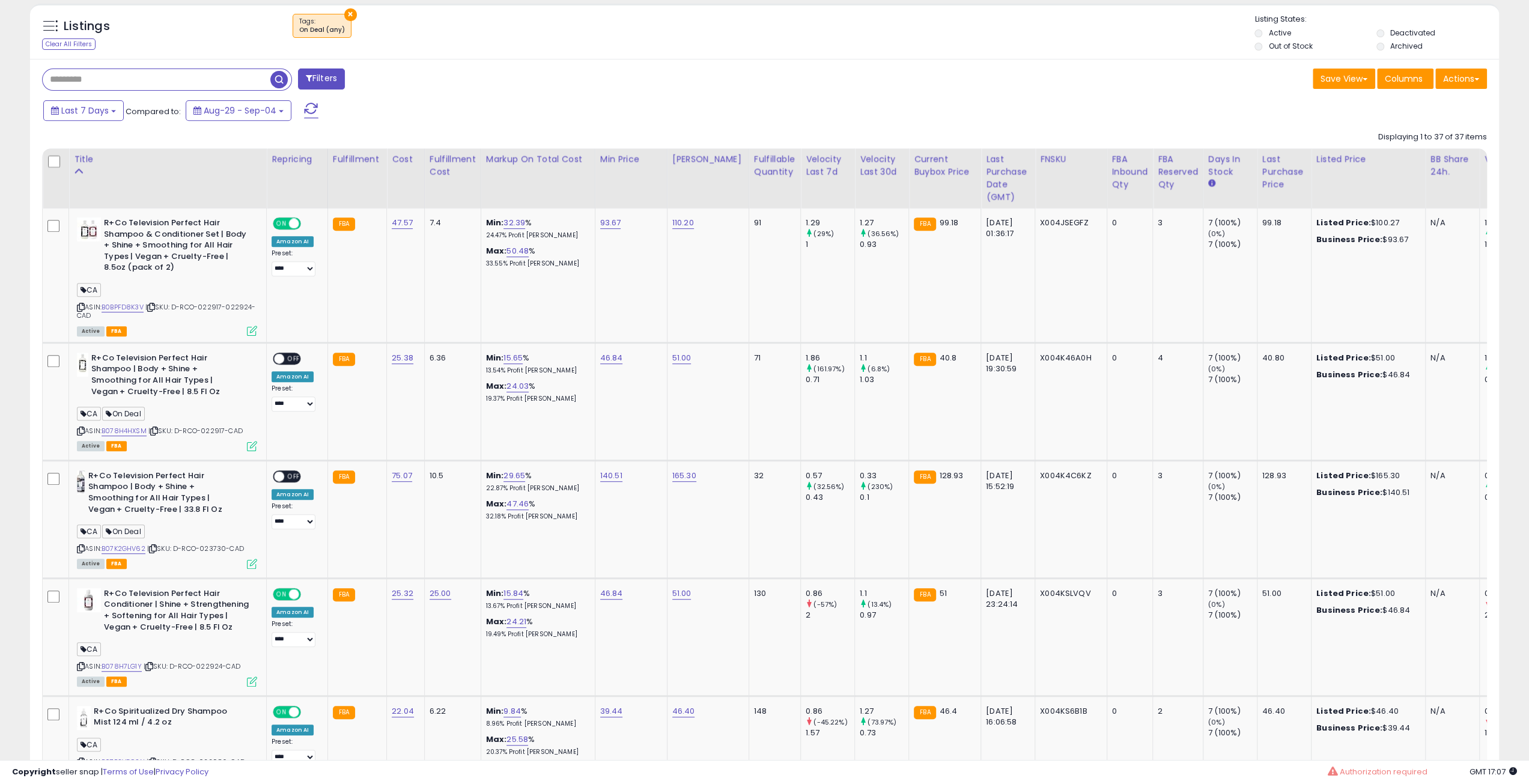
scroll to position [224, 0]
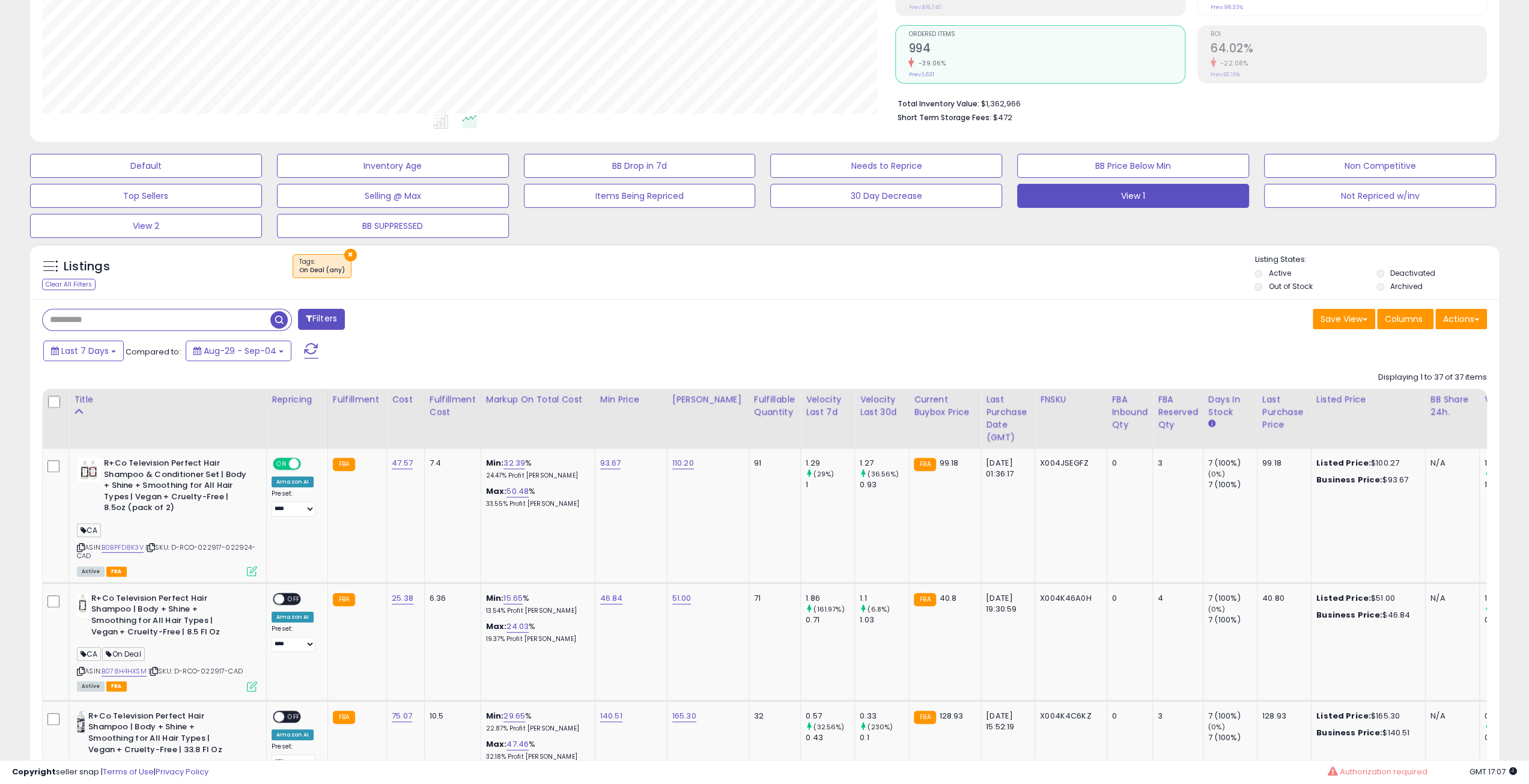
click at [281, 313] on span "button" at bounding box center [279, 320] width 17 height 17
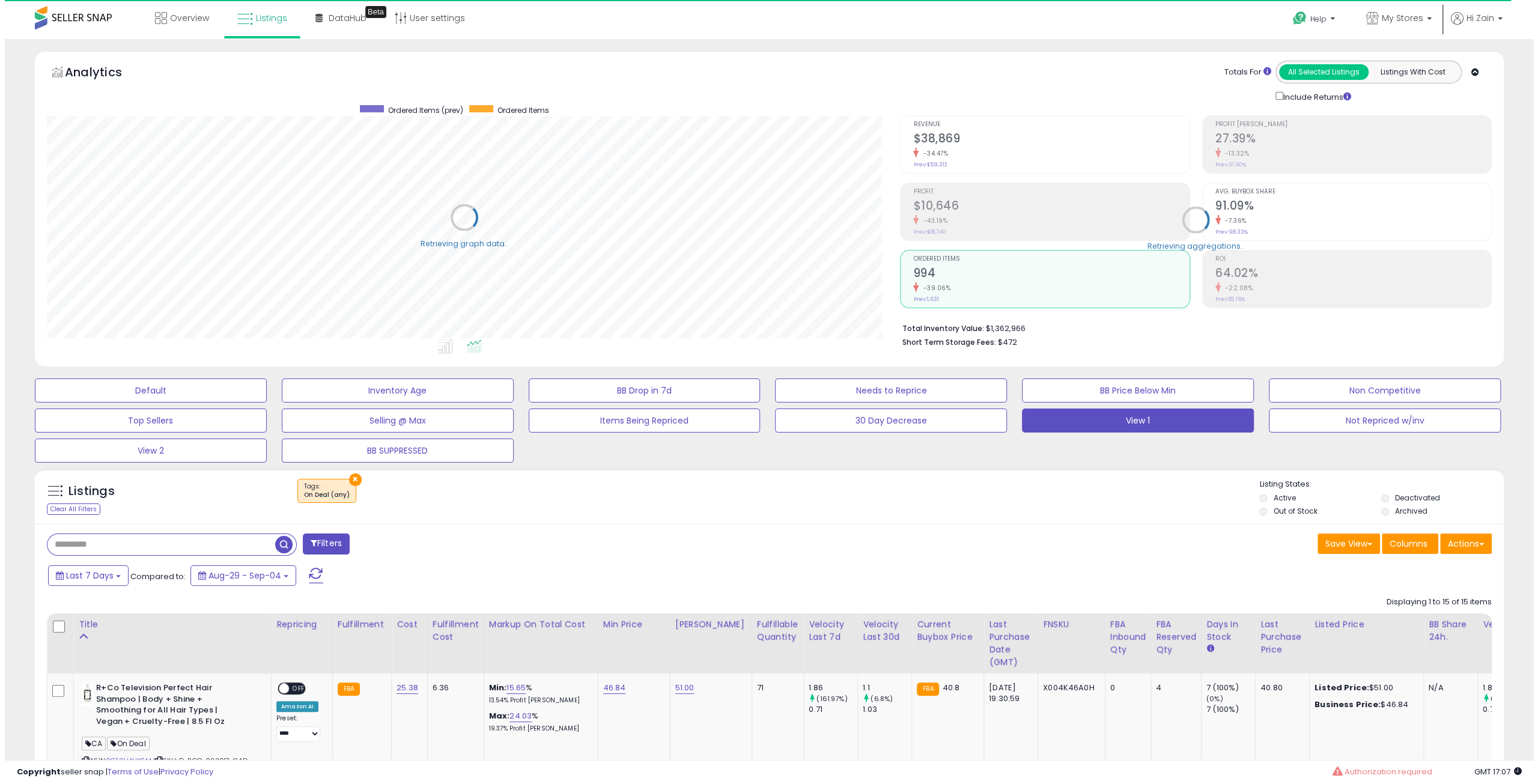
scroll to position [600470, 599982]
click at [304, 547] on button "Filters" at bounding box center [321, 544] width 47 height 21
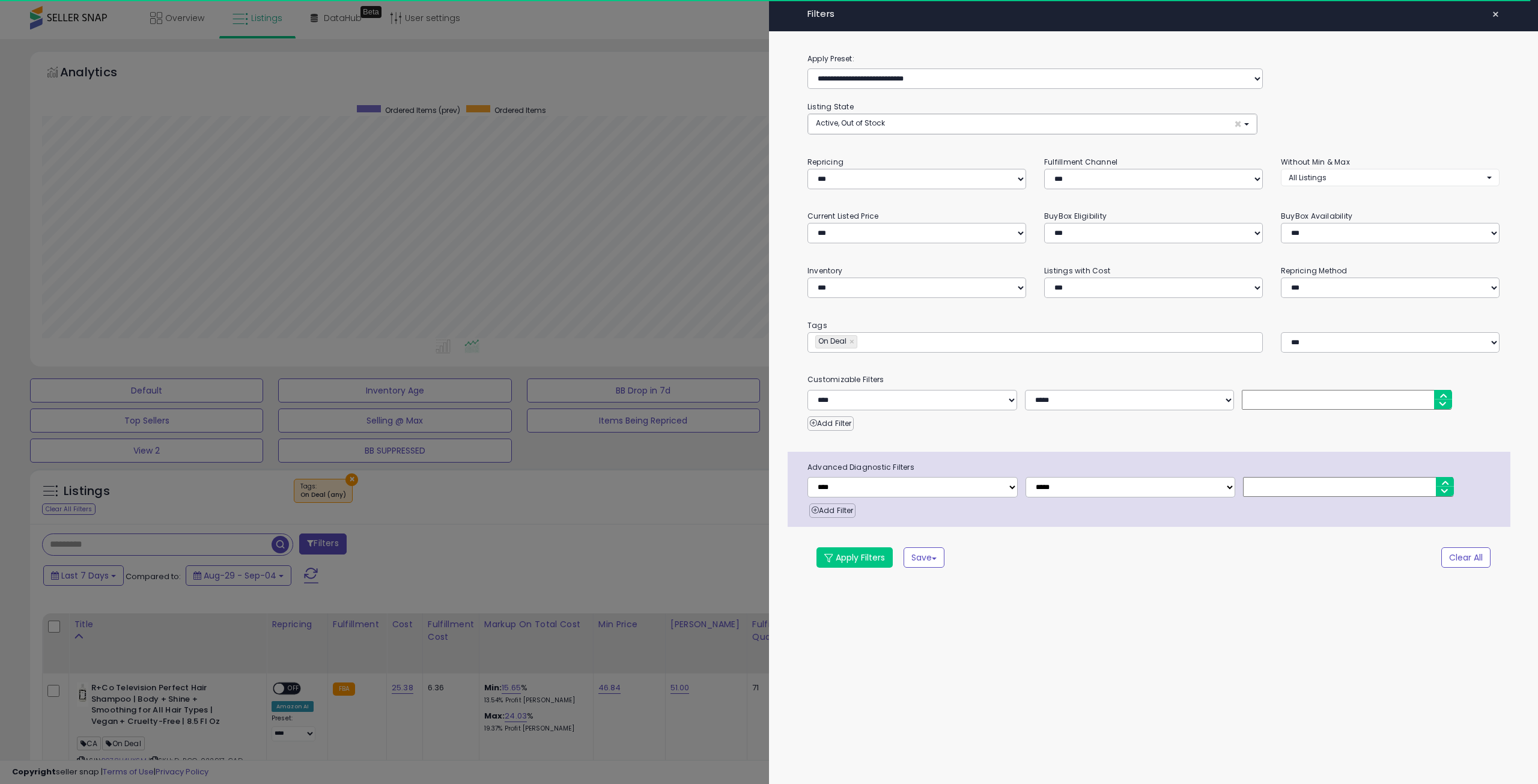
scroll to position [246, 858]
click at [851, 340] on link "×" at bounding box center [853, 342] width 7 height 12
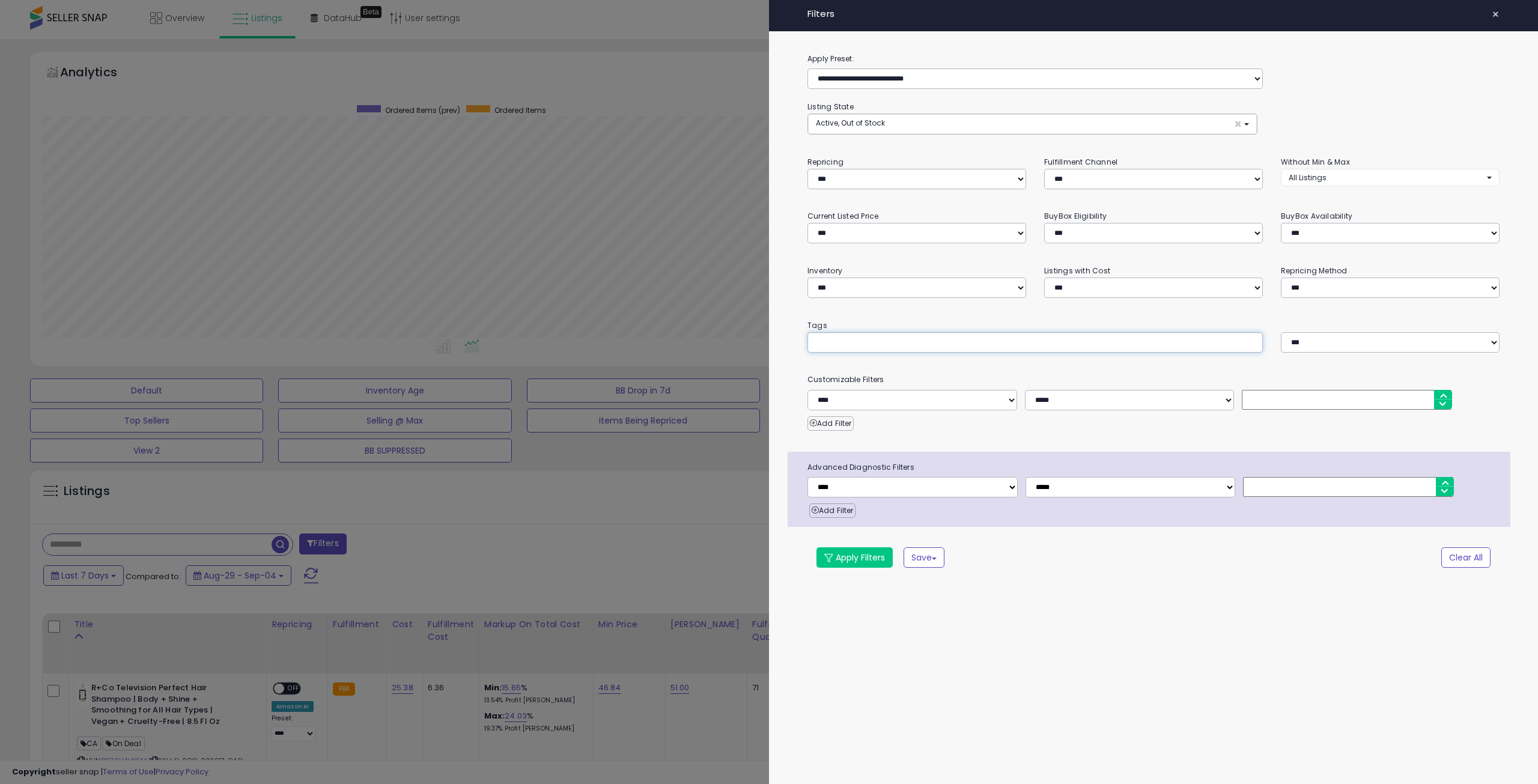
click at [851, 340] on input "text" at bounding box center [905, 342] width 181 height 12
type input "**********"
click at [865, 341] on span "Deal SafetyQty" at bounding box center [843, 341] width 56 height 10
type input "**********"
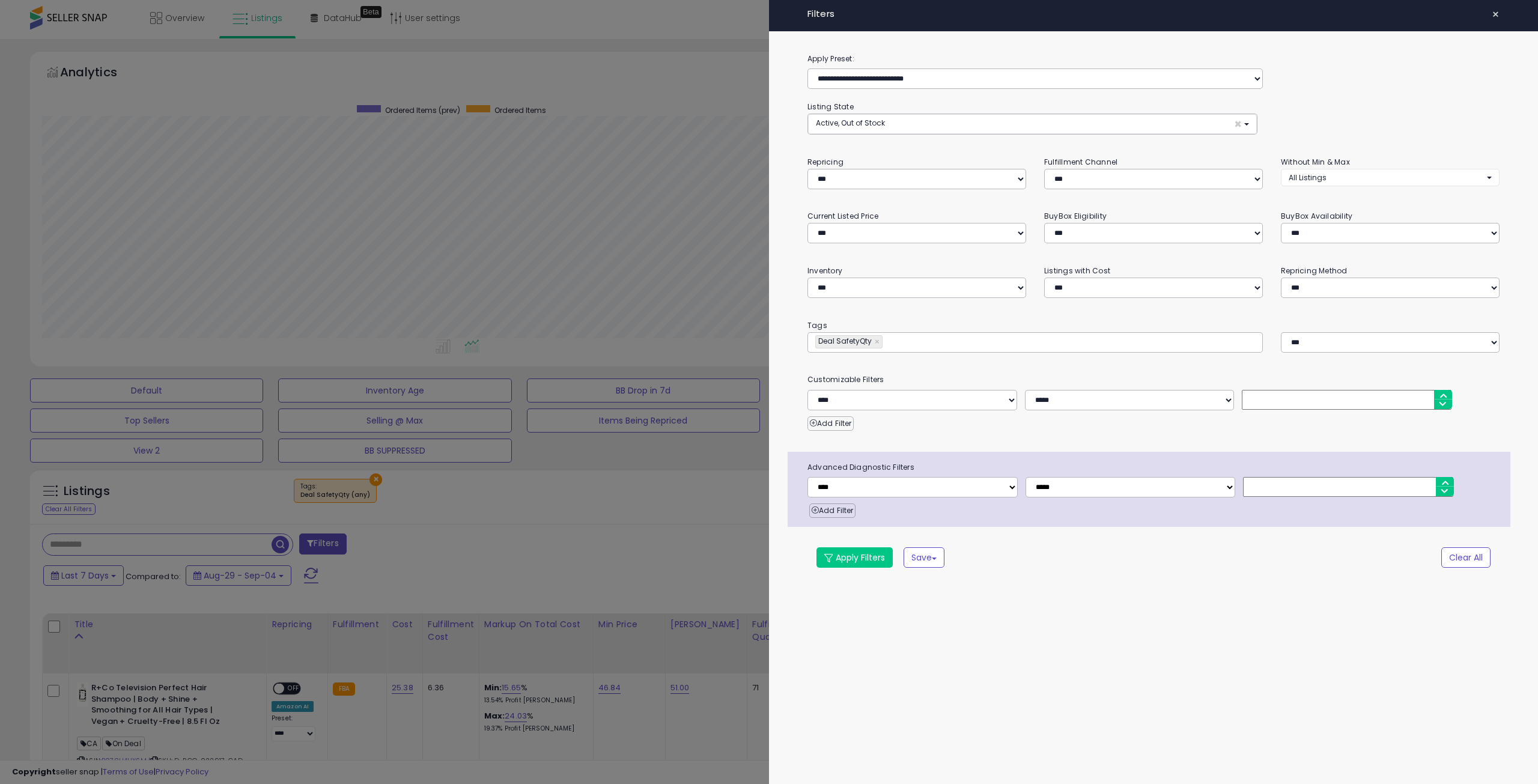
click at [865, 341] on span "Deal SafetyQty" at bounding box center [843, 341] width 56 height 10
type input "**********"
click at [865, 341] on input "**********" at bounding box center [905, 342] width 181 height 12
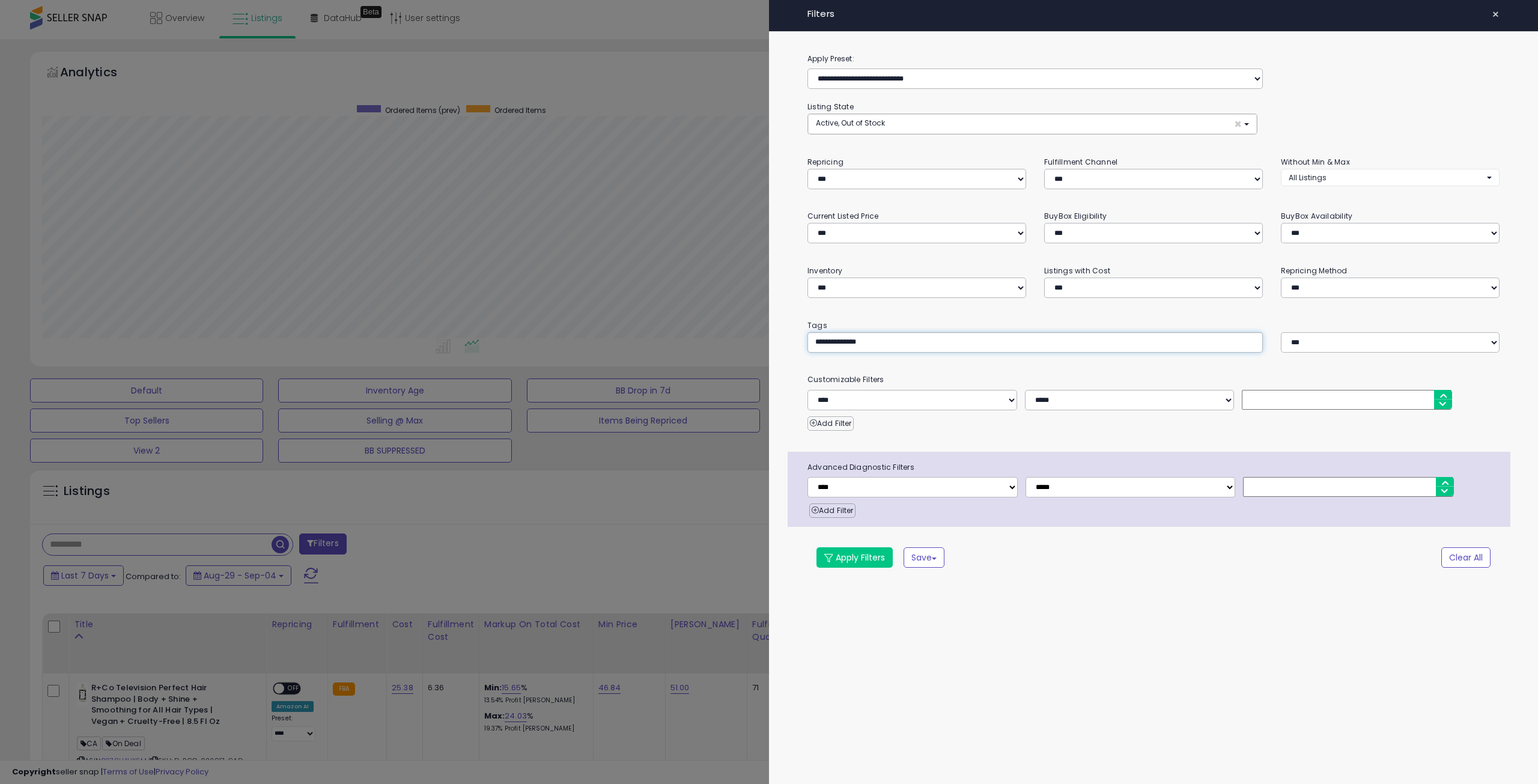
click at [860, 340] on input "**********" at bounding box center [905, 342] width 181 height 12
click at [858, 340] on input "**********" at bounding box center [905, 342] width 181 height 12
type input "**********"
click at [918, 368] on div "**********" at bounding box center [1154, 320] width 769 height 536
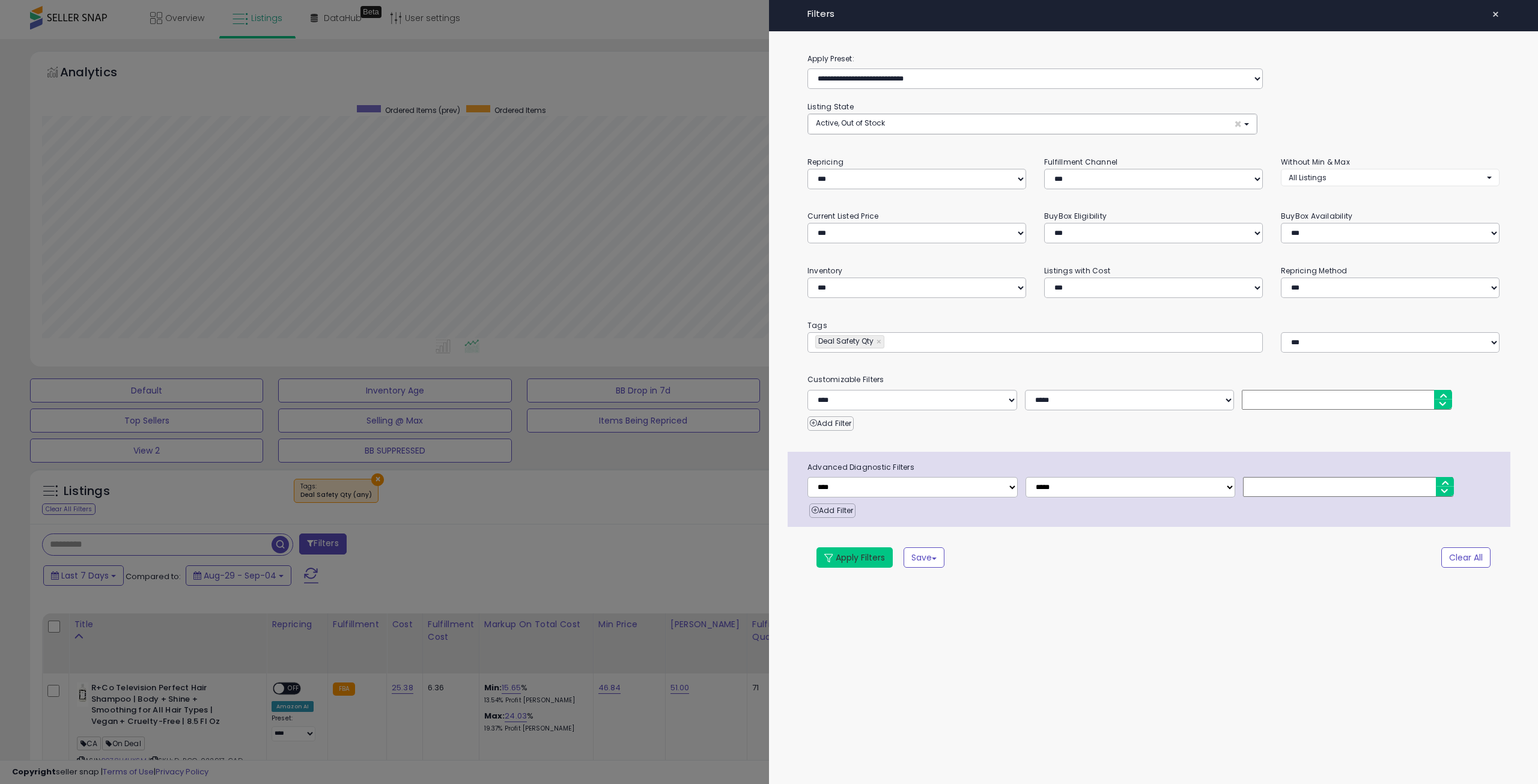
click at [876, 554] on button "Apply Filters" at bounding box center [854, 558] width 76 height 21
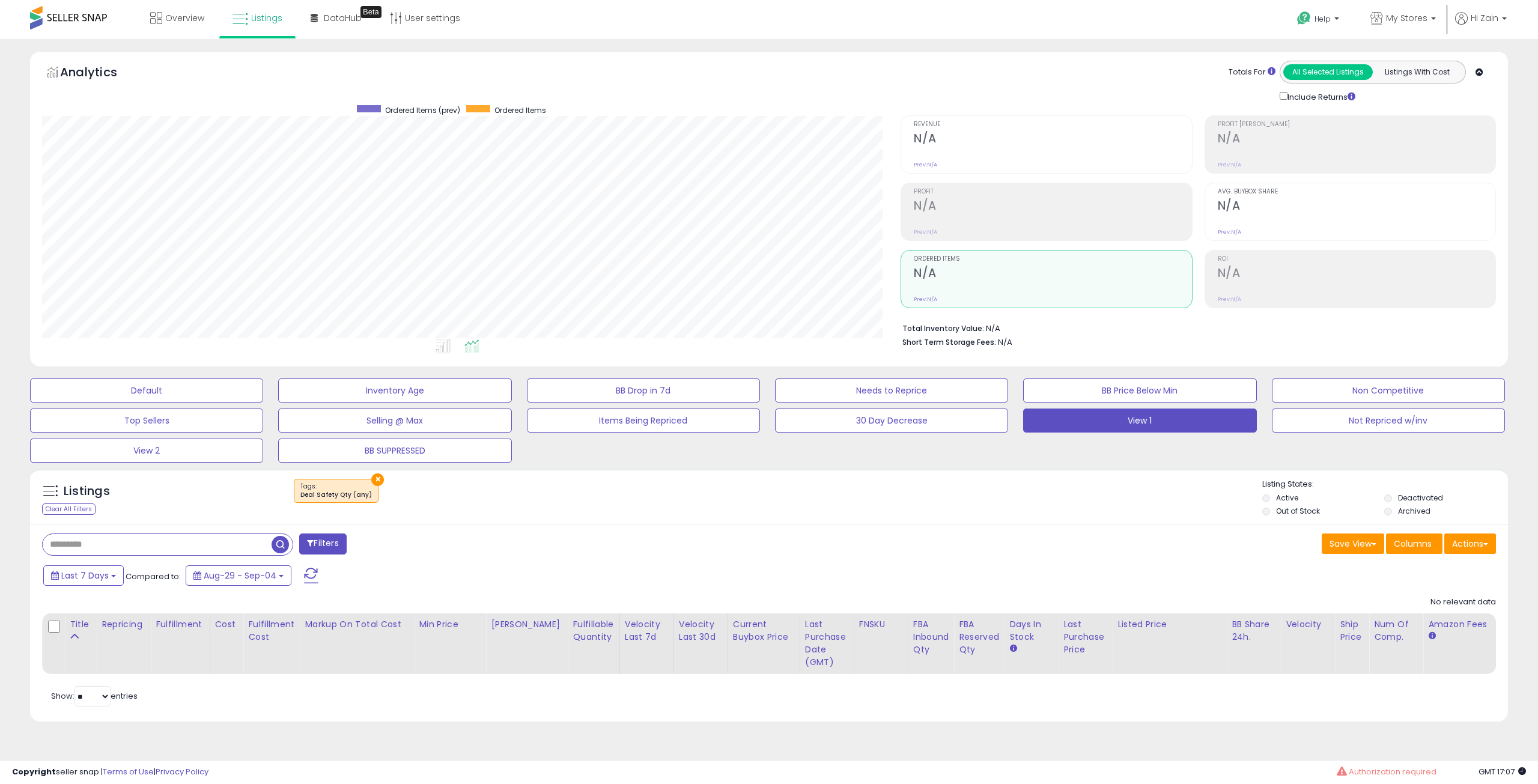
click at [373, 475] on button "×" at bounding box center [378, 480] width 13 height 13
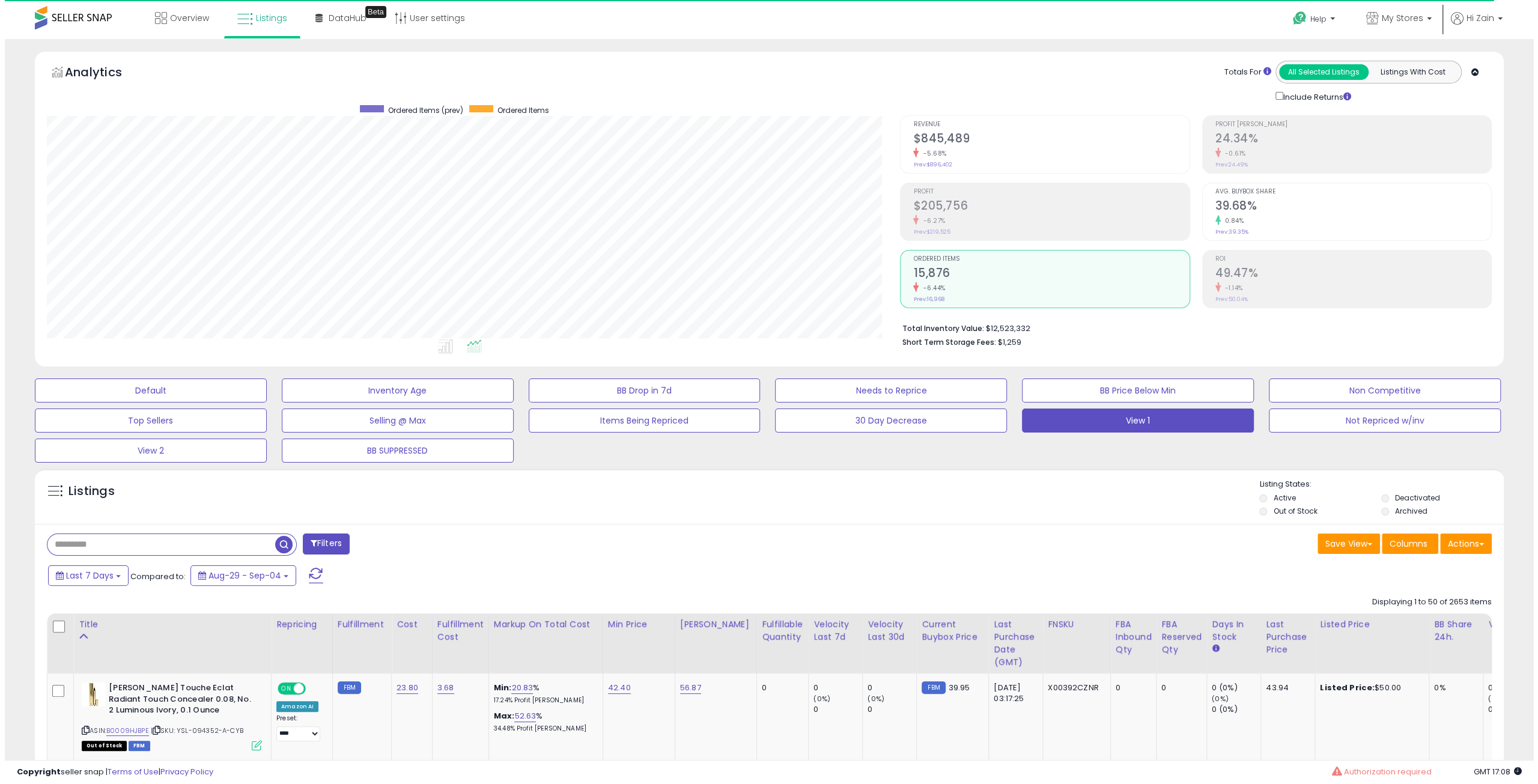
scroll to position [246, 853]
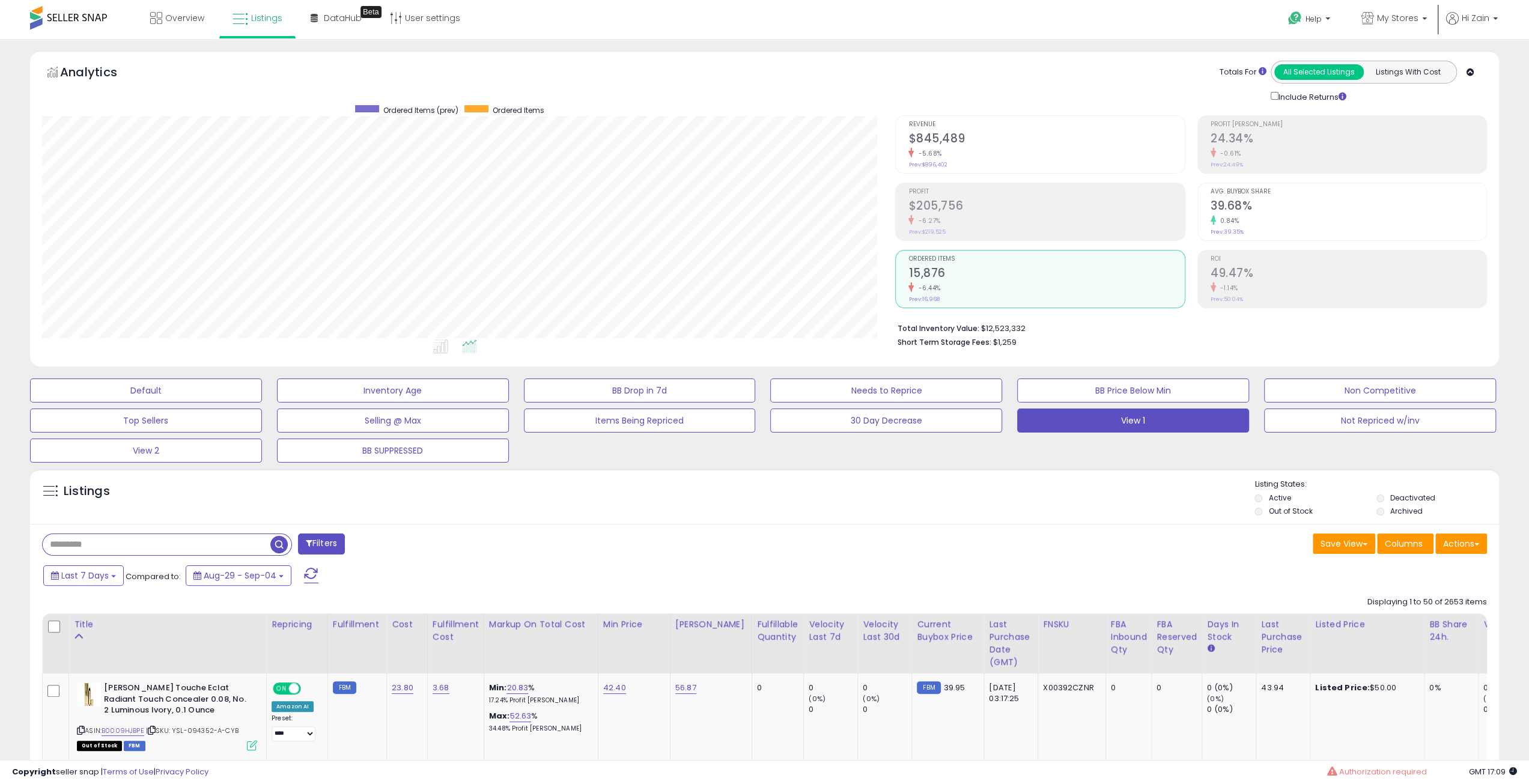
drag, startPoint x: 182, startPoint y: 549, endPoint x: 201, endPoint y: 547, distance: 19.1
click at [182, 549] on input "text" at bounding box center [156, 544] width 228 height 21
paste input "**********"
type input "**********"
click at [426, 545] on span "button" at bounding box center [421, 544] width 17 height 17
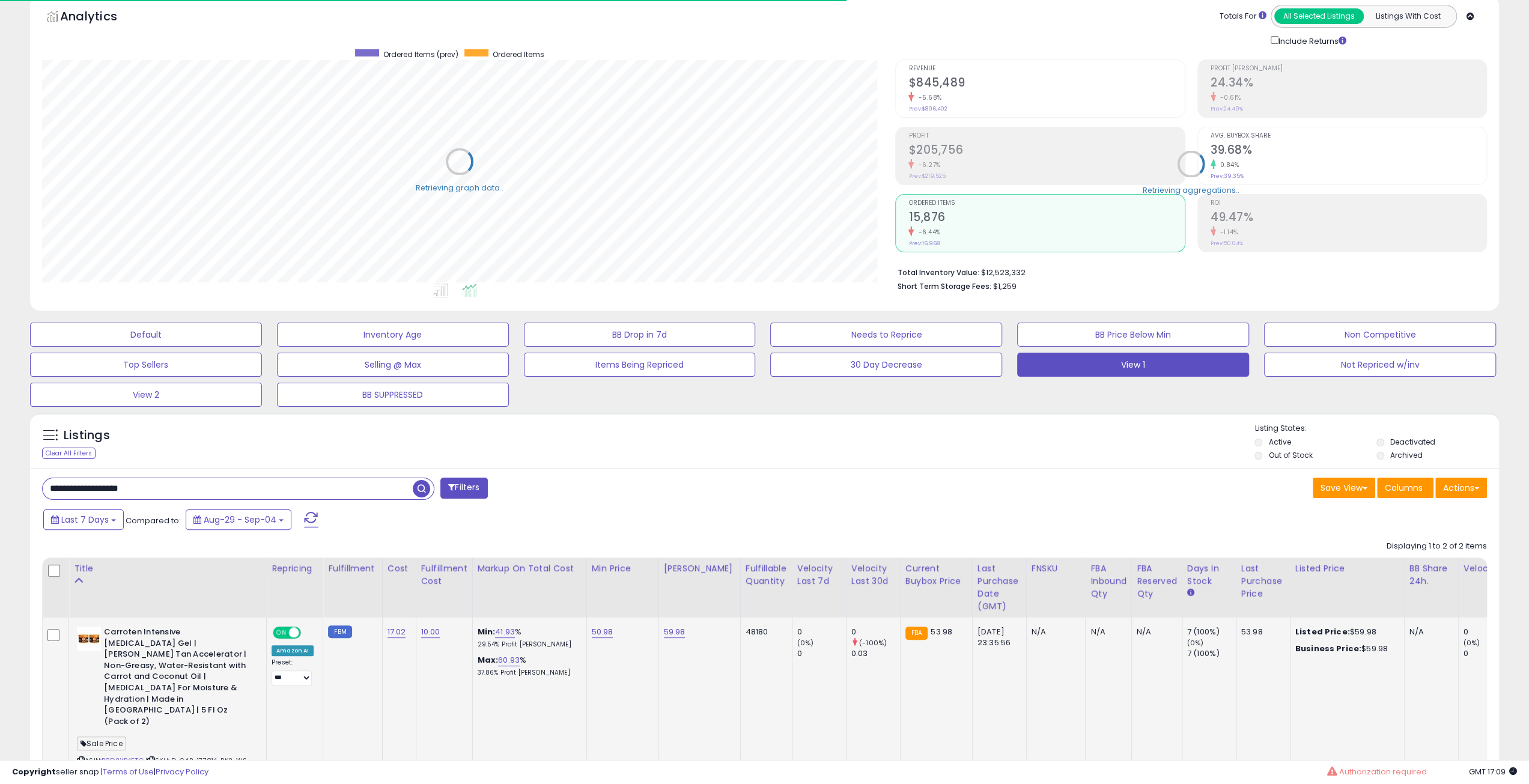
scroll to position [240, 0]
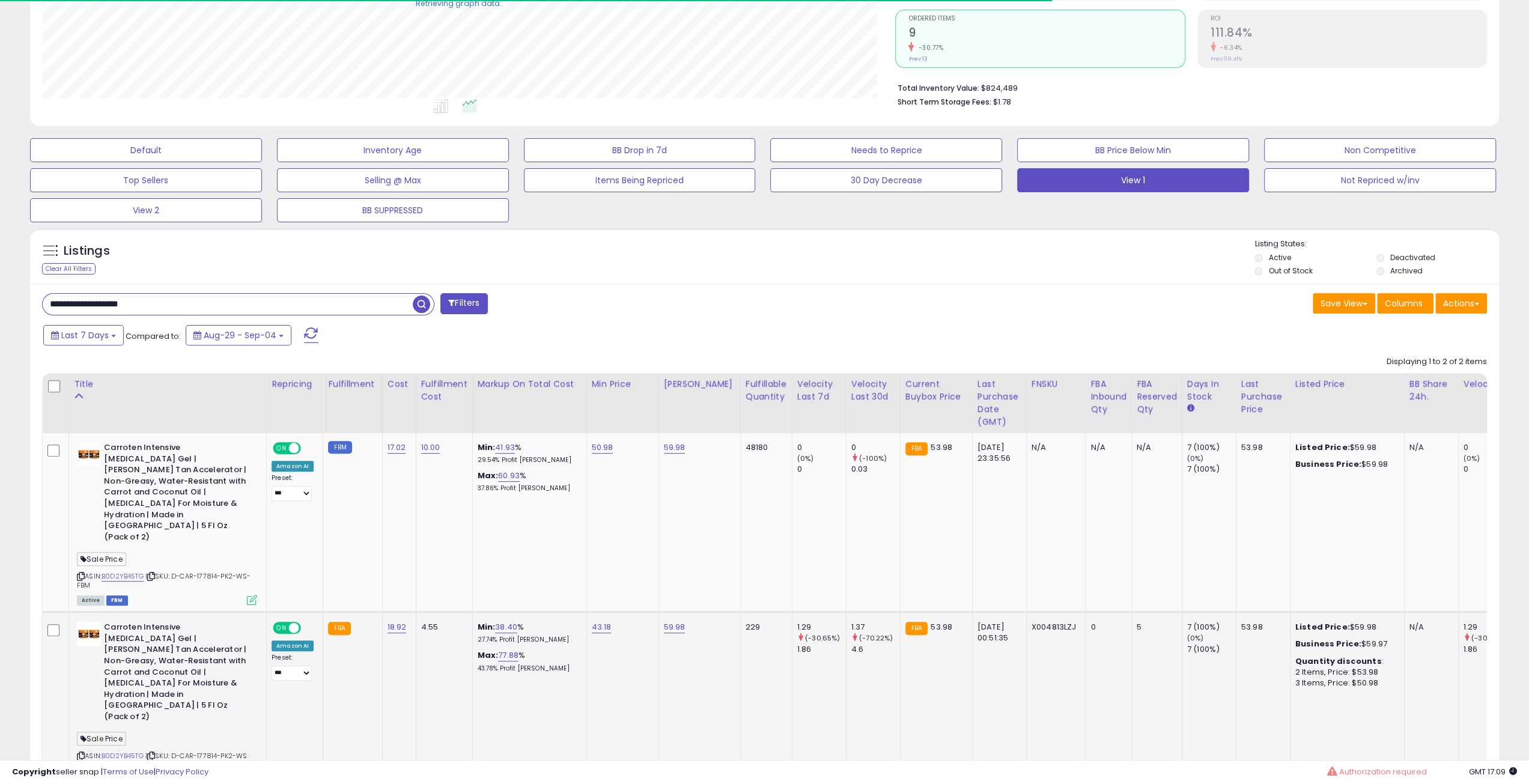
click at [290, 623] on span at bounding box center [294, 628] width 10 height 10
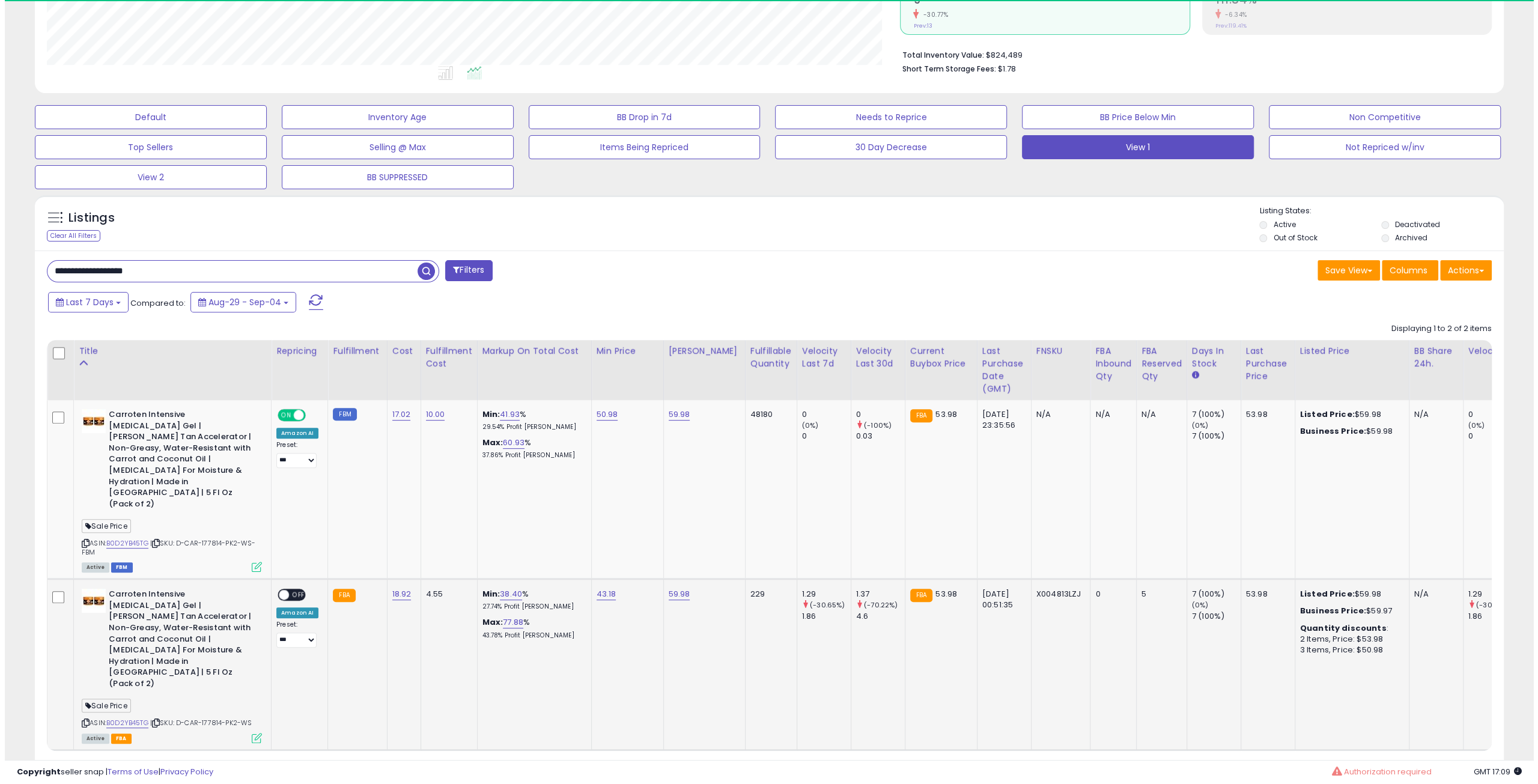
scroll to position [246, 853]
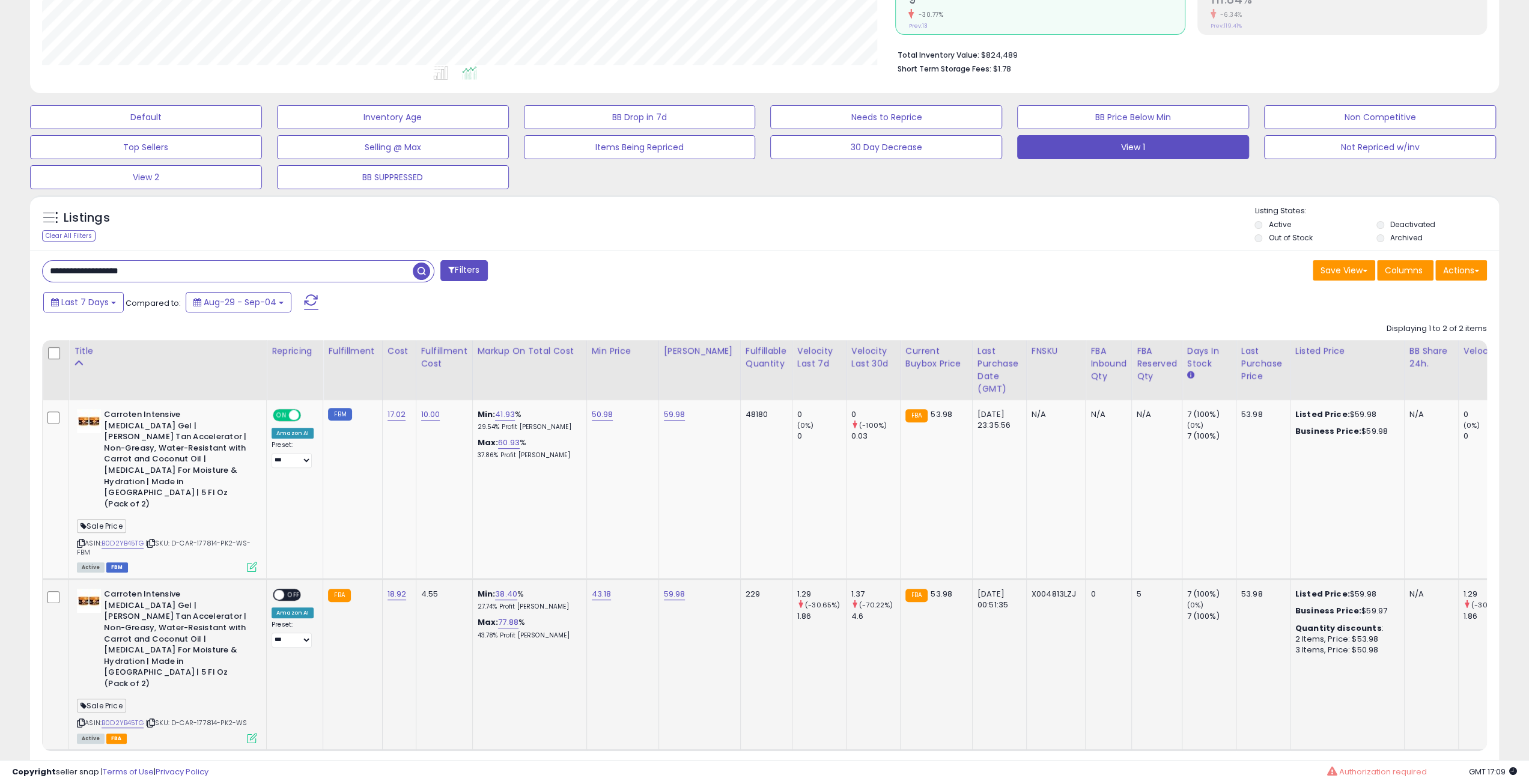
click at [255, 733] on icon at bounding box center [252, 738] width 10 height 10
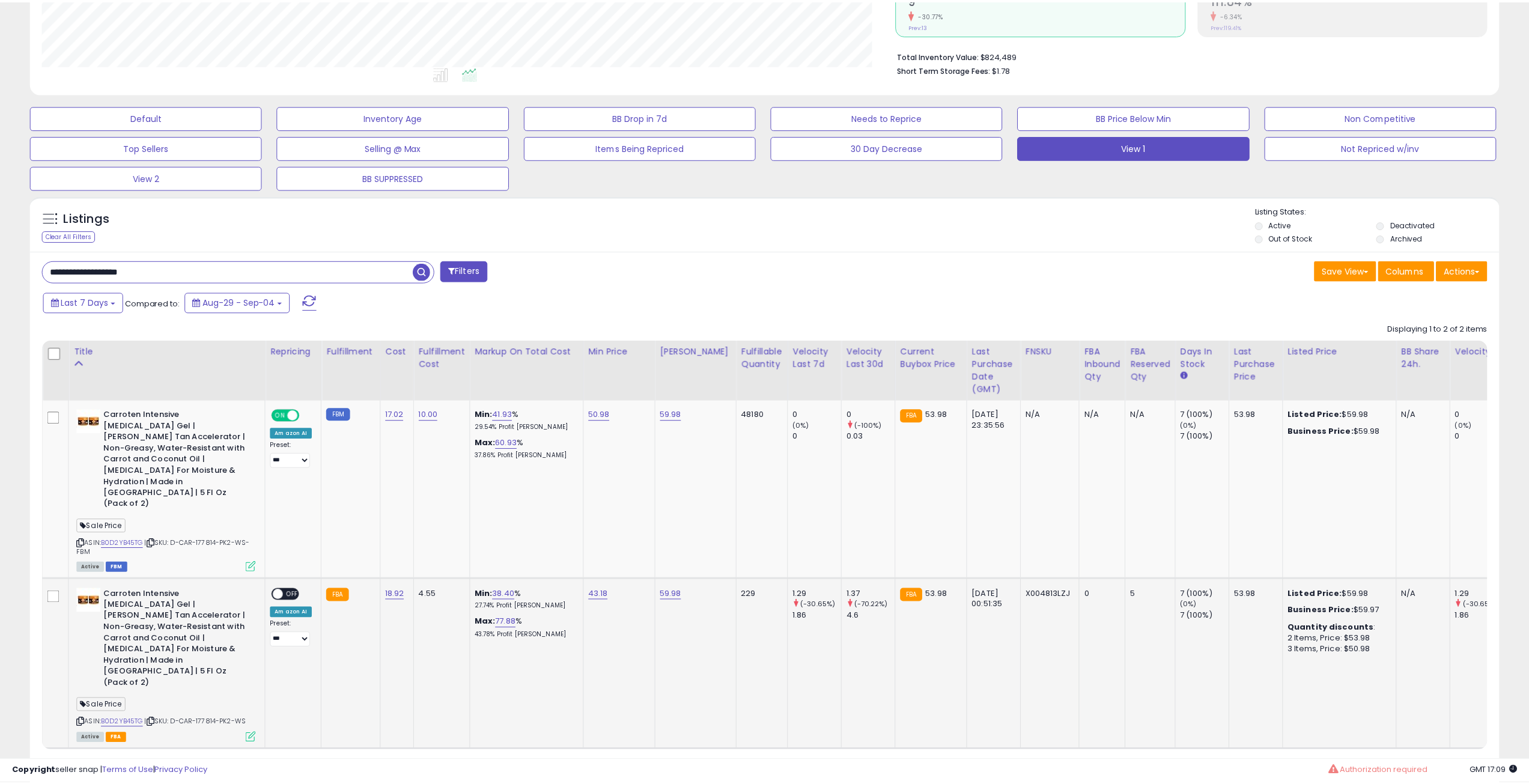
scroll to position [246, 858]
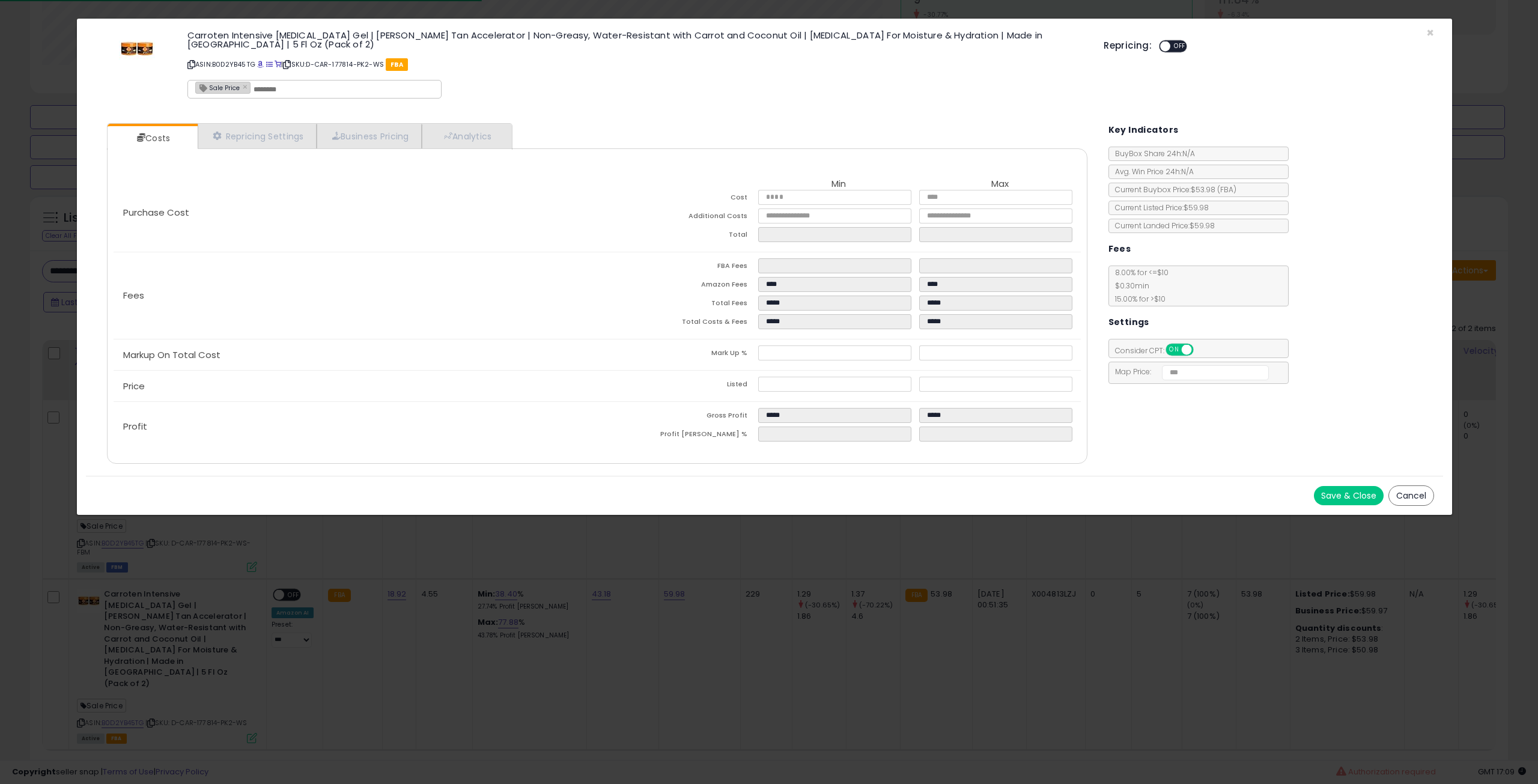
drag, startPoint x: 245, startPoint y: 92, endPoint x: 249, endPoint y: 84, distance: 8.9
click at [249, 84] on div "Sale Price ×" at bounding box center [315, 89] width 254 height 19
type input "*******"
type input "**********"
click at [1342, 486] on button "Save & Close" at bounding box center [1349, 496] width 70 height 19
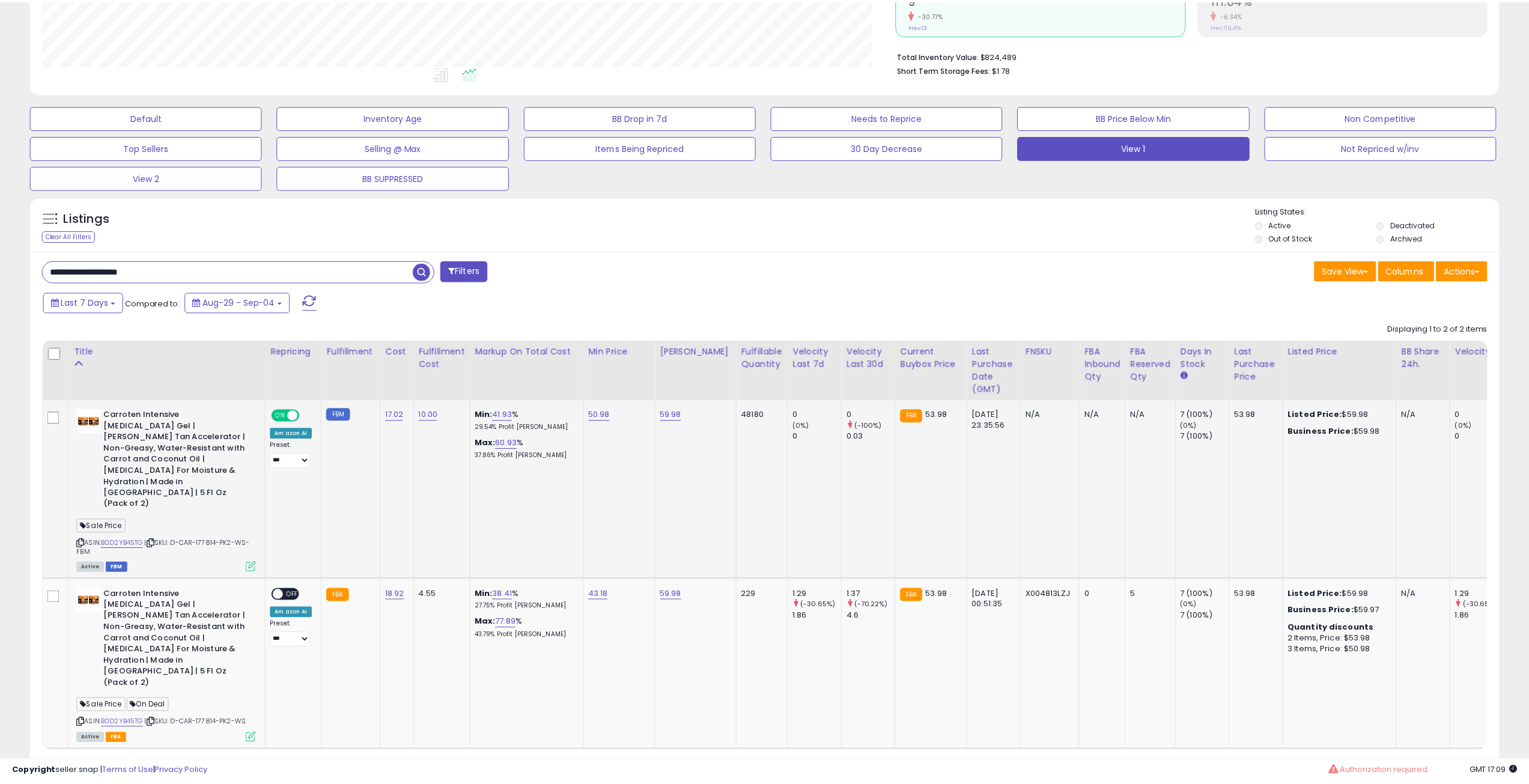
scroll to position [600470, 599993]
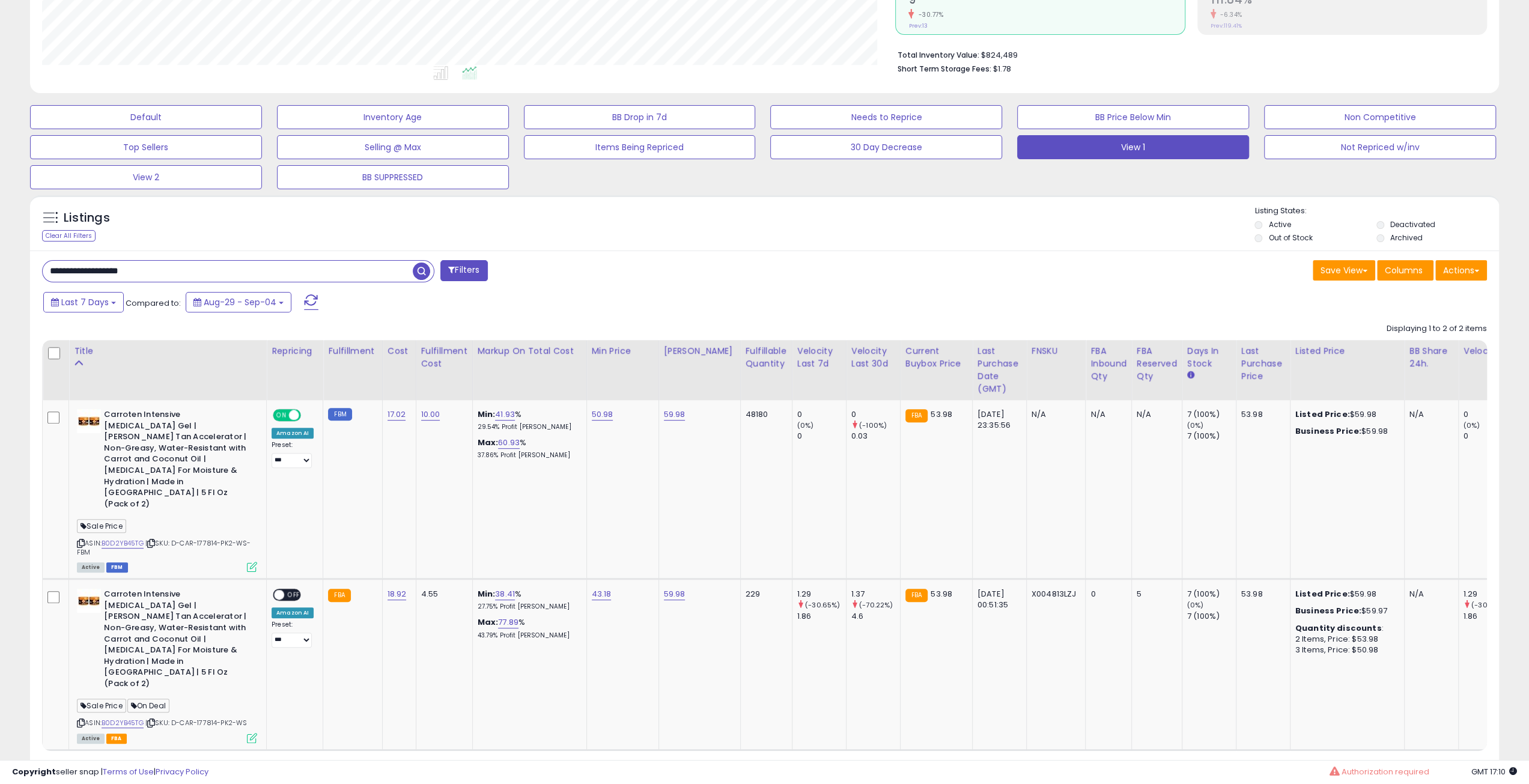
click at [281, 260] on input "**********" at bounding box center [228, 271] width 370 height 21
click at [274, 273] on input "**********" at bounding box center [228, 271] width 370 height 21
paste input "***"
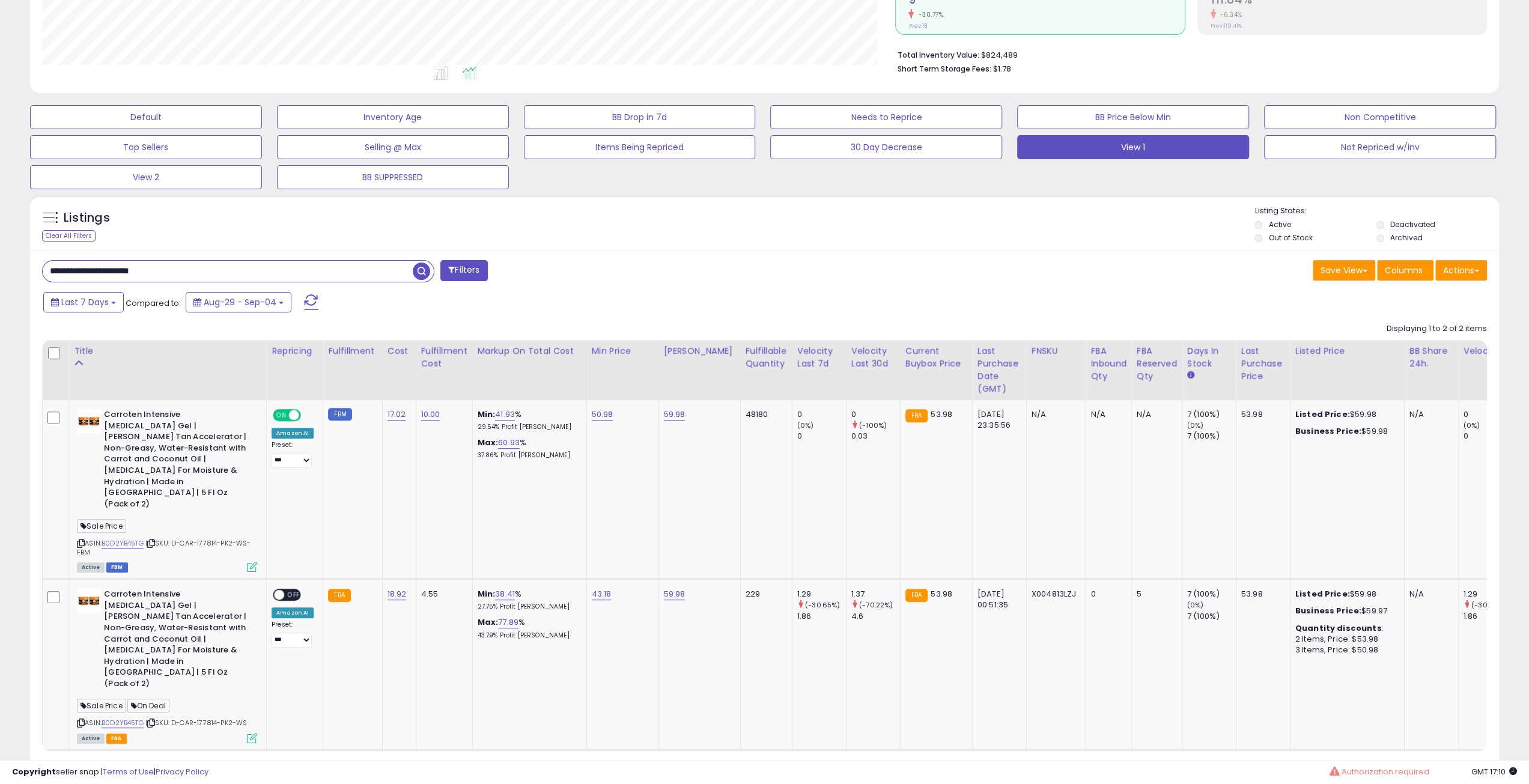
type input "**********"
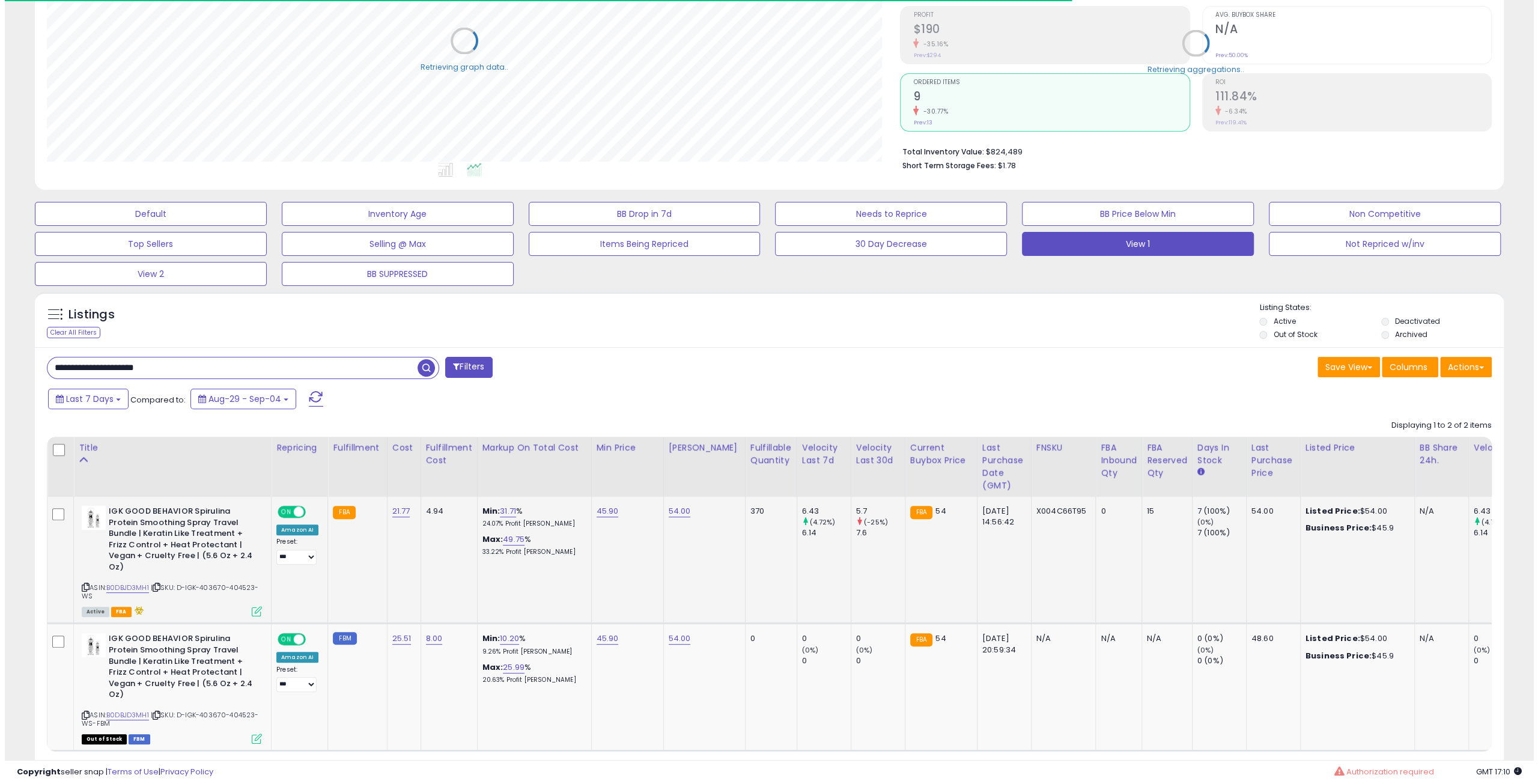
scroll to position [240, 0]
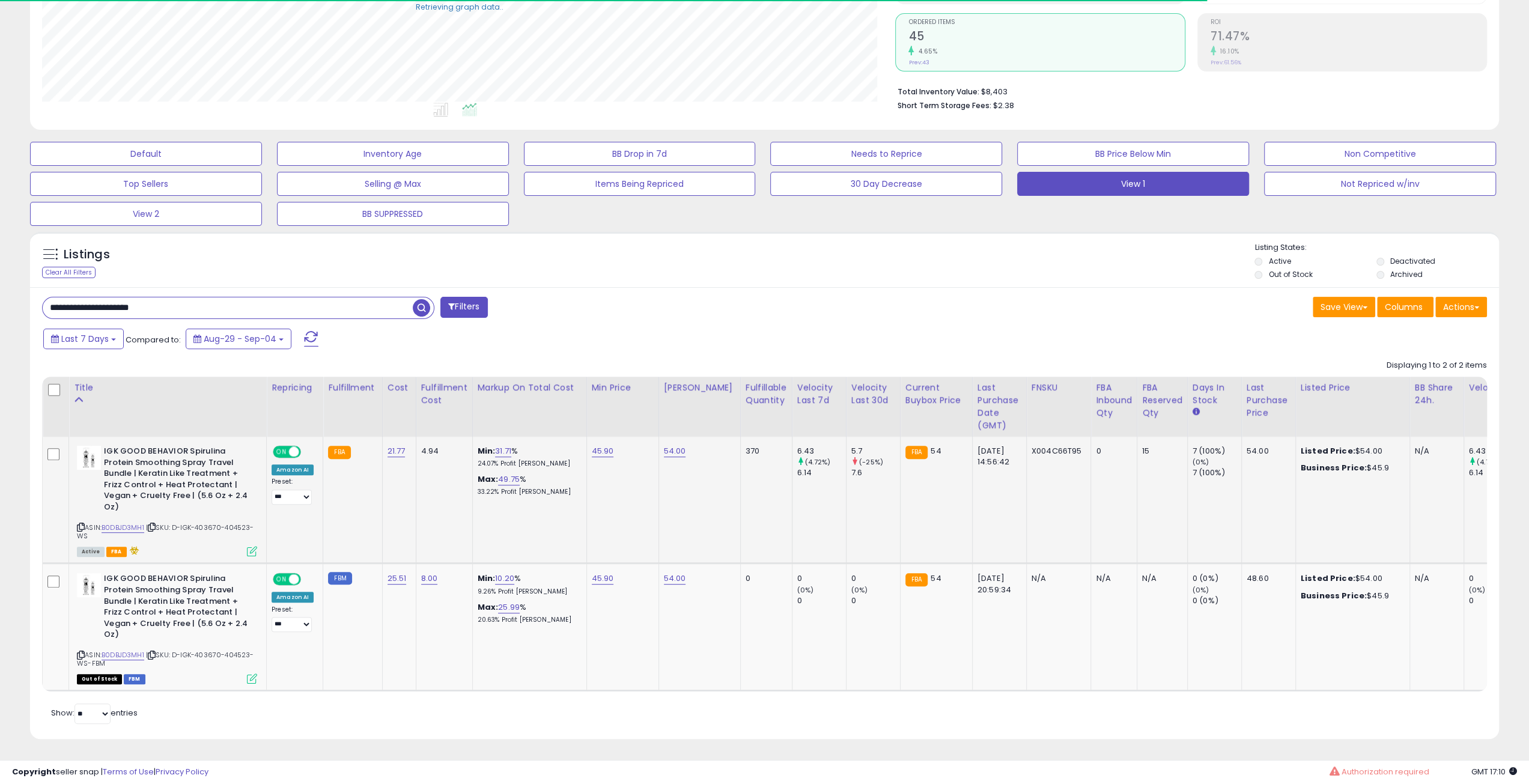
click at [283, 450] on span "ON" at bounding box center [281, 452] width 15 height 10
click at [250, 547] on icon at bounding box center [252, 551] width 10 height 10
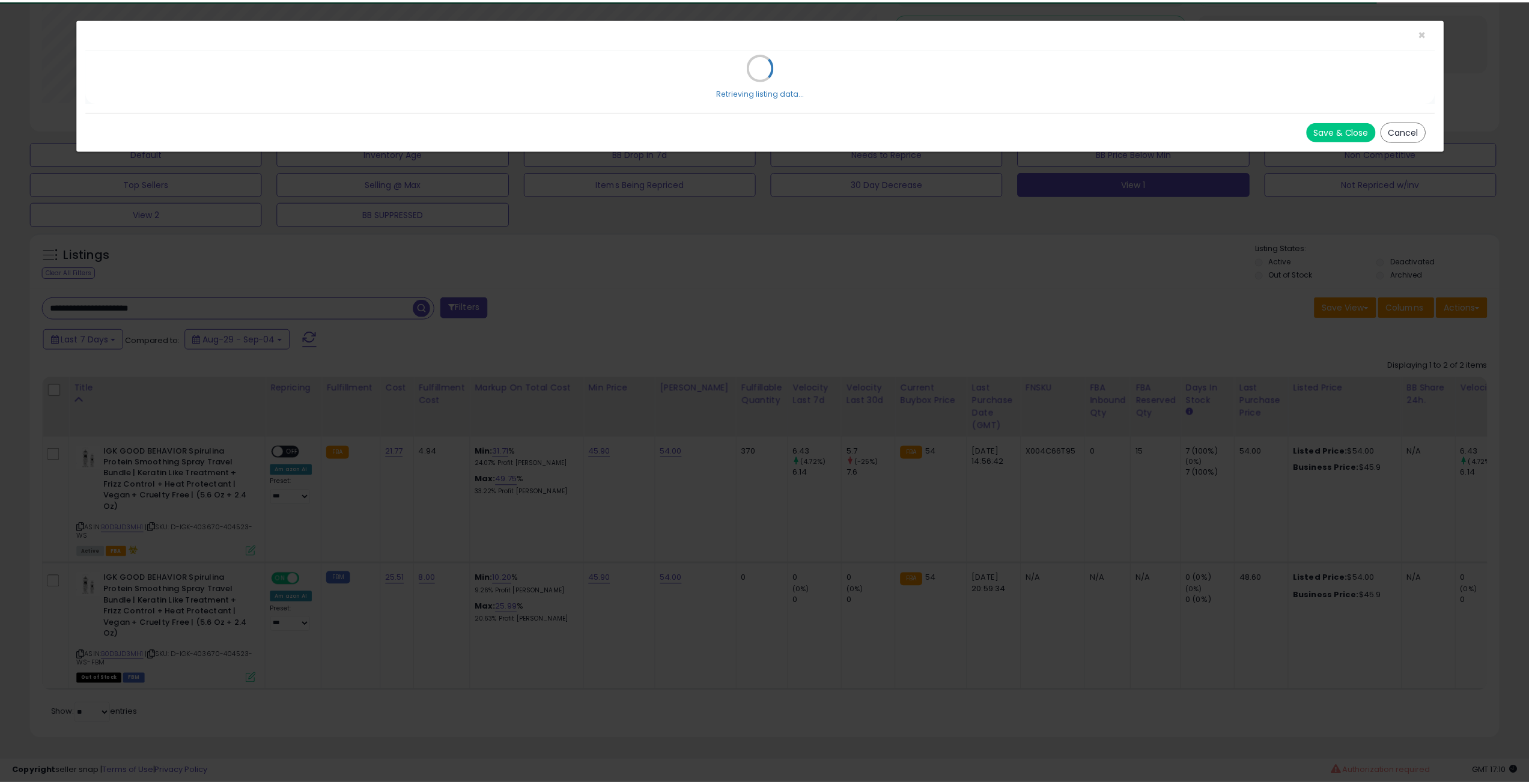
scroll to position [246, 858]
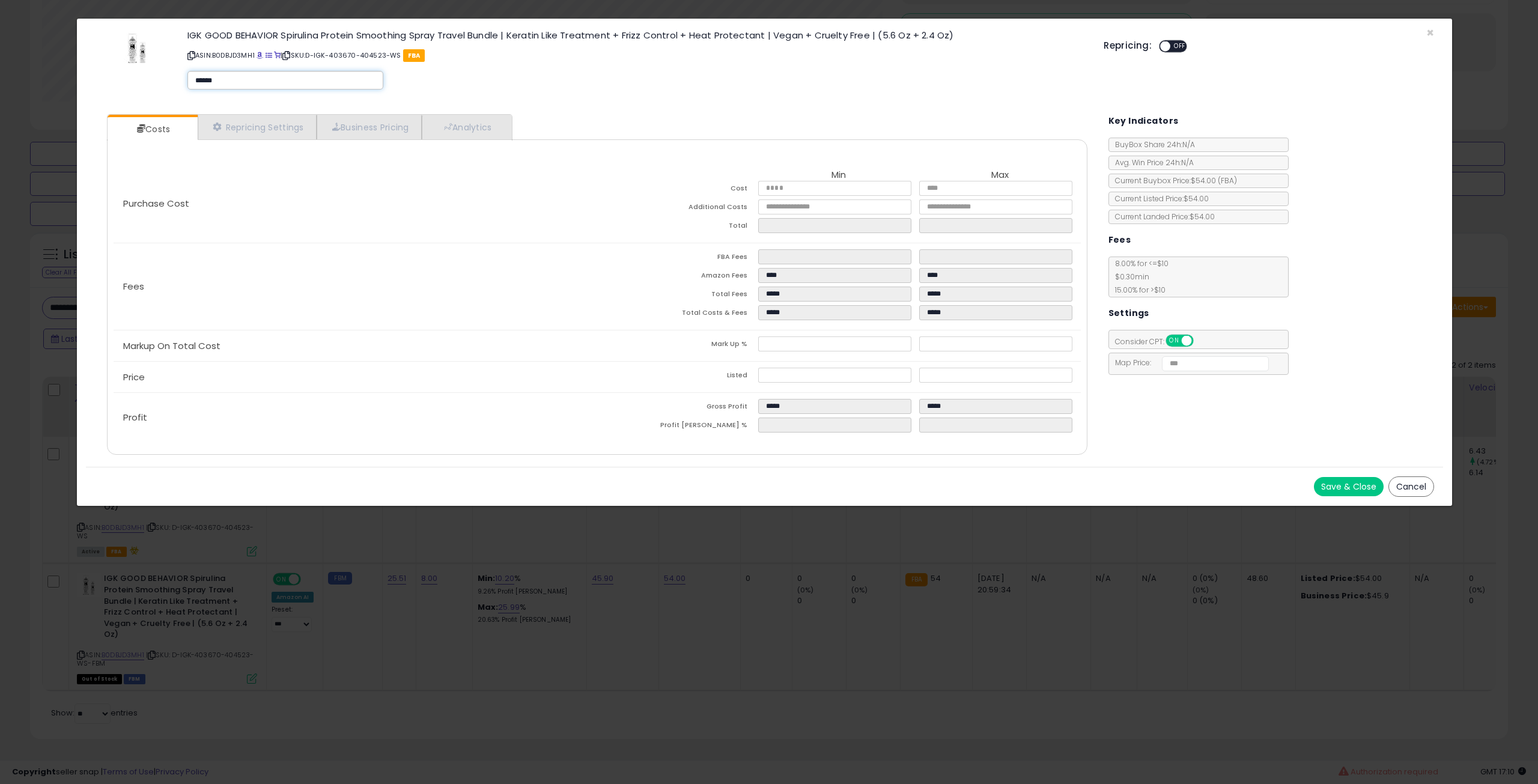
type input "*******"
click at [1328, 477] on button "Save & Close" at bounding box center [1349, 487] width 70 height 19
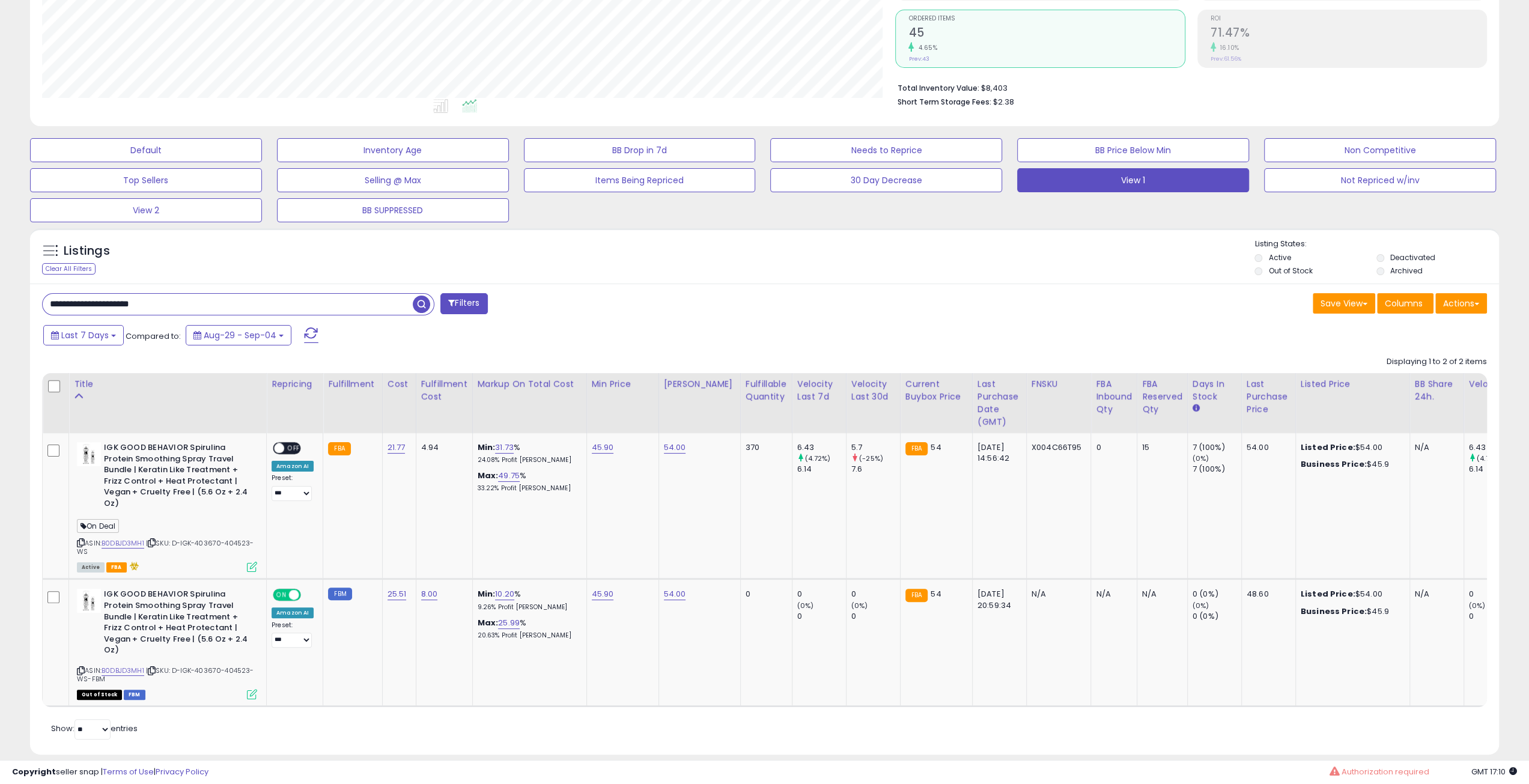
scroll to position [600470, 599993]
click at [366, 302] on input "**********" at bounding box center [228, 304] width 370 height 21
paste input "*******"
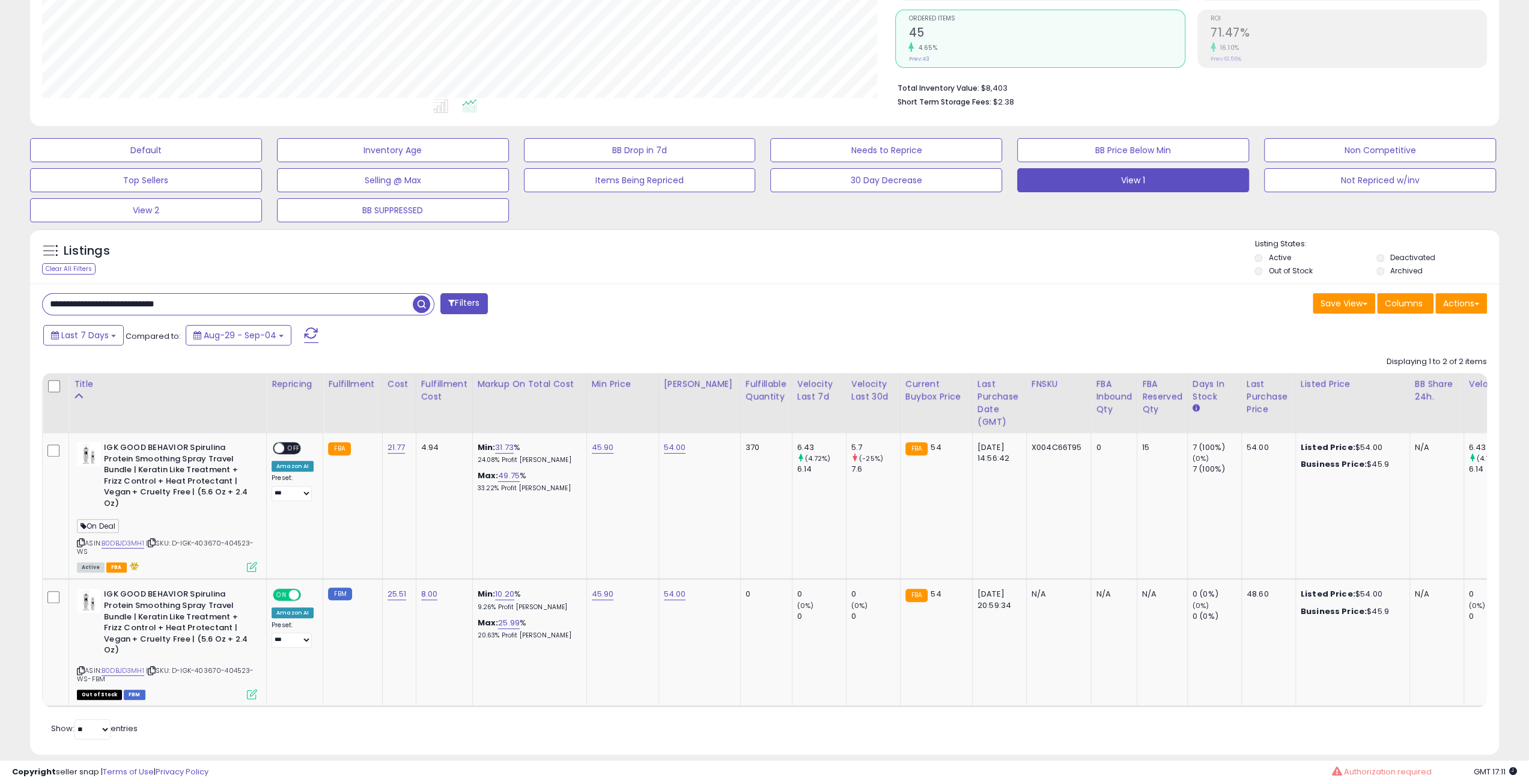
type input "**********"
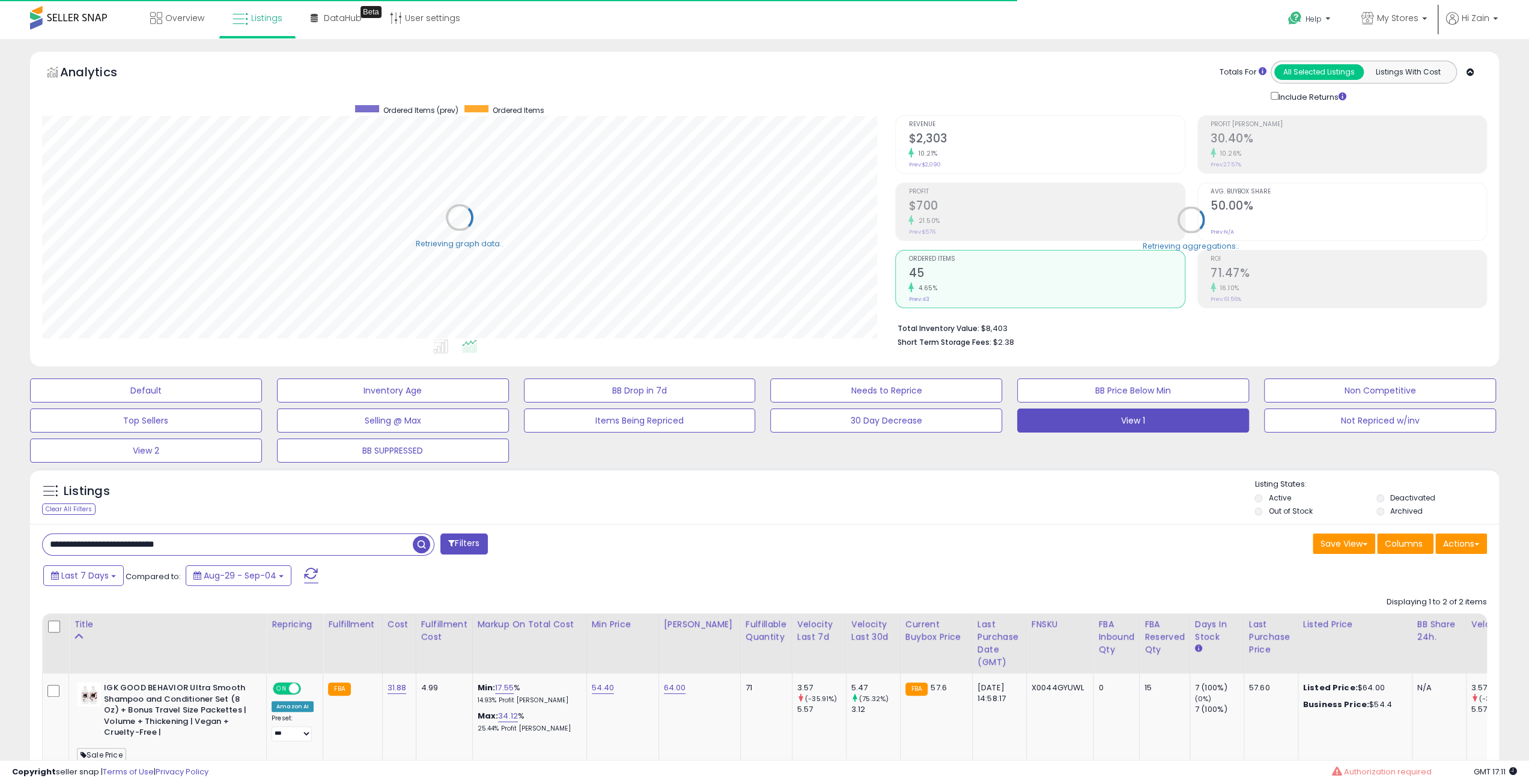
scroll to position [240, 0]
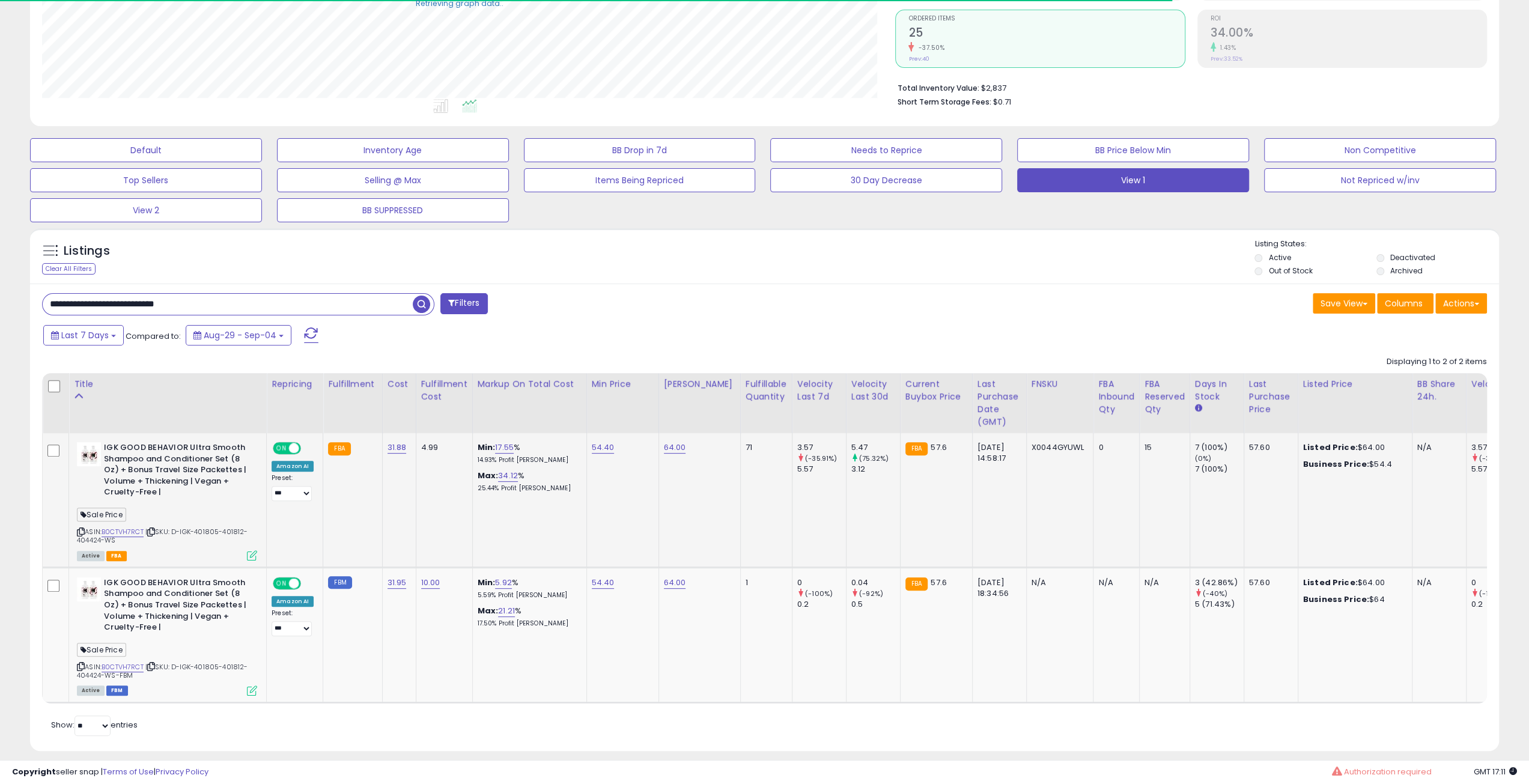
click at [275, 453] on div "**********" at bounding box center [292, 471] width 42 height 59
click at [281, 447] on span "ON" at bounding box center [281, 449] width 15 height 10
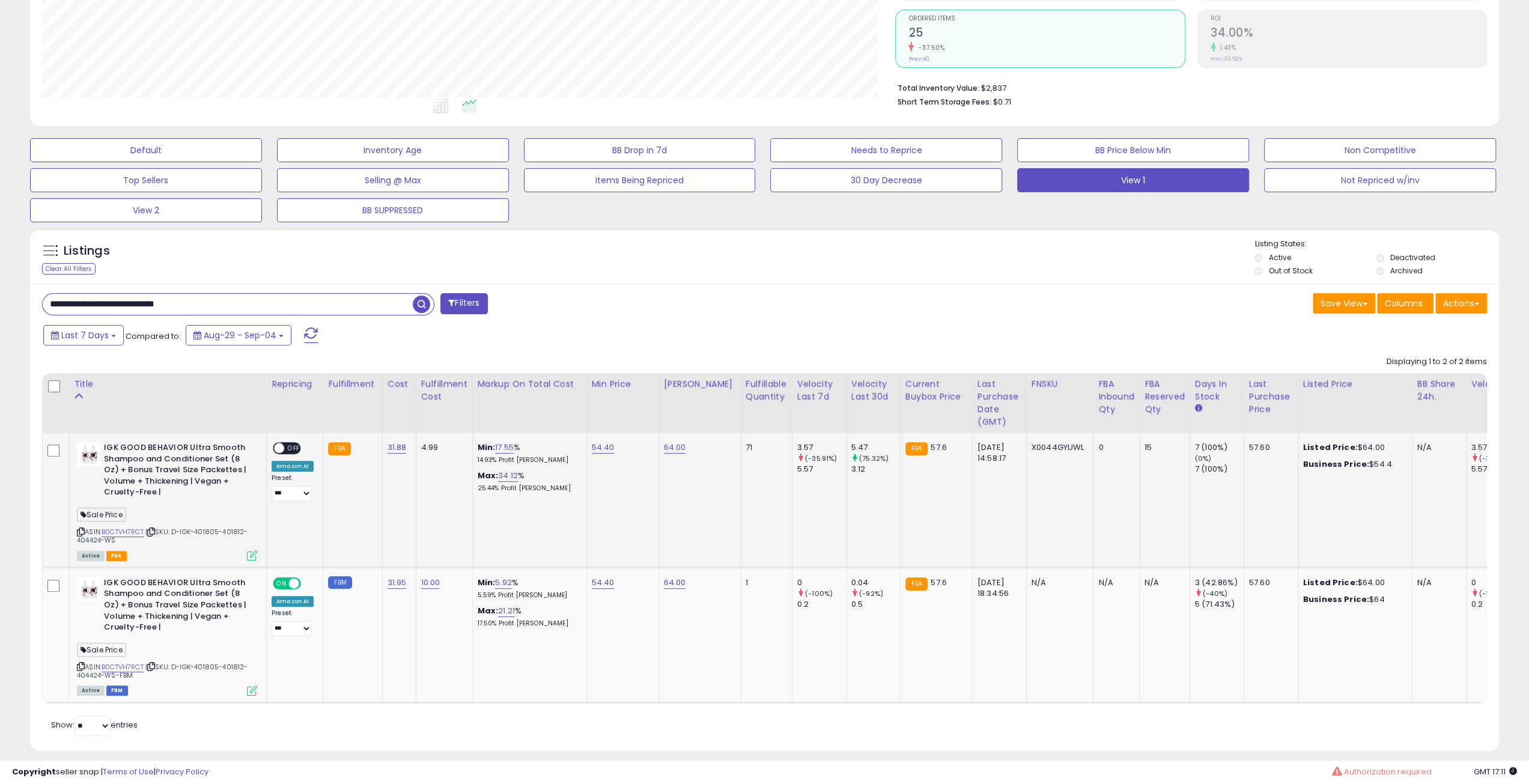
click at [252, 550] on icon at bounding box center [252, 555] width 10 height 10
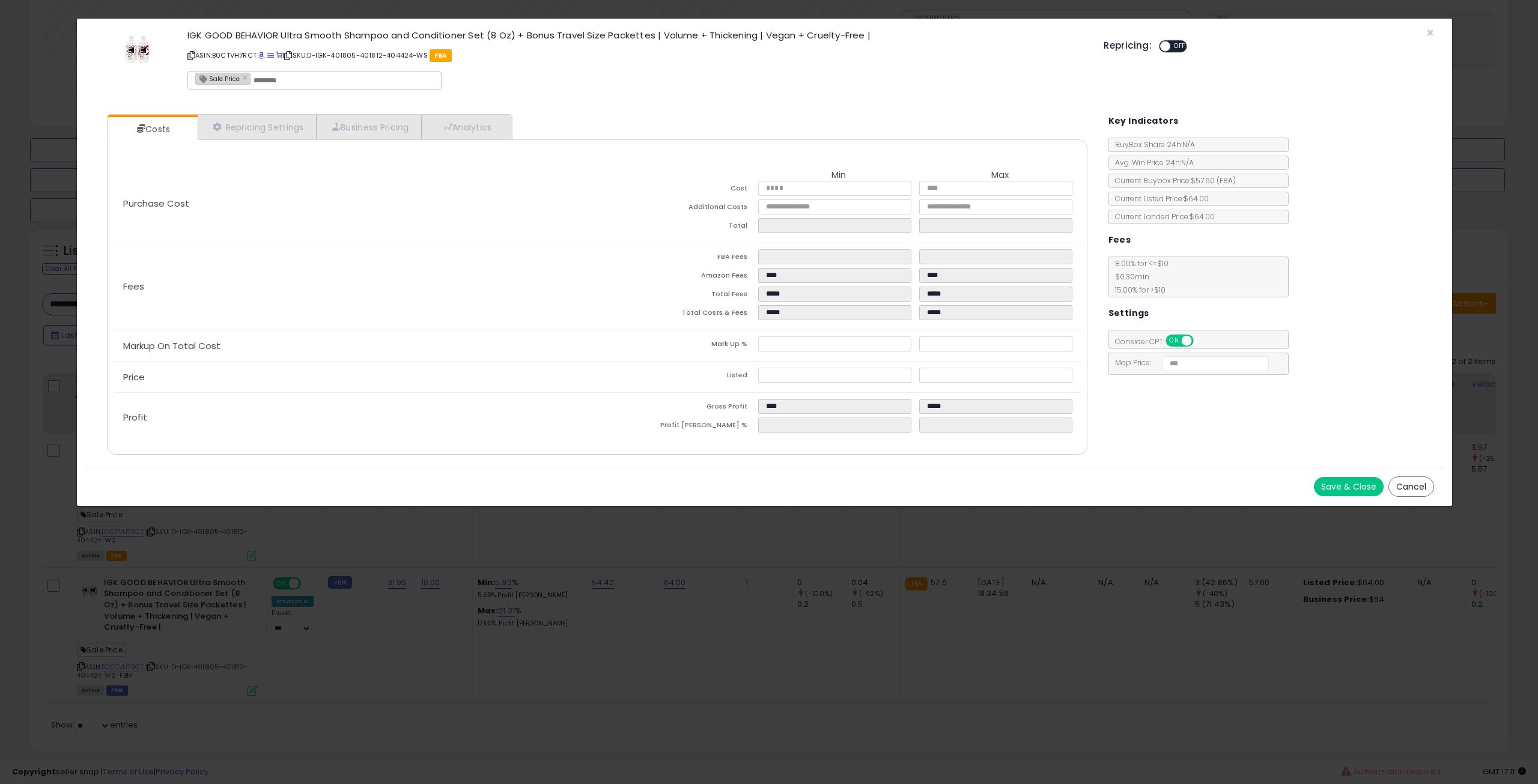
click at [287, 81] on input "text" at bounding box center [344, 80] width 181 height 11
type input "*******"
type input "**********"
click at [1342, 484] on button "Save & Close" at bounding box center [1349, 487] width 70 height 19
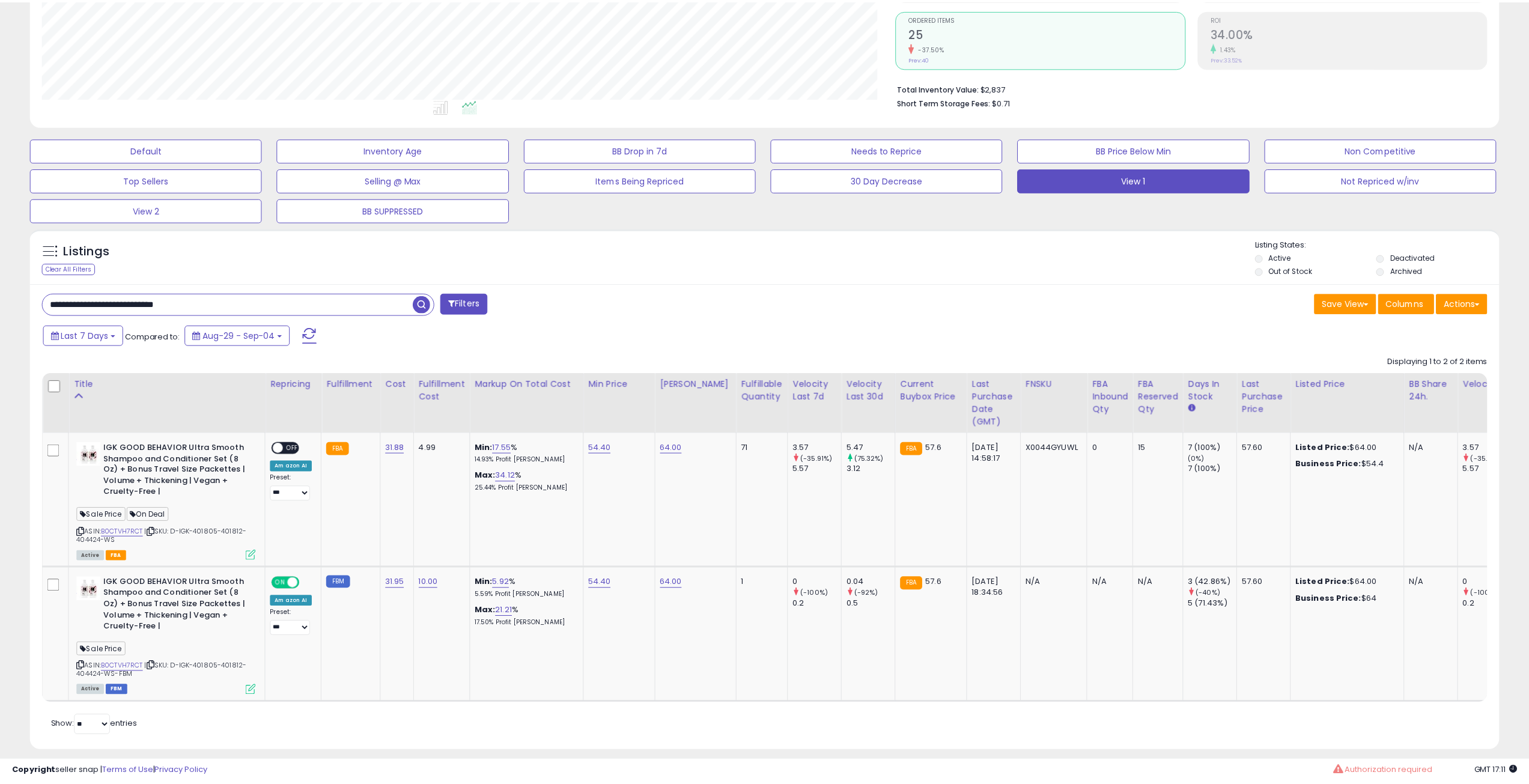
scroll to position [600470, 599993]
click at [280, 282] on div "Listings Clear All Filters" at bounding box center [765, 256] width 1469 height 55
click at [262, 293] on div "**********" at bounding box center [238, 304] width 392 height 22
click at [251, 297] on input "**********" at bounding box center [228, 304] width 370 height 21
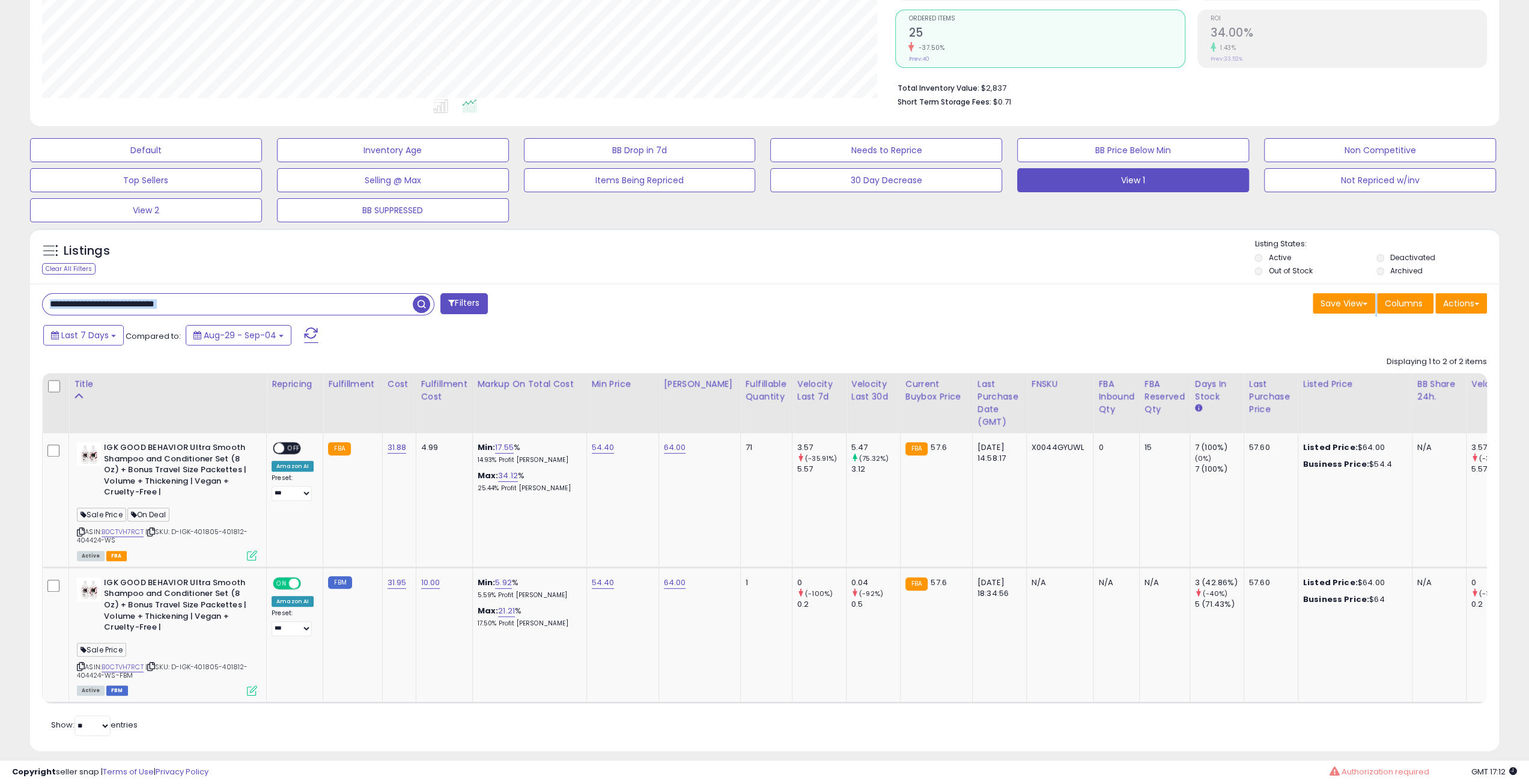
click at [250, 298] on input "**********" at bounding box center [228, 304] width 370 height 21
click at [248, 300] on input "**********" at bounding box center [228, 304] width 370 height 21
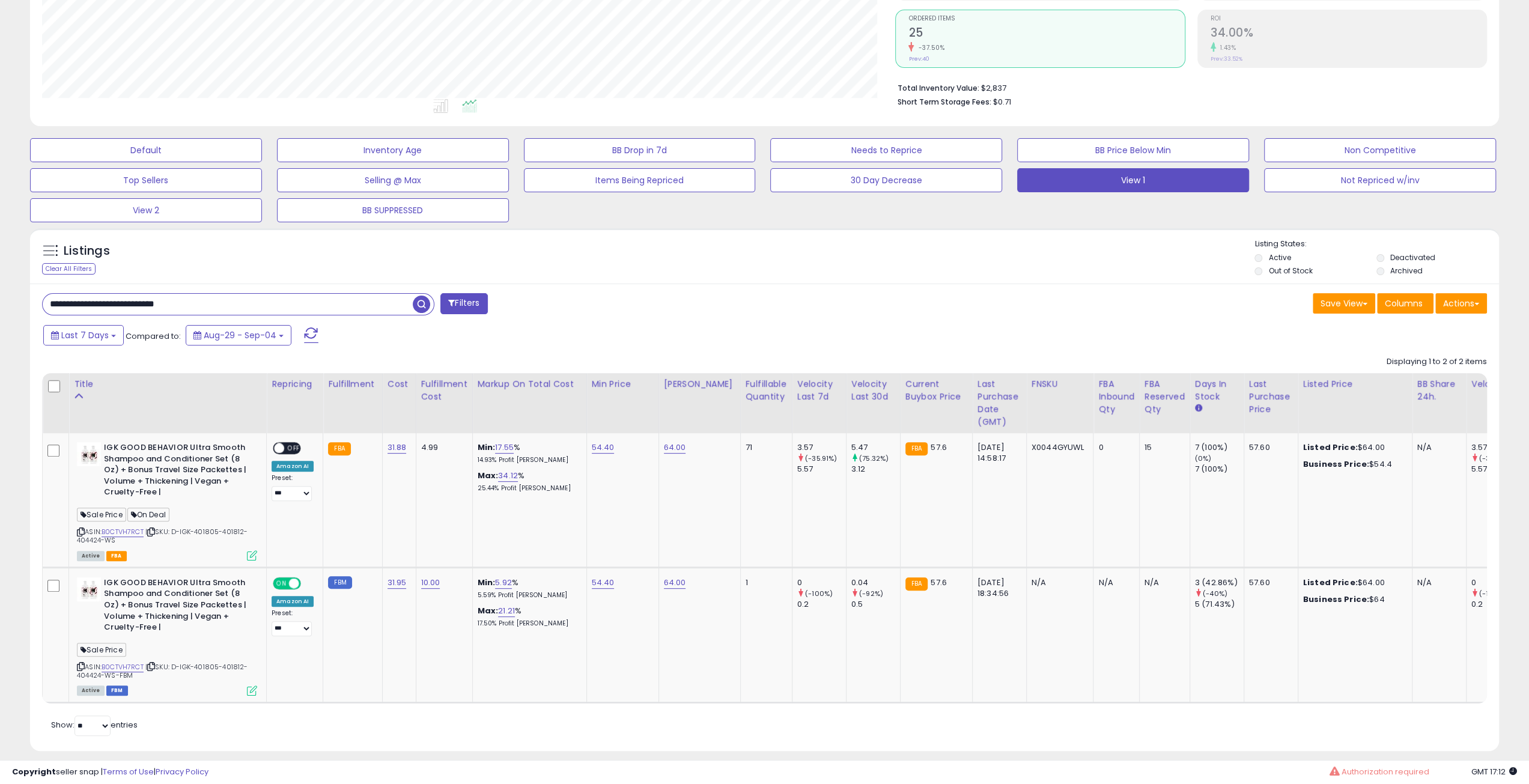
paste input "text"
type input "**********"
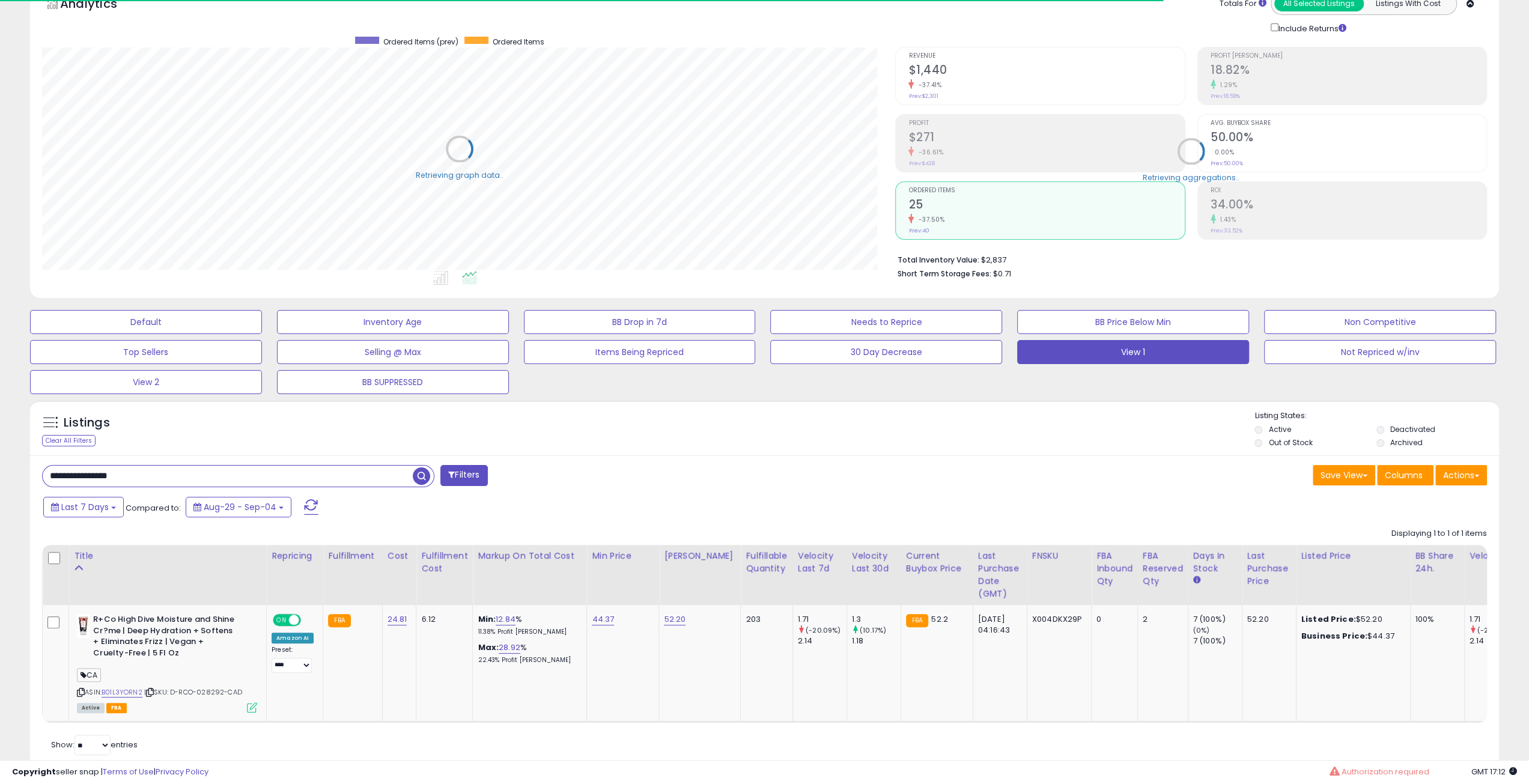
scroll to position [108, 0]
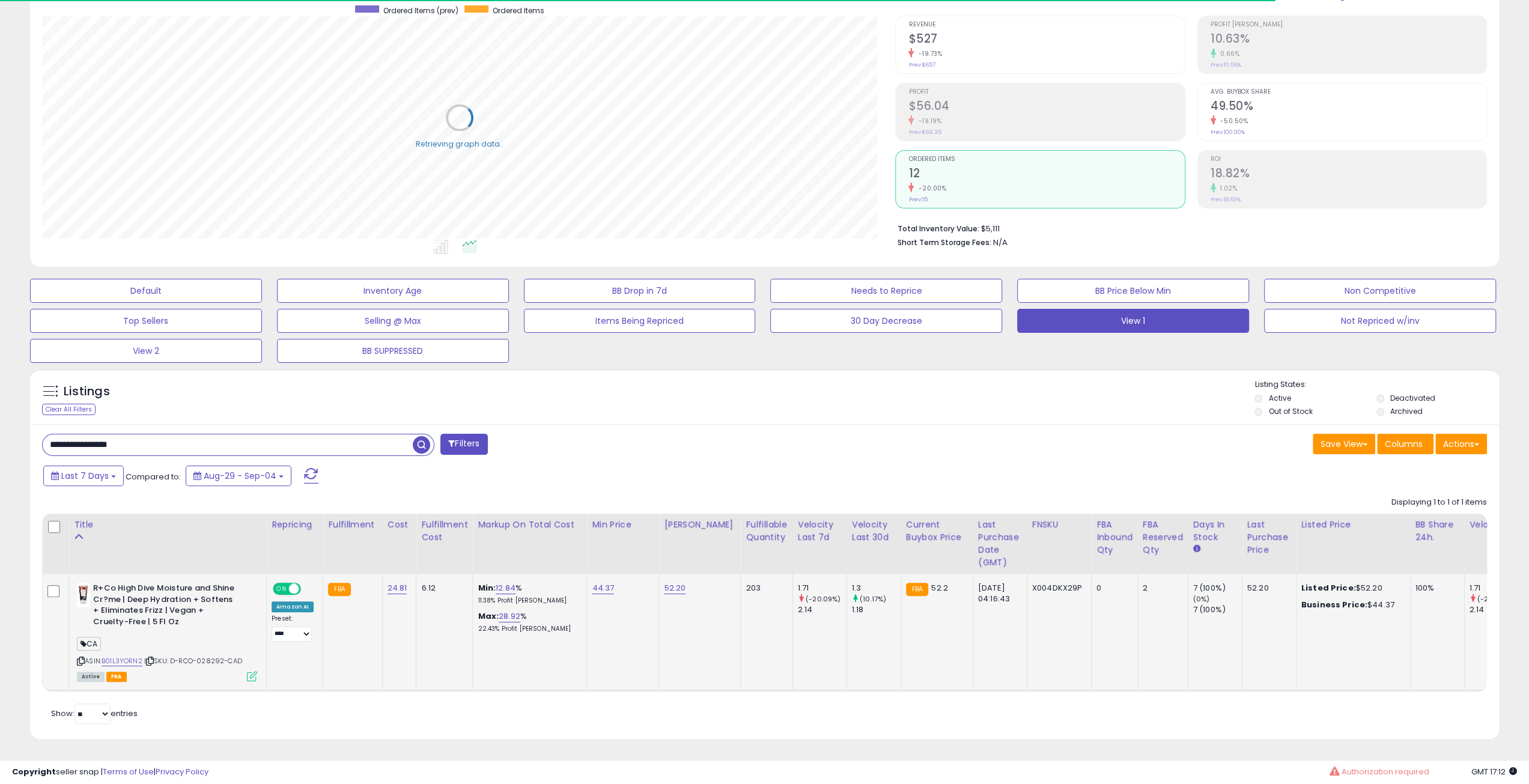
click at [290, 585] on div "ON OFF" at bounding box center [287, 589] width 28 height 13
click at [290, 584] on span at bounding box center [294, 589] width 10 height 10
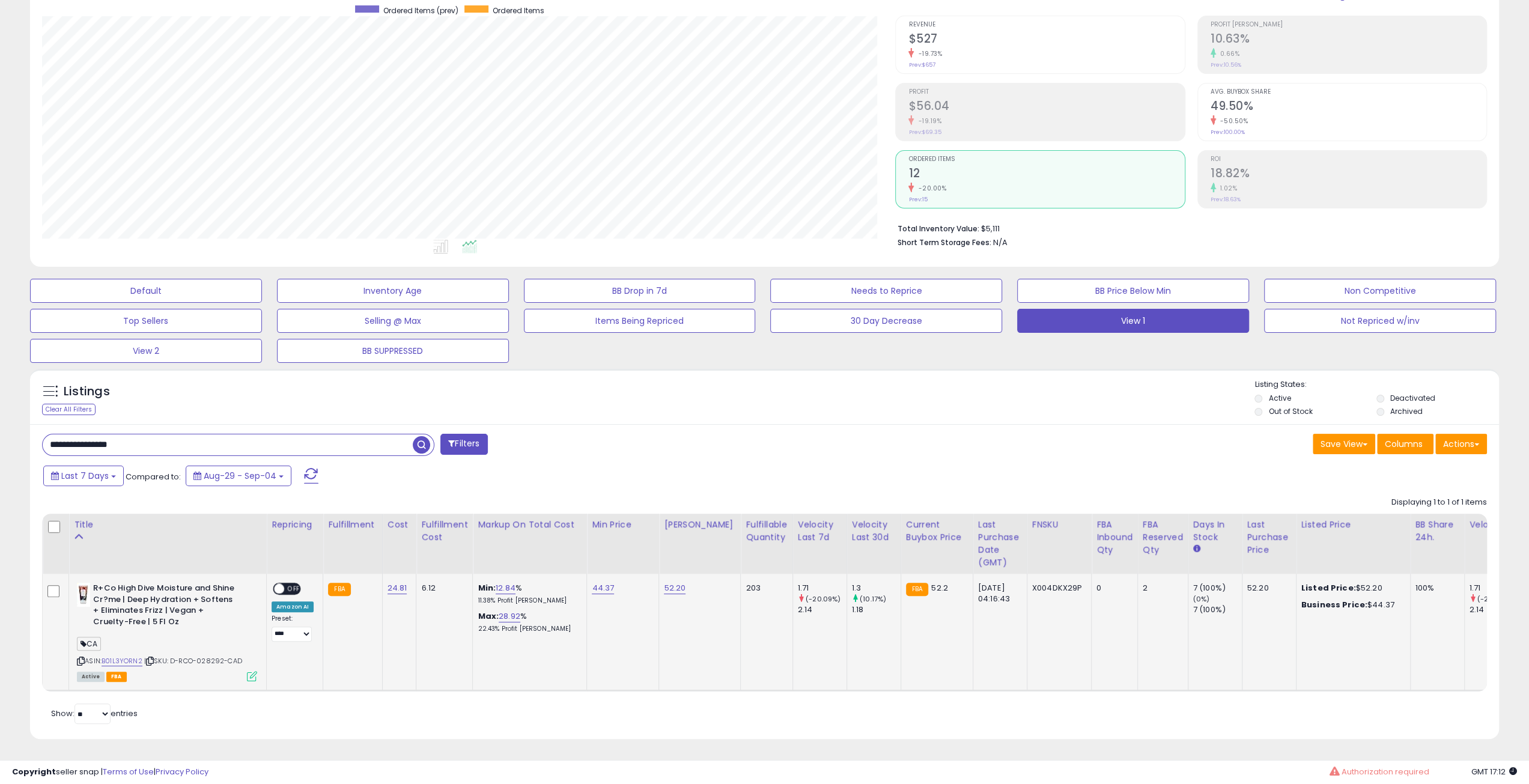
click at [257, 670] on td "R+Co High Dive Moisture and Shine Cr?me | Deep Hydration + Softens + Eliminates…" at bounding box center [168, 632] width 198 height 117
click at [250, 671] on icon at bounding box center [252, 676] width 10 height 10
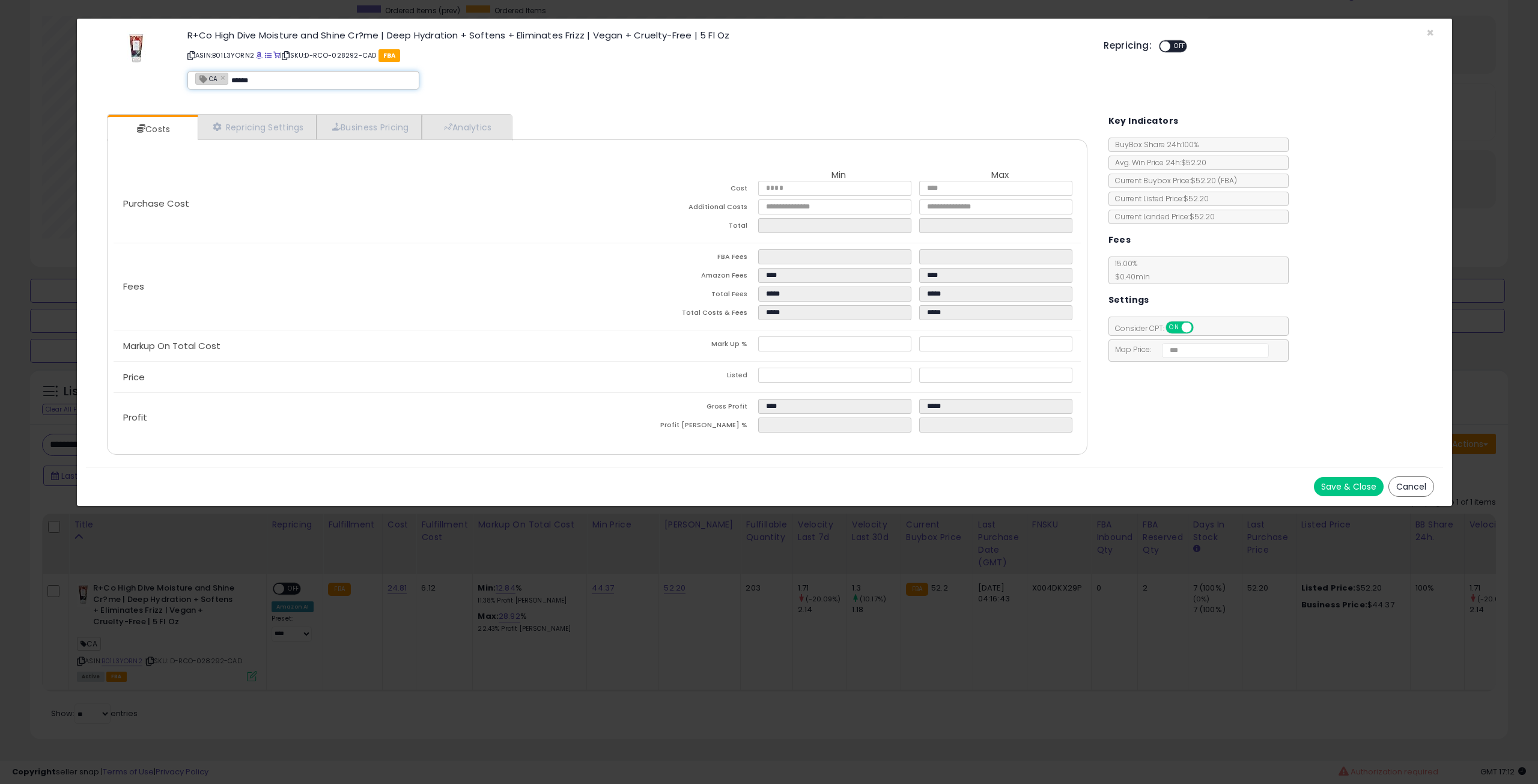
type input "*******"
type input "**********"
click at [1332, 481] on button "Save & Close" at bounding box center [1349, 487] width 70 height 19
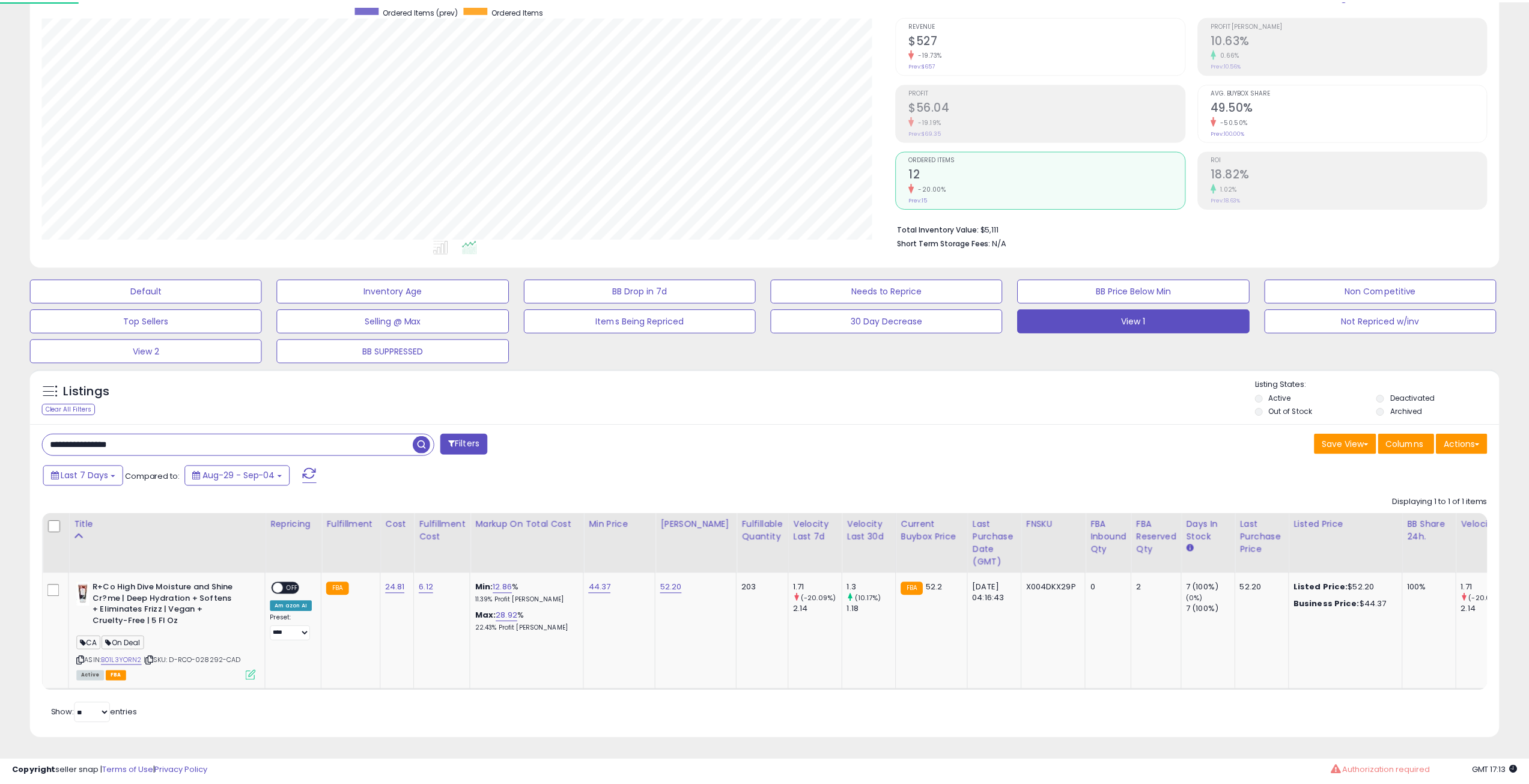
scroll to position [600470, 599993]
click at [298, 435] on input "**********" at bounding box center [228, 445] width 370 height 21
paste input "text"
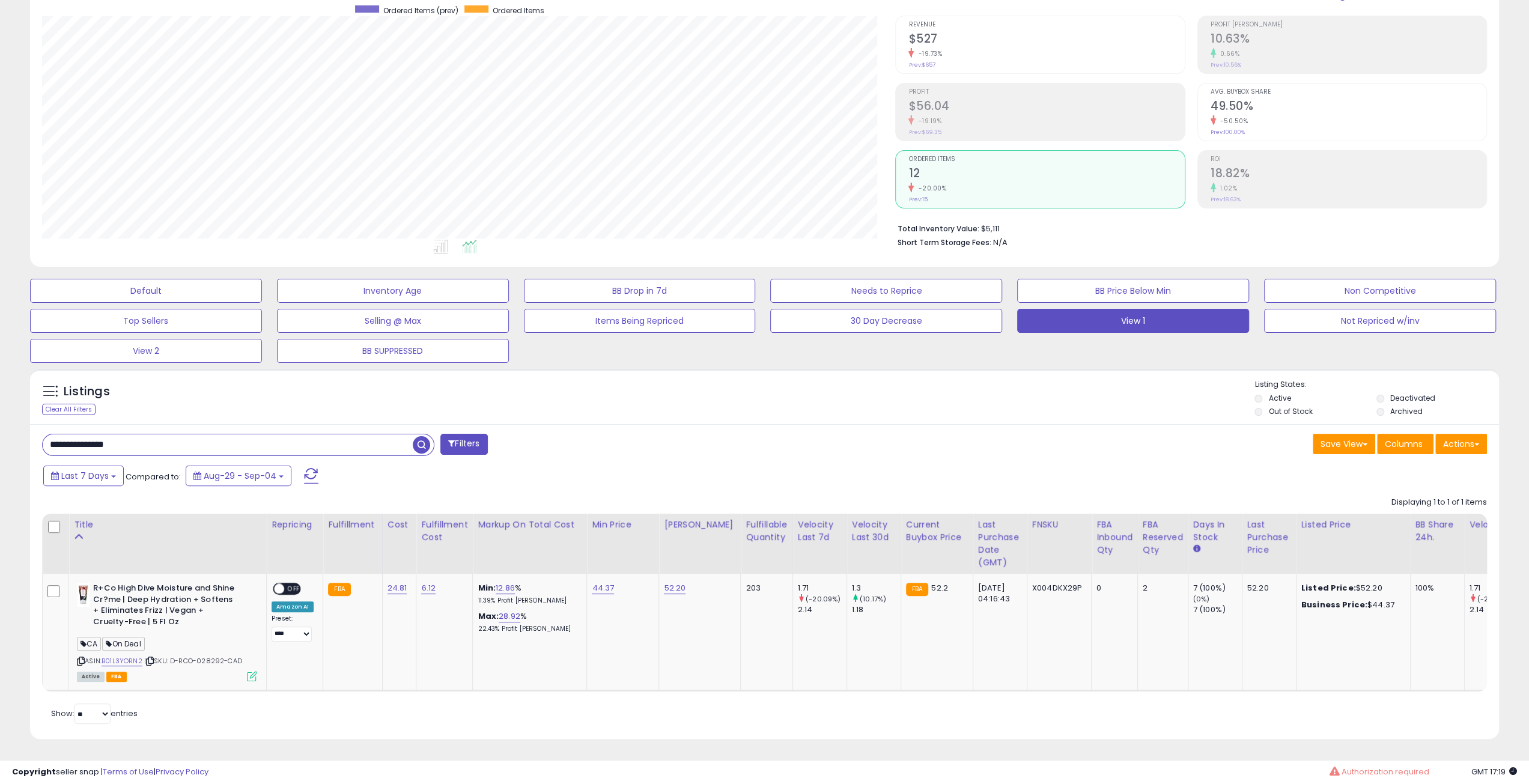
type input "**********"
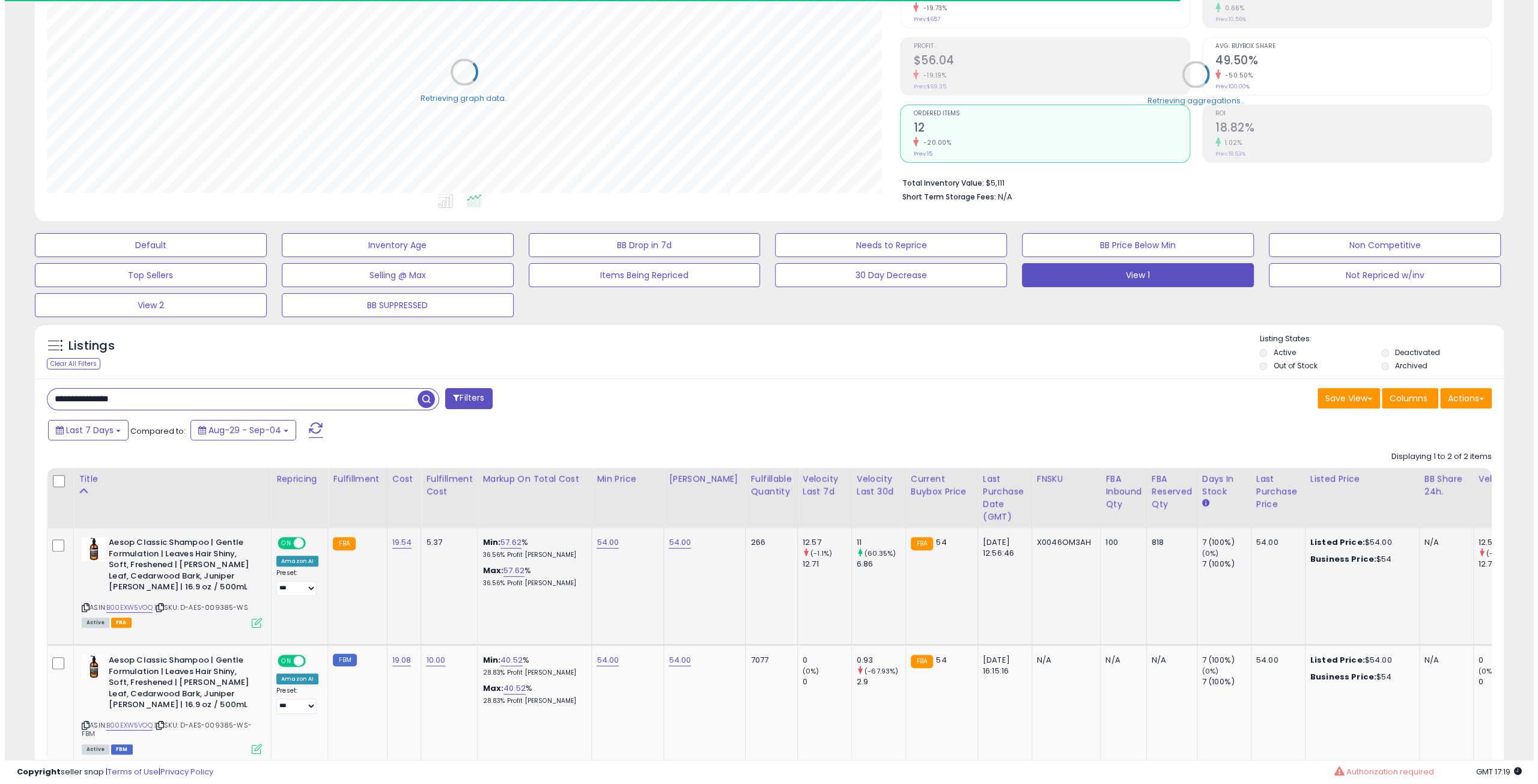
scroll to position [225, 0]
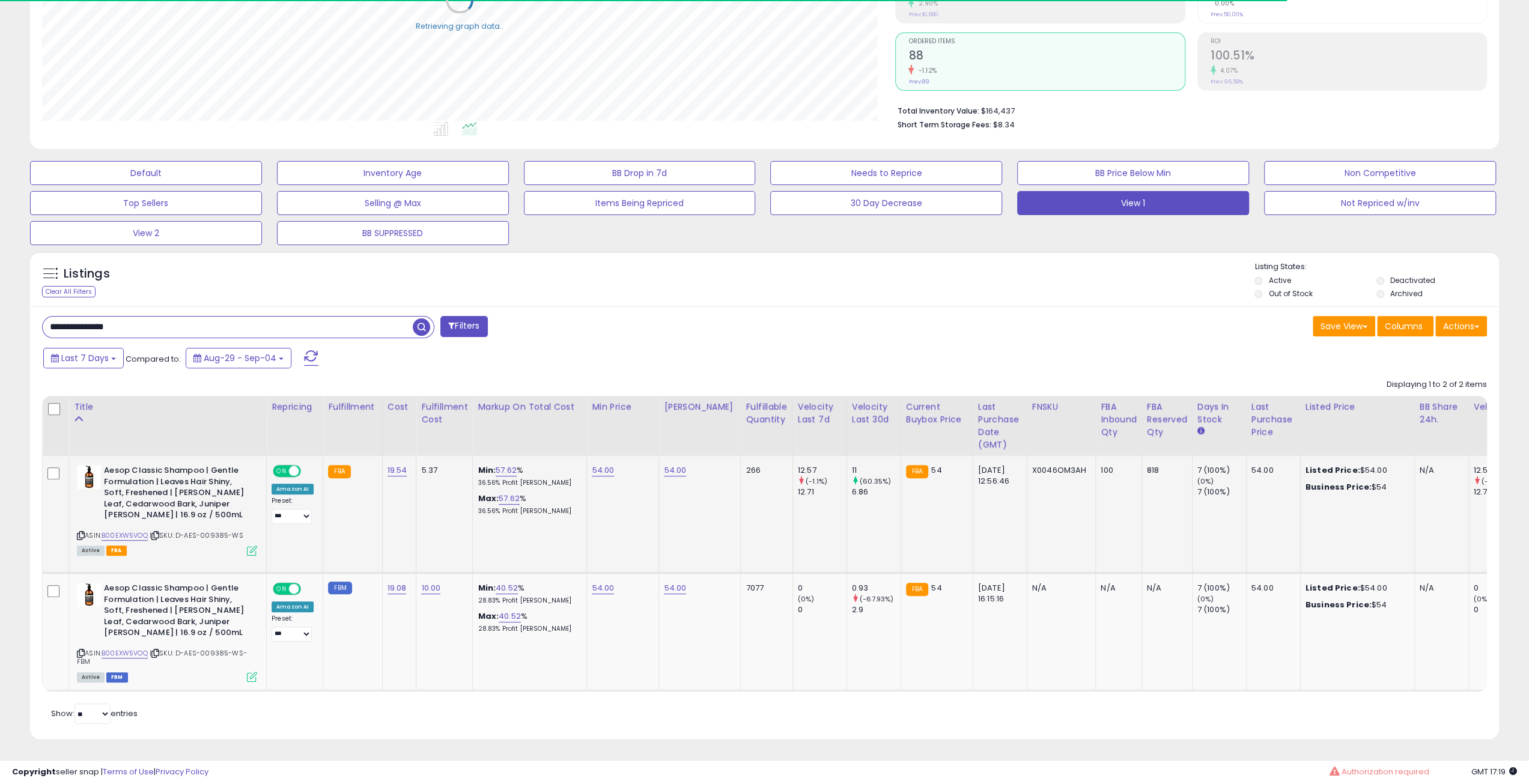
click at [285, 466] on span "ON" at bounding box center [281, 471] width 15 height 10
click at [252, 545] on icon at bounding box center [252, 551] width 10 height 10
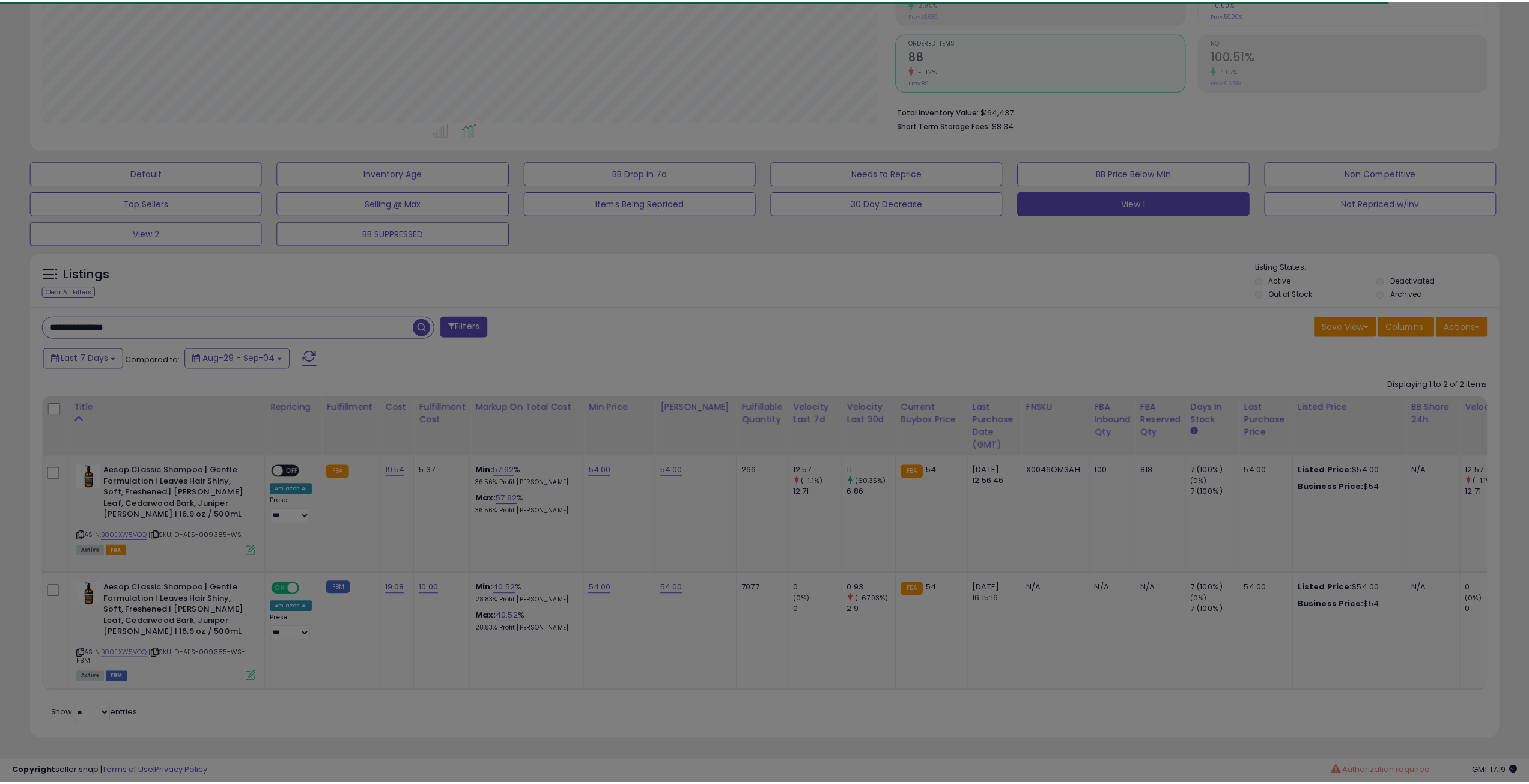
scroll to position [246, 858]
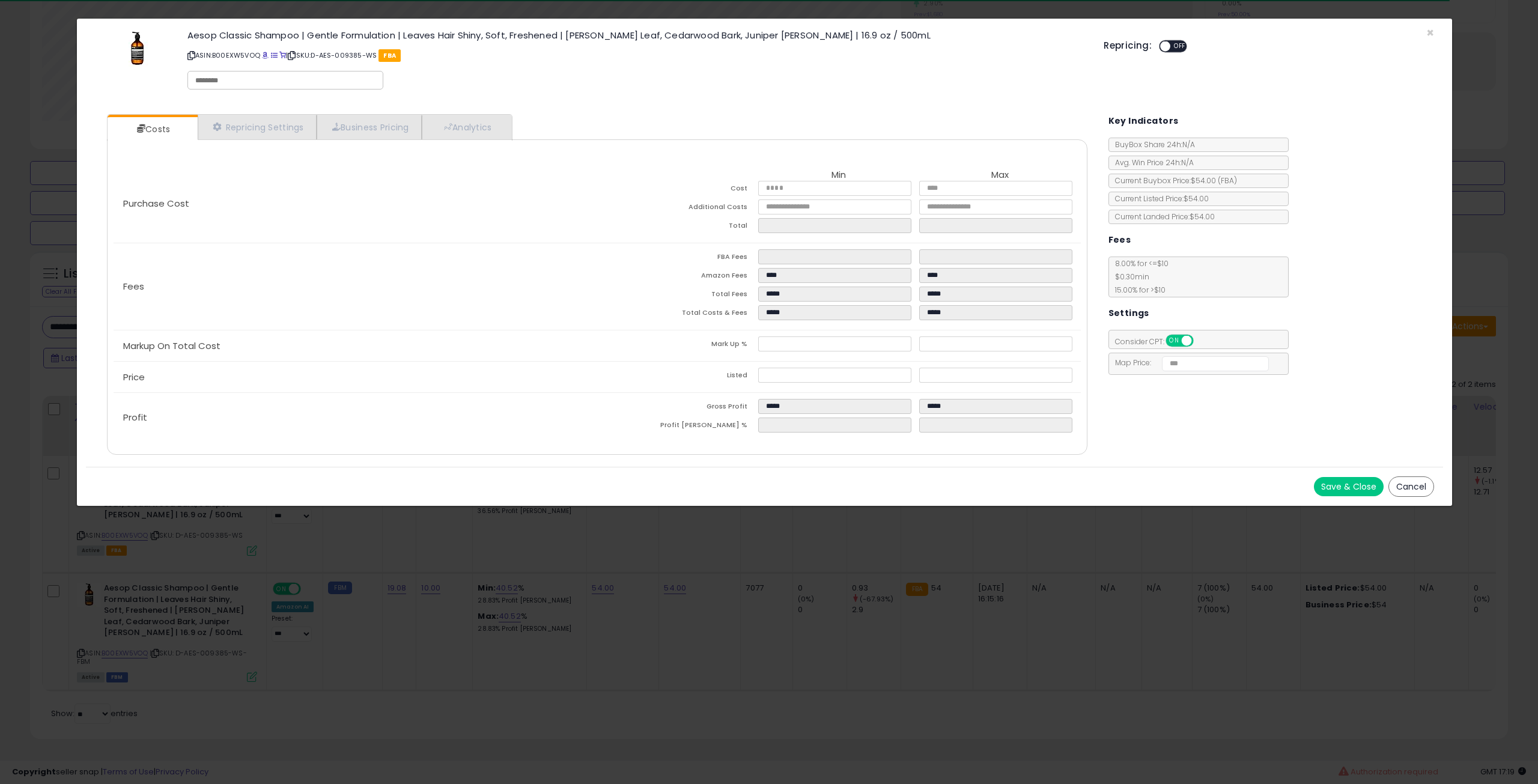
click at [295, 80] on input "text" at bounding box center [286, 80] width 181 height 11
type input "*******"
click at [1331, 479] on button "Save & Close" at bounding box center [1349, 487] width 70 height 19
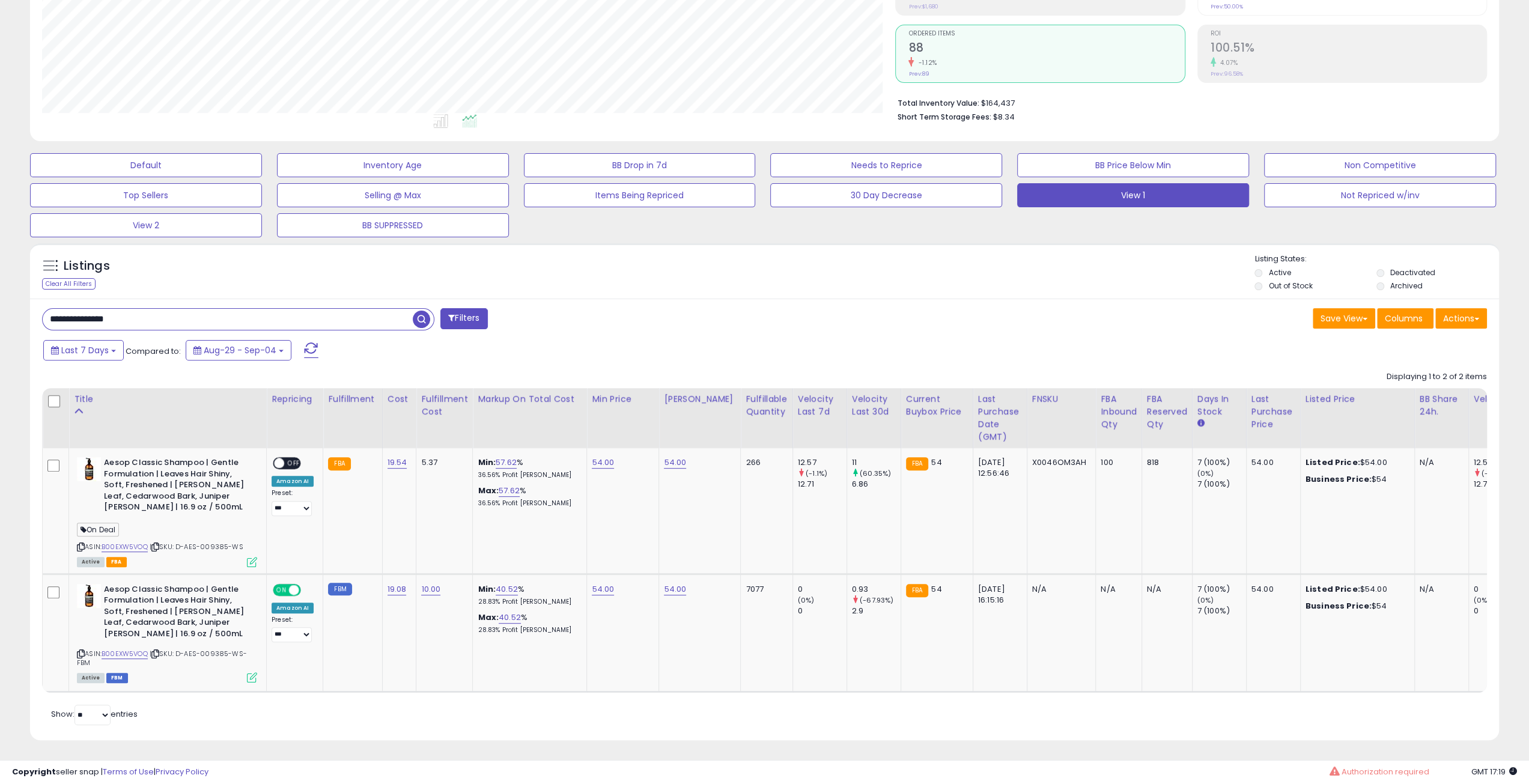
scroll to position [600470, 599993]
click at [327, 320] on input "**********" at bounding box center [228, 319] width 370 height 21
paste input "*******"
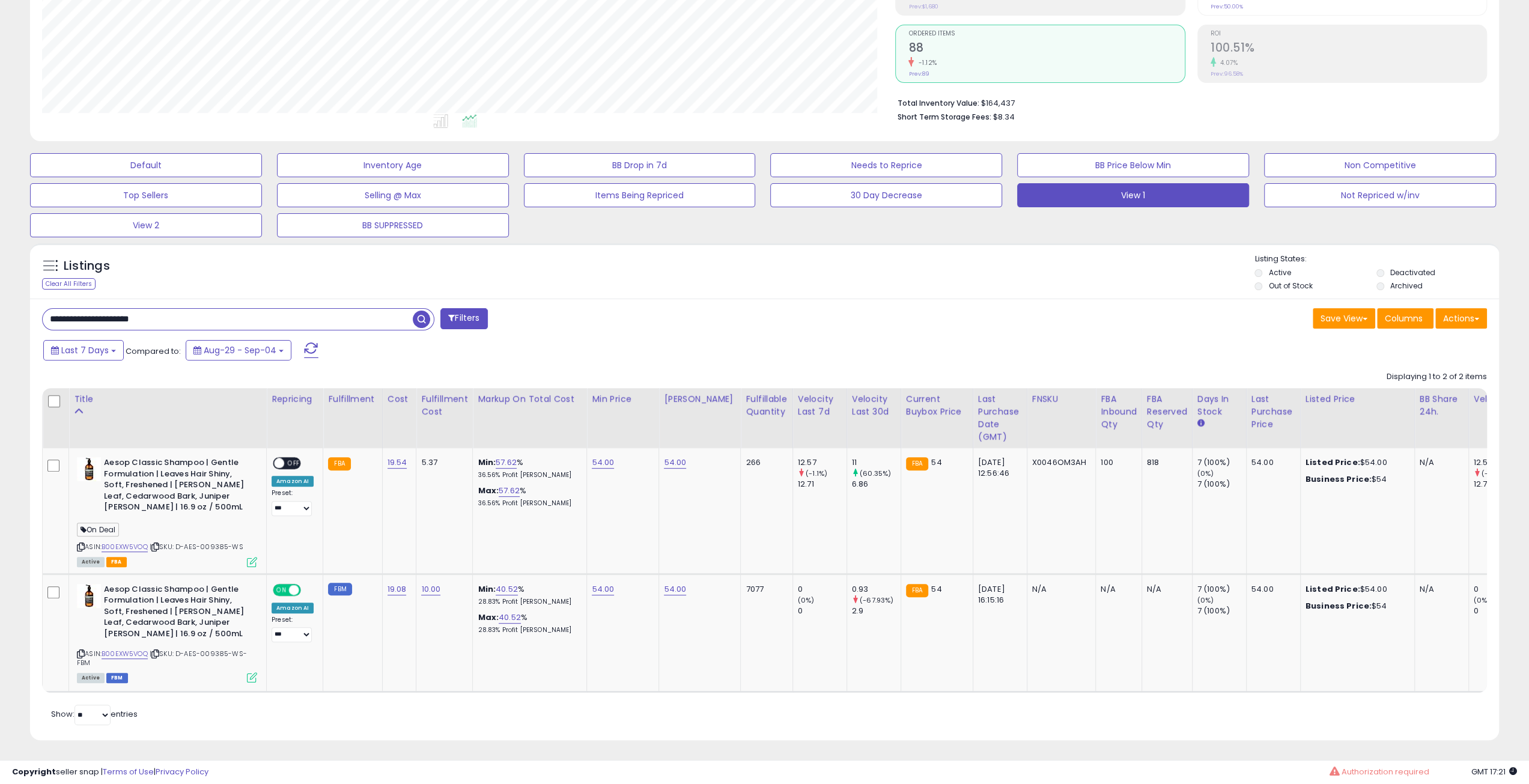
type input "**********"
click at [415, 320] on span "button" at bounding box center [421, 319] width 17 height 17
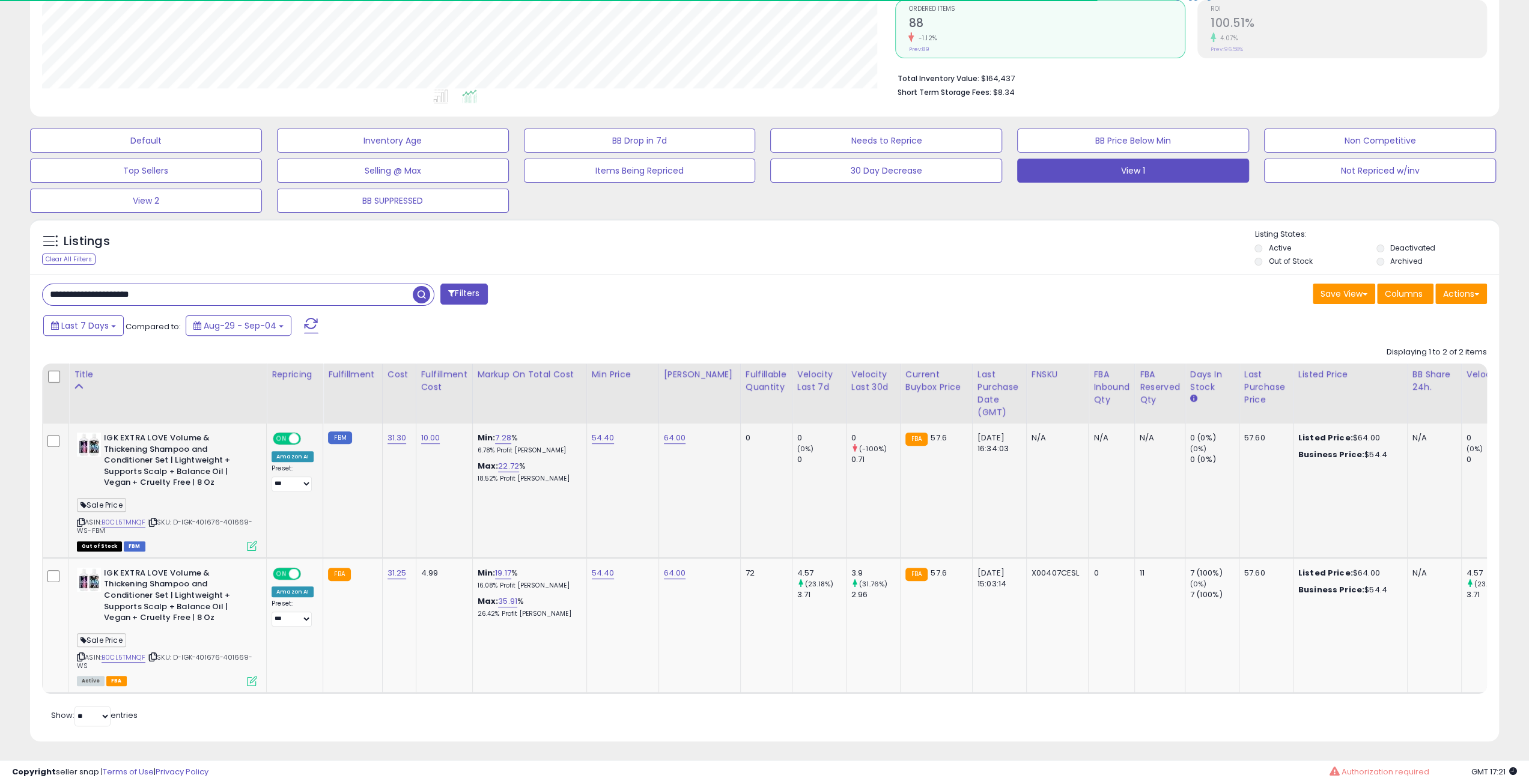
scroll to position [260, 0]
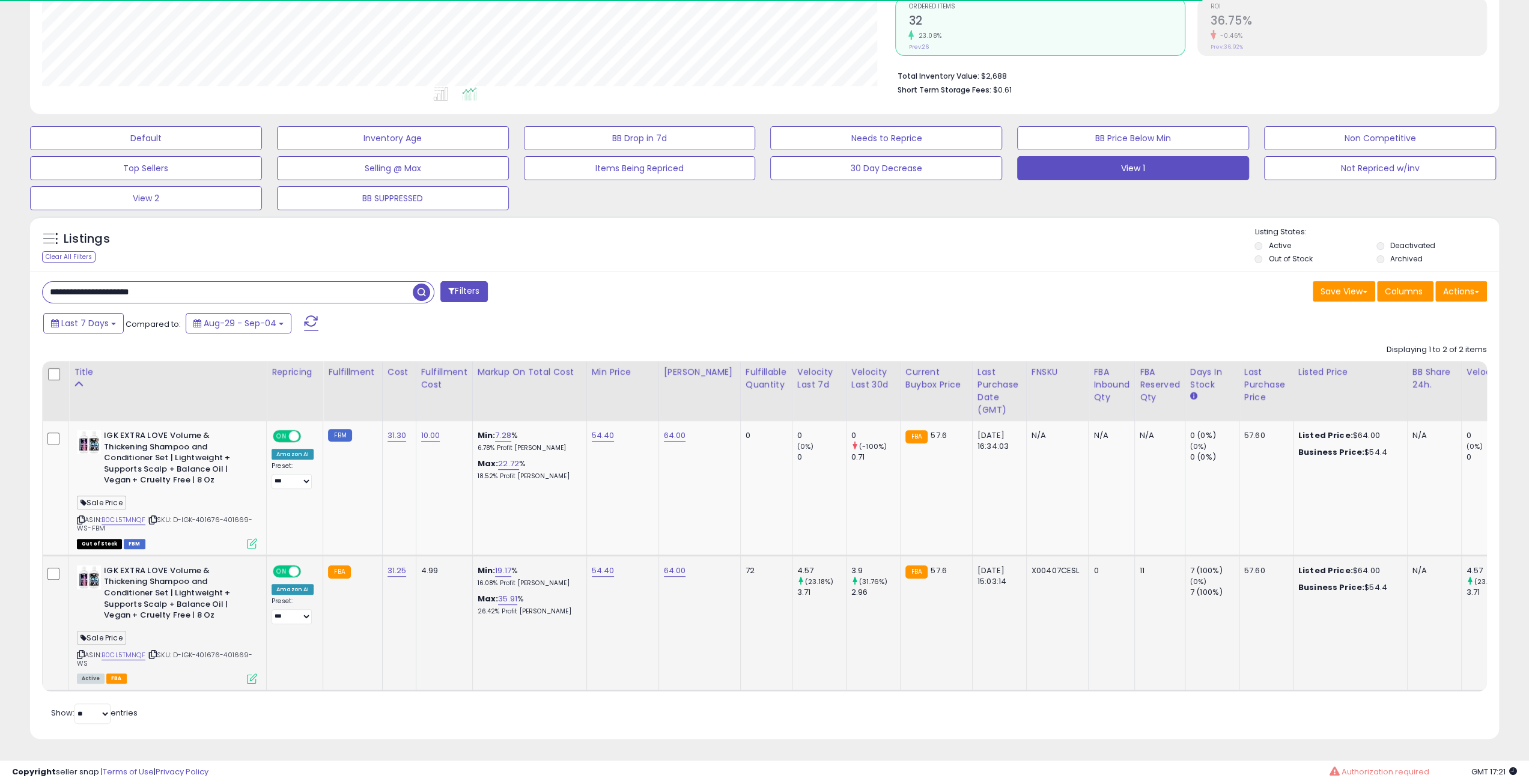
click at [286, 566] on span "ON" at bounding box center [281, 571] width 15 height 10
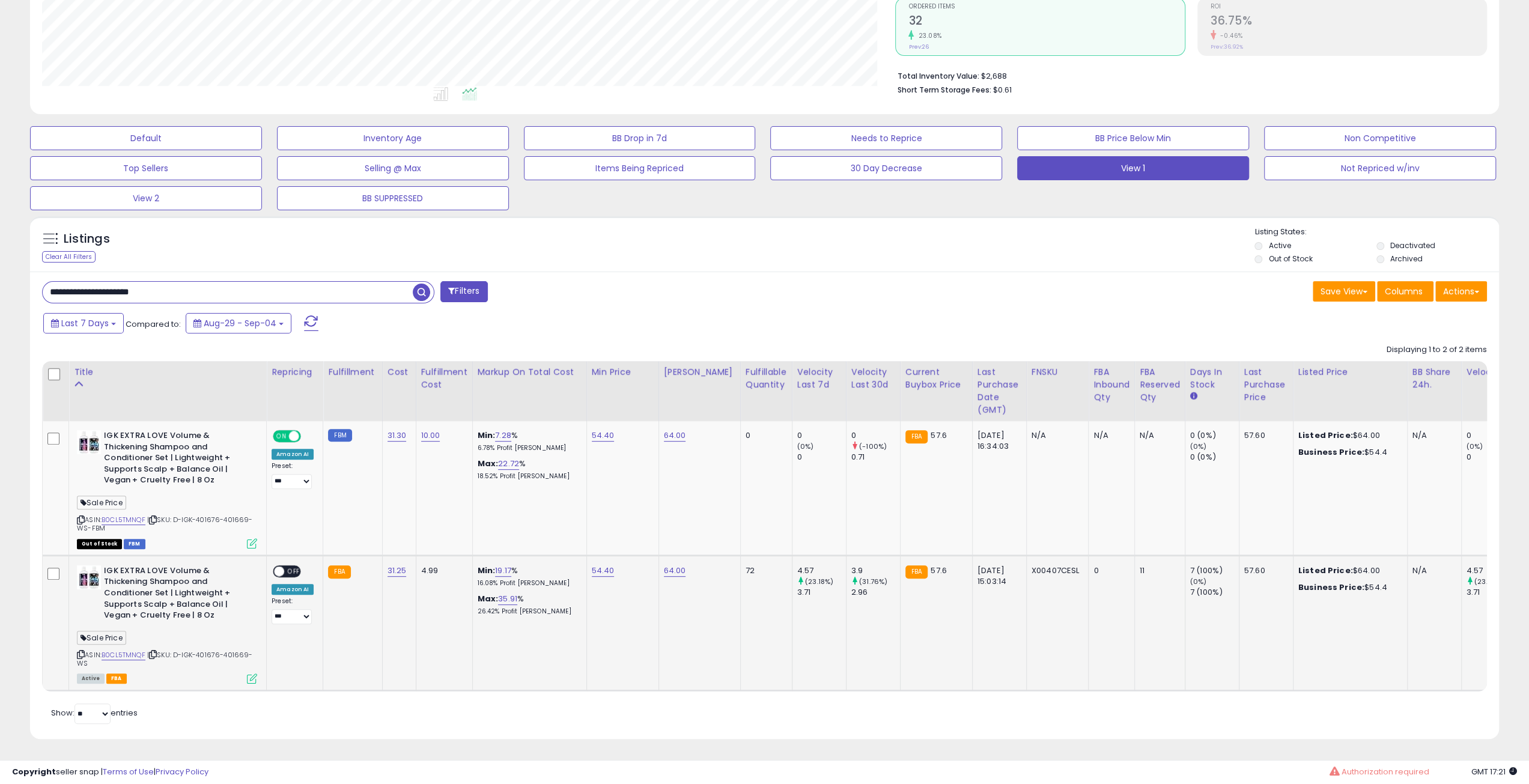
click at [252, 673] on icon at bounding box center [252, 678] width 10 height 10
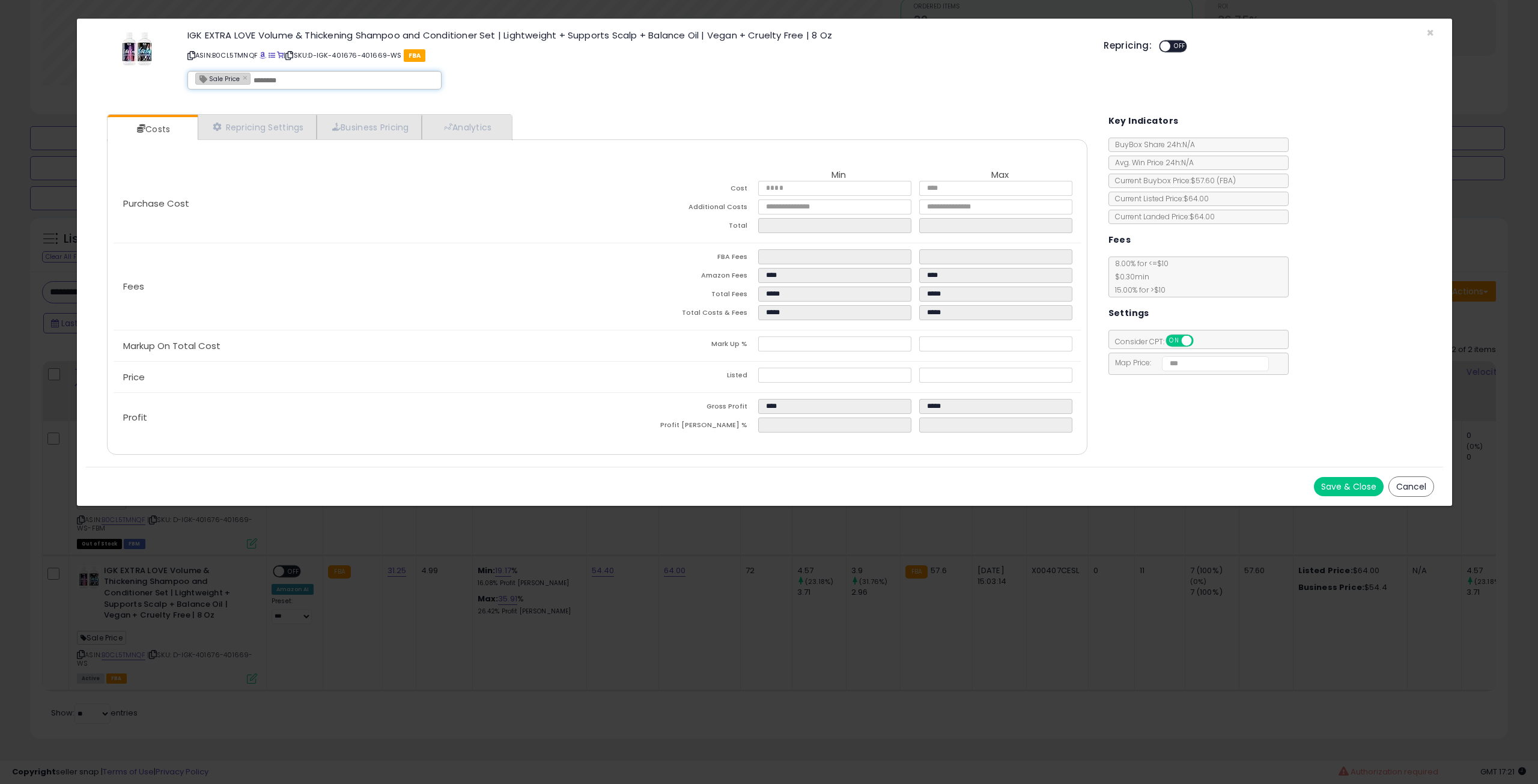
click at [285, 84] on input "text" at bounding box center [344, 80] width 181 height 11
type input "*******"
type input "**********"
click at [1330, 484] on button "Save & Close" at bounding box center [1349, 487] width 70 height 19
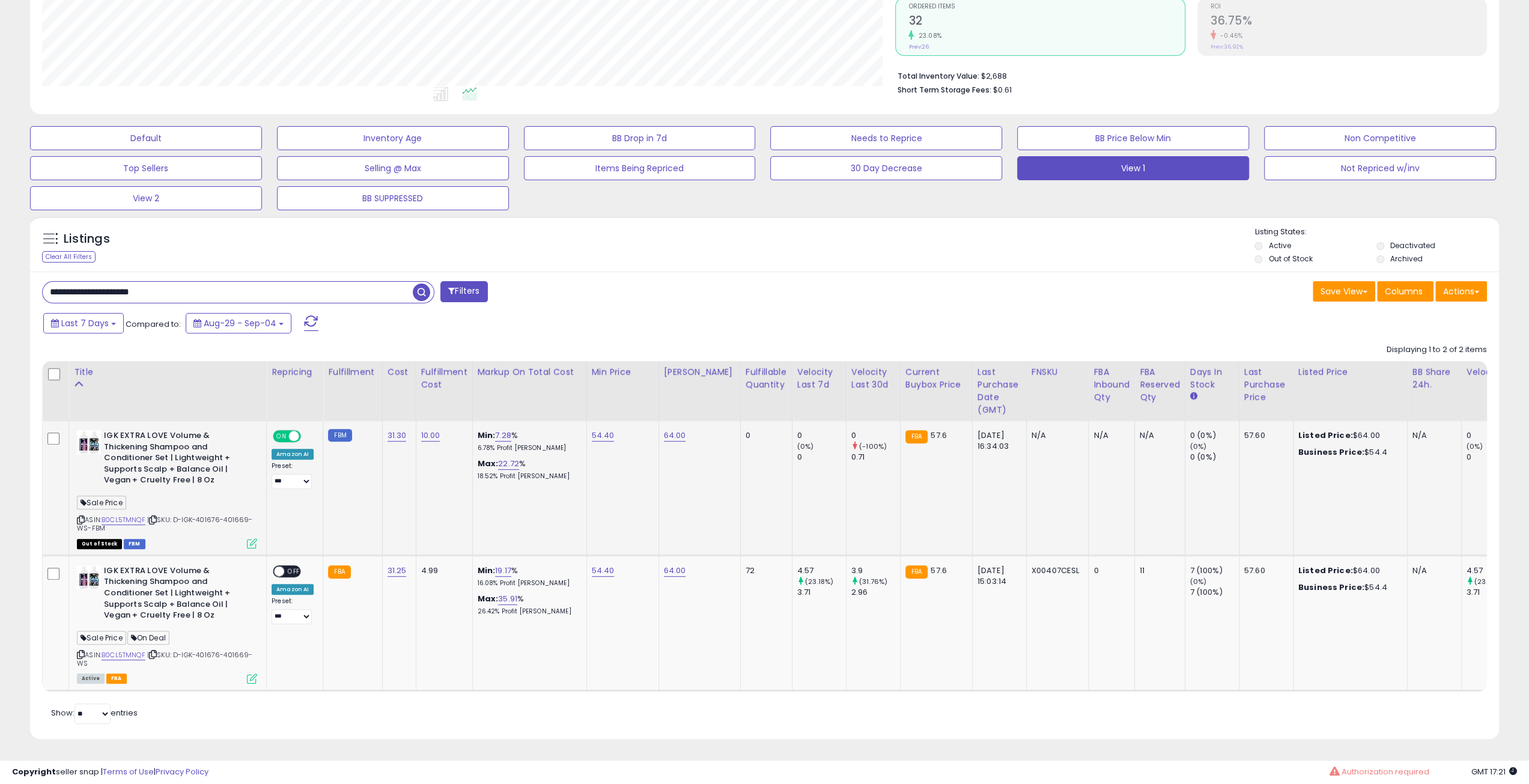
scroll to position [600470, 599993]
click at [224, 282] on input "**********" at bounding box center [228, 292] width 370 height 21
click at [224, 282] on input "**********" at bounding box center [228, 292] width 370 height 21
paste input "**"
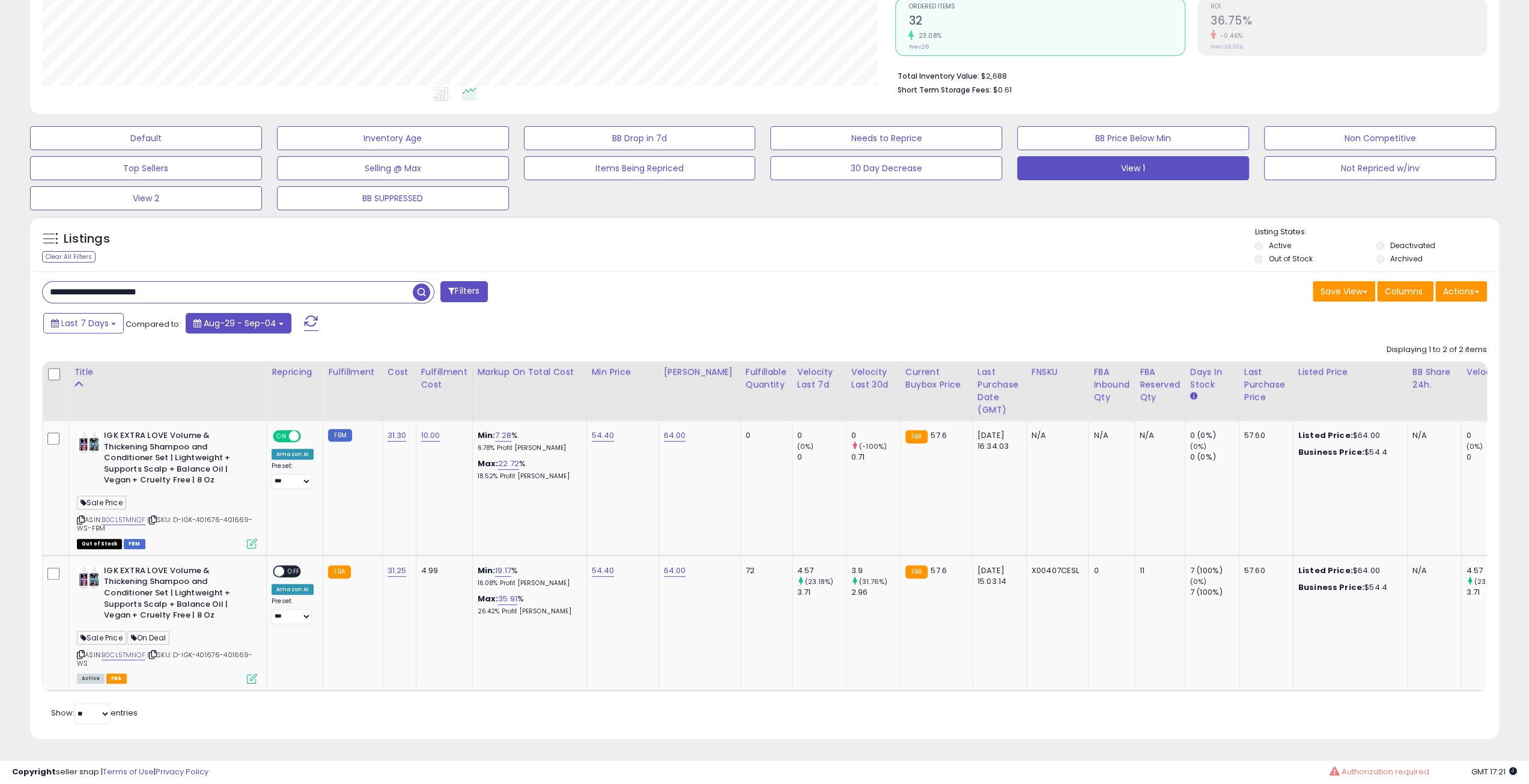
type input "**********"
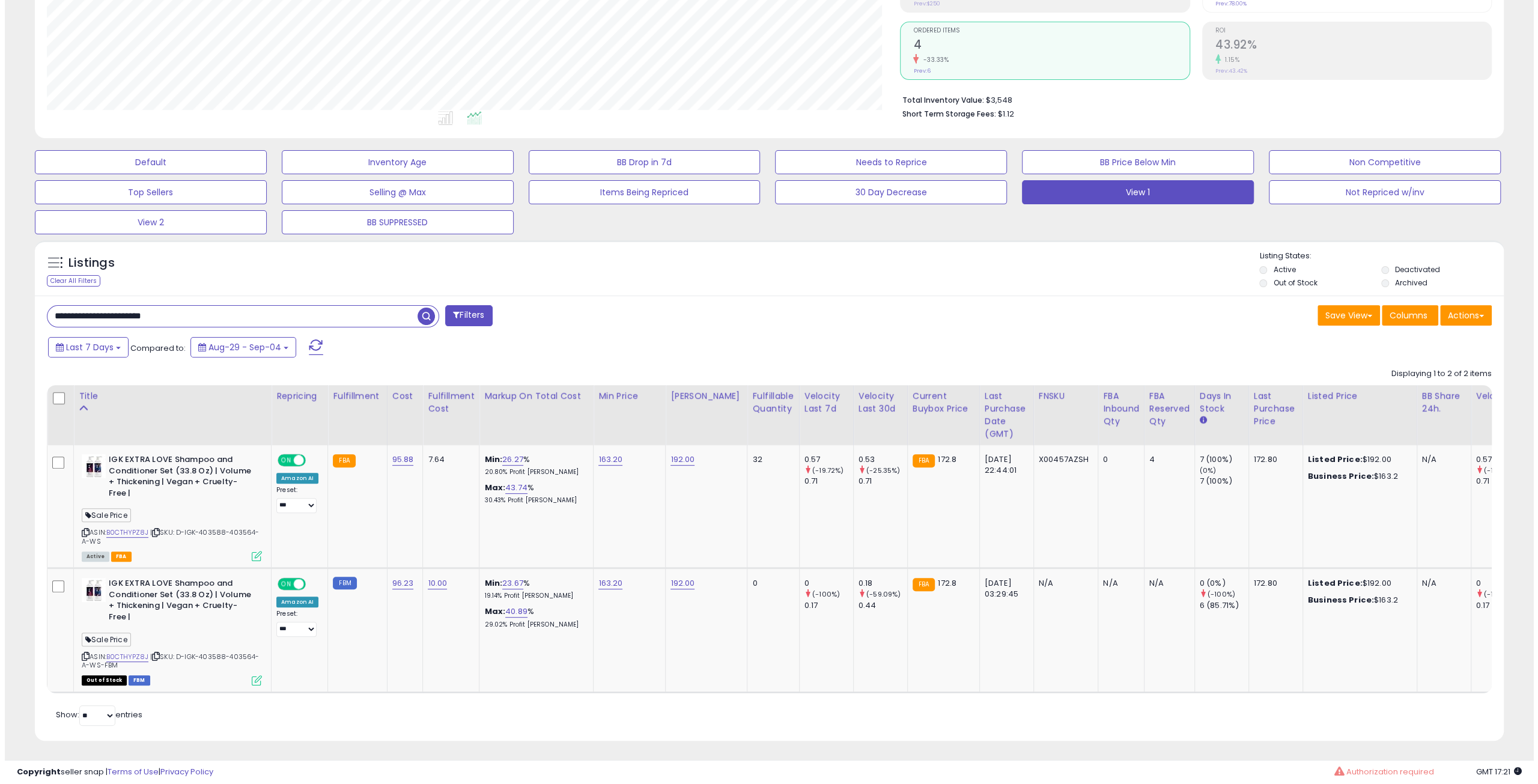
scroll to position [237, 0]
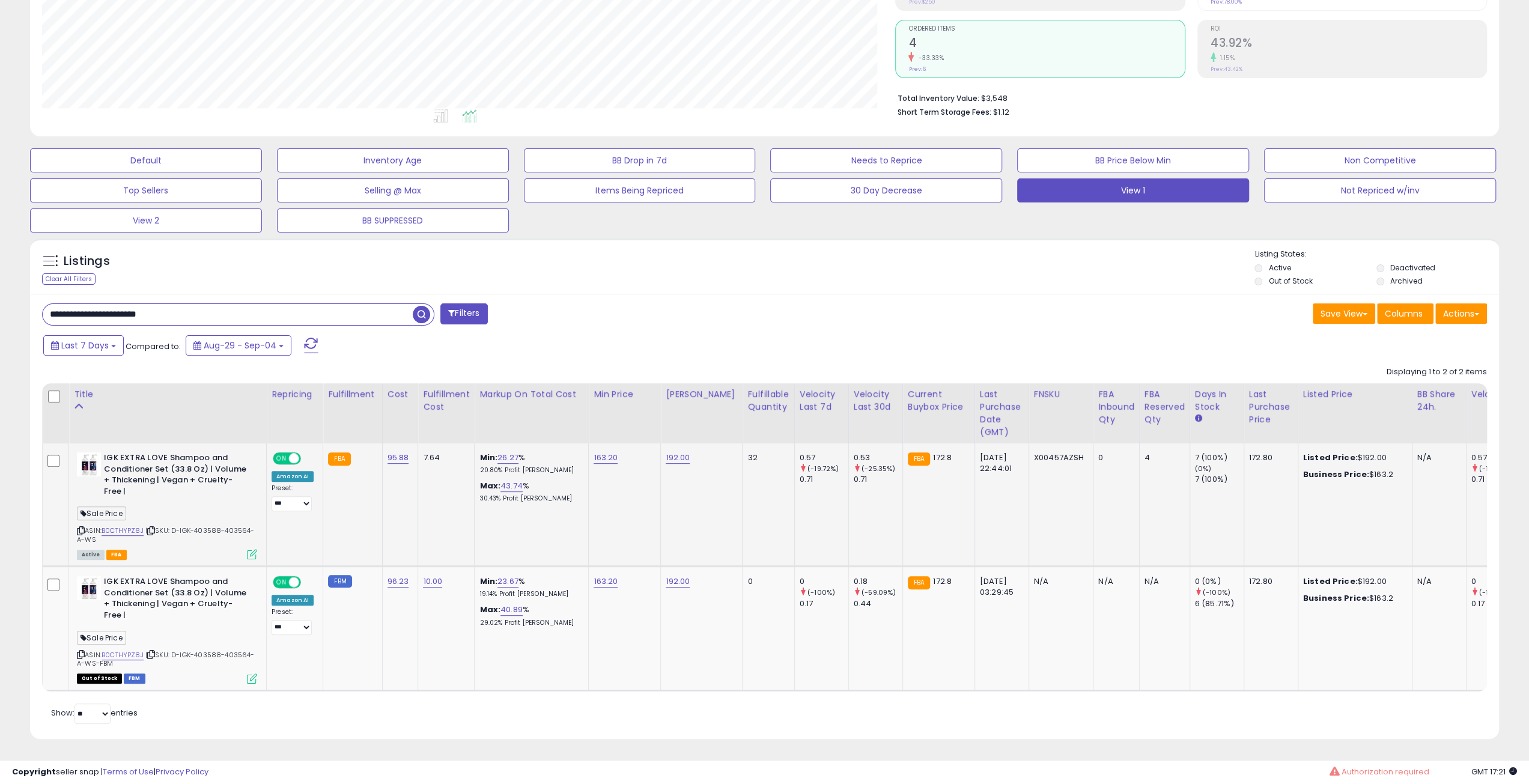
click at [288, 453] on div "ON OFF" at bounding box center [288, 458] width 28 height 10
click at [286, 455] on div "ON OFF" at bounding box center [288, 458] width 28 height 10
click at [290, 453] on span at bounding box center [294, 458] width 10 height 10
click at [252, 549] on icon at bounding box center [252, 554] width 10 height 10
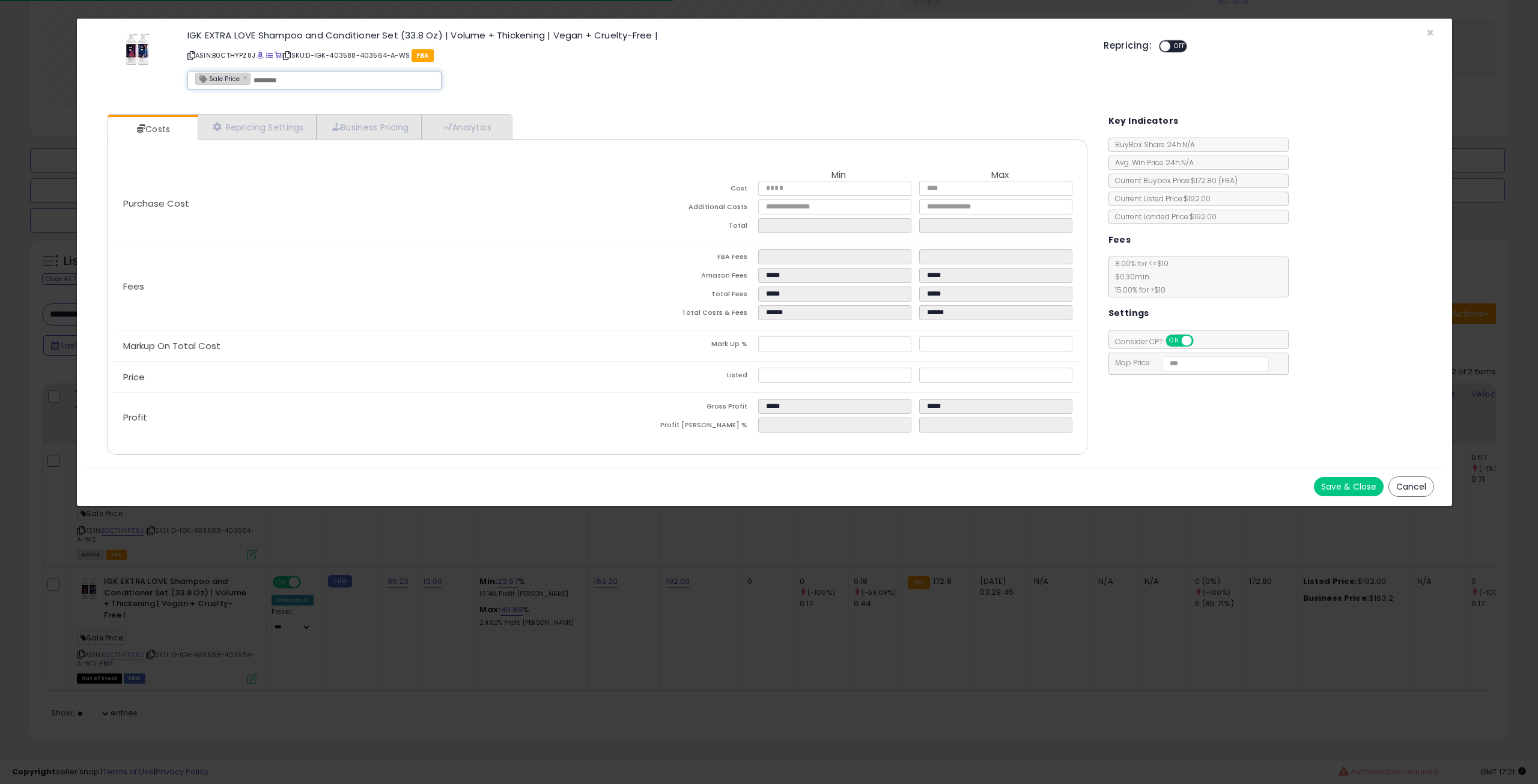
click at [286, 86] on div "Sale Price ×" at bounding box center [315, 80] width 254 height 19
type input "*******"
type input "**********"
click at [1336, 489] on button "Save & Close" at bounding box center [1349, 487] width 70 height 19
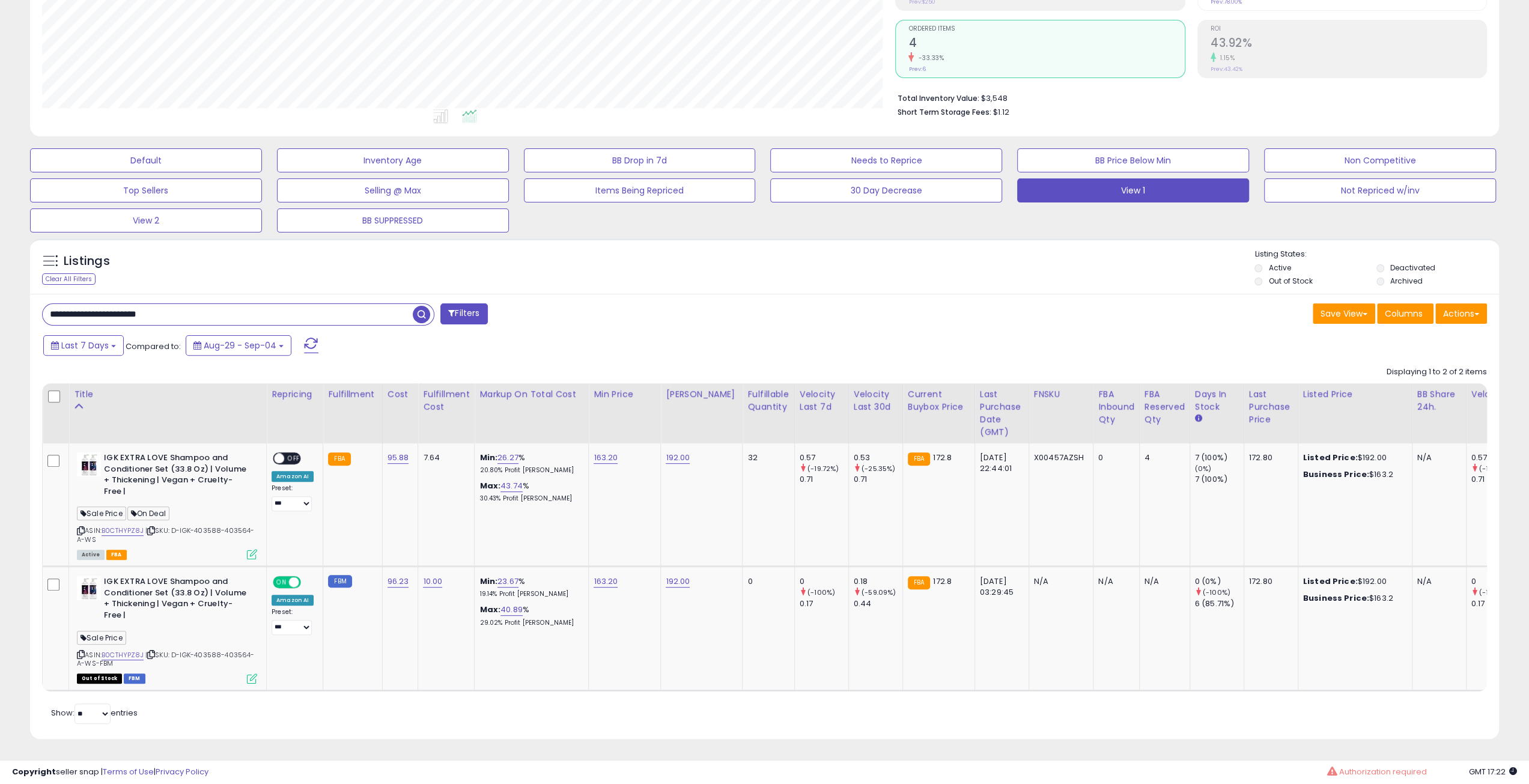
scroll to position [600470, 599993]
click at [362, 304] on input "**********" at bounding box center [228, 314] width 370 height 21
paste input "text"
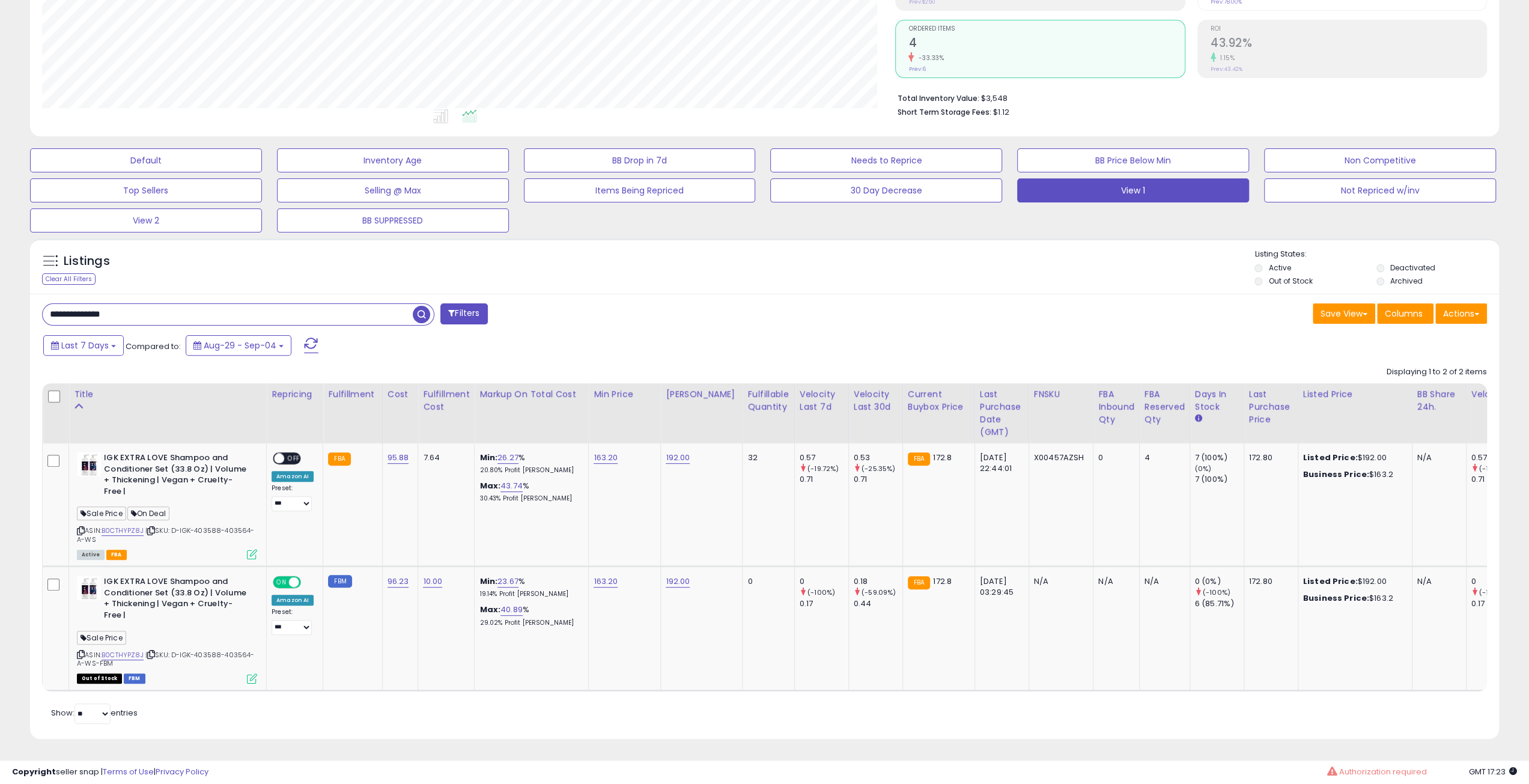
type input "**********"
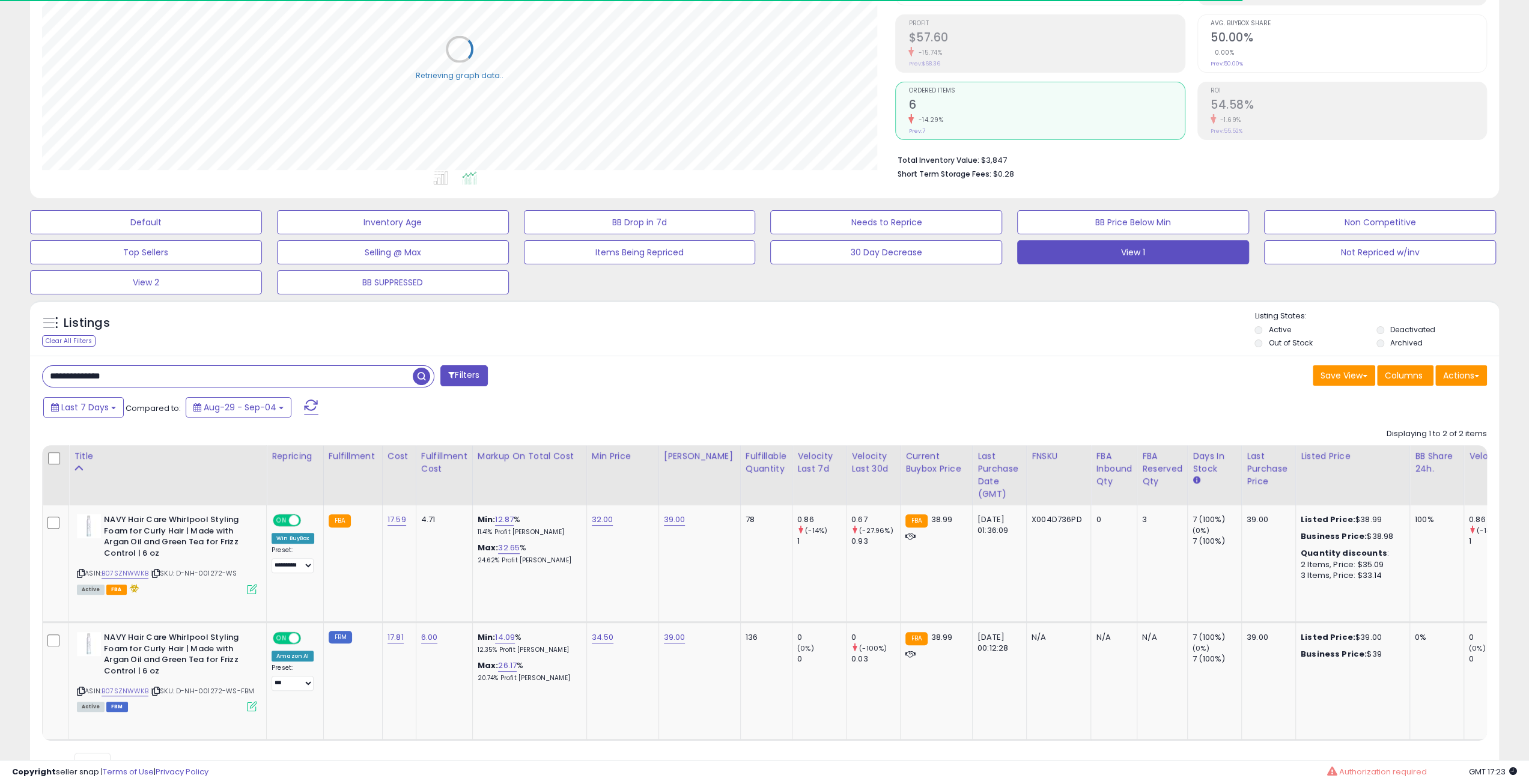
scroll to position [225, 0]
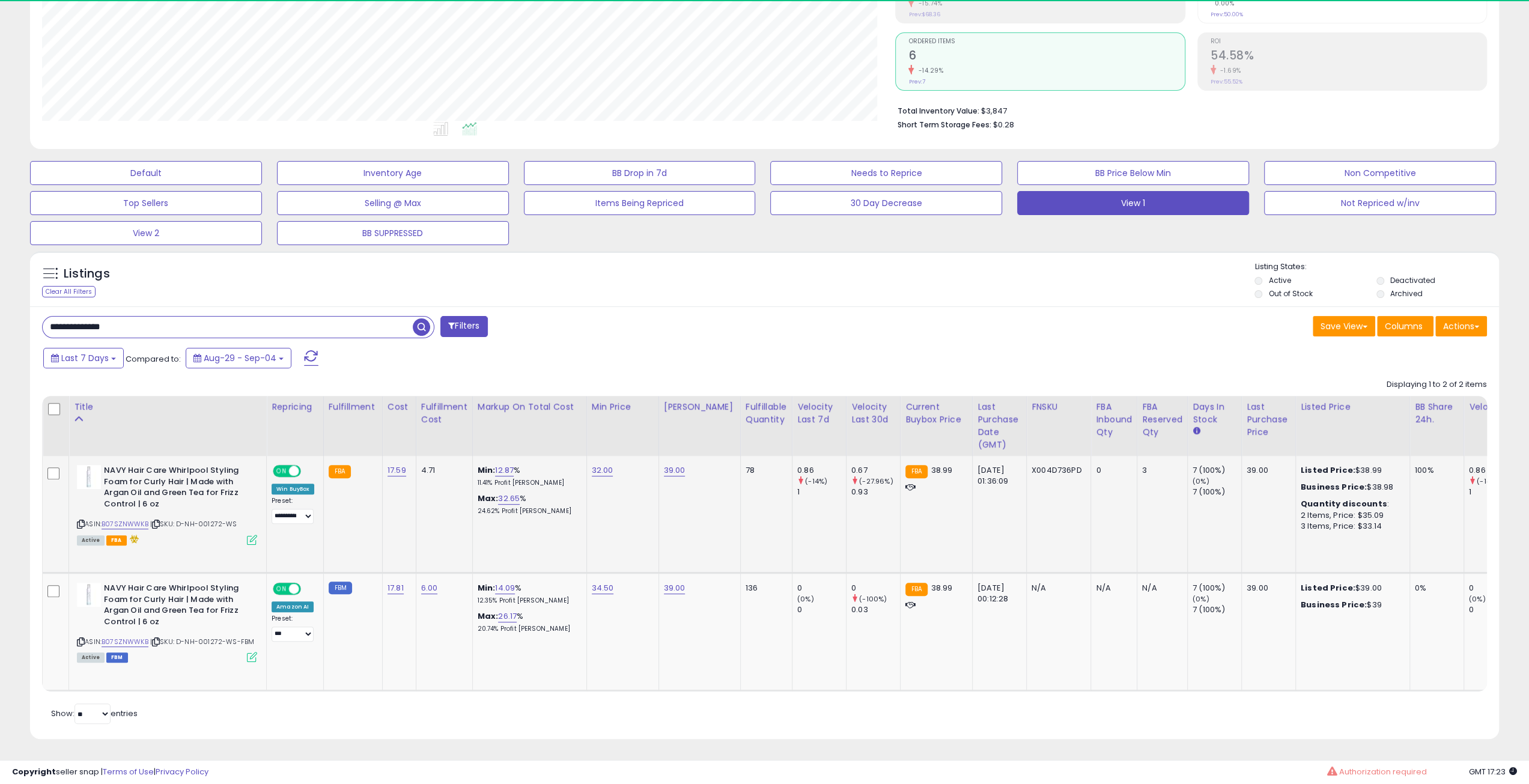
click at [290, 466] on span at bounding box center [294, 471] width 10 height 10
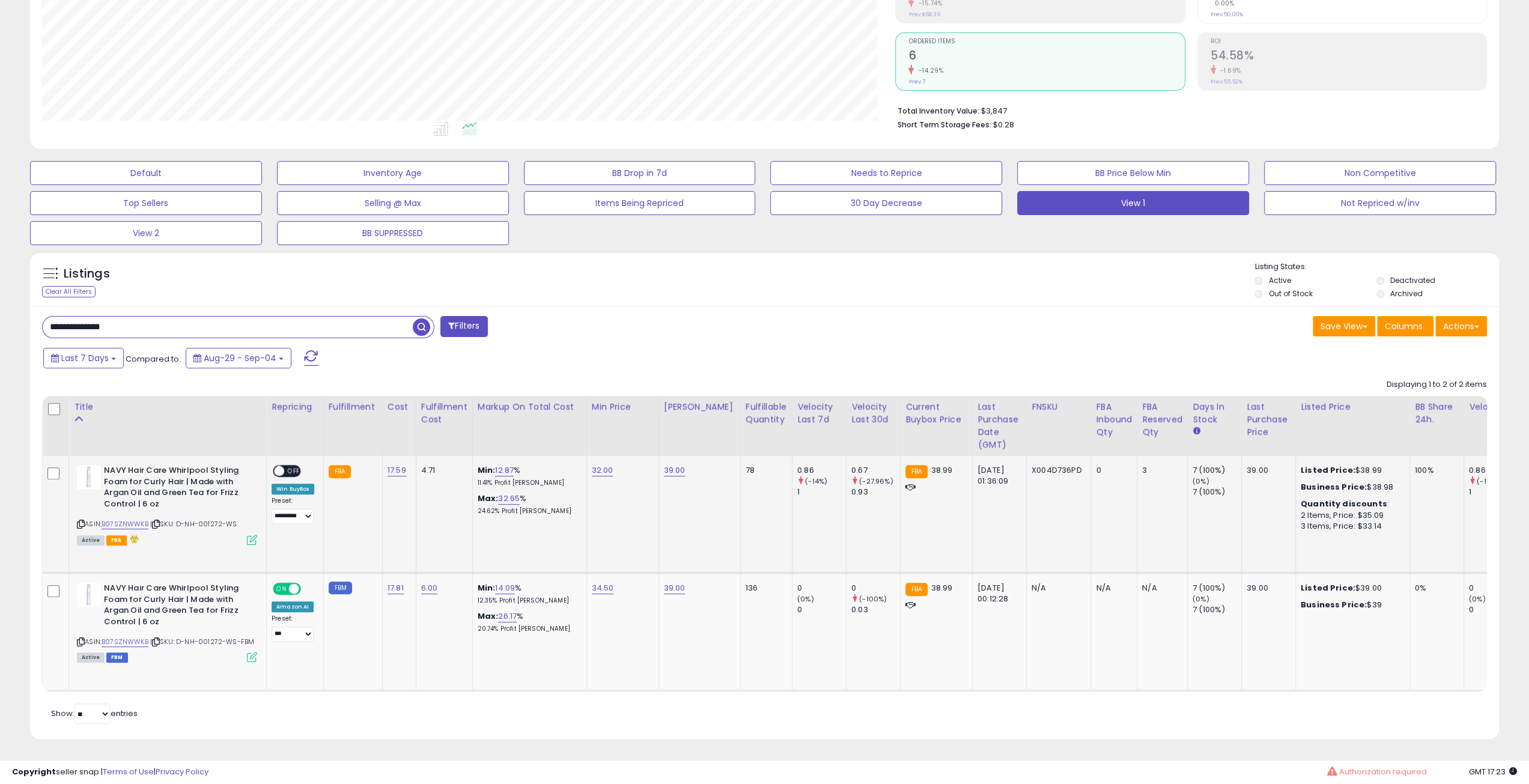
click at [252, 534] on icon at bounding box center [252, 540] width 10 height 10
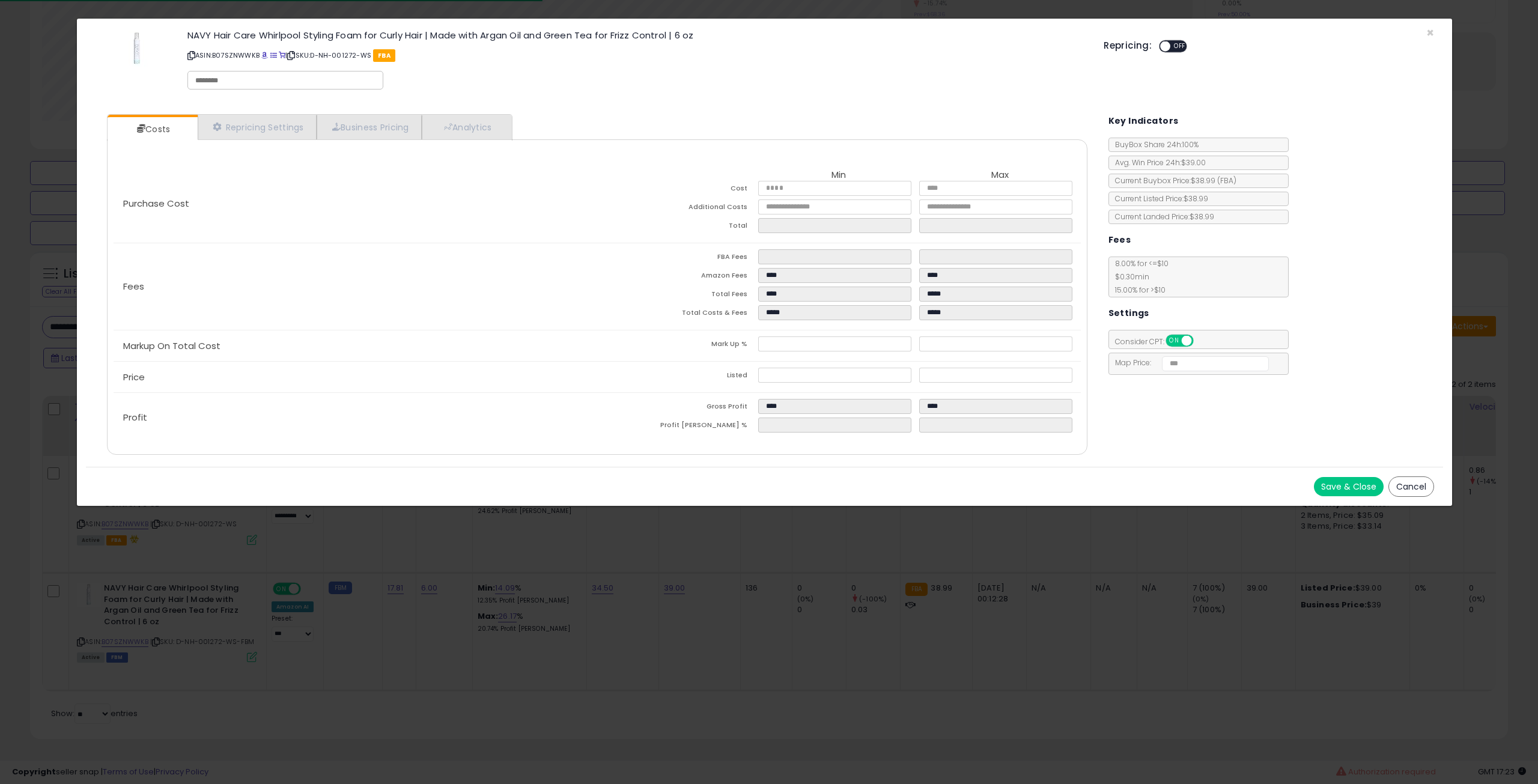
click at [242, 82] on input "text" at bounding box center [286, 80] width 181 height 11
type input "*******"
click at [1317, 487] on button "Save & Close" at bounding box center [1349, 487] width 70 height 19
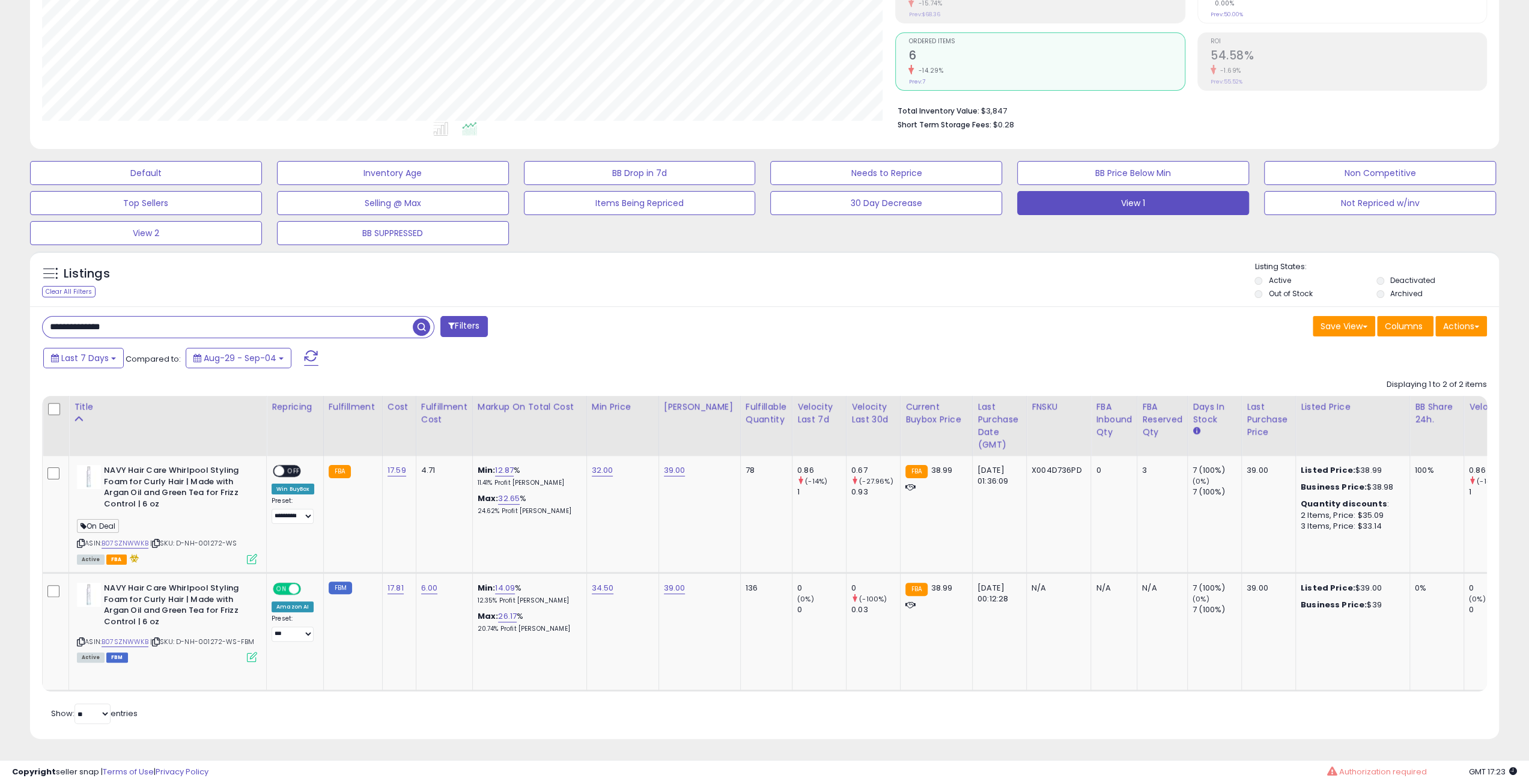
scroll to position [600470, 599993]
